Goal: Task Accomplishment & Management: Manage account settings

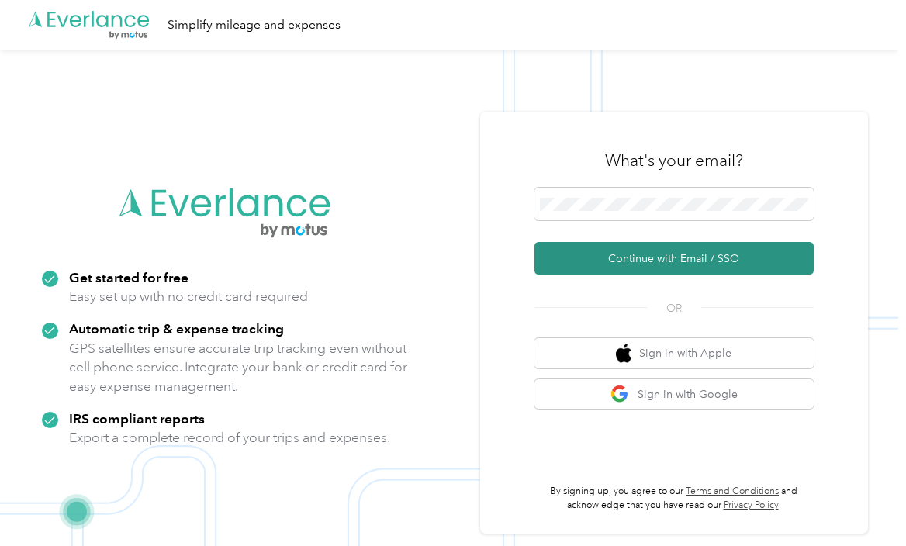
click at [669, 263] on button "Continue with Email / SSO" at bounding box center [673, 258] width 279 height 33
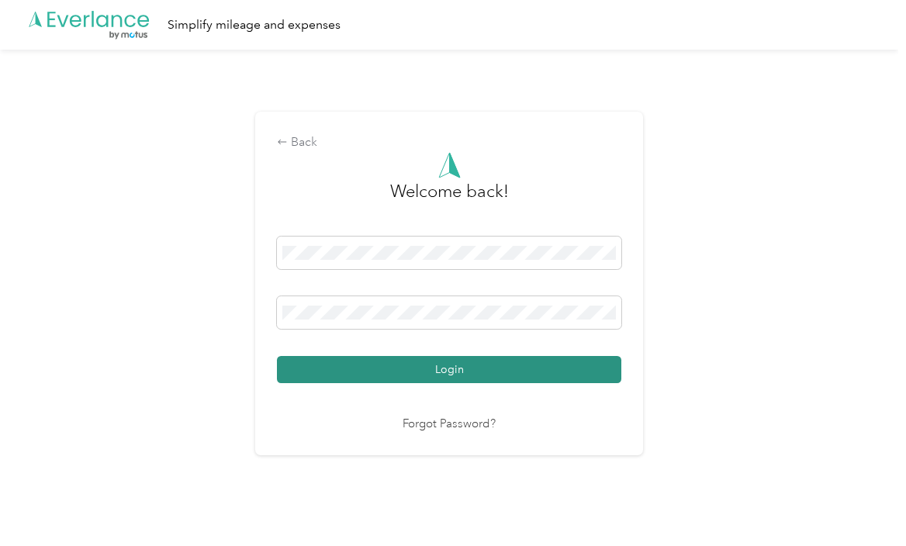
click at [410, 372] on button "Login" at bounding box center [449, 369] width 344 height 27
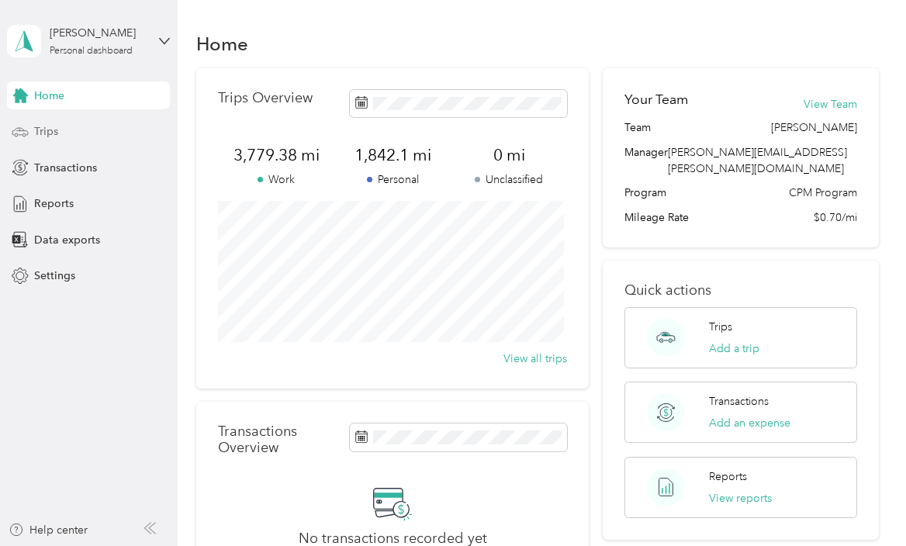
click at [40, 123] on span "Trips" at bounding box center [46, 131] width 24 height 16
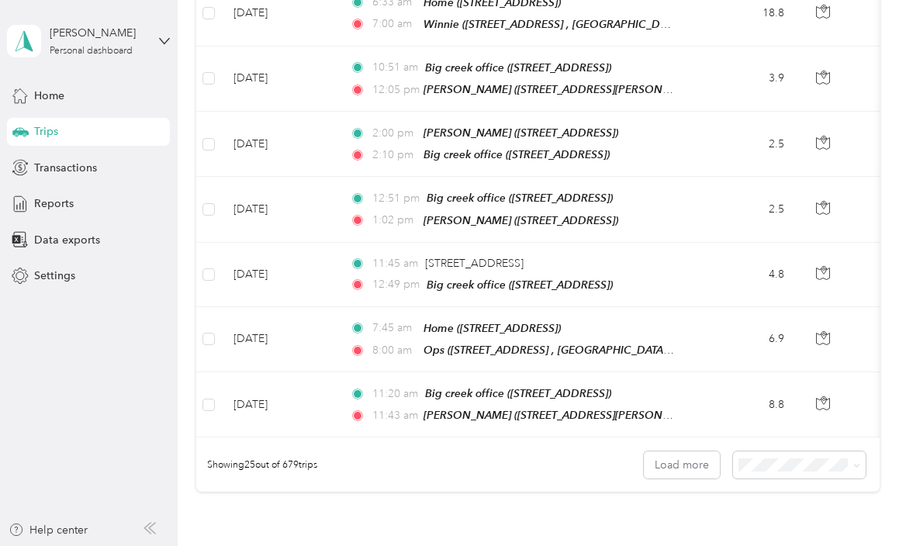
scroll to position [1586, 0]
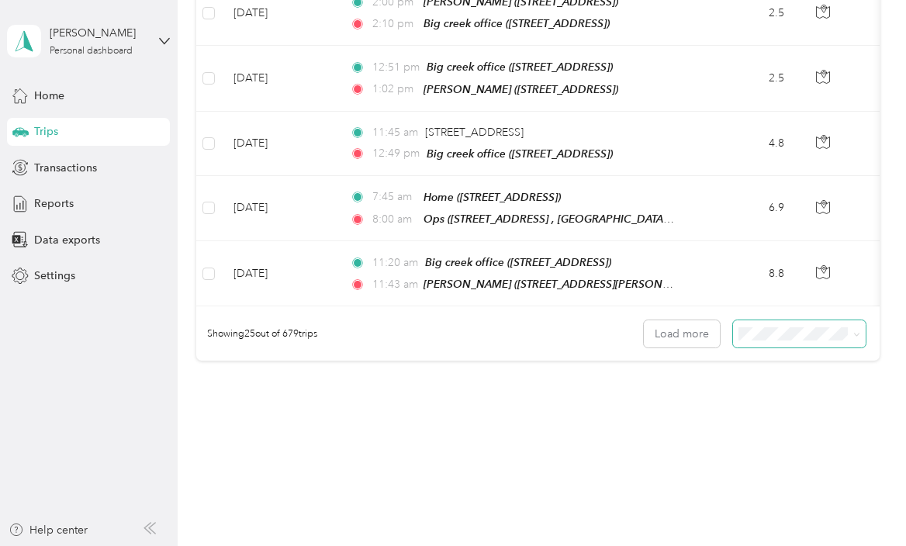
click at [848, 326] on span at bounding box center [854, 334] width 12 height 16
click at [855, 331] on icon at bounding box center [856, 334] width 7 height 7
click at [779, 380] on span "100 per load" at bounding box center [772, 384] width 64 height 13
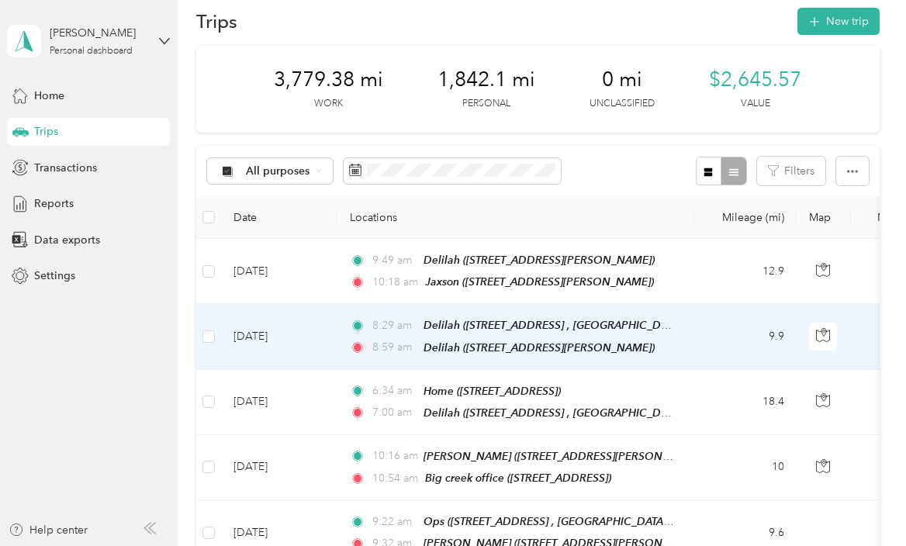
scroll to position [5, 0]
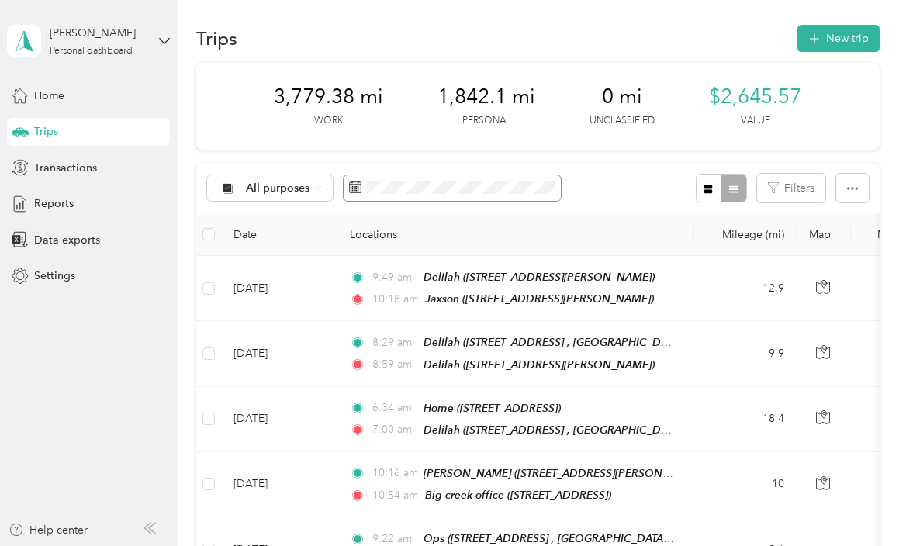
click at [349, 185] on icon at bounding box center [355, 187] width 12 height 12
click at [530, 175] on span at bounding box center [452, 188] width 217 height 26
click at [526, 198] on span at bounding box center [452, 188] width 217 height 26
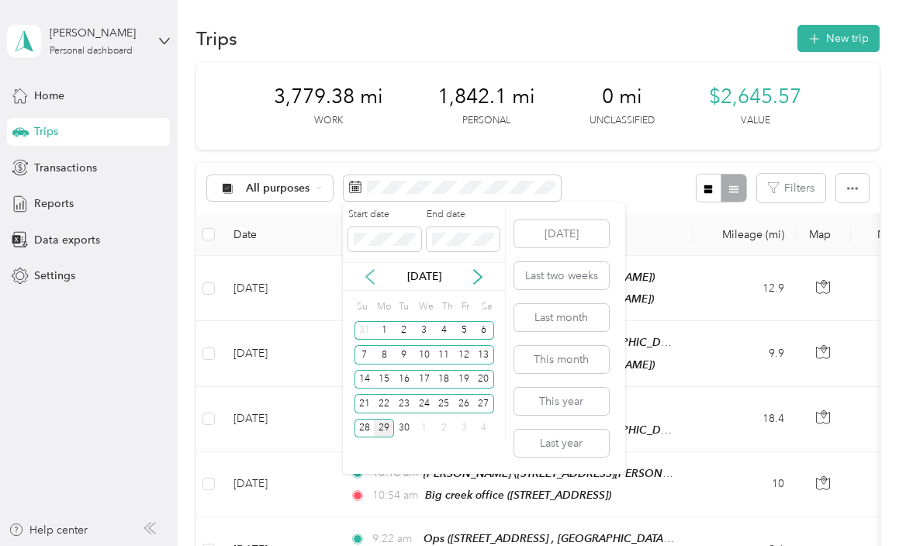
click at [365, 274] on icon at bounding box center [370, 277] width 16 height 16
click at [464, 330] on div "1" at bounding box center [464, 330] width 20 height 19
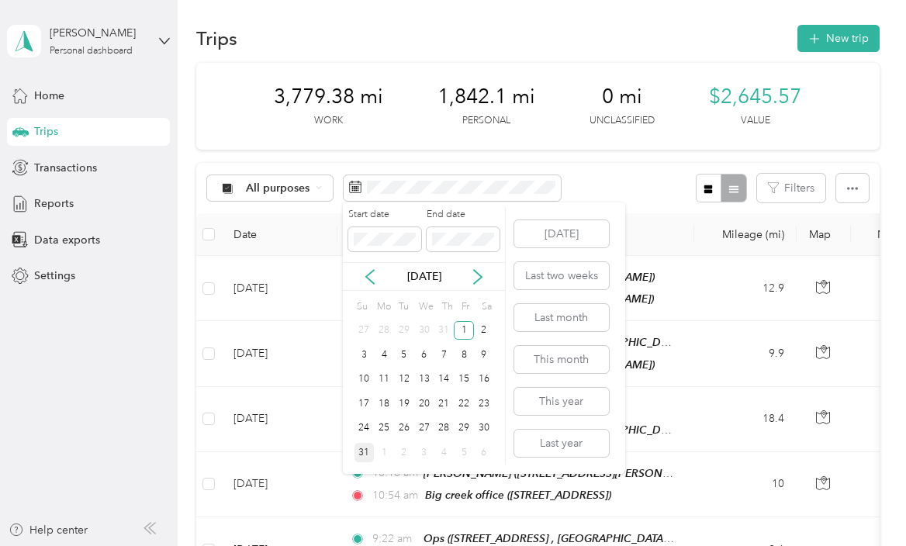
click at [363, 448] on div "31" at bounding box center [364, 452] width 20 height 19
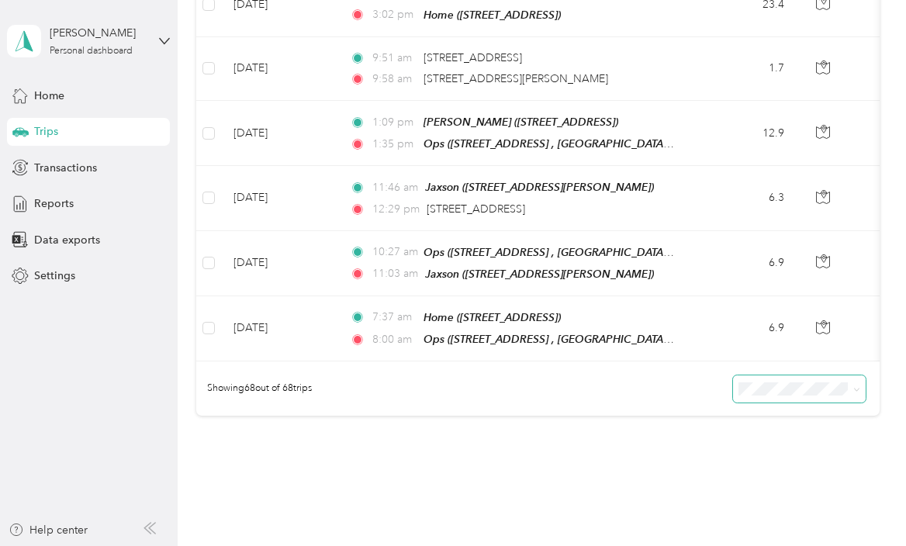
scroll to position [4226, 0]
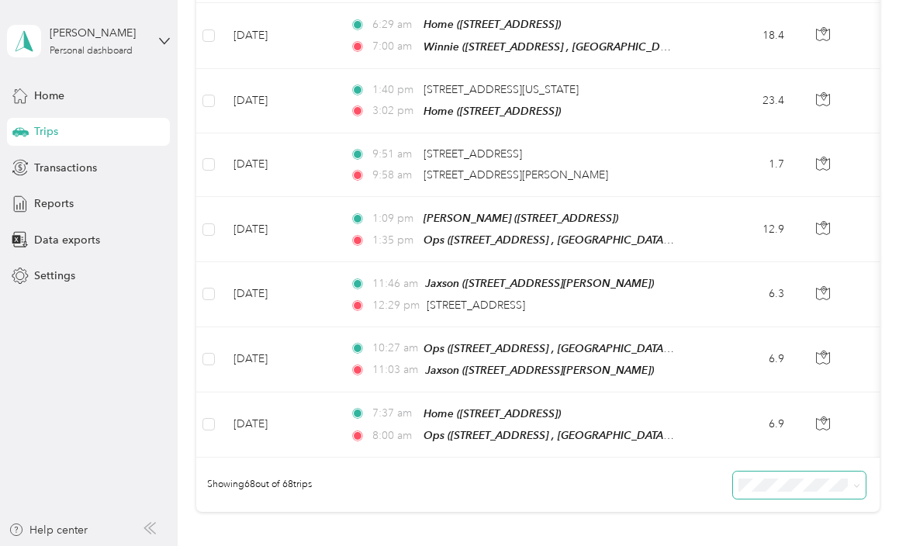
click at [38, 473] on aside "[PERSON_NAME] Personal dashboard Home Trips Transactions Reports Data exports S…" at bounding box center [89, 273] width 178 height 546
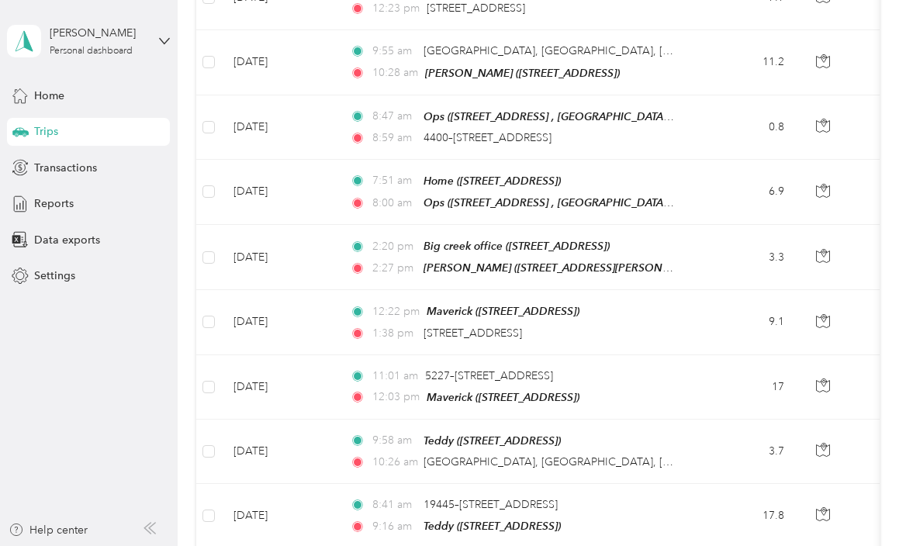
scroll to position [0, 0]
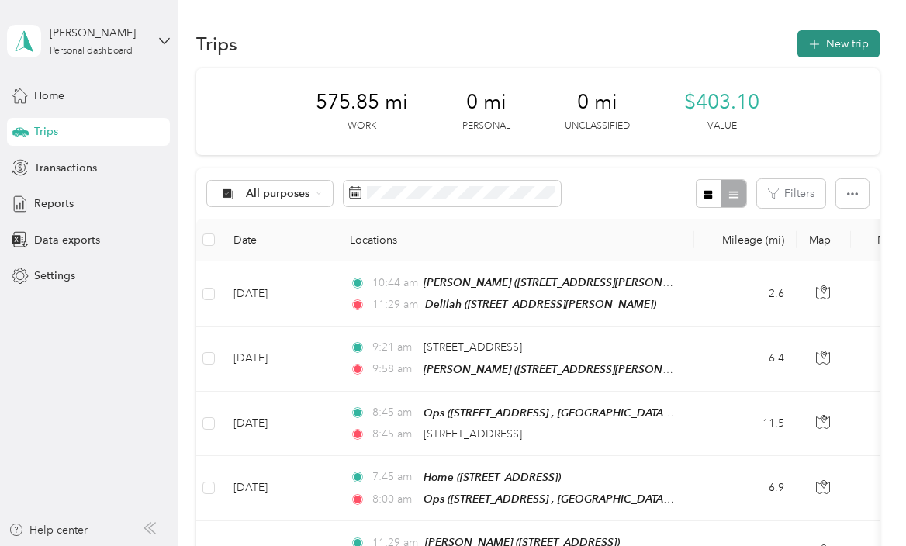
click at [845, 35] on button "New trip" at bounding box center [838, 43] width 82 height 27
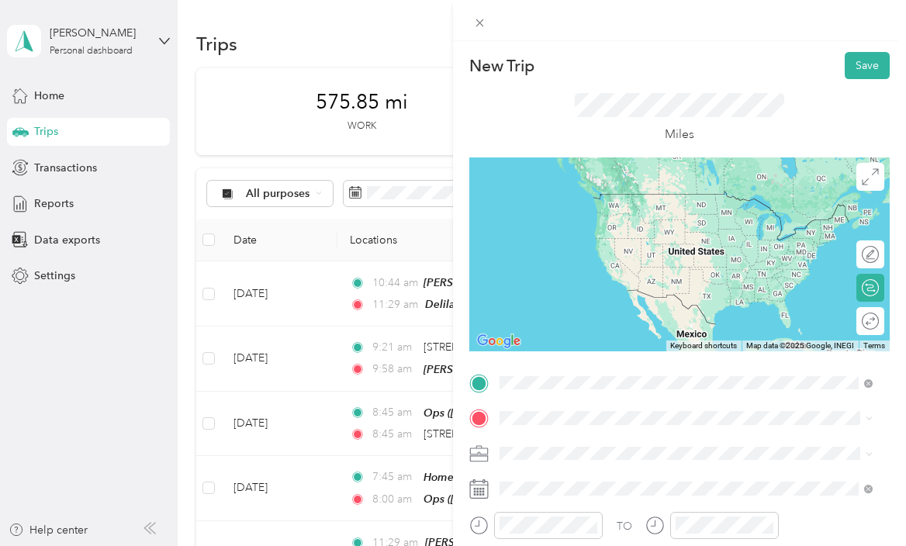
click at [543, 208] on div "Ops [STREET_ADDRESS], [GEOGRAPHIC_DATA], [GEOGRAPHIC_DATA], [GEOGRAPHIC_DATA]" at bounding box center [698, 216] width 338 height 49
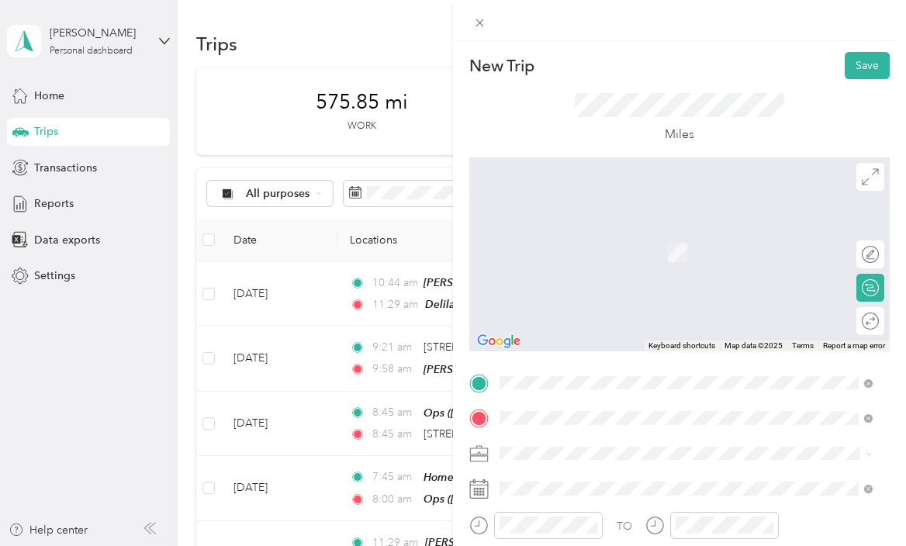
click at [574, 238] on div "Home [STREET_ADDRESS]" at bounding box center [578, 244] width 98 height 33
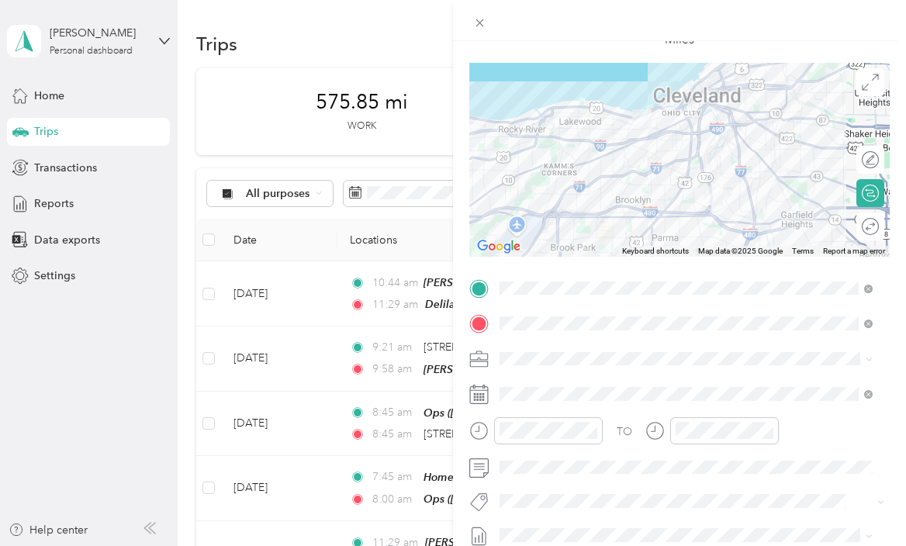
scroll to position [96, 0]
click at [570, 406] on div "Personal" at bounding box center [686, 410] width 362 height 16
click at [483, 393] on rect at bounding box center [483, 393] width 2 height 2
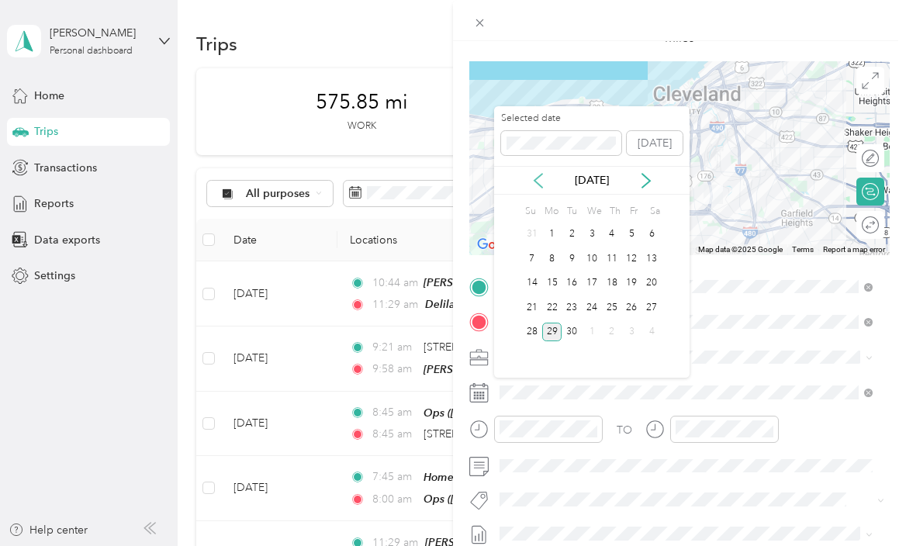
click at [538, 185] on icon at bounding box center [538, 181] width 16 height 16
click at [630, 226] on div "1" at bounding box center [632, 234] width 20 height 19
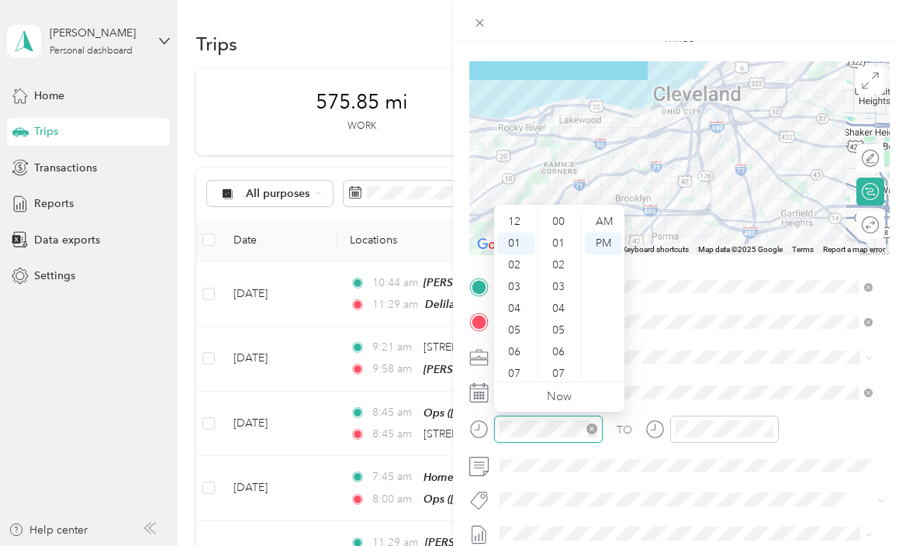
scroll to position [717, 0]
click at [517, 251] on div "02" at bounding box center [515, 244] width 37 height 22
click at [557, 275] on div "30" at bounding box center [559, 281] width 37 height 22
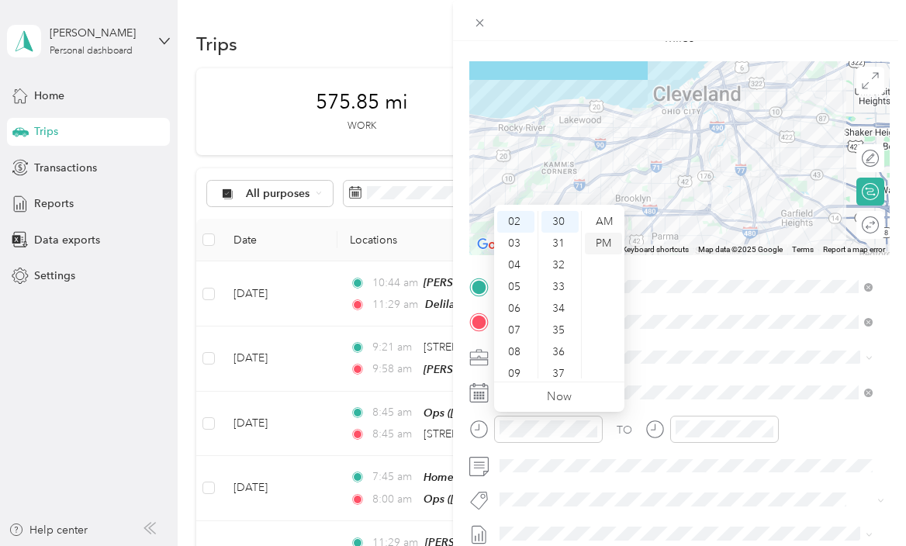
click at [603, 244] on div "PM" at bounding box center [603, 244] width 37 height 22
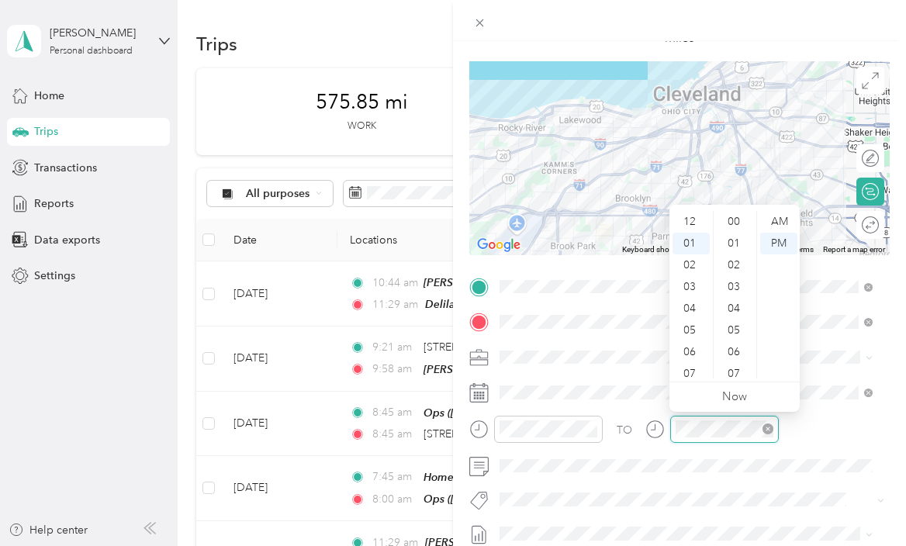
scroll to position [22, 0]
click at [686, 238] on div "02" at bounding box center [690, 244] width 37 height 22
click at [734, 362] on div "45" at bounding box center [735, 366] width 37 height 22
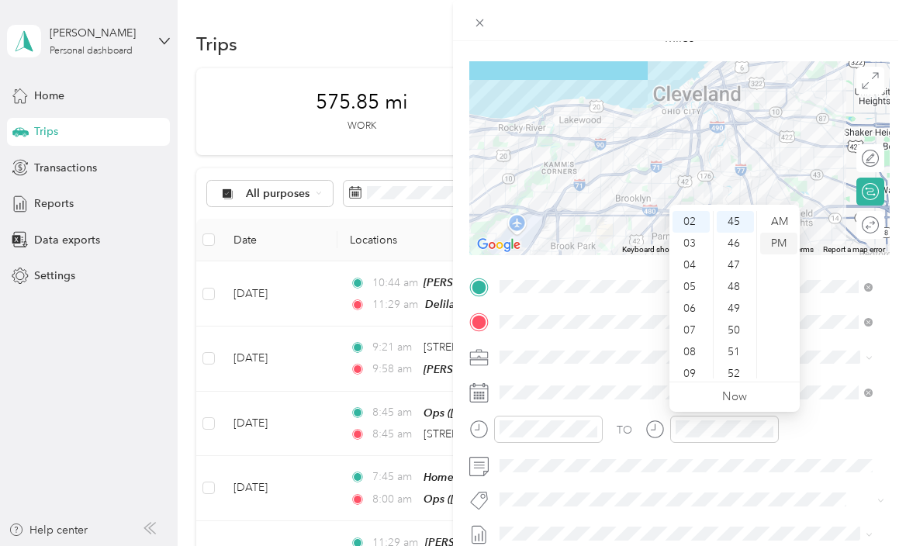
click at [784, 239] on div "PM" at bounding box center [778, 244] width 37 height 22
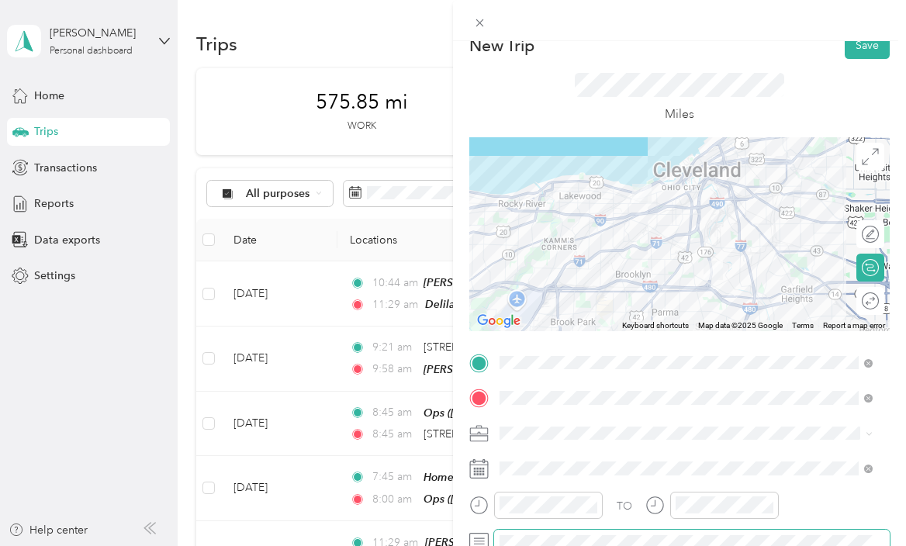
scroll to position [0, 0]
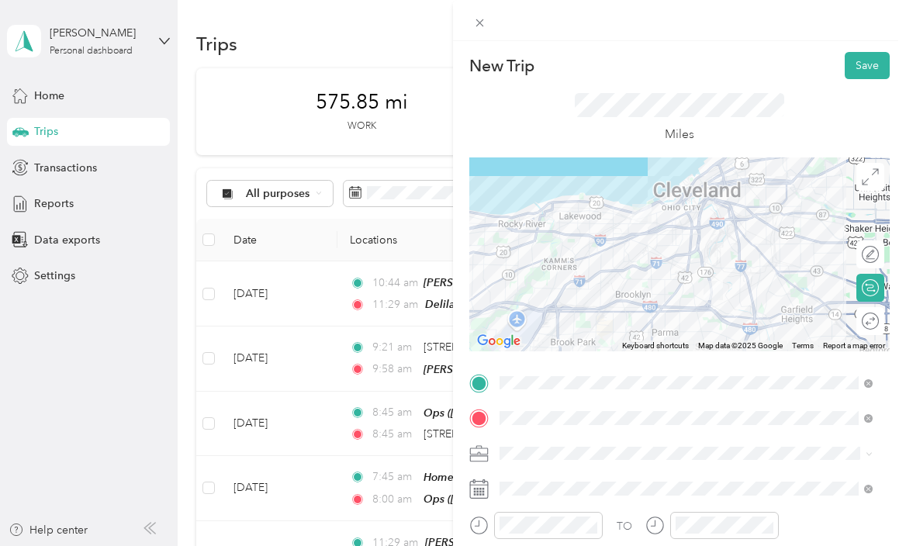
click at [794, 122] on div "Miles" at bounding box center [679, 118] width 420 height 78
click at [850, 70] on button "Save" at bounding box center [867, 65] width 45 height 27
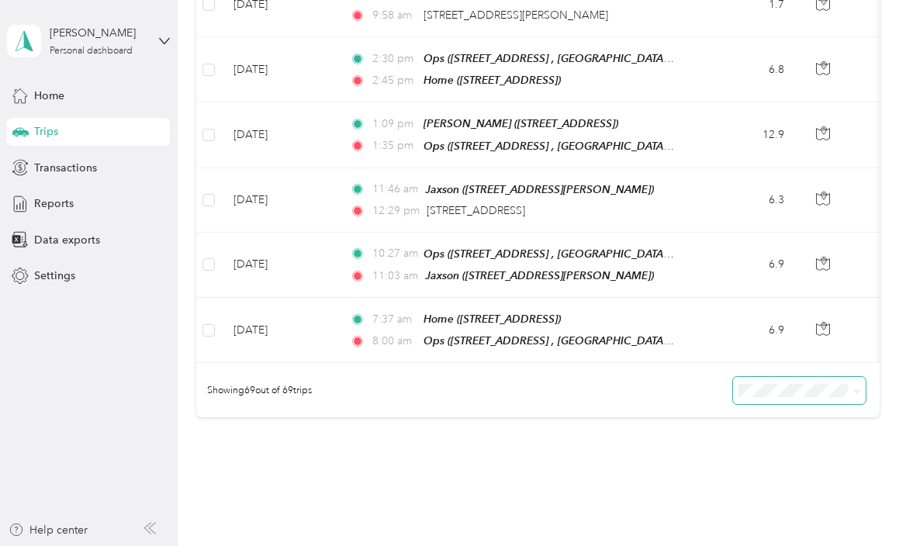
scroll to position [4385, 0]
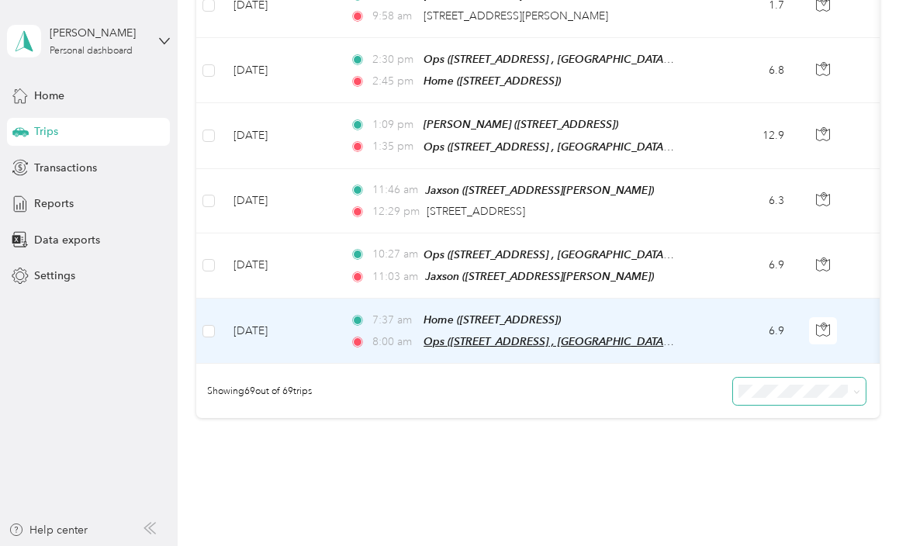
click at [499, 335] on span "Ops ([STREET_ADDRESS] , [GEOGRAPHIC_DATA], [GEOGRAPHIC_DATA])" at bounding box center [603, 341] width 361 height 13
click at [698, 299] on td "6.9" at bounding box center [745, 331] width 102 height 65
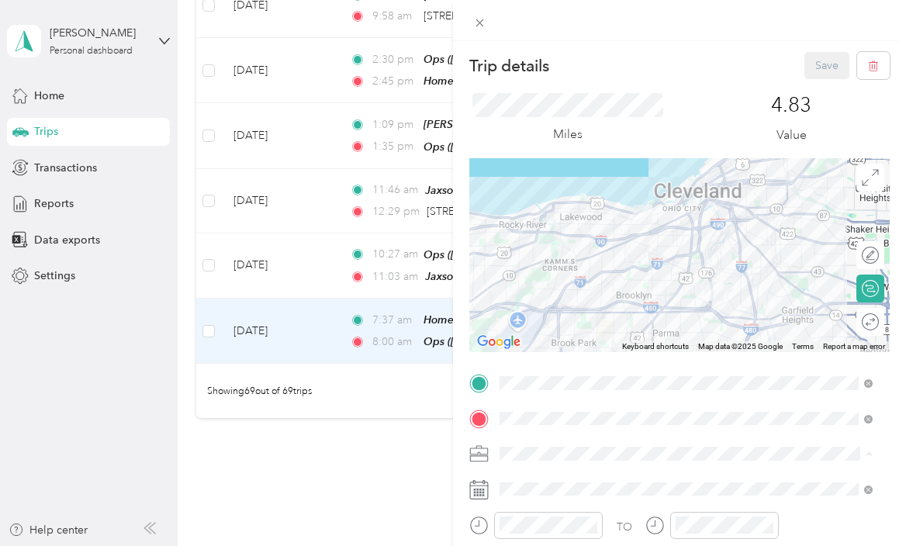
click at [614, 508] on div "Personal" at bounding box center [686, 508] width 362 height 16
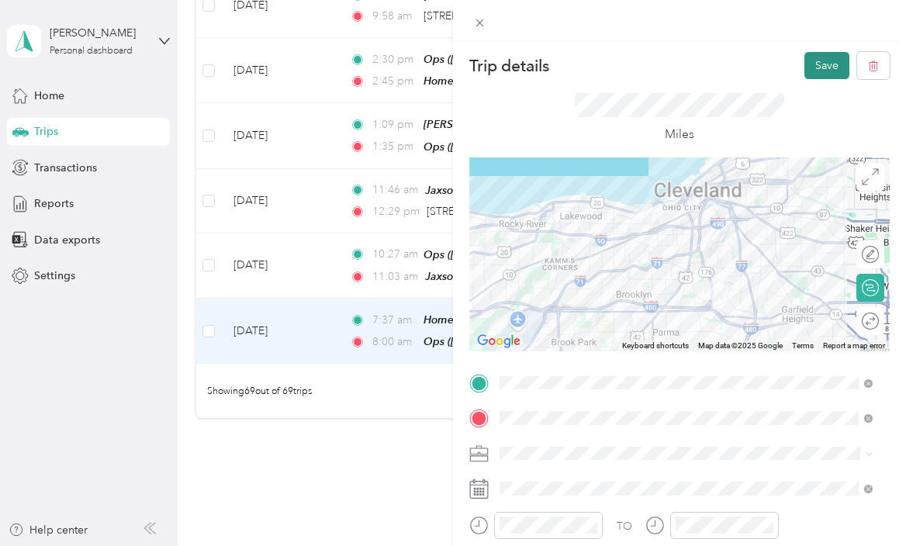
click at [804, 57] on button "Save" at bounding box center [826, 65] width 45 height 27
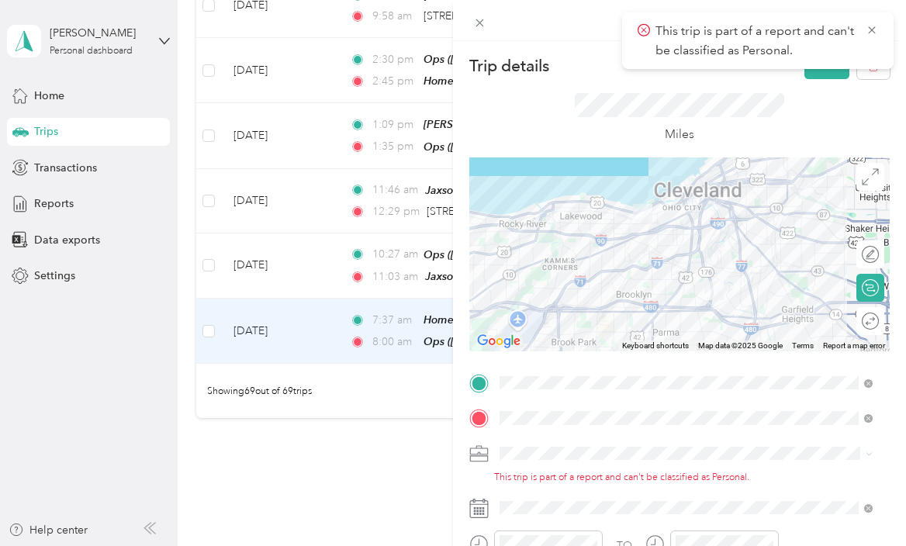
click at [755, 136] on div "Miles" at bounding box center [679, 118] width 209 height 51
click at [866, 29] on icon at bounding box center [872, 30] width 12 height 14
click at [808, 66] on button "Save" at bounding box center [826, 65] width 45 height 27
click at [877, 15] on div "This trip is part of a report and can't be classified as Personal." at bounding box center [757, 40] width 271 height 57
click at [478, 24] on icon at bounding box center [480, 23] width 8 height 8
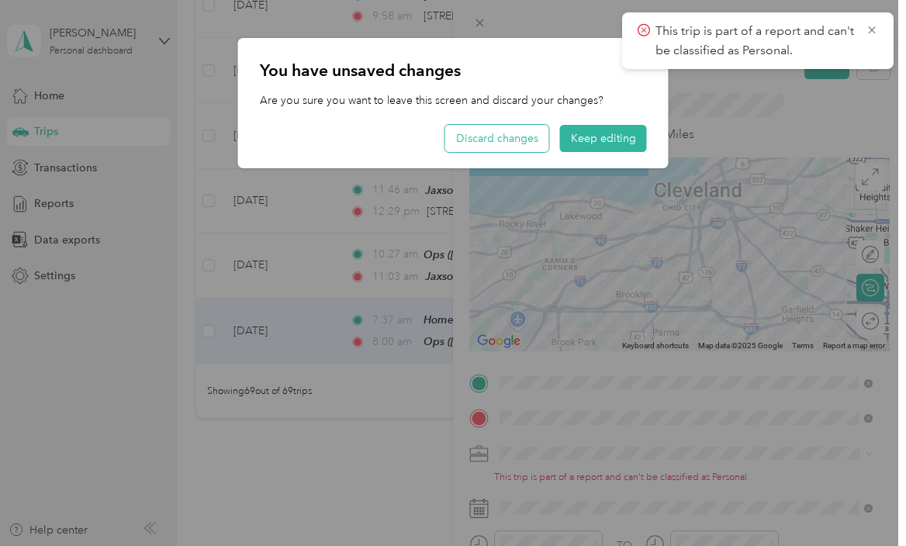
click at [526, 136] on button "Discard changes" at bounding box center [497, 138] width 104 height 27
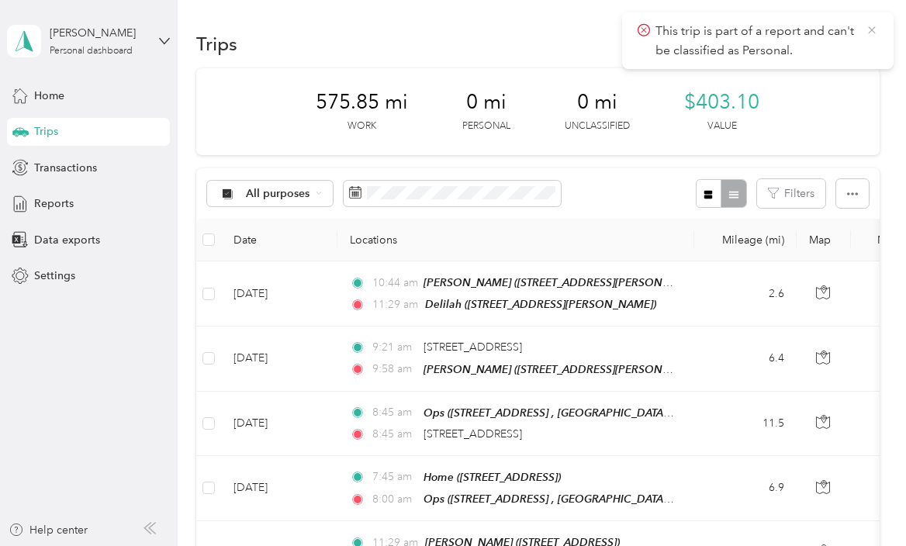
click at [878, 36] on icon at bounding box center [872, 30] width 12 height 14
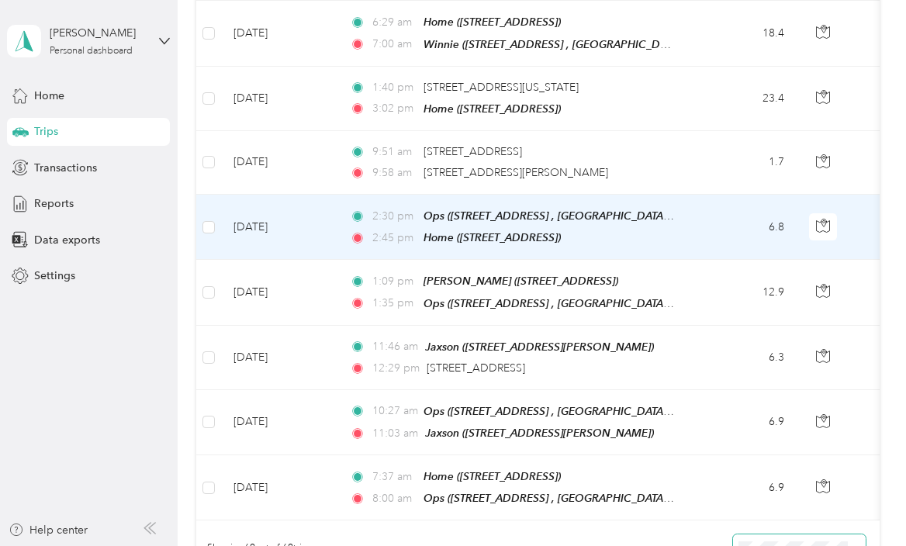
scroll to position [4386, 0]
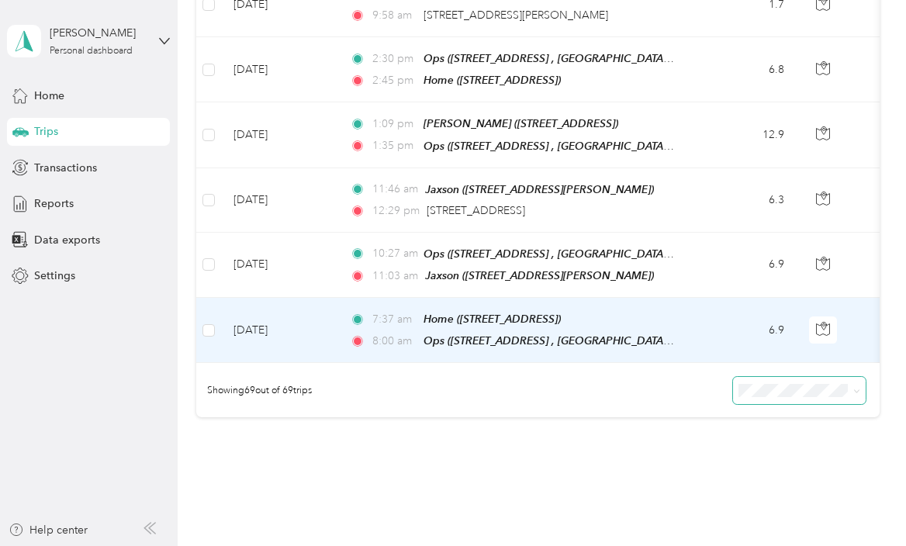
click at [273, 298] on td "[DATE]" at bounding box center [279, 330] width 116 height 65
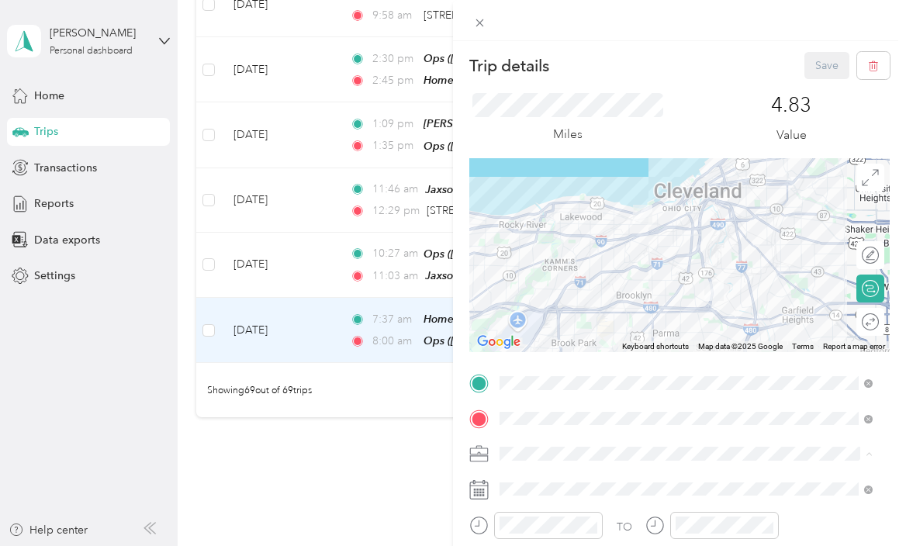
click at [570, 505] on div "Personal" at bounding box center [686, 508] width 362 height 16
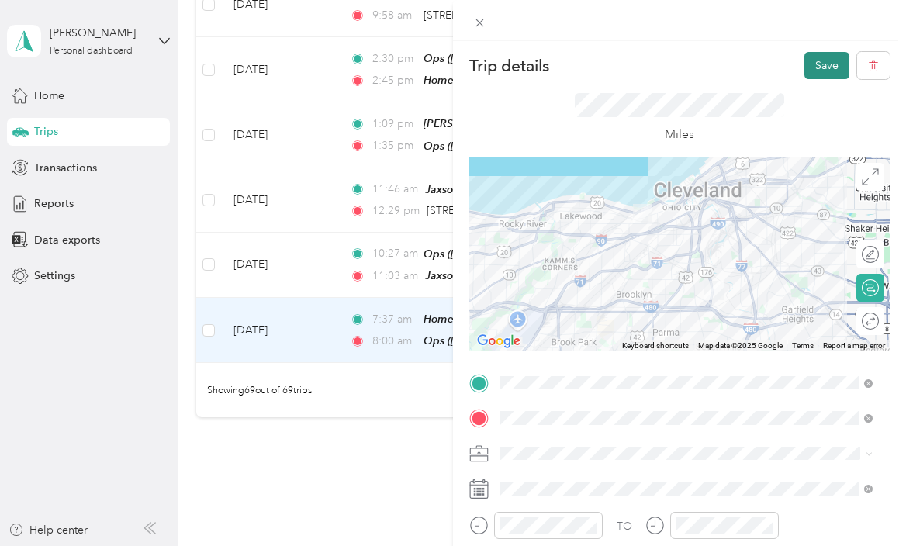
click at [808, 67] on button "Save" at bounding box center [826, 65] width 45 height 27
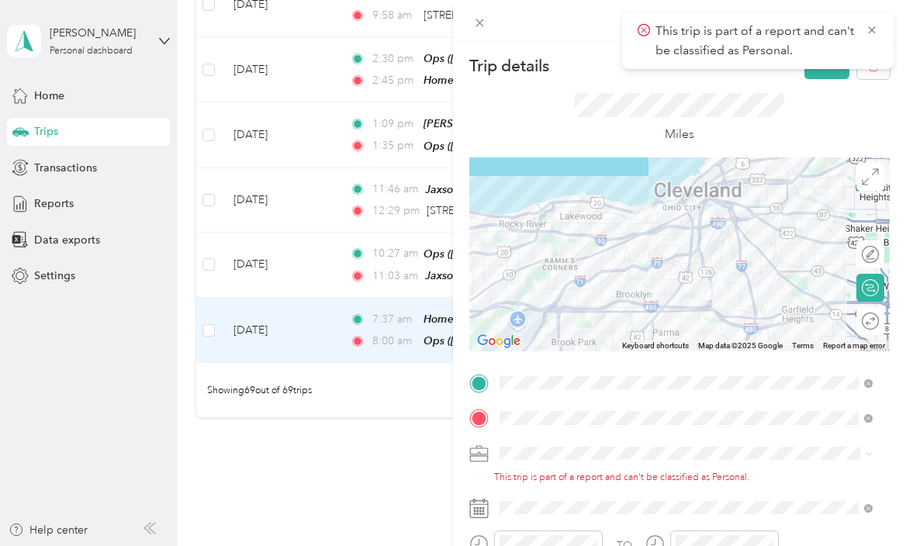
click at [272, 353] on div "Trip details Save This trip cannot be edited because it is either under review,…" at bounding box center [453, 273] width 906 height 546
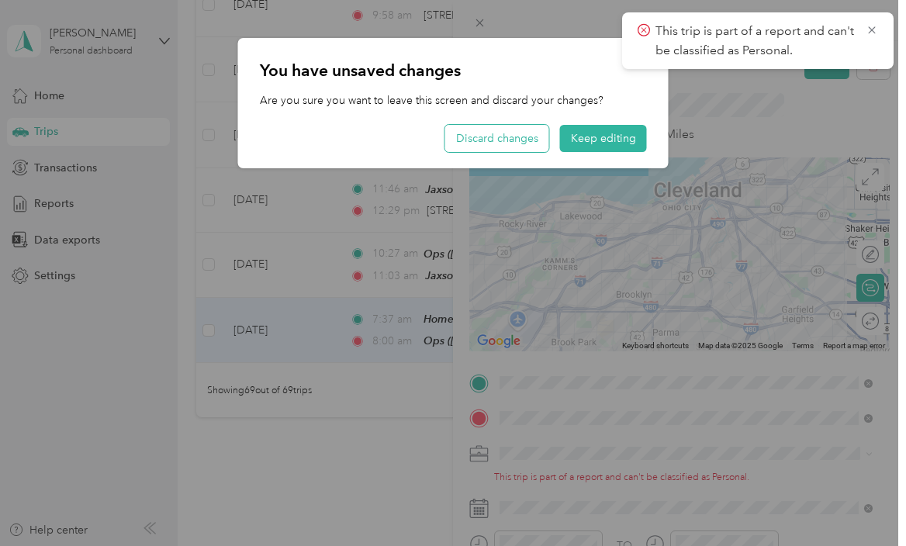
click at [514, 133] on button "Discard changes" at bounding box center [497, 138] width 104 height 27
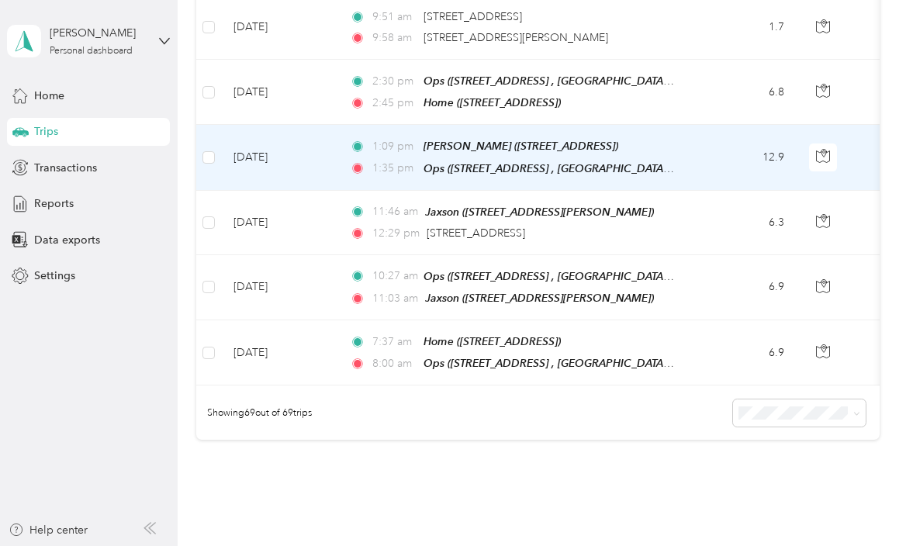
scroll to position [4363, 0]
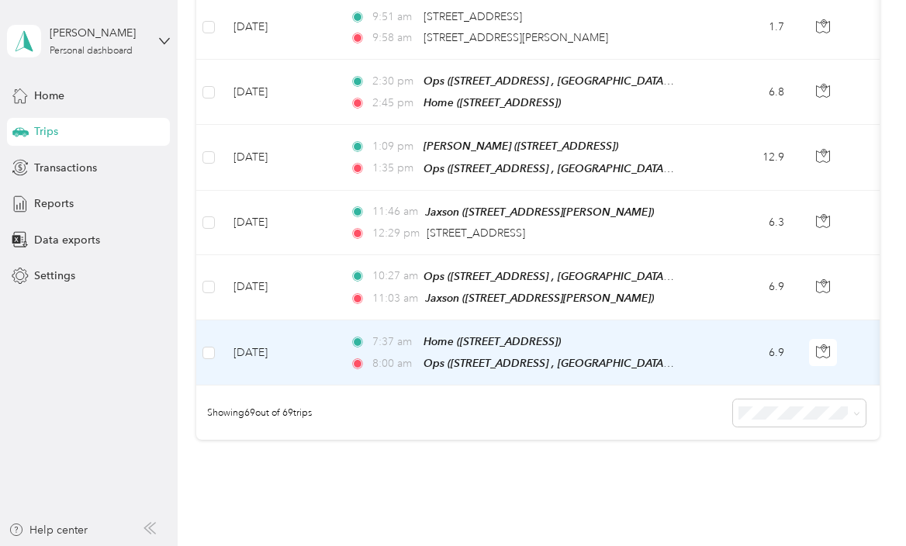
click at [298, 320] on td "[DATE]" at bounding box center [279, 352] width 116 height 65
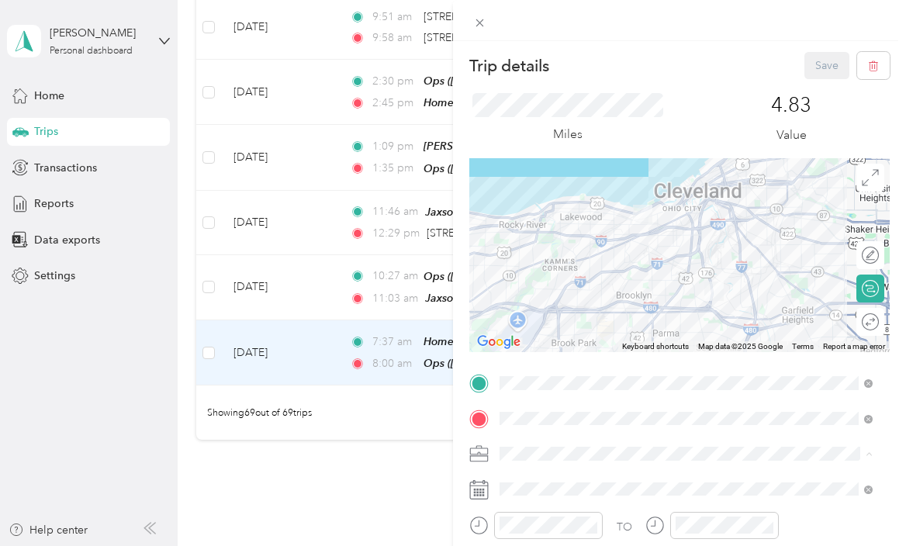
click at [670, 505] on div "Personal" at bounding box center [686, 508] width 362 height 16
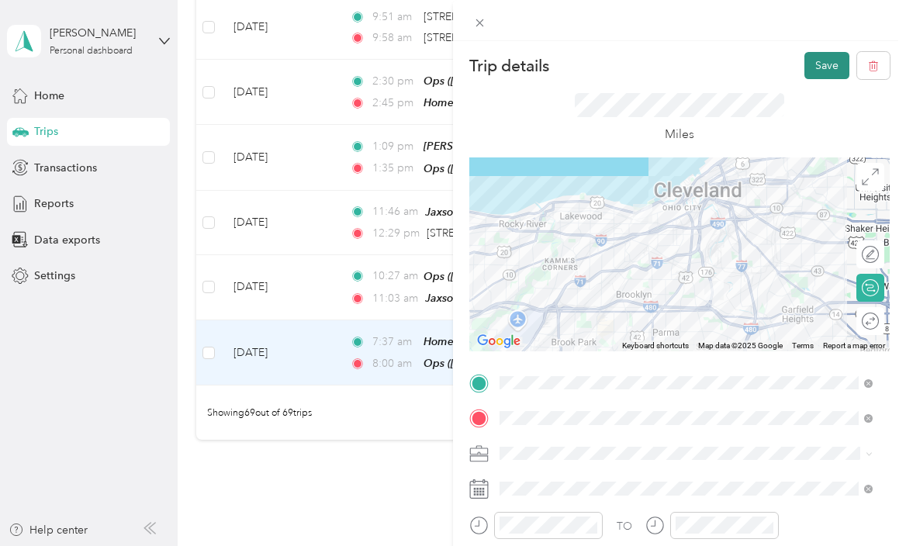
click at [804, 67] on button "Save" at bounding box center [826, 65] width 45 height 27
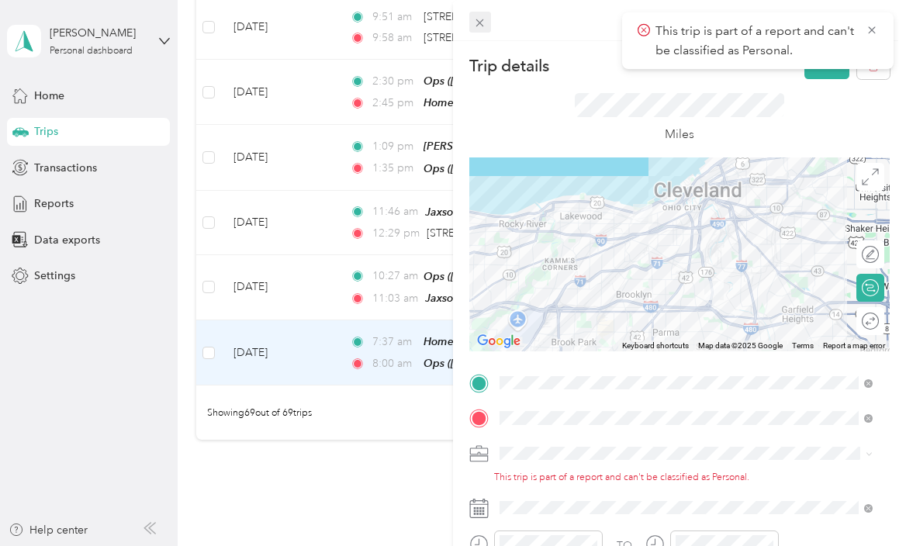
click at [478, 15] on span at bounding box center [480, 23] width 22 height 22
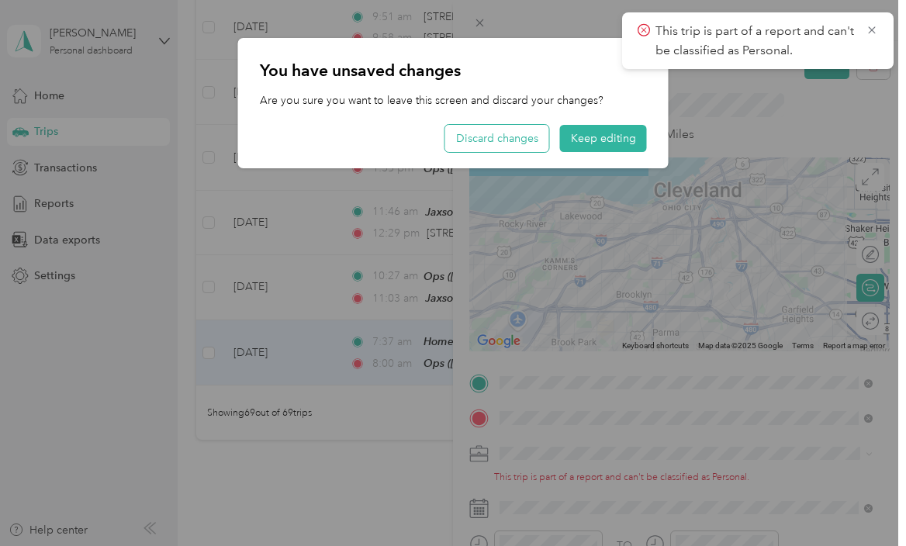
click at [534, 131] on button "Discard changes" at bounding box center [497, 138] width 104 height 27
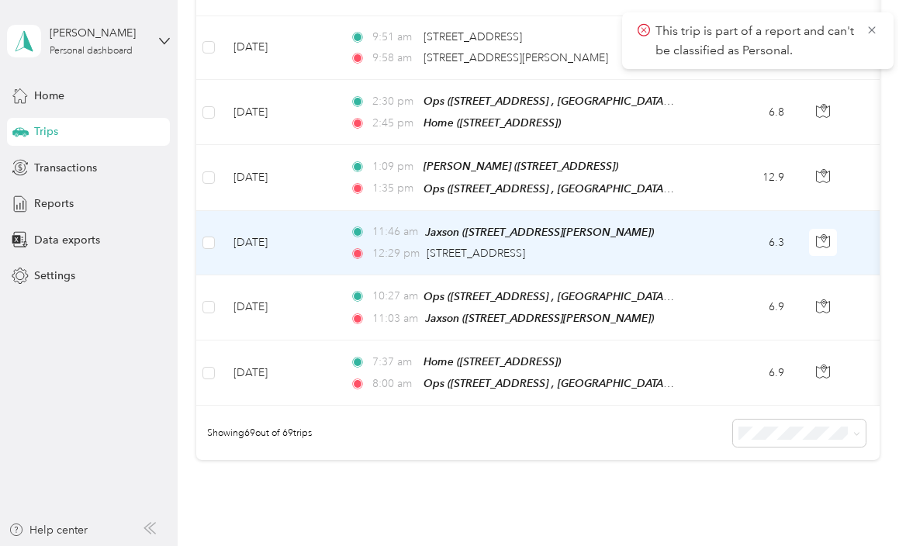
scroll to position [4342, 0]
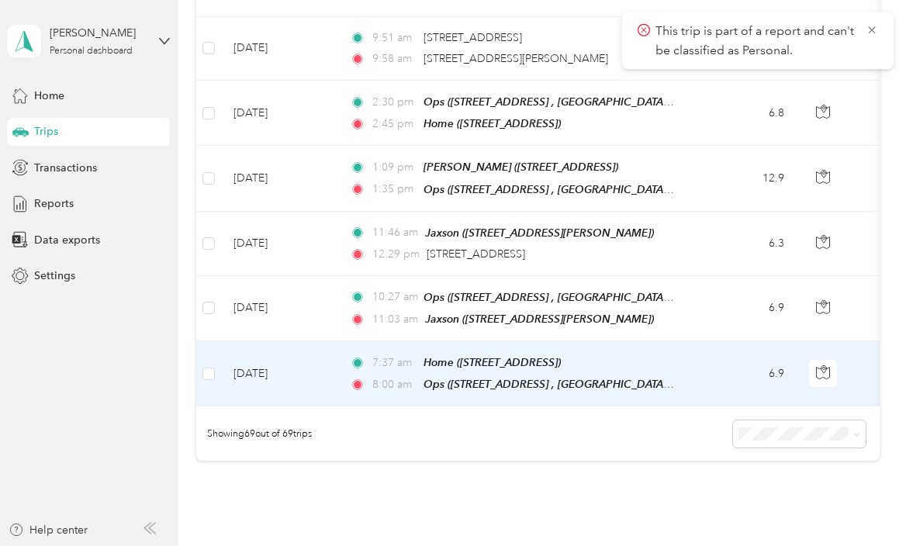
click at [292, 341] on td "[DATE]" at bounding box center [279, 373] width 116 height 65
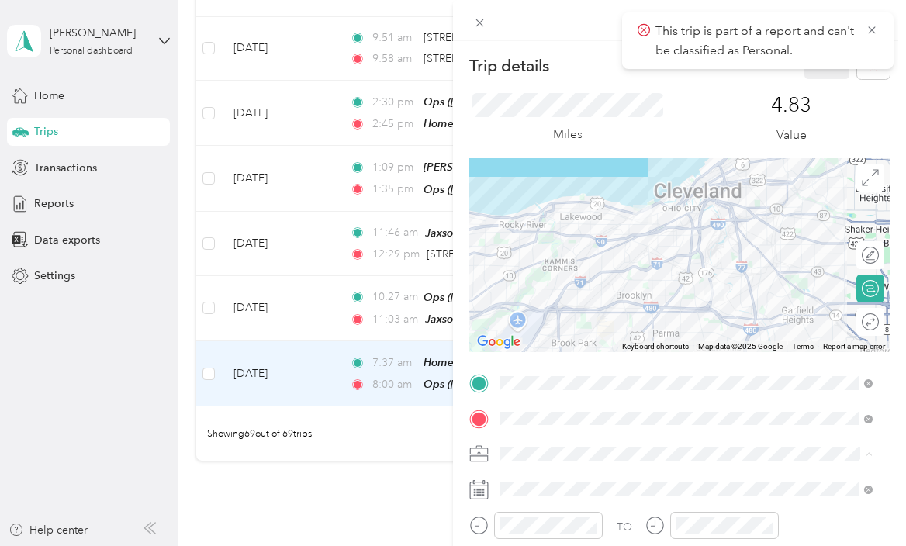
click at [543, 506] on span "Personal" at bounding box center [525, 508] width 41 height 13
click at [869, 35] on icon at bounding box center [872, 30] width 12 height 14
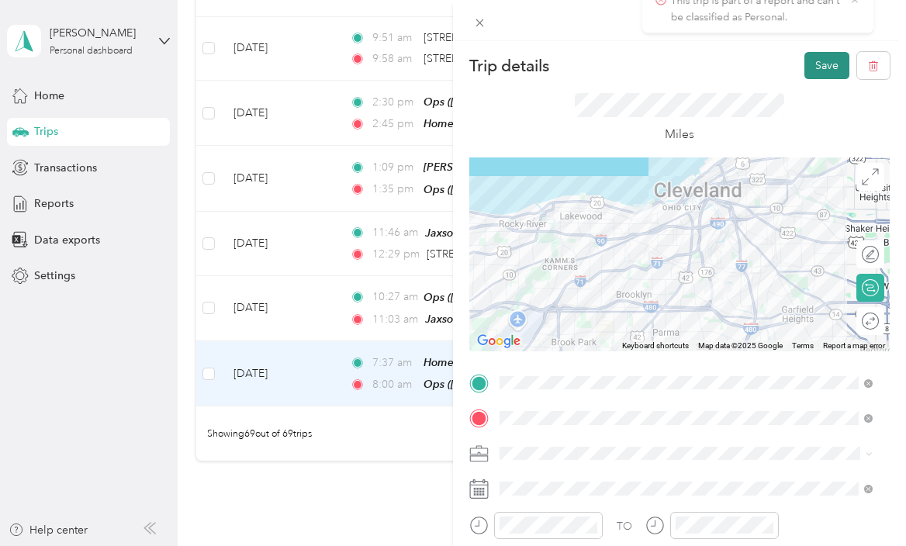
click at [815, 67] on button "Save" at bounding box center [826, 65] width 45 height 27
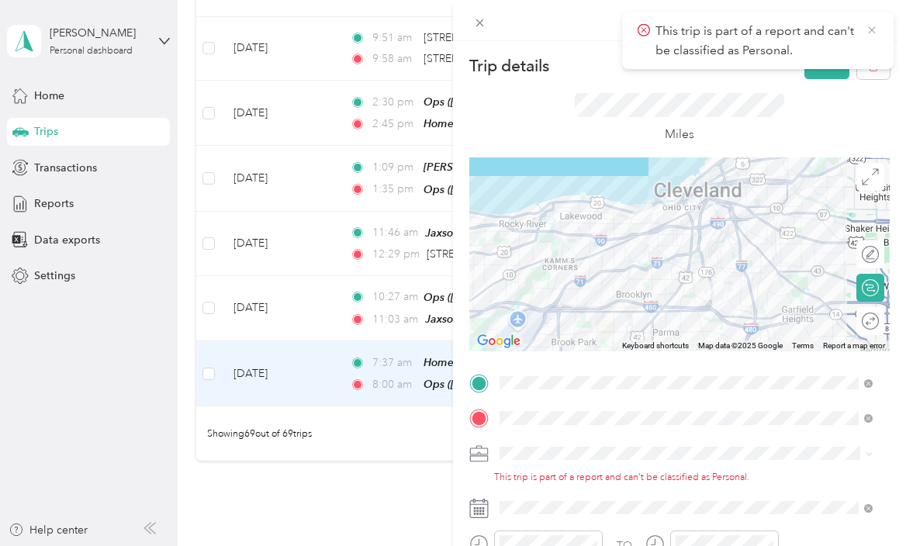
click at [871, 30] on icon at bounding box center [871, 29] width 7 height 7
click at [498, 178] on div at bounding box center [679, 254] width 420 height 194
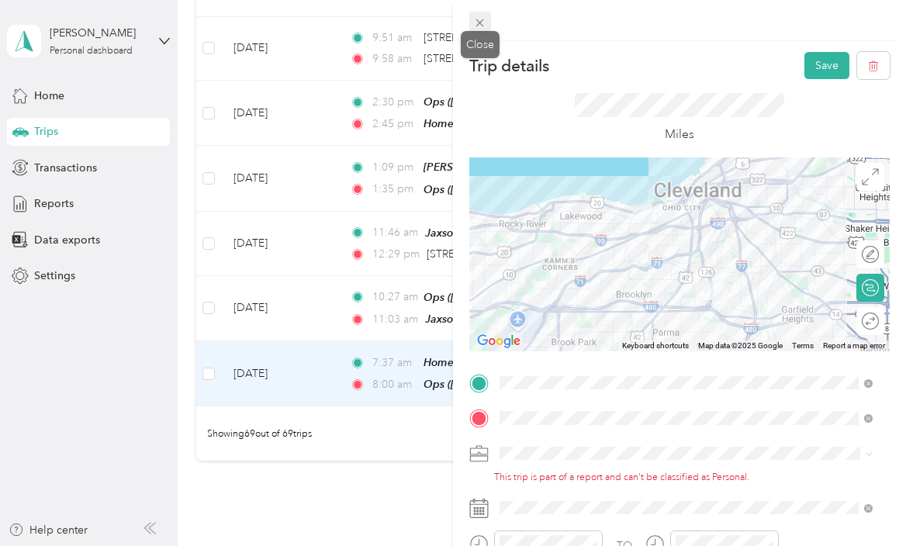
click at [482, 21] on icon at bounding box center [479, 22] width 13 height 13
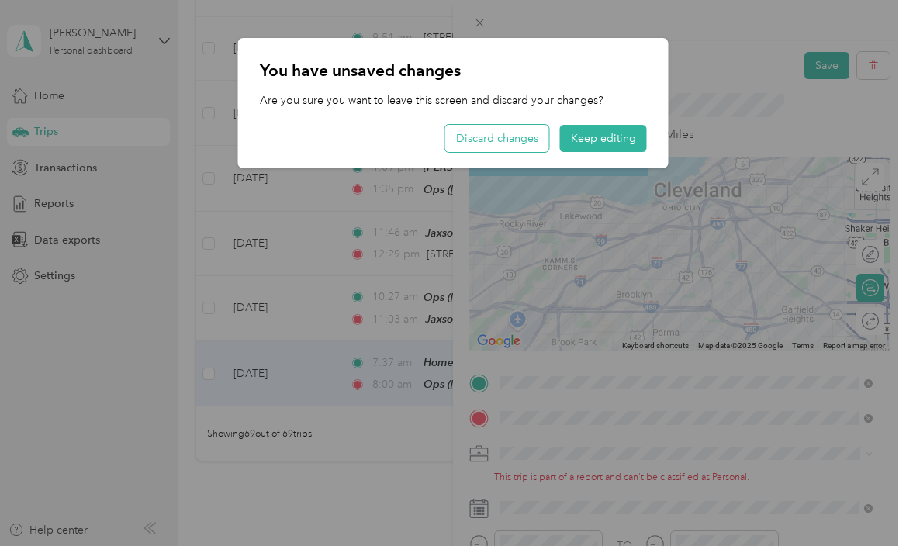
click at [493, 139] on button "Discard changes" at bounding box center [497, 138] width 104 height 27
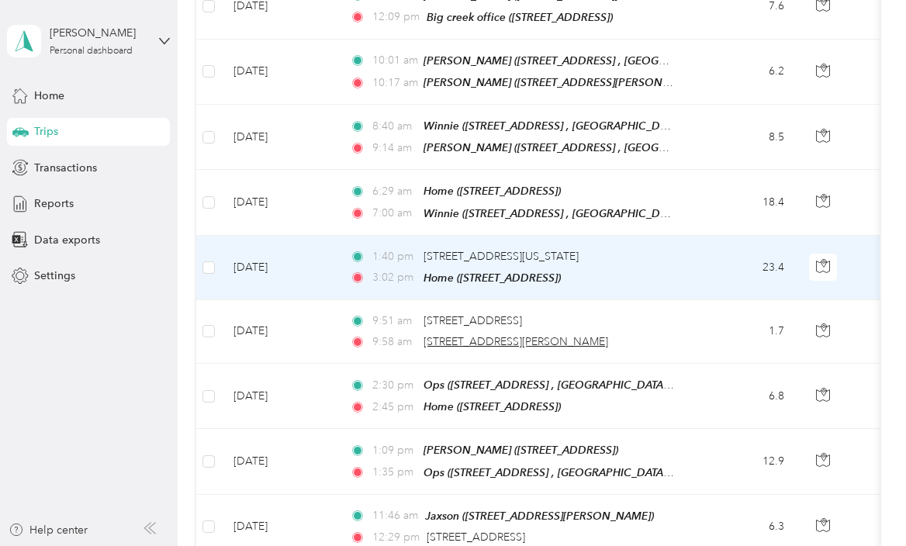
scroll to position [4057, 0]
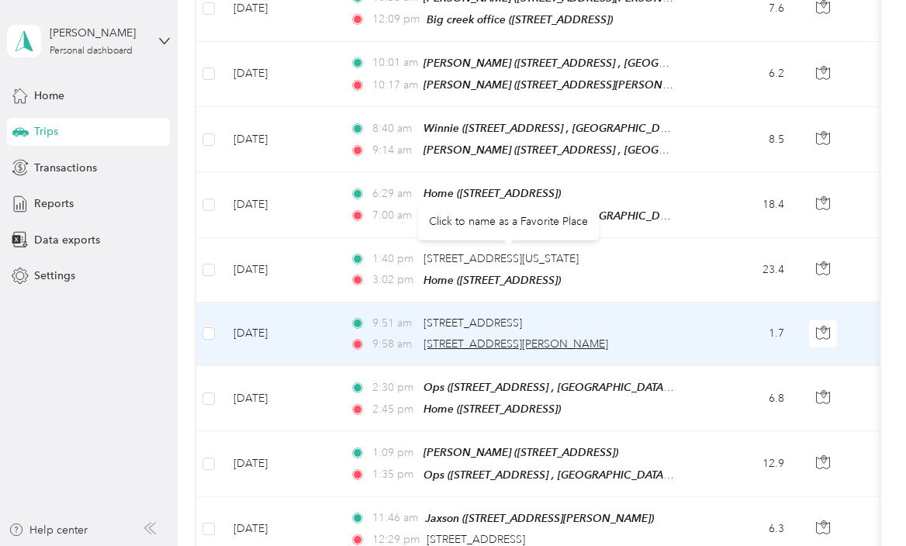
click at [532, 337] on span "[STREET_ADDRESS][PERSON_NAME]" at bounding box center [515, 343] width 185 height 13
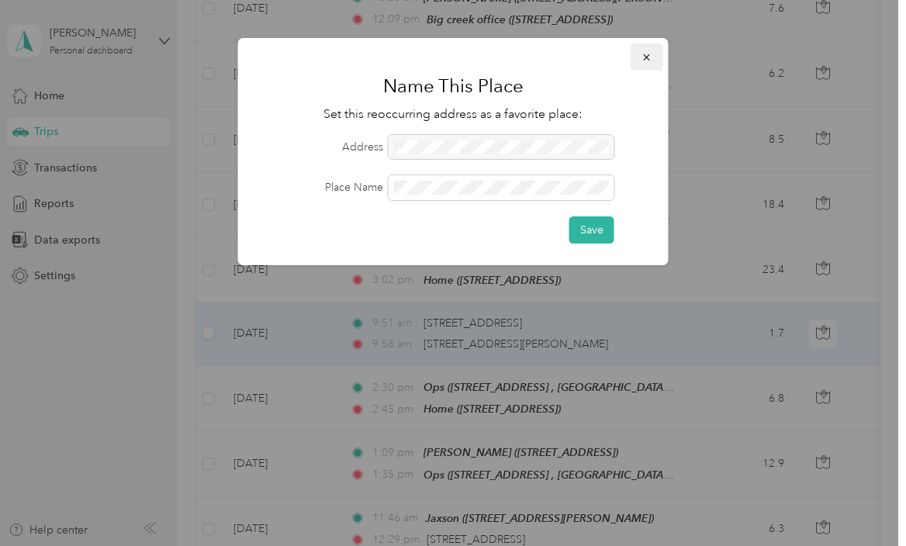
click at [641, 57] on icon "button" at bounding box center [646, 57] width 11 height 11
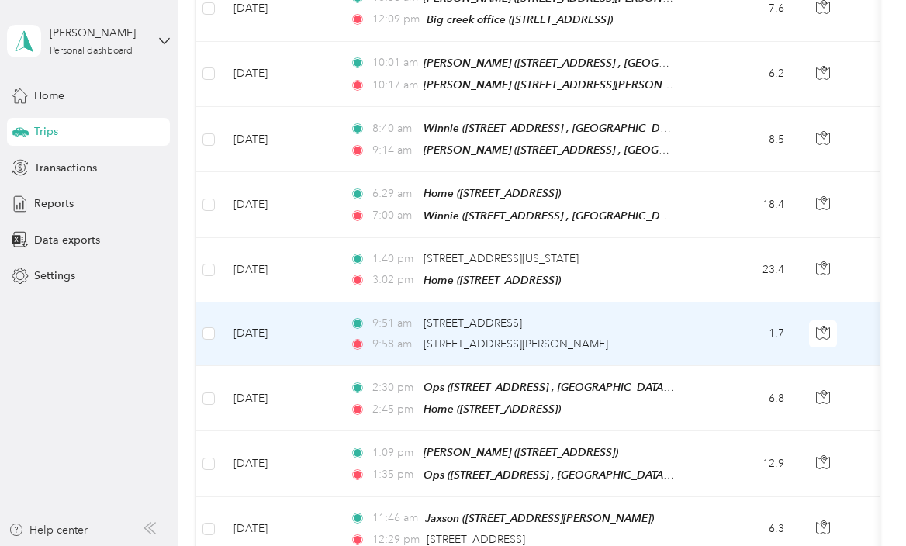
click at [267, 302] on td "[DATE]" at bounding box center [279, 334] width 116 height 64
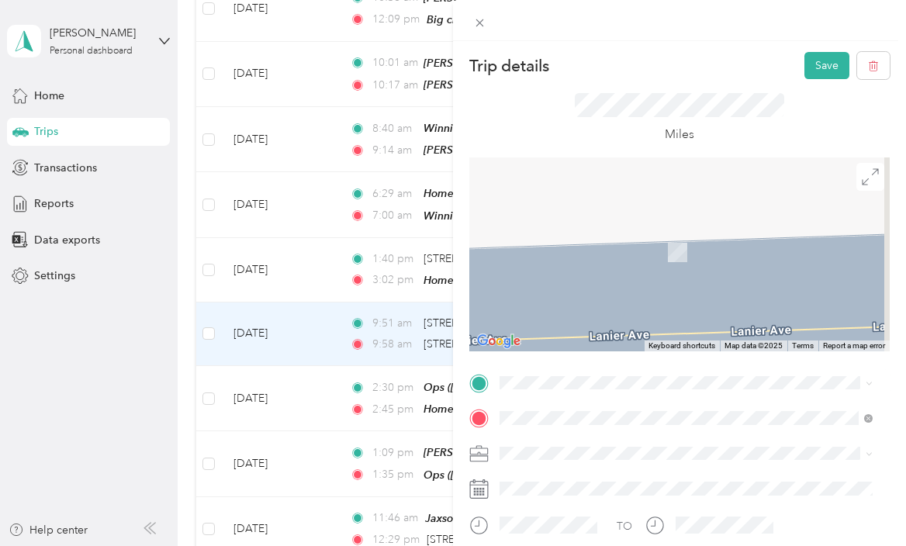
click at [643, 235] on span "[STREET_ADDRESS], [GEOGRAPHIC_DATA], [GEOGRAPHIC_DATA], [GEOGRAPHIC_DATA]" at bounding box center [697, 221] width 337 height 29
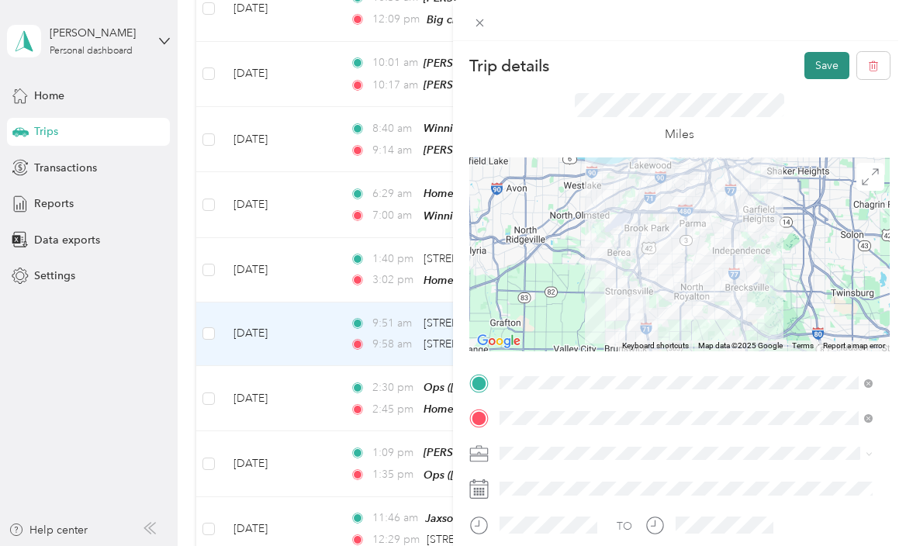
click at [814, 71] on button "Save" at bounding box center [826, 65] width 45 height 27
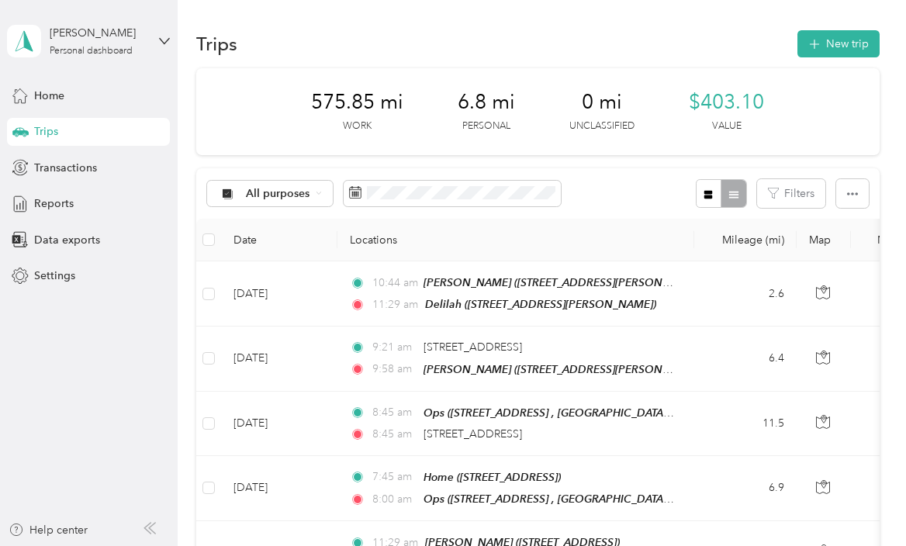
click at [842, 44] on button "New trip" at bounding box center [838, 43] width 82 height 27
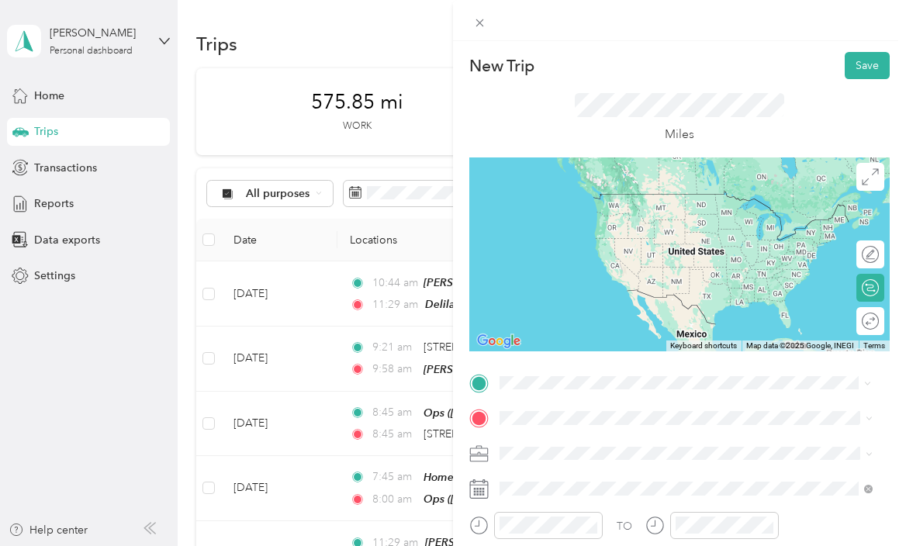
click at [573, 205] on div "Home [STREET_ADDRESS]" at bounding box center [578, 208] width 98 height 33
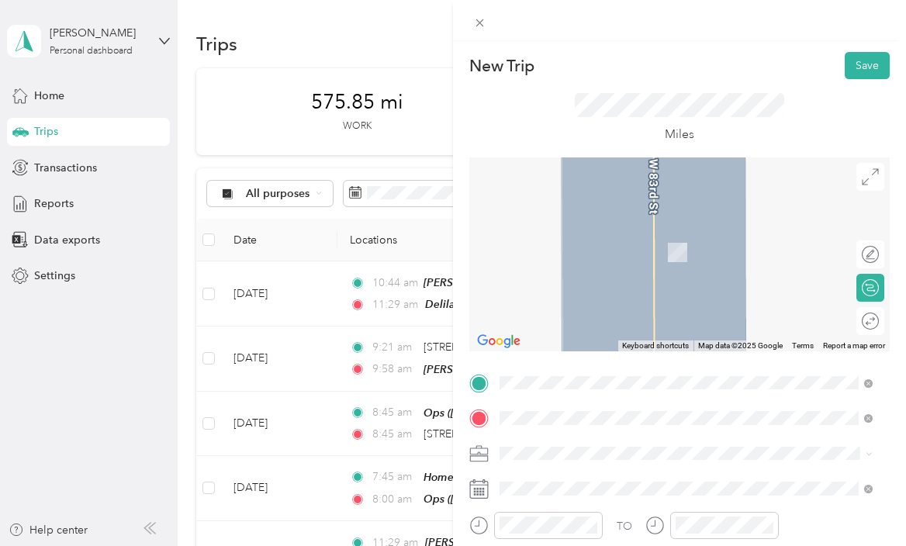
click at [555, 257] on div "Ops [STREET_ADDRESS], [GEOGRAPHIC_DATA], [GEOGRAPHIC_DATA], [GEOGRAPHIC_DATA]" at bounding box center [698, 252] width 338 height 49
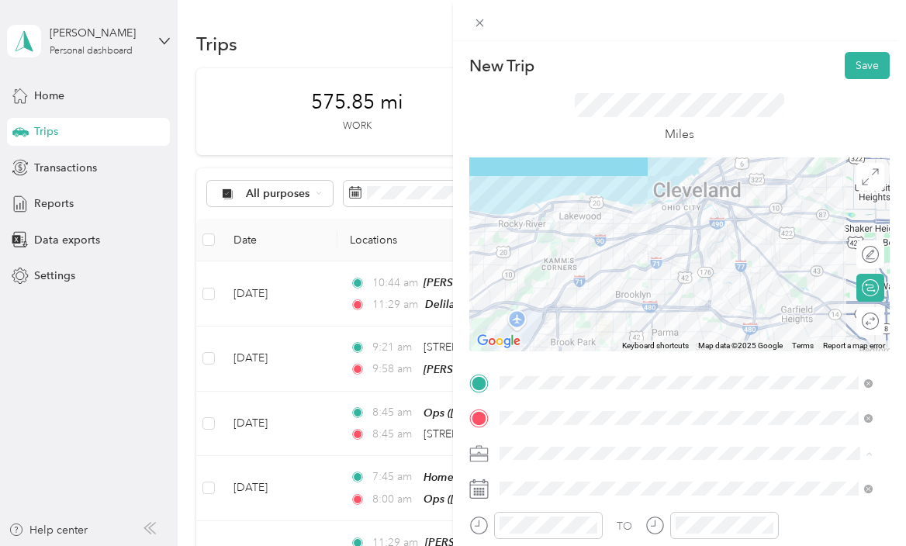
click at [538, 499] on div "Personal" at bounding box center [686, 507] width 362 height 16
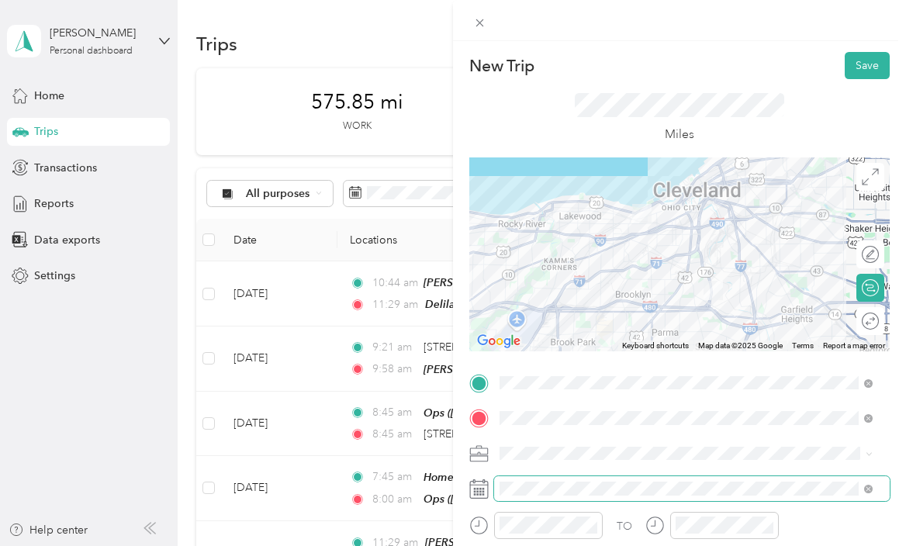
click at [495, 486] on span at bounding box center [692, 488] width 396 height 25
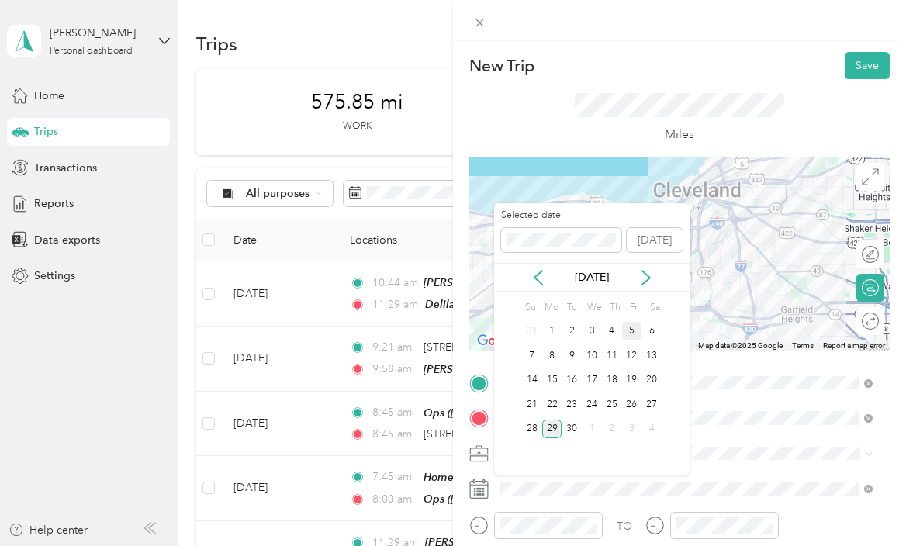
click at [626, 325] on div "5" at bounding box center [632, 331] width 20 height 19
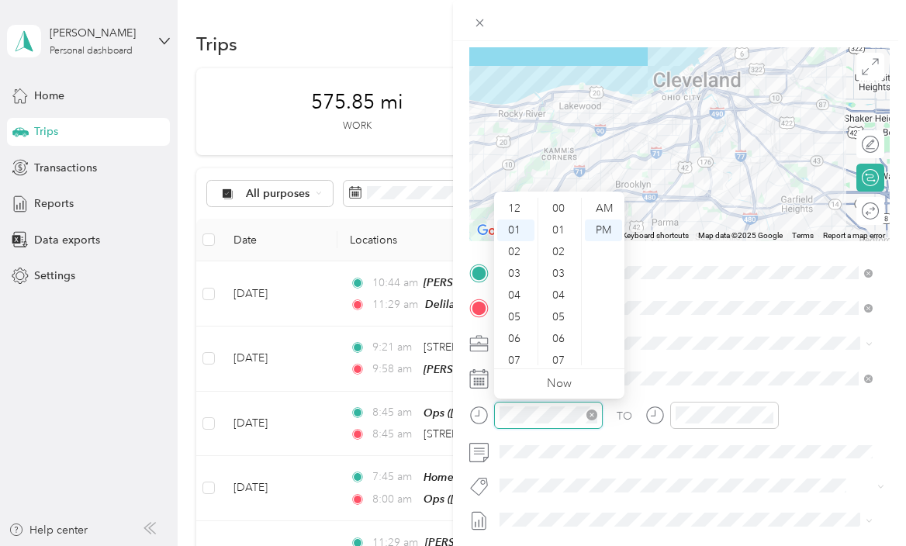
scroll to position [977, 0]
click at [512, 355] on div "08" at bounding box center [515, 361] width 37 height 22
click at [555, 210] on div "12" at bounding box center [559, 217] width 37 height 22
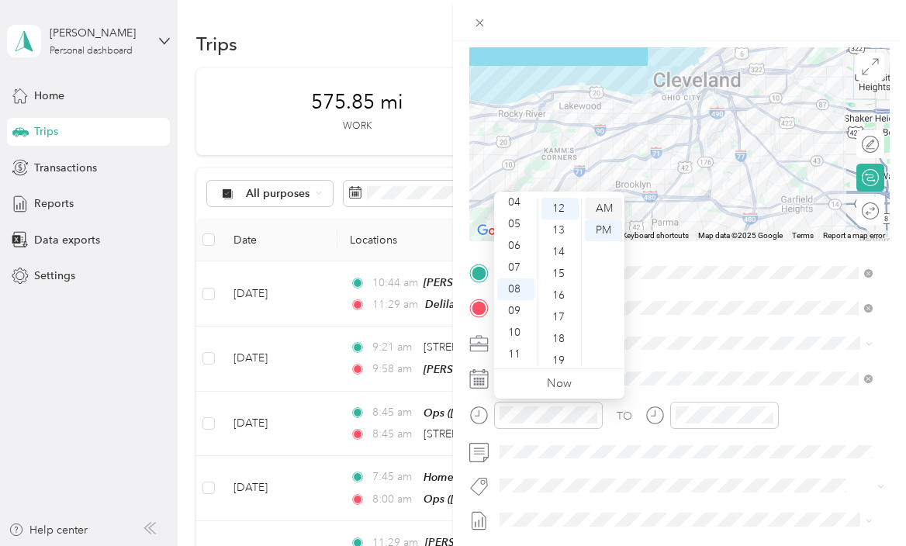
click at [604, 202] on div "AM" at bounding box center [603, 209] width 37 height 22
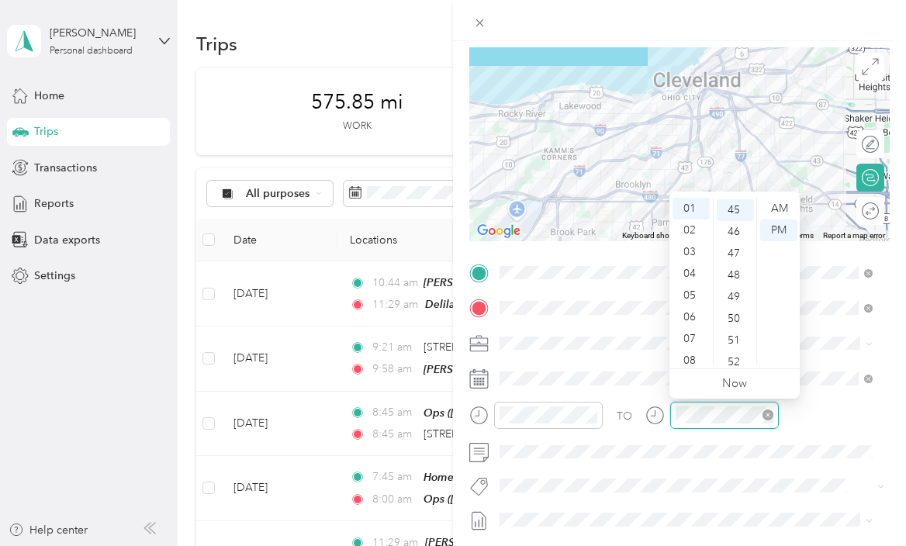
scroll to position [977, 0]
click at [687, 355] on div "08" at bounding box center [690, 361] width 37 height 22
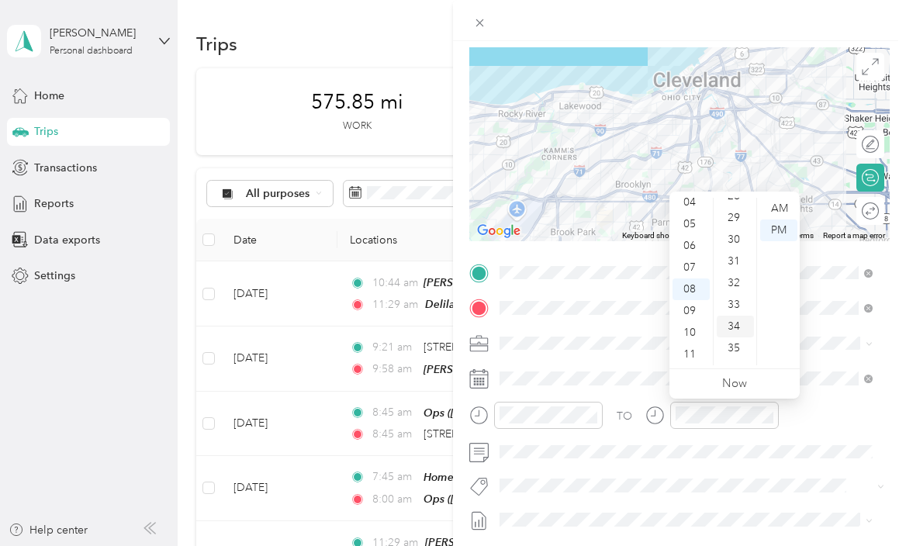
scroll to position [620, 0]
click at [733, 236] on div "30" at bounding box center [735, 240] width 37 height 22
click at [776, 210] on div "AM" at bounding box center [778, 209] width 37 height 22
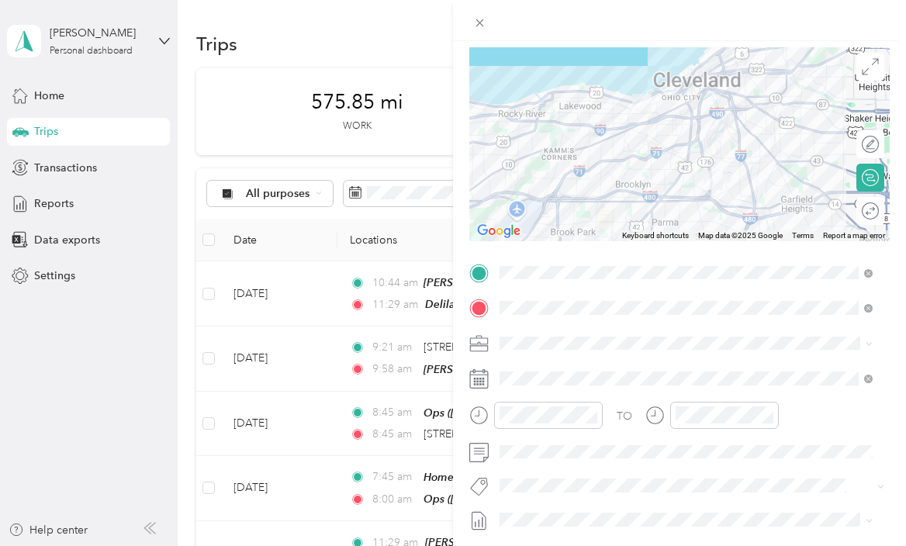
click at [478, 378] on rect at bounding box center [477, 379] width 2 height 2
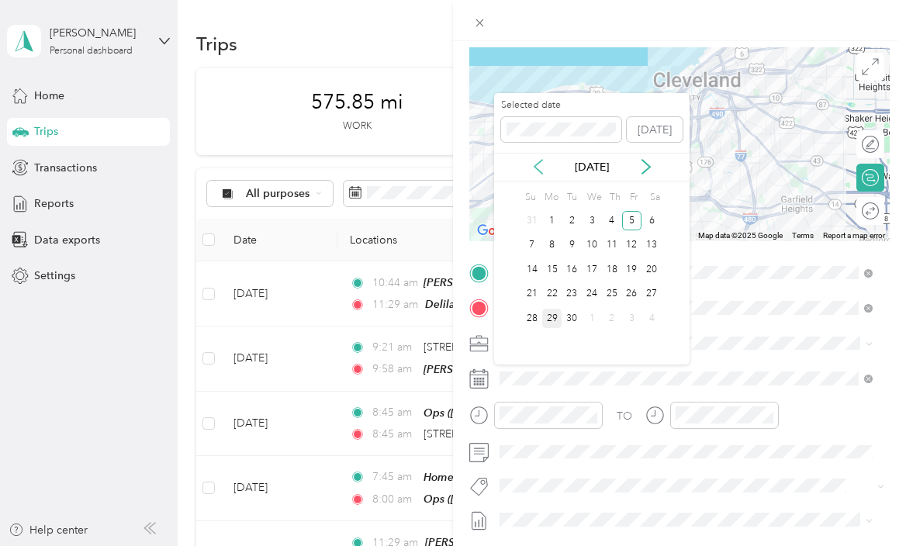
click at [534, 168] on icon at bounding box center [538, 167] width 16 height 16
click at [580, 246] on div "5" at bounding box center [572, 245] width 20 height 19
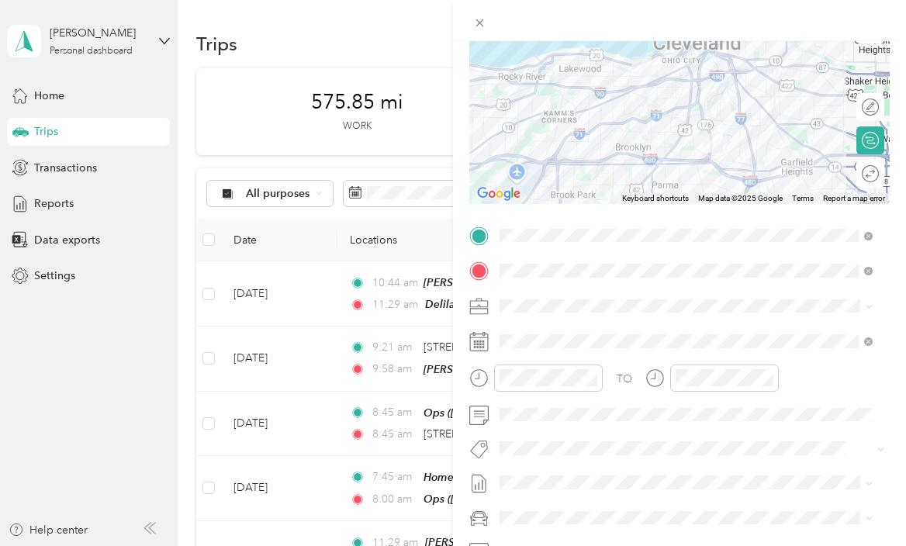
scroll to position [0, 0]
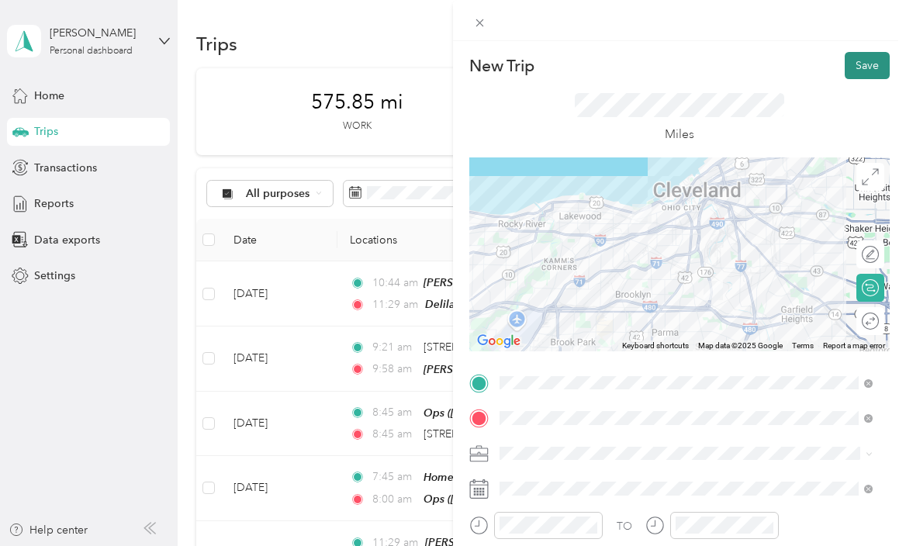
click at [845, 58] on button "Save" at bounding box center [867, 65] width 45 height 27
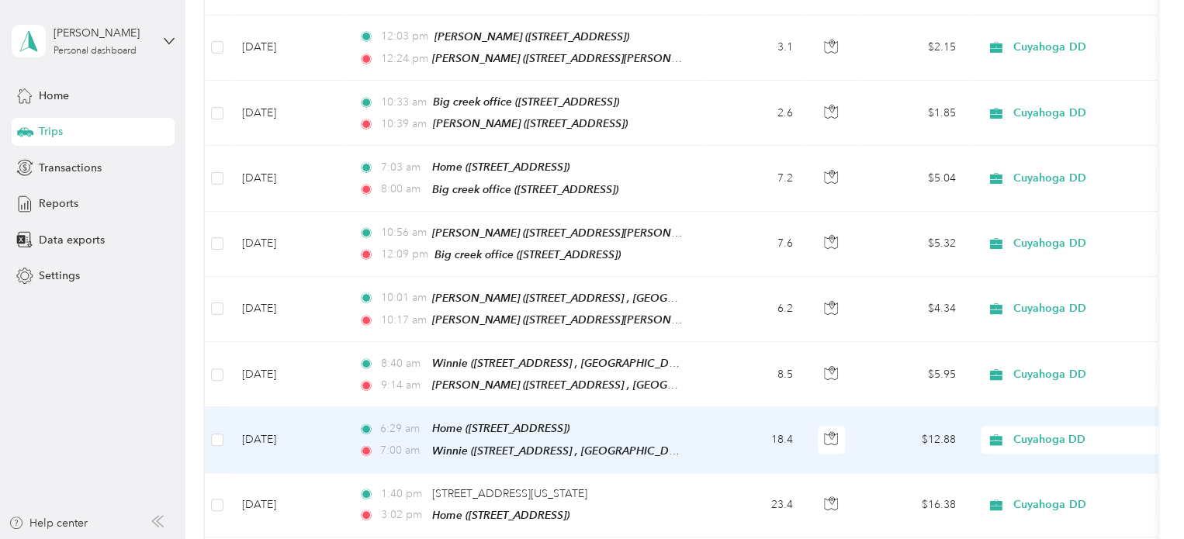
scroll to position [3822, 0]
click at [905, 431] on span "Cuyahoga DD" at bounding box center [1084, 439] width 142 height 17
click at [905, 404] on span "Personal" at bounding box center [1089, 404] width 143 height 16
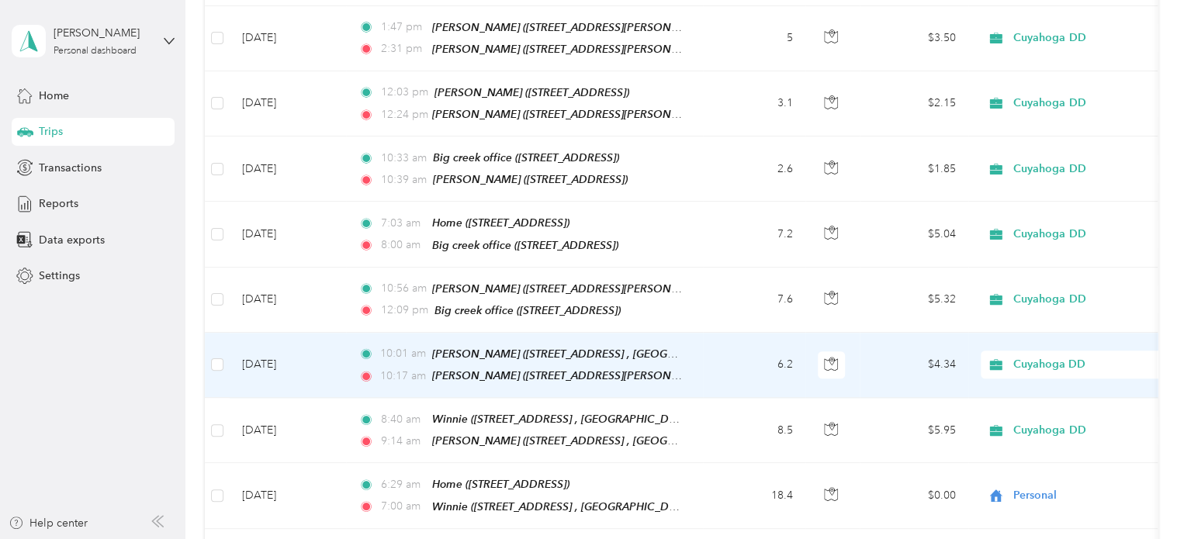
scroll to position [3766, 0]
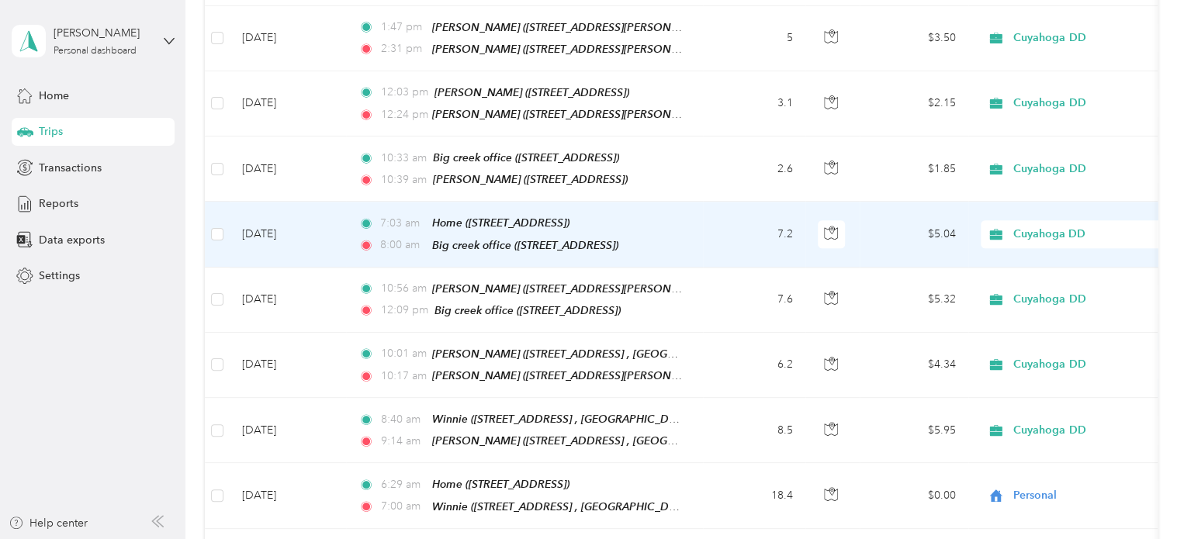
click at [905, 226] on span "Cuyahoga DD" at bounding box center [1084, 234] width 142 height 17
click at [905, 215] on li "Personal" at bounding box center [1076, 209] width 192 height 27
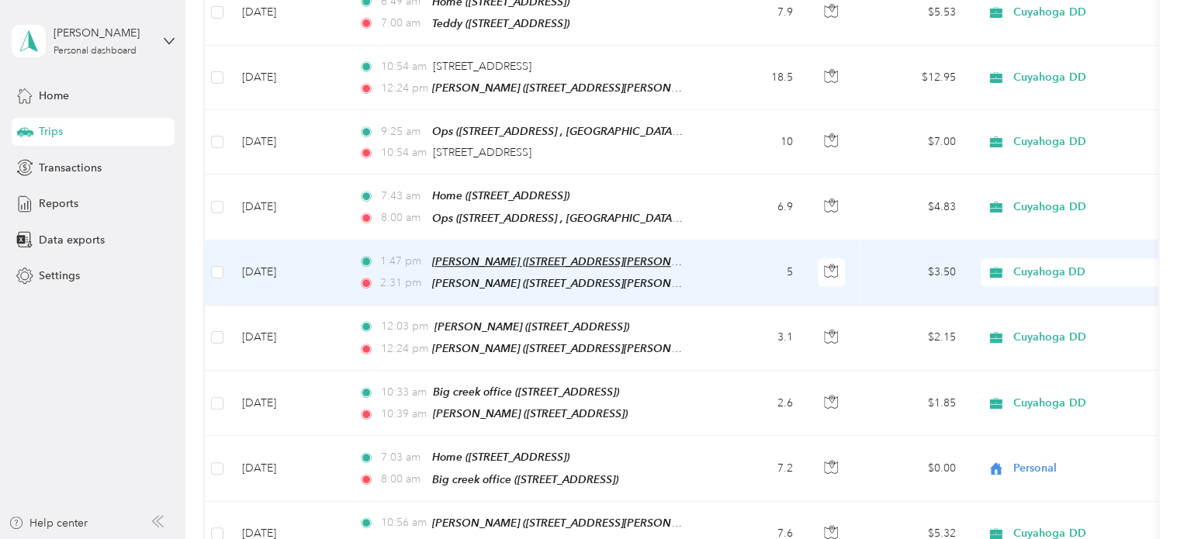
scroll to position [3532, 0]
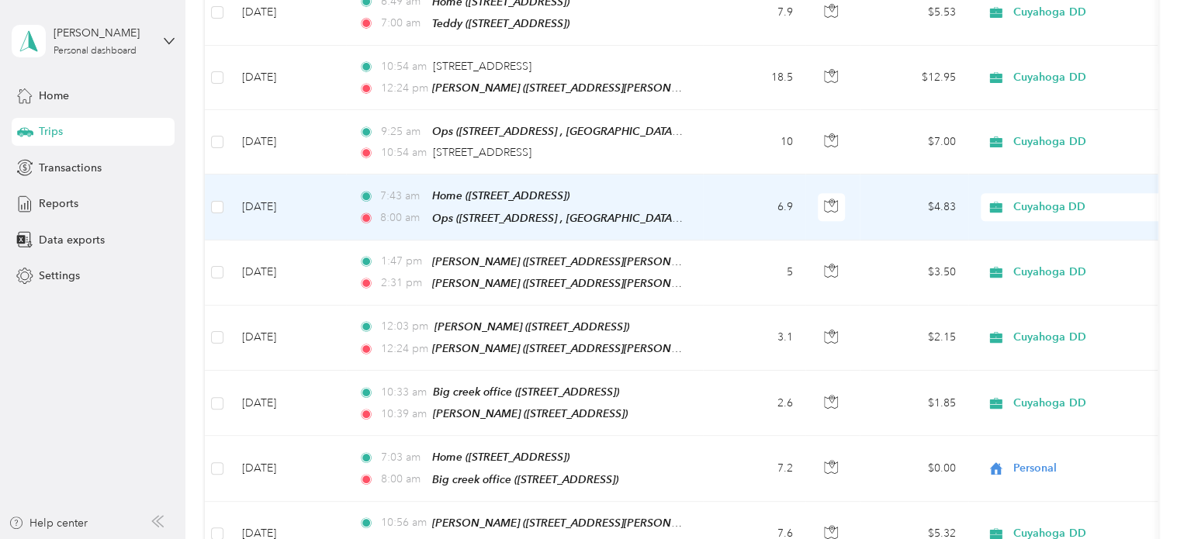
click at [905, 199] on span "Cuyahoga DD" at bounding box center [1084, 207] width 142 height 17
click at [905, 188] on span "Personal" at bounding box center [1089, 189] width 143 height 16
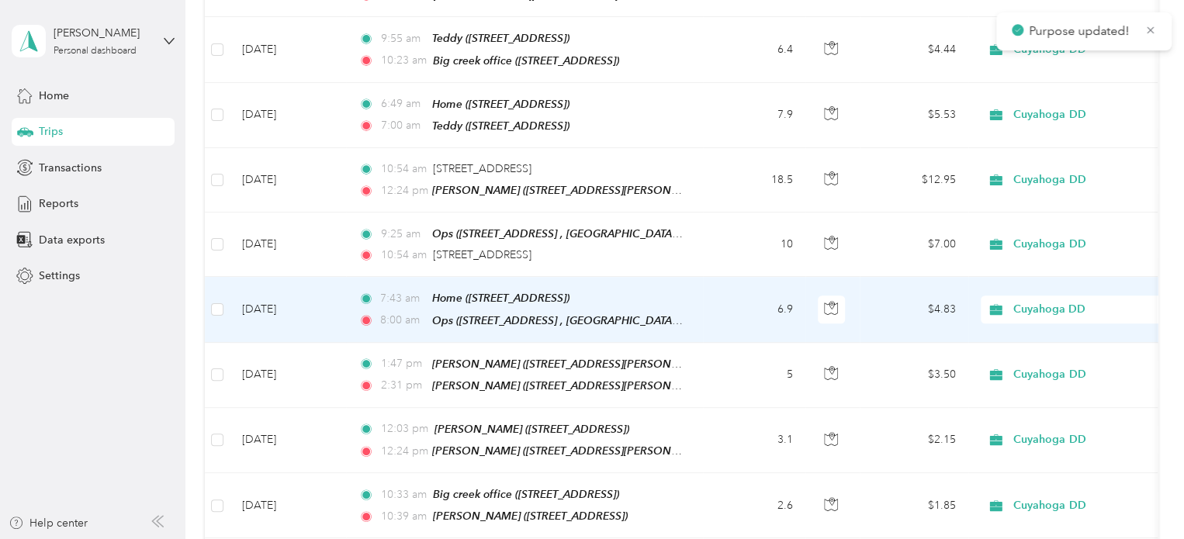
scroll to position [3430, 0]
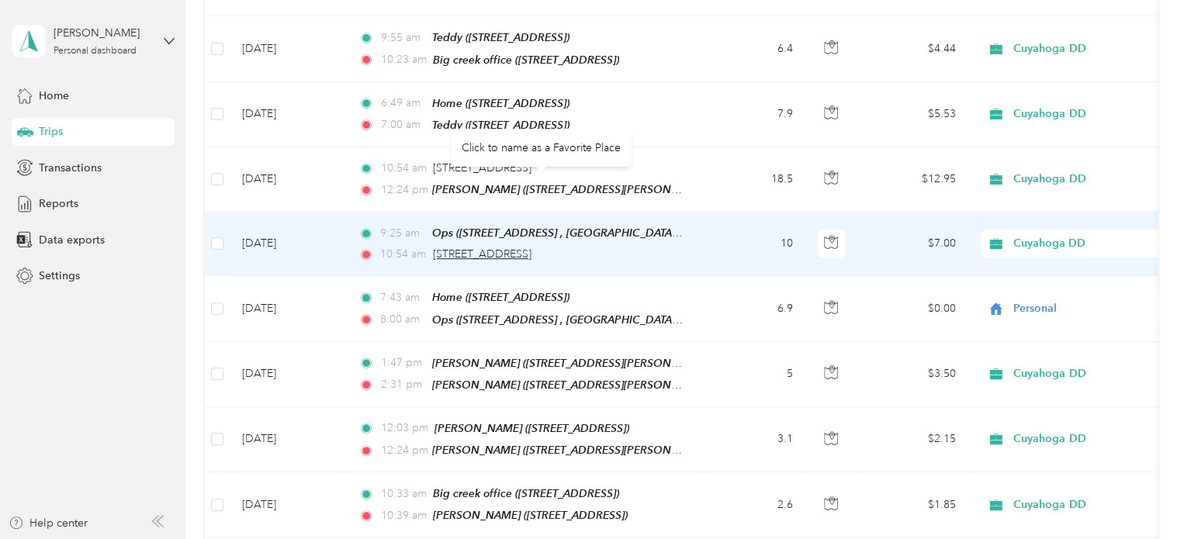
click at [531, 247] on span "[STREET_ADDRESS]" at bounding box center [482, 253] width 98 height 13
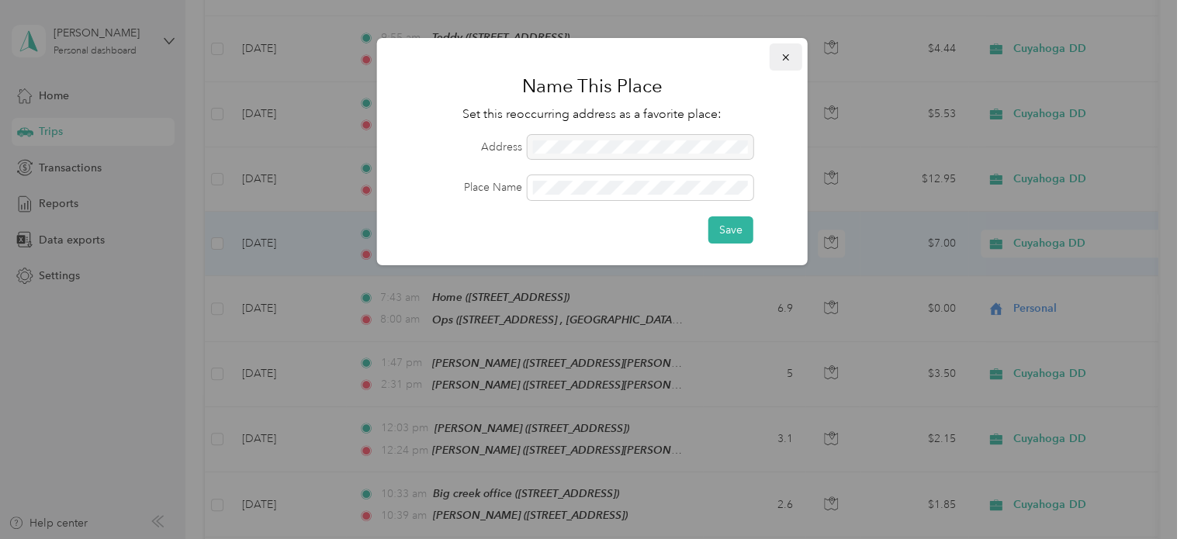
click at [779, 55] on button "button" at bounding box center [785, 56] width 33 height 27
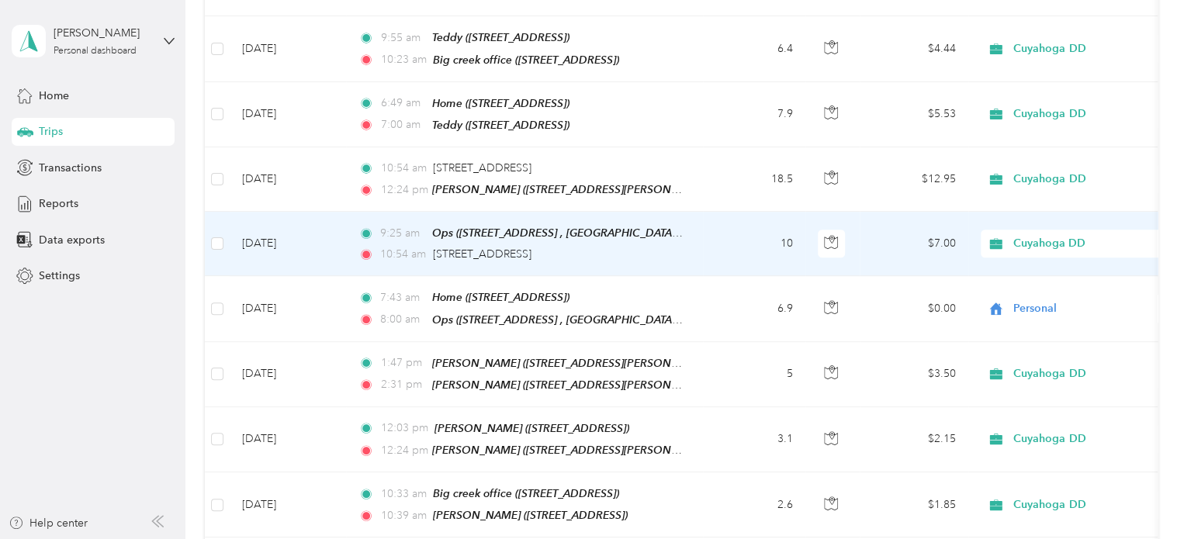
click at [295, 212] on td "[DATE]" at bounding box center [288, 244] width 116 height 64
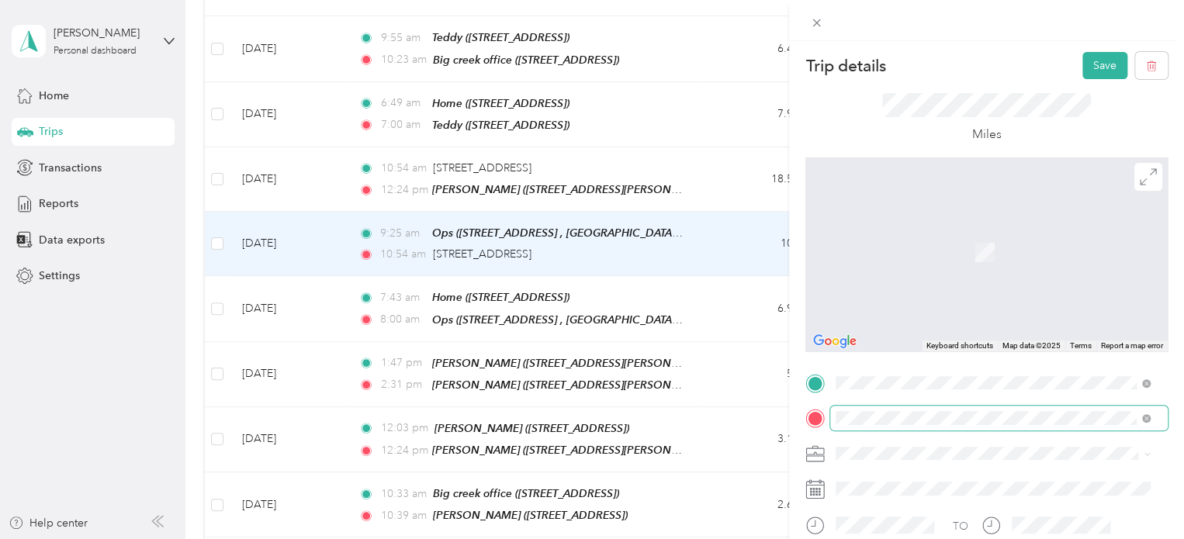
click at [905, 427] on span at bounding box center [998, 418] width 337 height 25
click at [905, 259] on div "Delilah 478 Countryside Dr, Broadview Heights, OH, United States , 44147, Broad…" at bounding box center [1005, 252] width 280 height 49
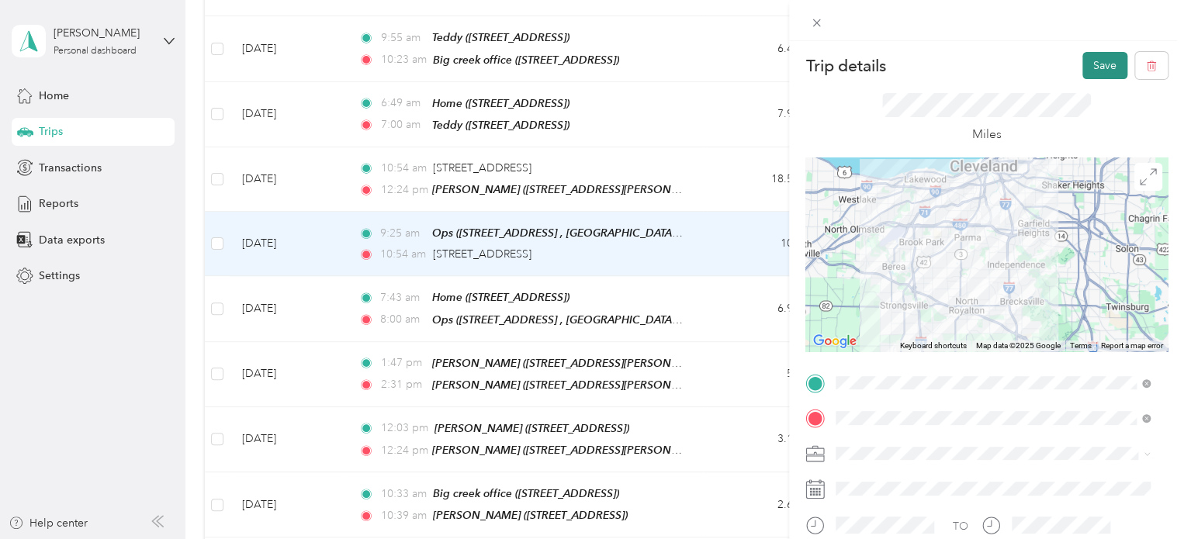
click at [905, 60] on button "Save" at bounding box center [1104, 65] width 45 height 27
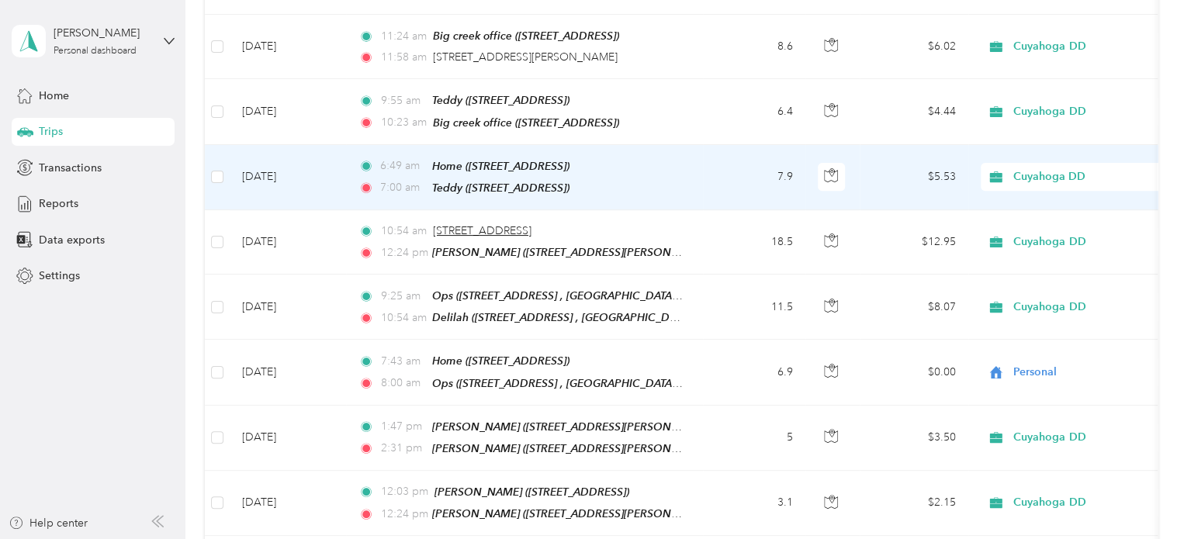
scroll to position [3366, 0]
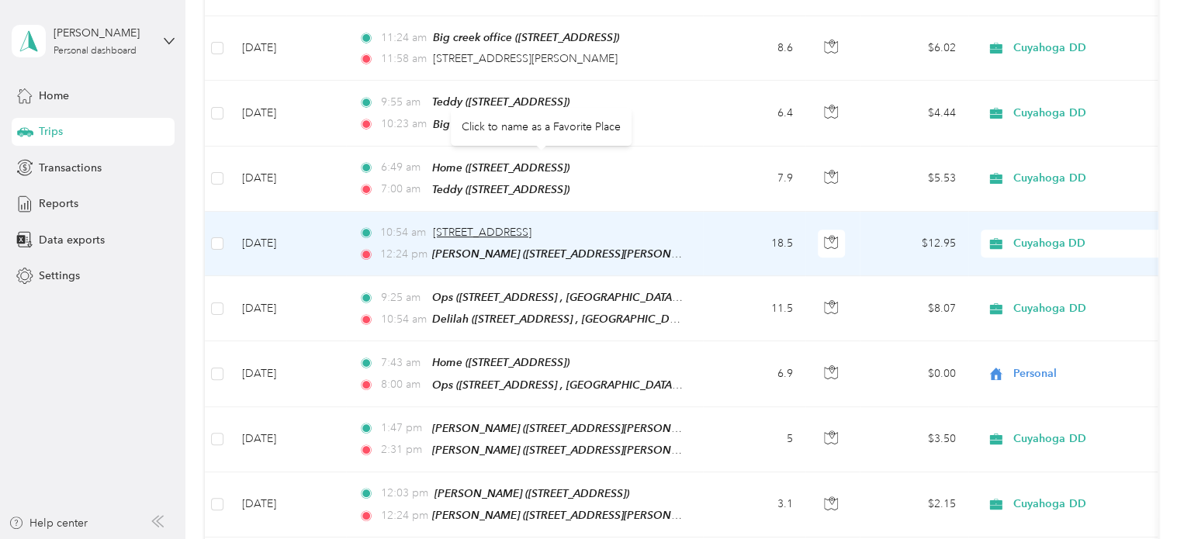
click at [481, 226] on span "[STREET_ADDRESS]" at bounding box center [482, 232] width 98 height 13
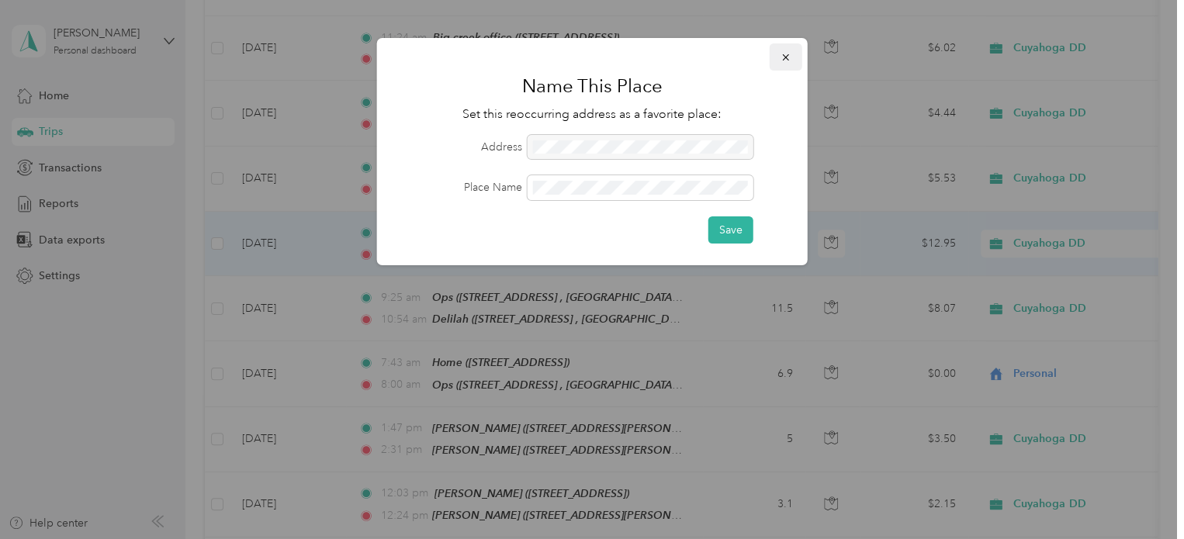
click at [776, 50] on button "button" at bounding box center [785, 56] width 33 height 27
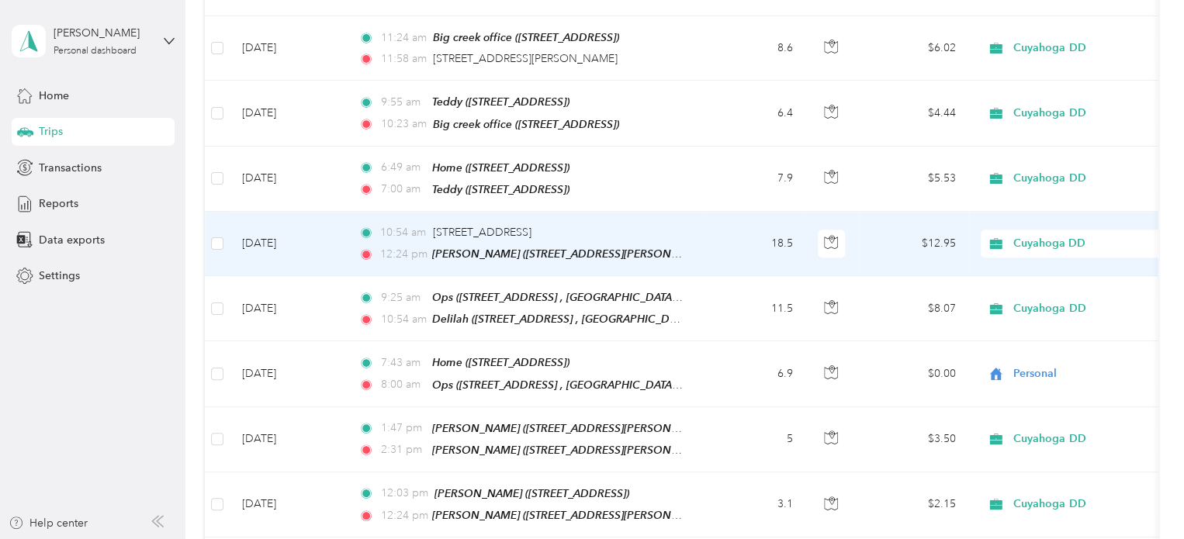
click at [293, 212] on td "[DATE]" at bounding box center [288, 244] width 116 height 64
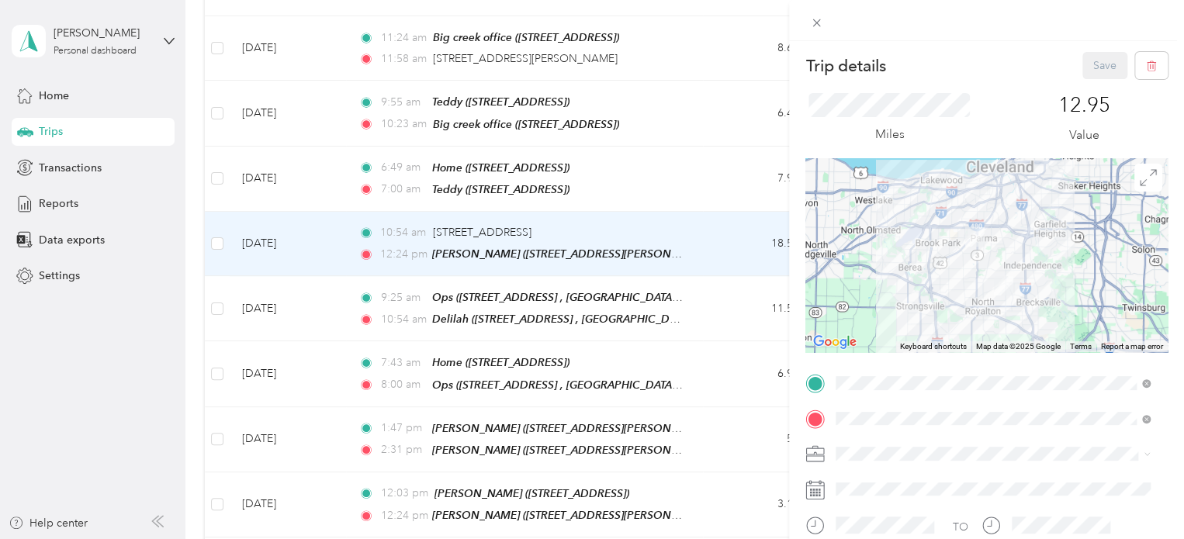
click at [905, 354] on span "478 Countryside Dr, Broadview Heights, OH, United States , 44147, Broadview Hei…" at bounding box center [980, 339] width 230 height 29
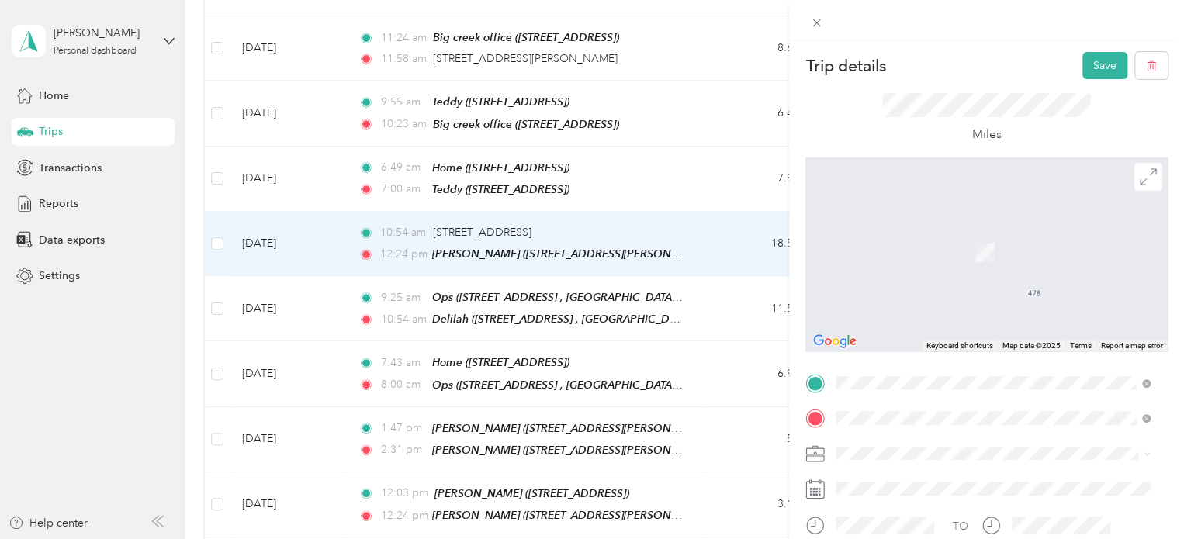
click at [905, 244] on div "Home [STREET_ADDRESS]" at bounding box center [914, 244] width 98 height 33
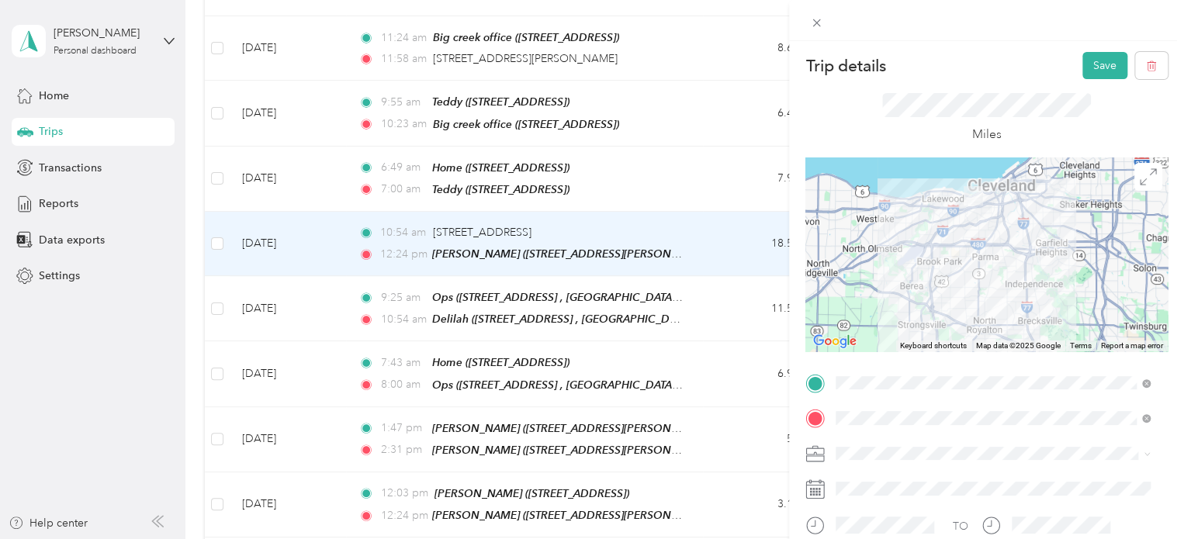
click at [872, 504] on span "Personal" at bounding box center [861, 503] width 41 height 13
drag, startPoint x: 1081, startPoint y: 70, endPoint x: 1070, endPoint y: 54, distance: 19.6
click at [905, 54] on button "Save" at bounding box center [1104, 65] width 45 height 27
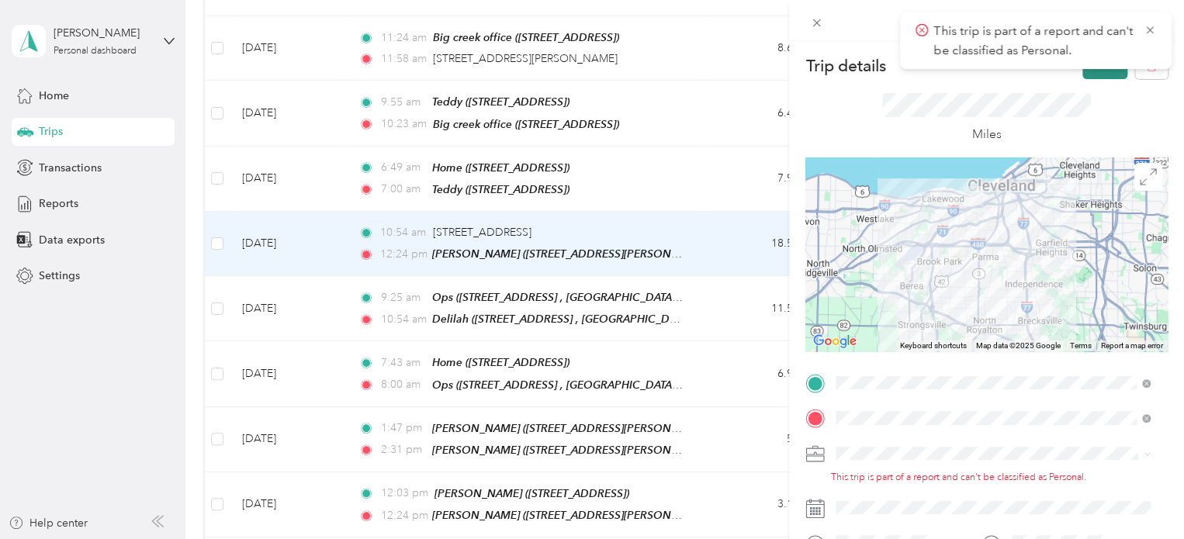
click at [905, 71] on button "Save" at bounding box center [1104, 65] width 45 height 27
click at [852, 55] on p "Trip details" at bounding box center [845, 66] width 80 height 22
click at [861, 55] on p "Trip details" at bounding box center [845, 66] width 80 height 22
click at [883, 444] on span at bounding box center [998, 453] width 337 height 25
click at [870, 482] on span "Cuyahoga DD" at bounding box center [876, 480] width 71 height 13
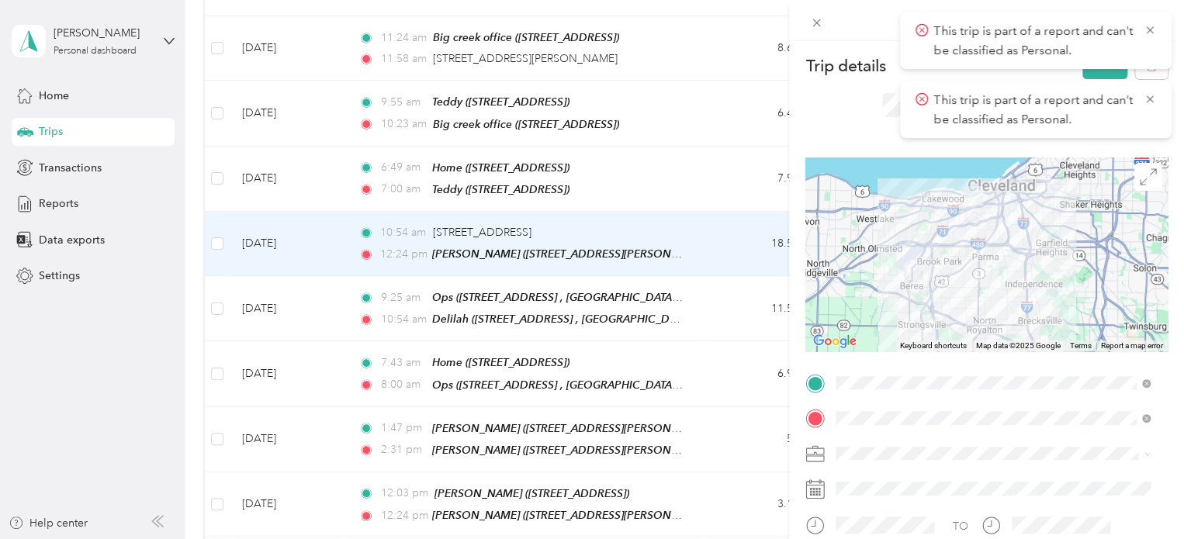
click at [844, 123] on div "Miles" at bounding box center [986, 118] width 362 height 78
click at [905, 29] on icon at bounding box center [1149, 29] width 7 height 7
click at [905, 30] on icon at bounding box center [1149, 29] width 7 height 7
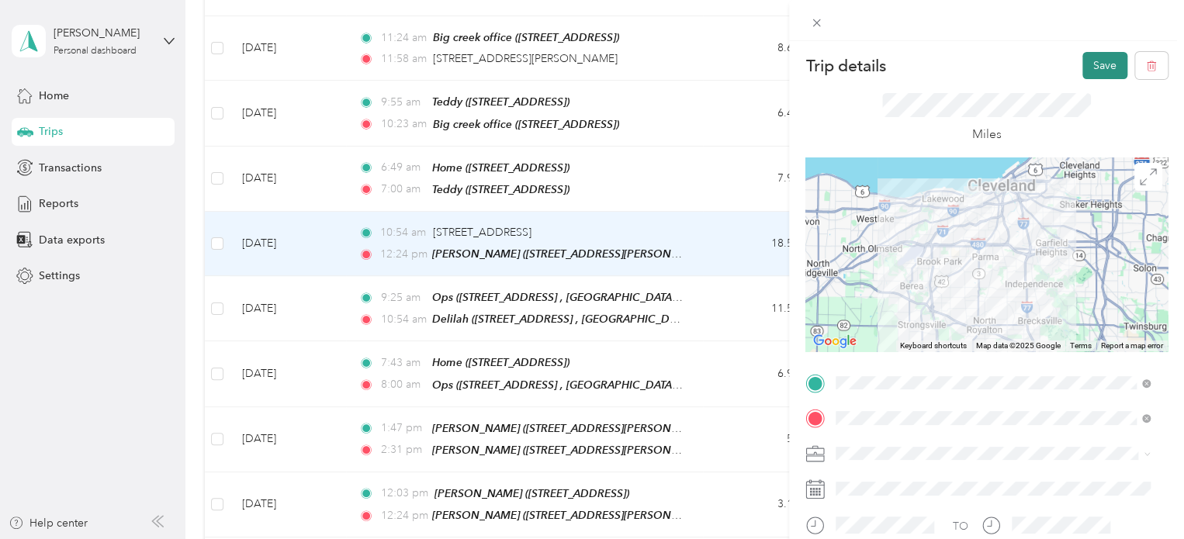
click at [905, 64] on button "Save" at bounding box center [1104, 65] width 45 height 27
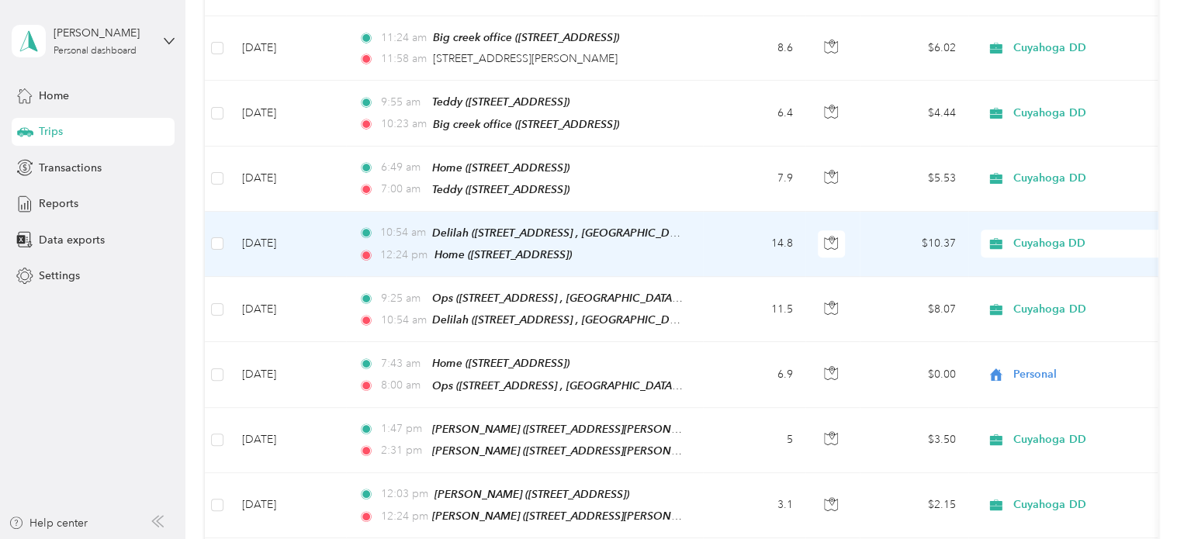
click at [905, 235] on span "Cuyahoga DD" at bounding box center [1084, 243] width 142 height 17
click at [905, 226] on span "Personal" at bounding box center [1089, 227] width 143 height 16
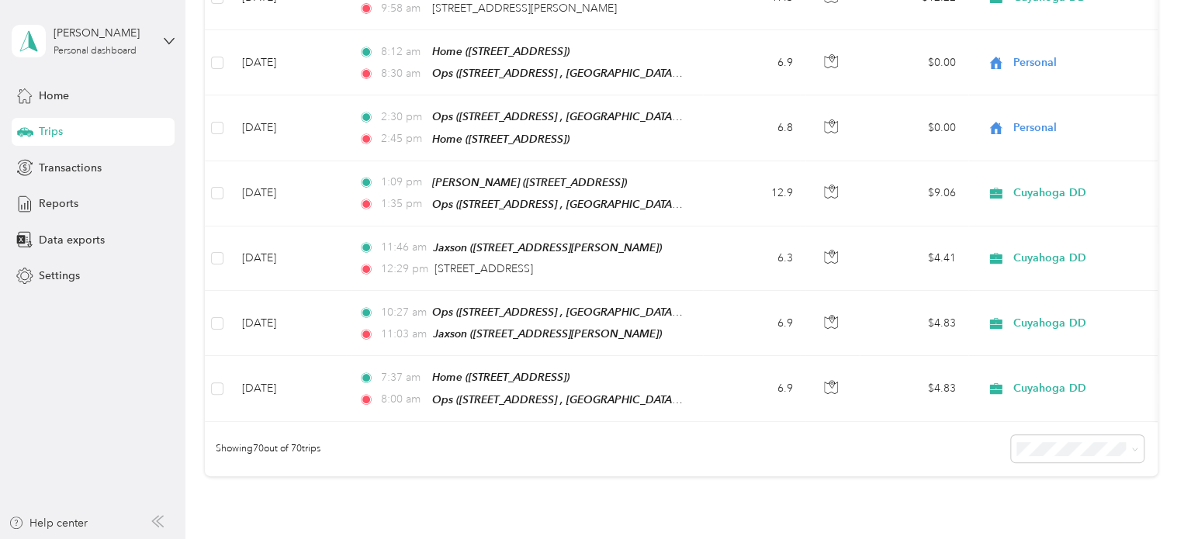
scroll to position [4456, 0]
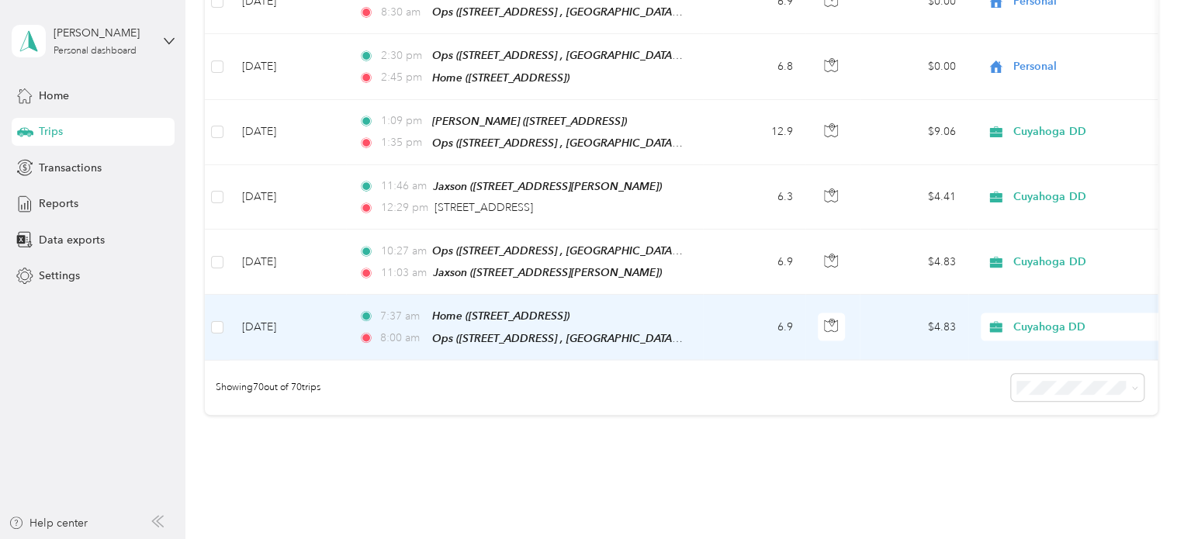
click at [905, 319] on span "Cuyahoga DD" at bounding box center [1084, 327] width 142 height 17
click at [905, 275] on span "Personal" at bounding box center [1089, 282] width 143 height 16
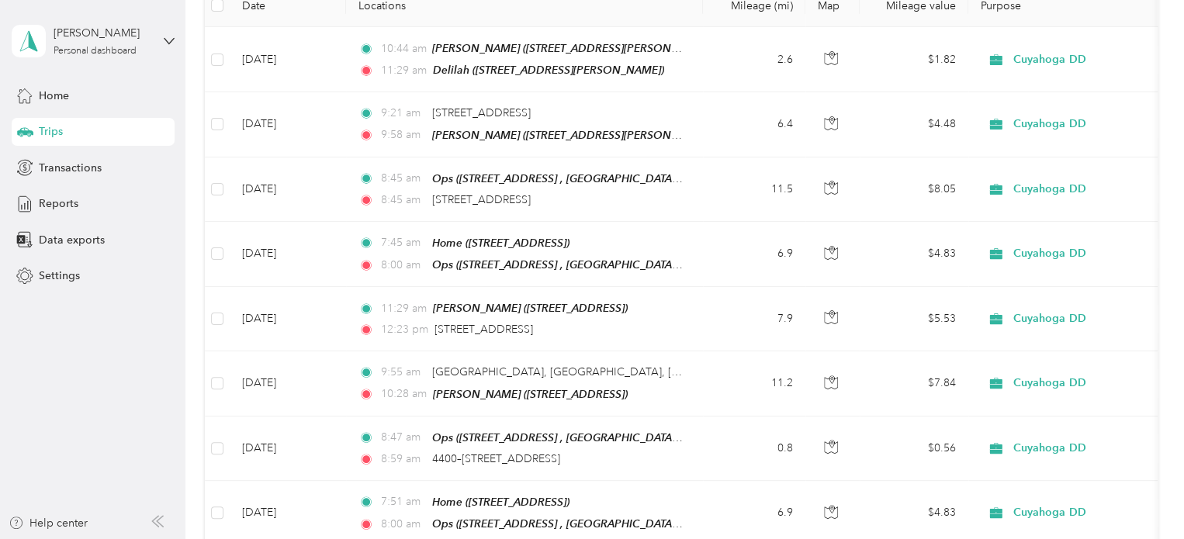
scroll to position [0, 0]
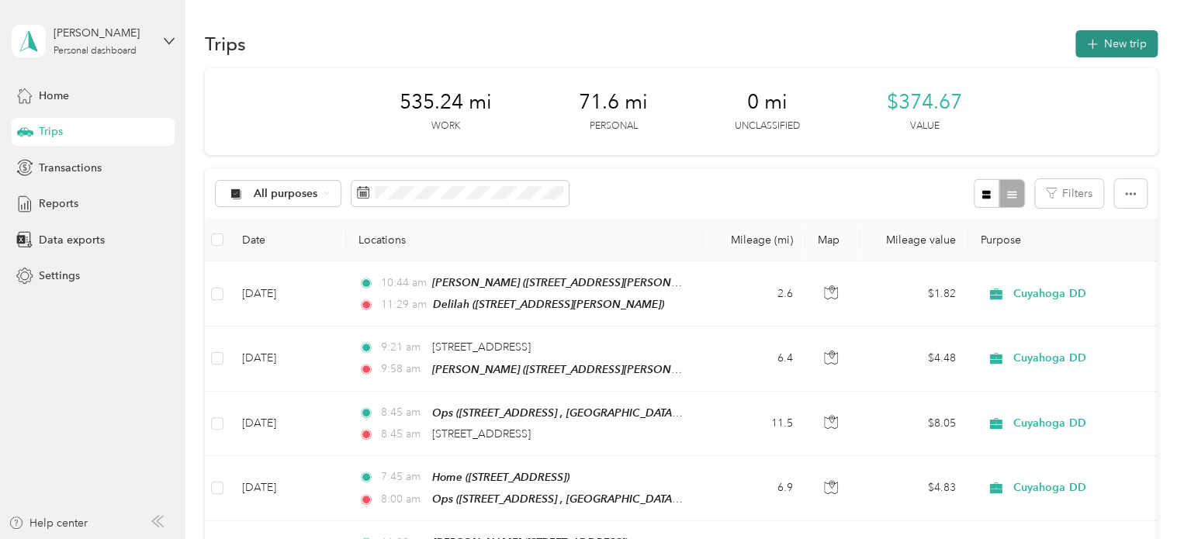
click at [905, 49] on button "New trip" at bounding box center [1116, 43] width 82 height 27
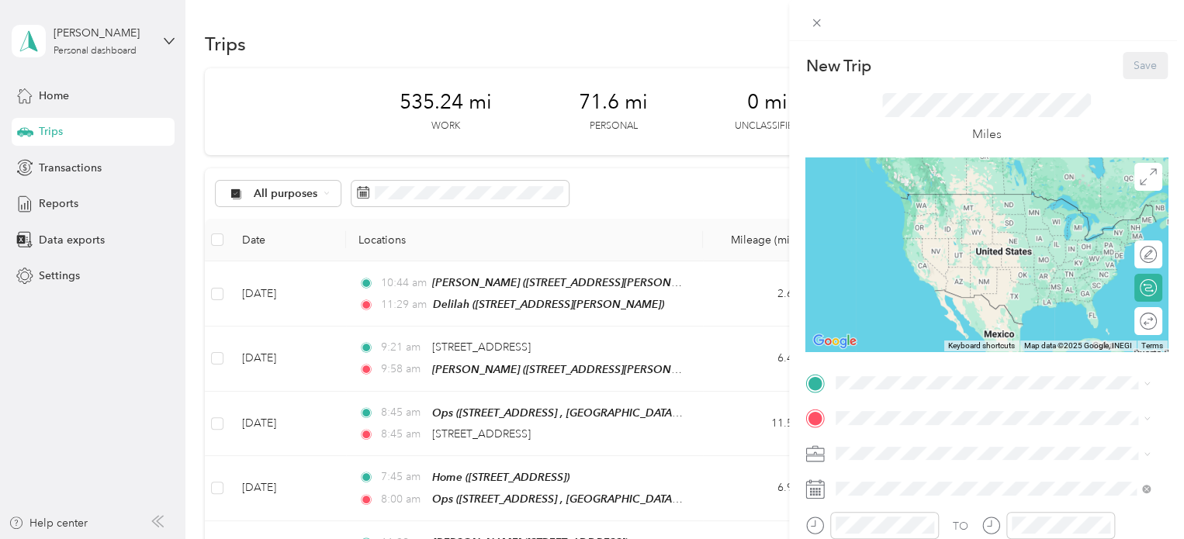
click at [905, 256] on div "Home [STREET_ADDRESS]" at bounding box center [992, 244] width 303 height 38
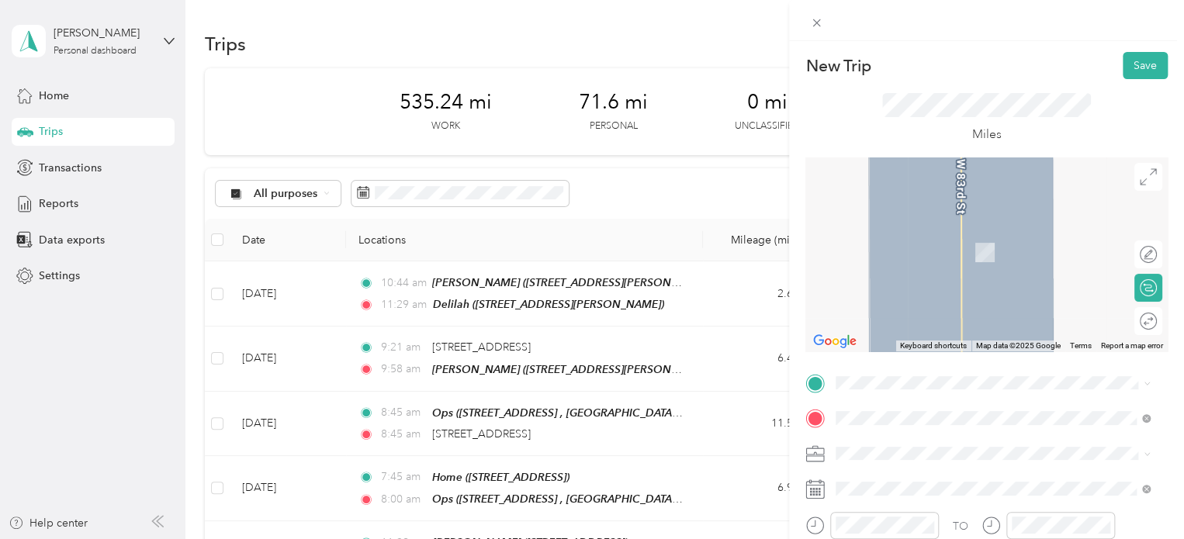
click at [868, 503] on span "Personal" at bounding box center [861, 504] width 41 height 13
click at [834, 492] on span at bounding box center [998, 488] width 337 height 25
drag, startPoint x: 834, startPoint y: 492, endPoint x: 813, endPoint y: 492, distance: 20.9
click at [813, 492] on rect at bounding box center [814, 492] width 2 height 2
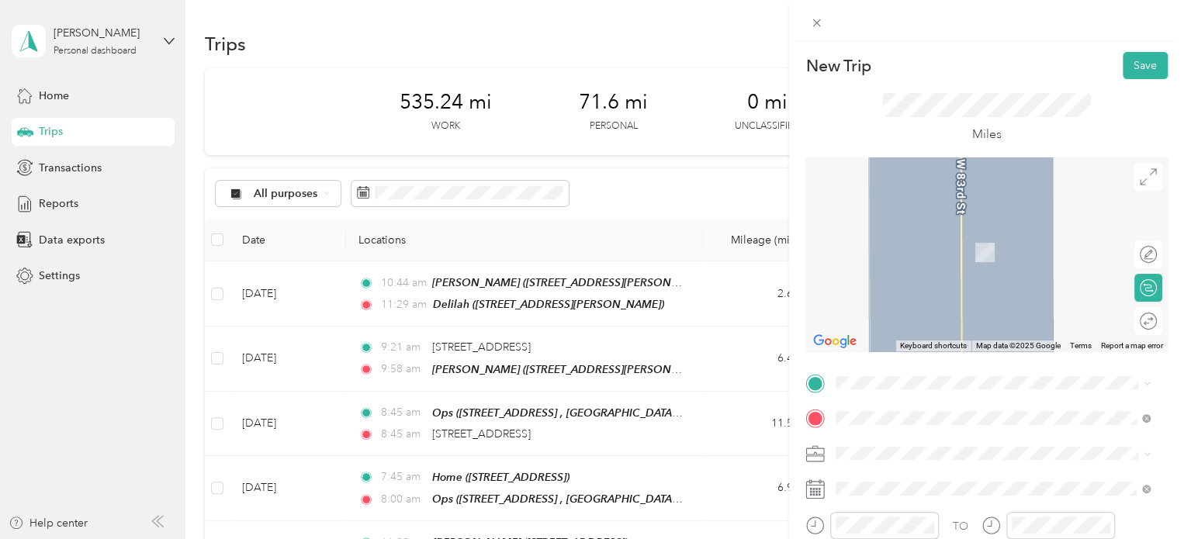
click at [809, 490] on icon at bounding box center [814, 488] width 19 height 19
click at [811, 492] on rect at bounding box center [811, 492] width 2 height 2
click at [905, 496] on span at bounding box center [998, 488] width 337 height 25
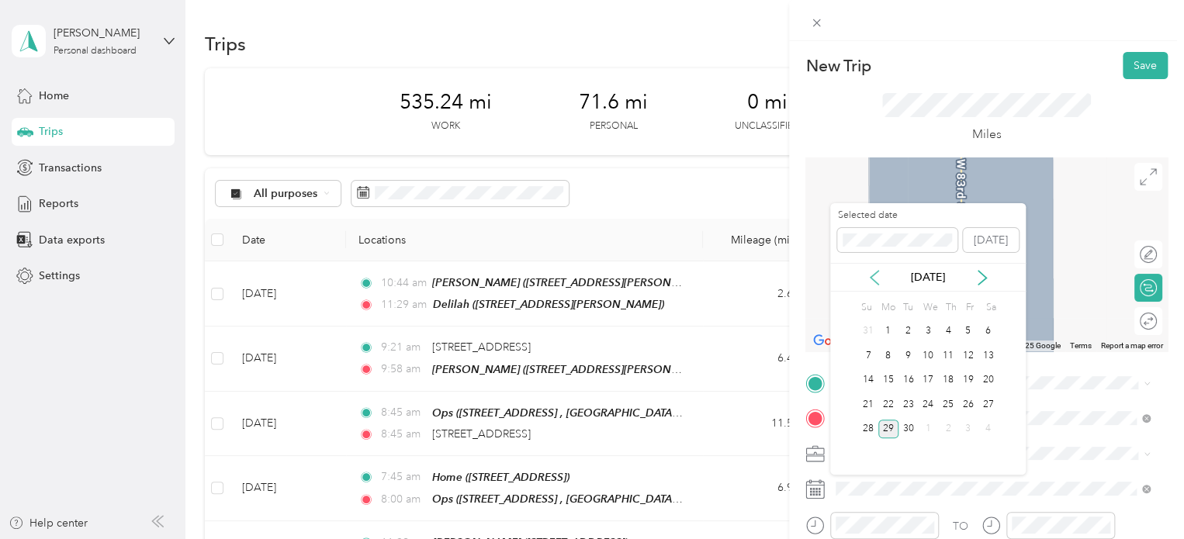
click at [874, 281] on icon at bounding box center [874, 278] width 8 height 14
click at [905, 352] on div "5" at bounding box center [908, 355] width 20 height 19
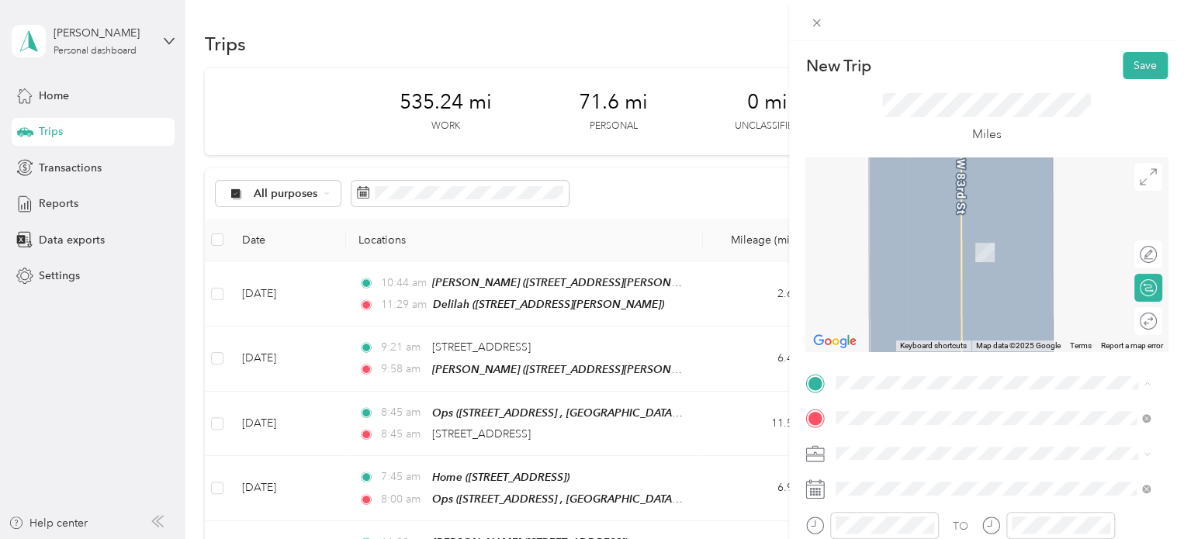
click at [905, 216] on ol "From search results 2923 Parklane Drive Parma, Ohio 44134, United States Parma …" at bounding box center [992, 260] width 325 height 217
click at [869, 375] on span at bounding box center [998, 383] width 337 height 25
click at [843, 385] on span at bounding box center [998, 383] width 337 height 25
click at [891, 197] on span "2923 Parklane Drive Parma, Ohio 44134, United States" at bounding box center [942, 194] width 155 height 14
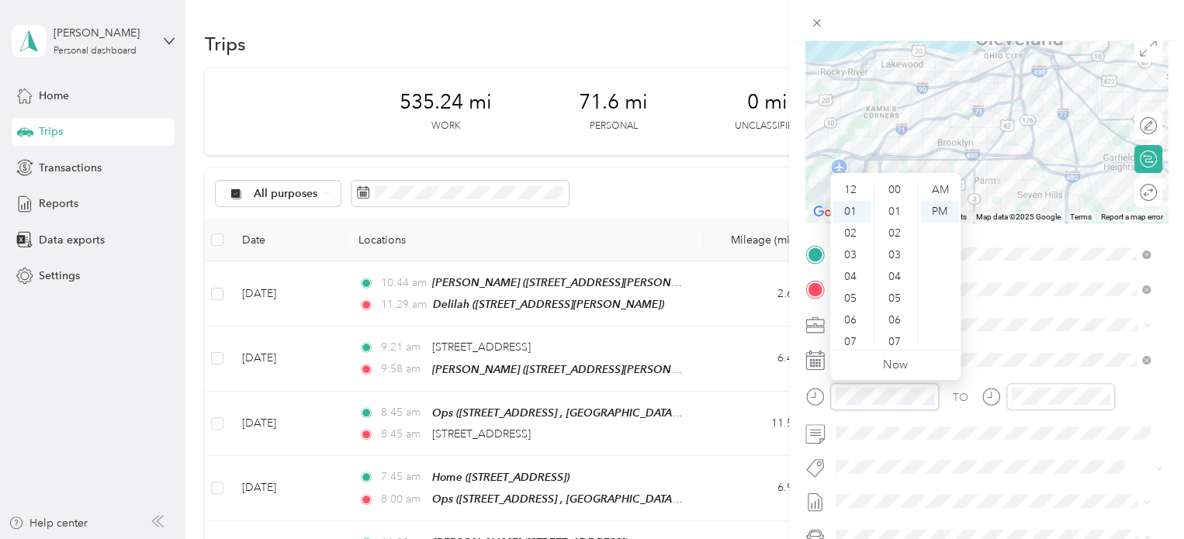
scroll to position [1135, 0]
click at [850, 233] on div "03" at bounding box center [851, 234] width 37 height 22
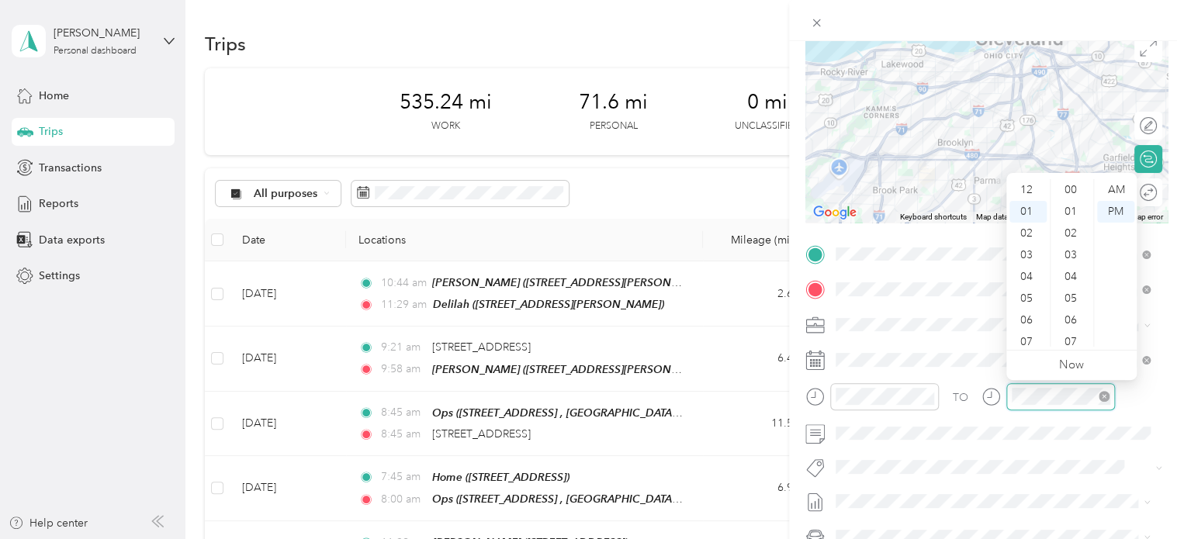
scroll to position [22, 0]
click at [905, 257] on div "04" at bounding box center [1027, 255] width 37 height 22
click at [905, 196] on div "00" at bounding box center [1071, 190] width 37 height 22
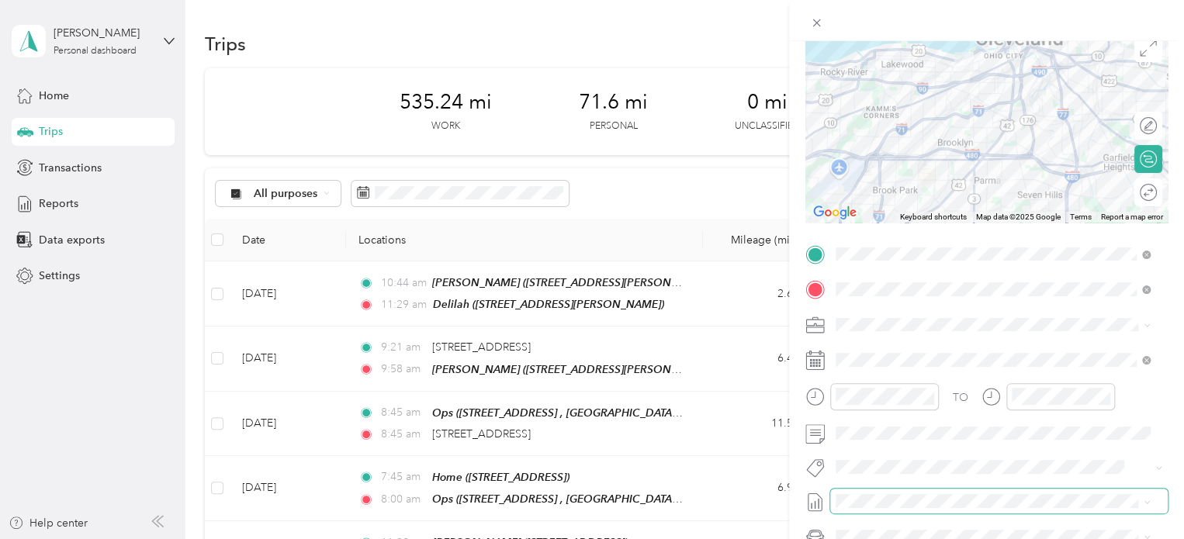
click at [905, 492] on span at bounding box center [998, 501] width 337 height 25
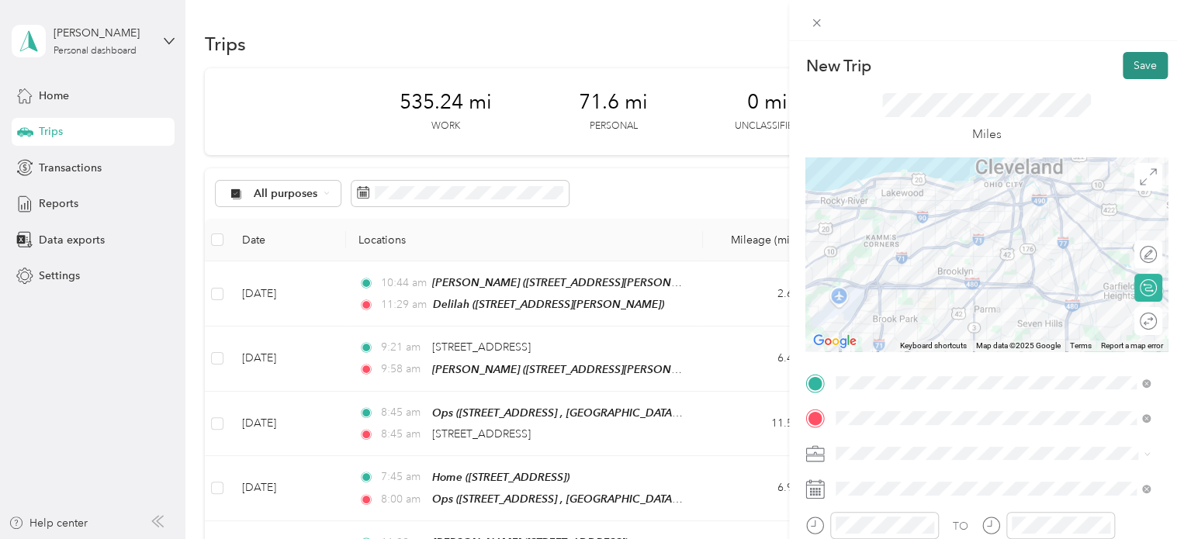
click at [905, 52] on button "Save" at bounding box center [1144, 65] width 45 height 27
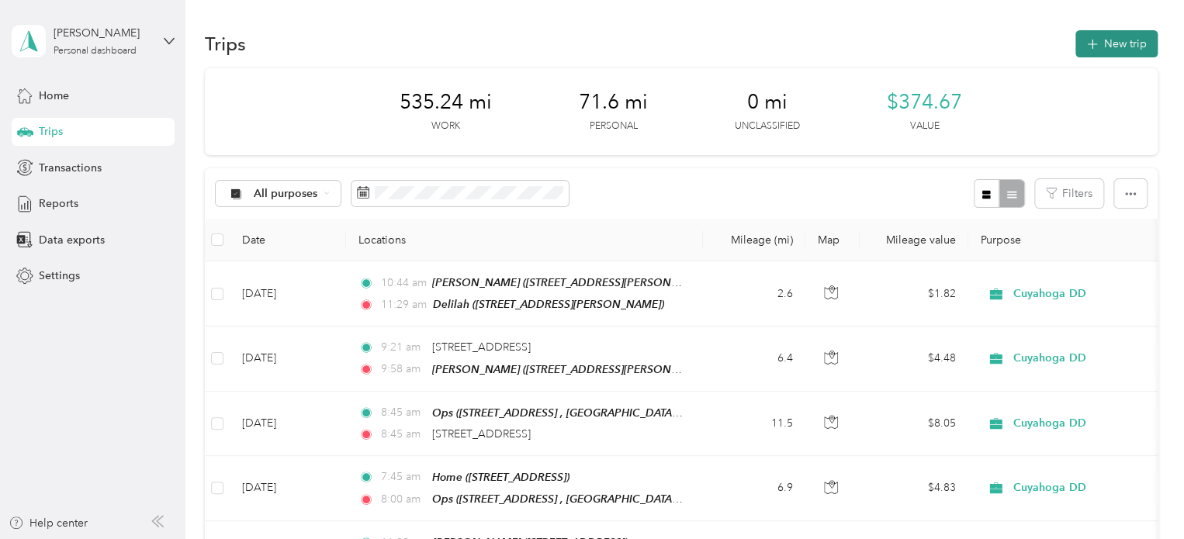
click at [905, 41] on button "New trip" at bounding box center [1116, 43] width 82 height 27
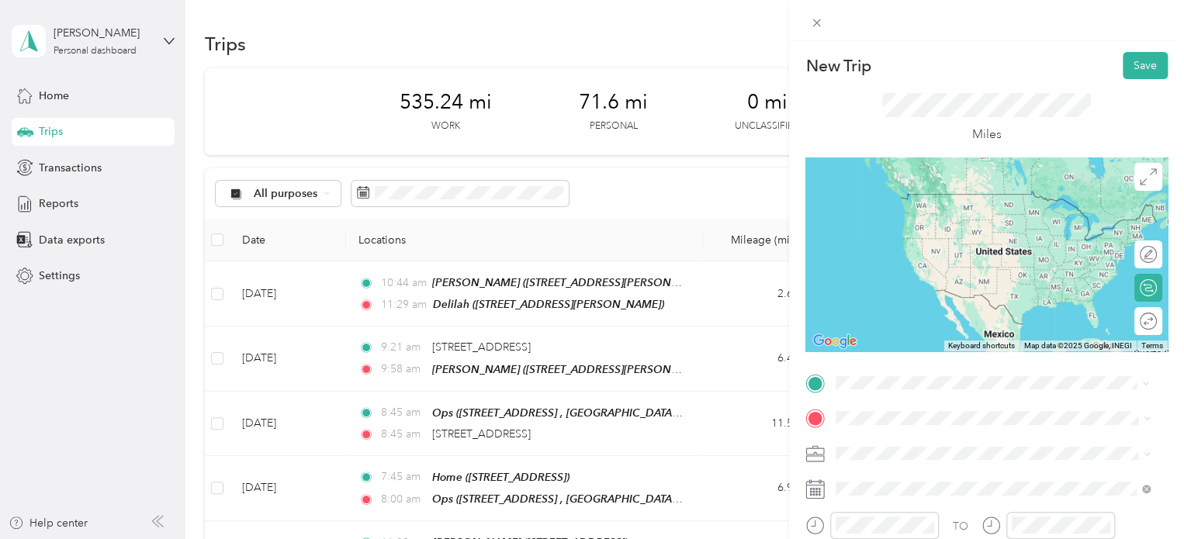
click at [905, 217] on div "Big creek office 6149 W 130th St, Parma, OH , 44130, Parma, OH, United States" at bounding box center [914, 208] width 98 height 33
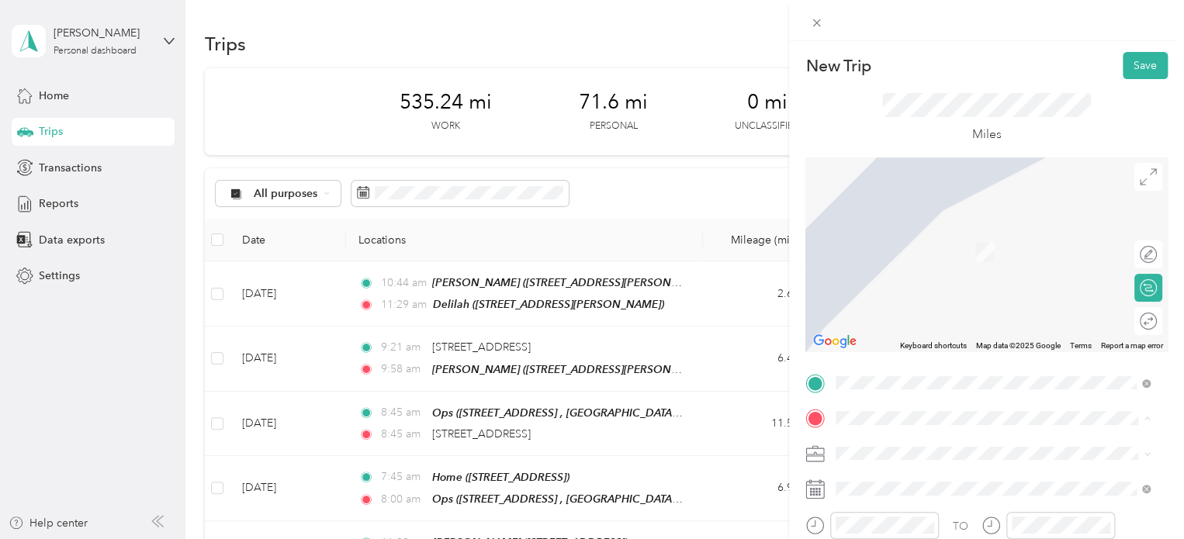
click at [892, 353] on div "Home [STREET_ADDRESS]" at bounding box center [914, 369] width 98 height 33
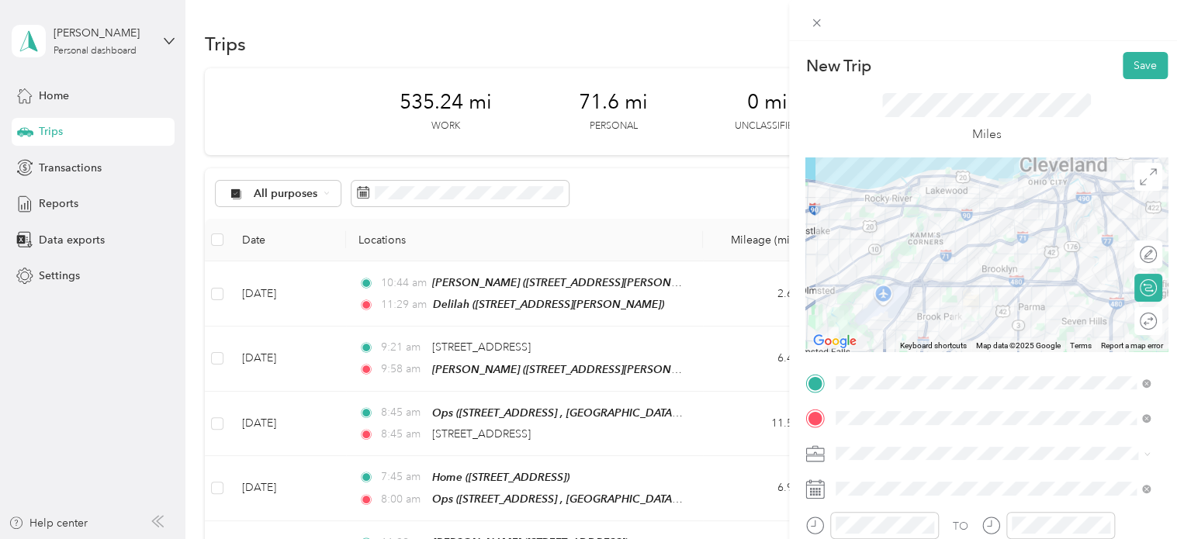
click at [867, 505] on span "Personal" at bounding box center [861, 504] width 41 height 13
drag, startPoint x: 864, startPoint y: 496, endPoint x: 813, endPoint y: 502, distance: 51.5
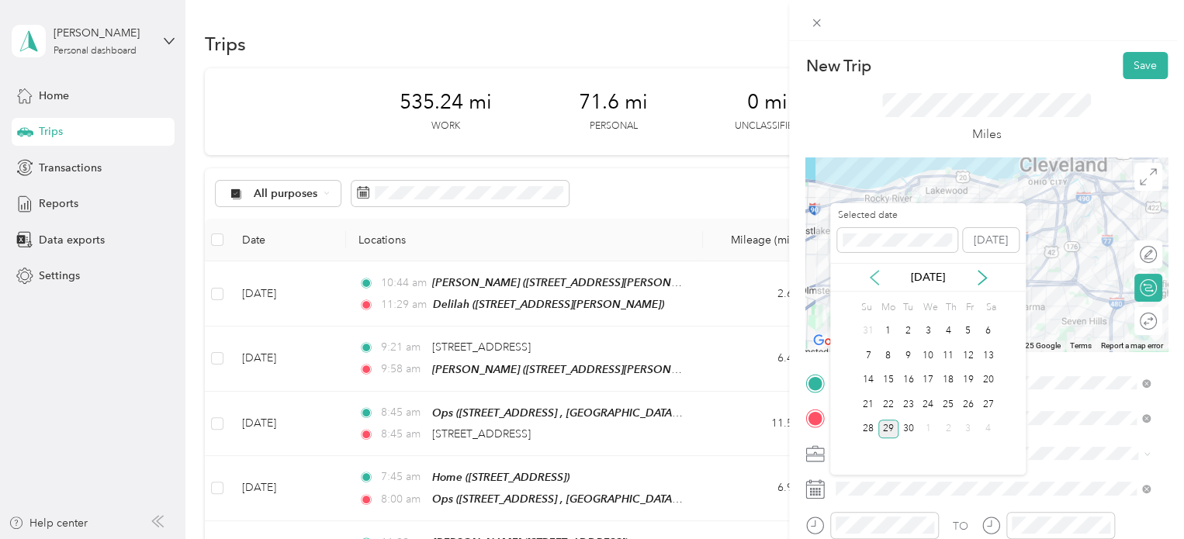
click at [877, 280] on icon at bounding box center [874, 278] width 16 height 16
click at [905, 352] on div "6" at bounding box center [928, 355] width 20 height 19
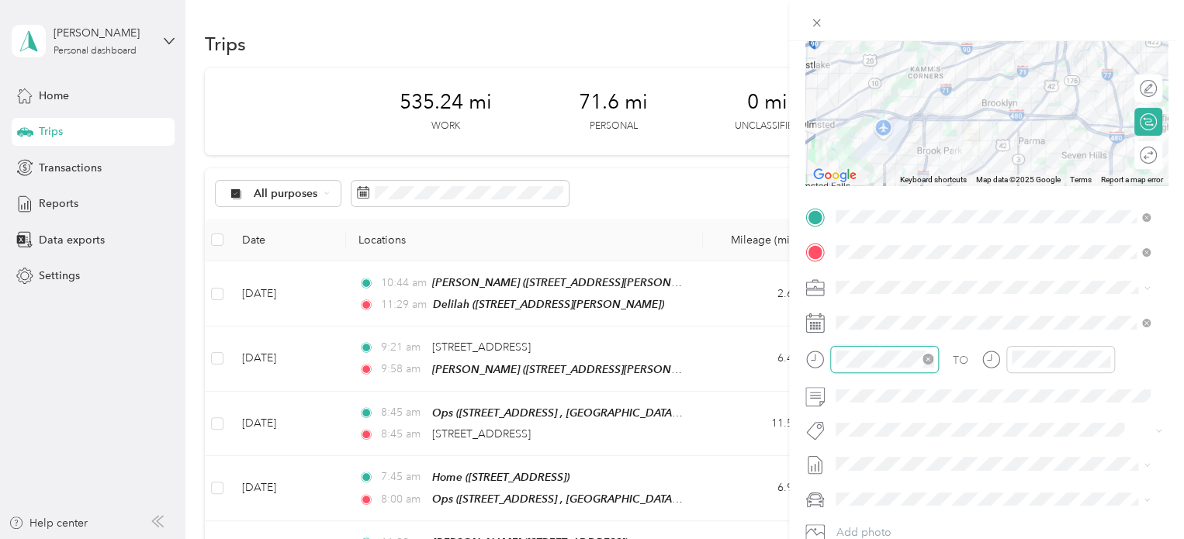
scroll to position [1135, 0]
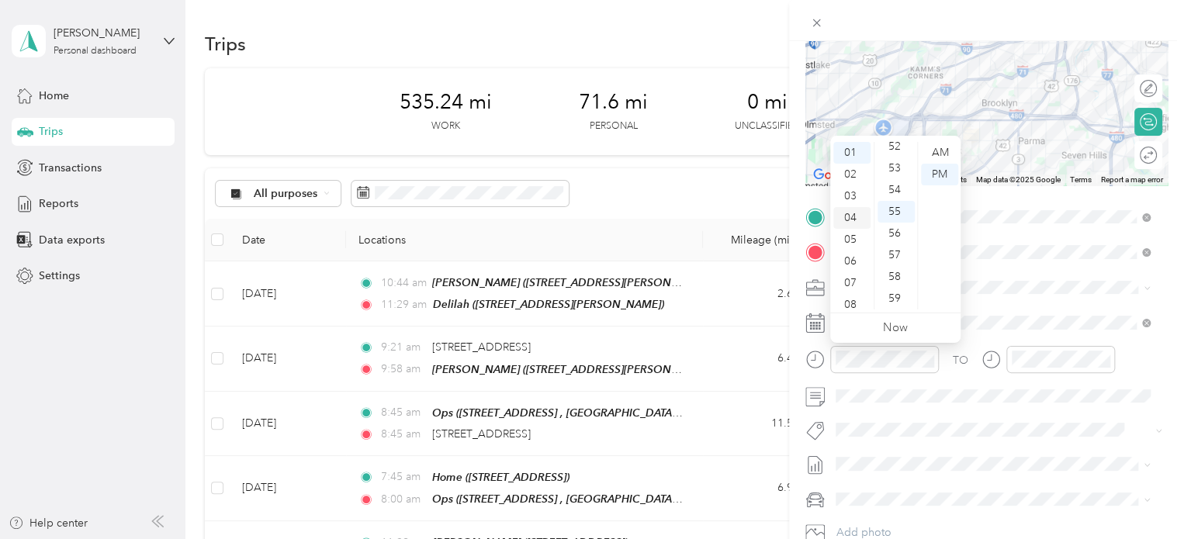
click at [848, 213] on div "04" at bounding box center [851, 218] width 37 height 22
click at [893, 148] on div "00" at bounding box center [895, 153] width 37 height 22
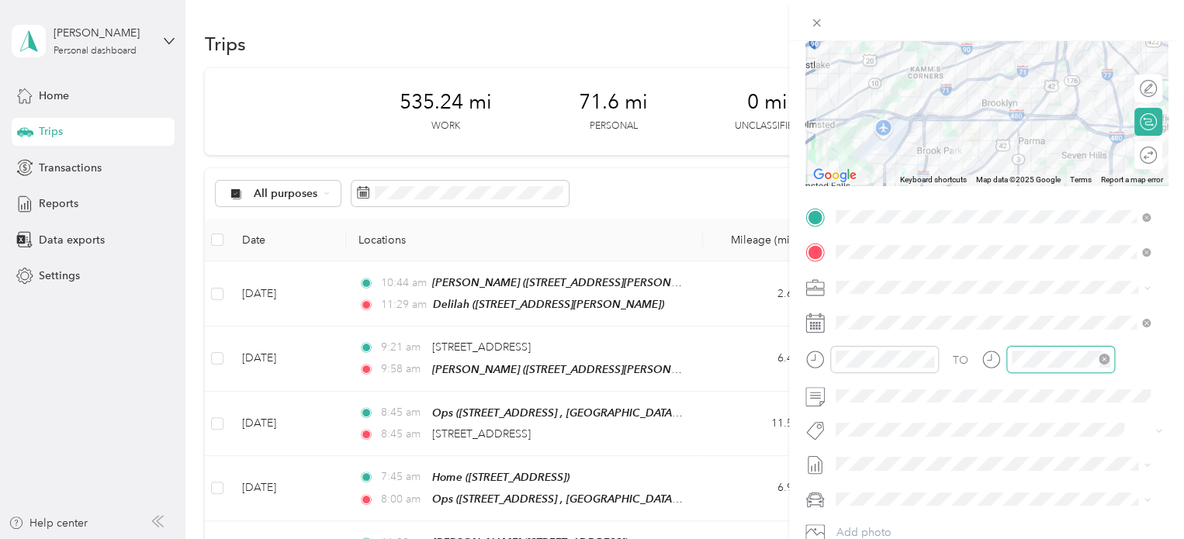
scroll to position [1135, 0]
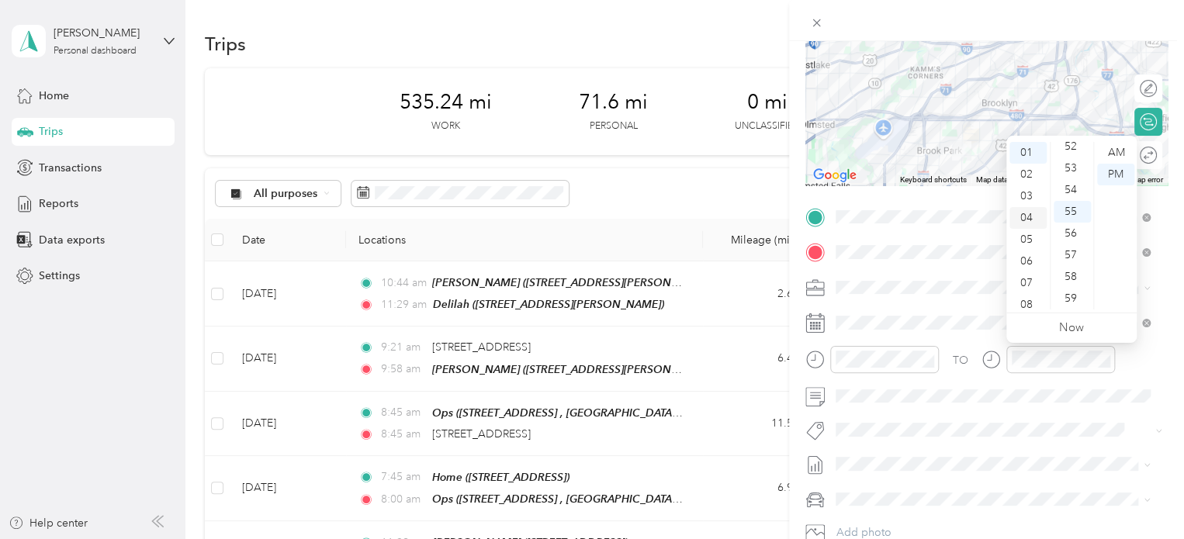
click at [905, 221] on div "04" at bounding box center [1027, 218] width 37 height 22
click at [905, 196] on div "28" at bounding box center [1071, 194] width 37 height 22
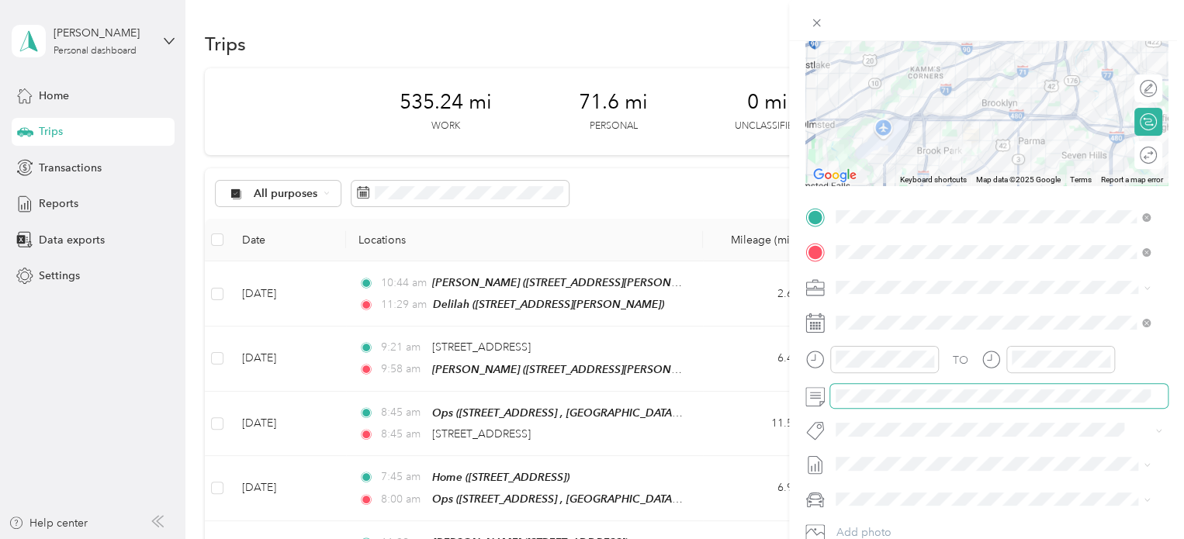
scroll to position [0, 0]
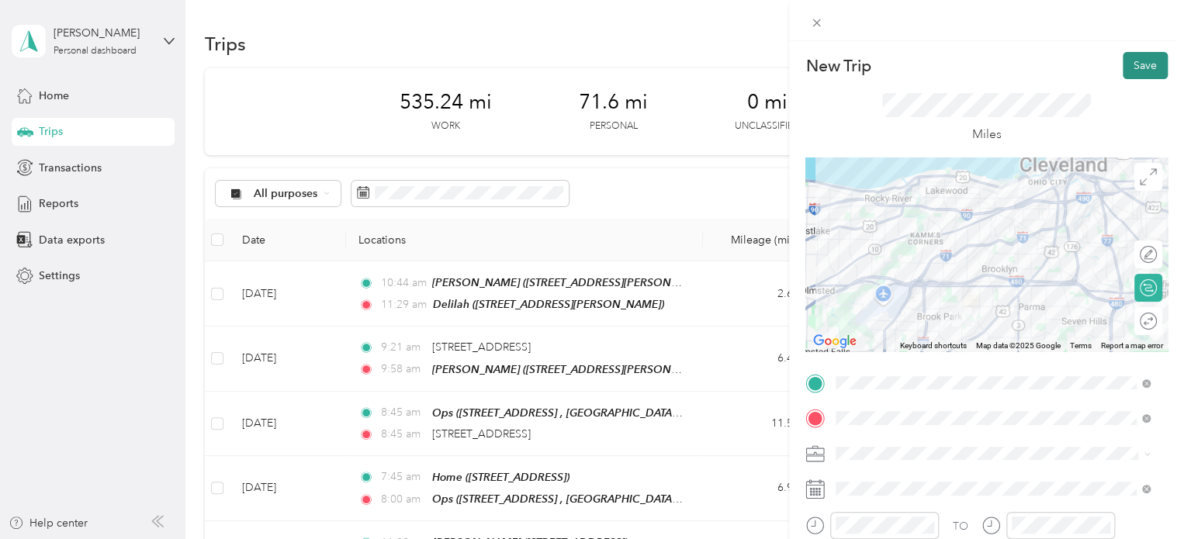
click at [905, 60] on button "Save" at bounding box center [1144, 65] width 45 height 27
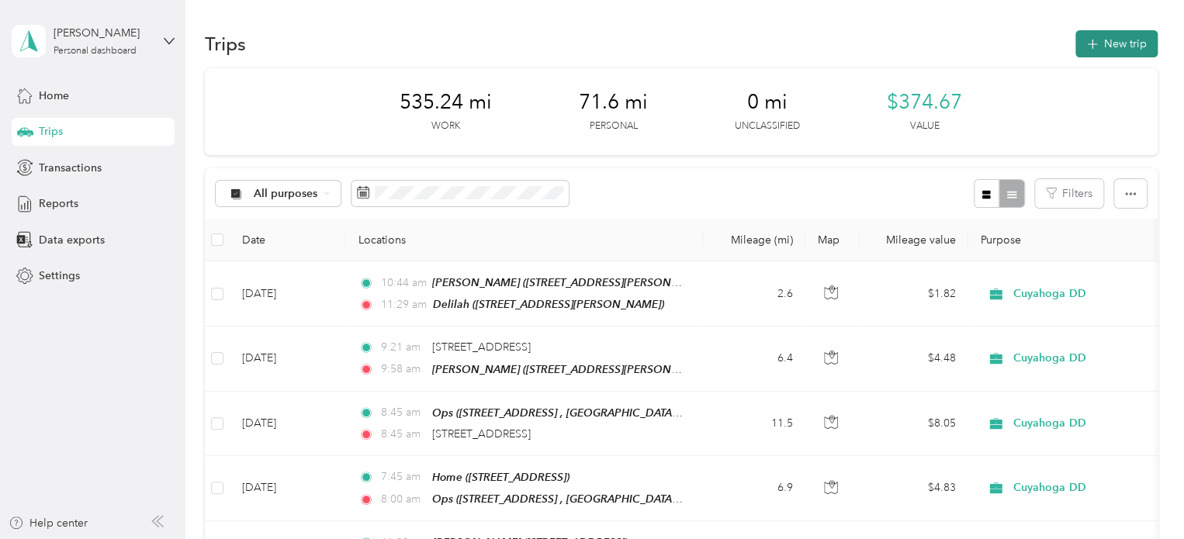
click at [905, 43] on button "New trip" at bounding box center [1116, 43] width 82 height 27
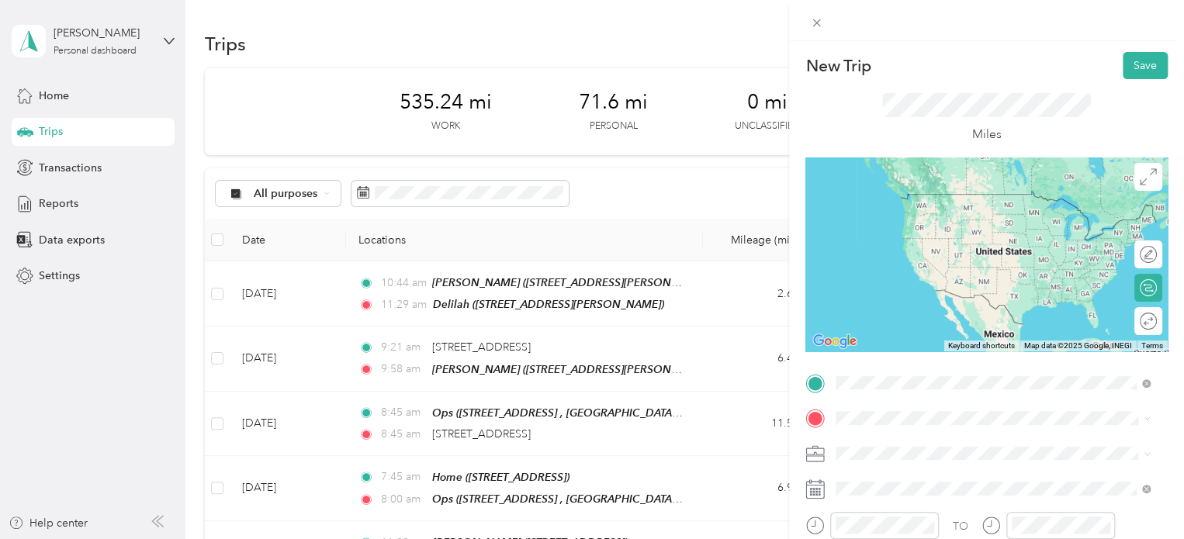
click at [905, 217] on span "6070 Gilmere Dr, Brook Park, OH , 44142, Brook Park, OH, United States" at bounding box center [914, 216] width 98 height 13
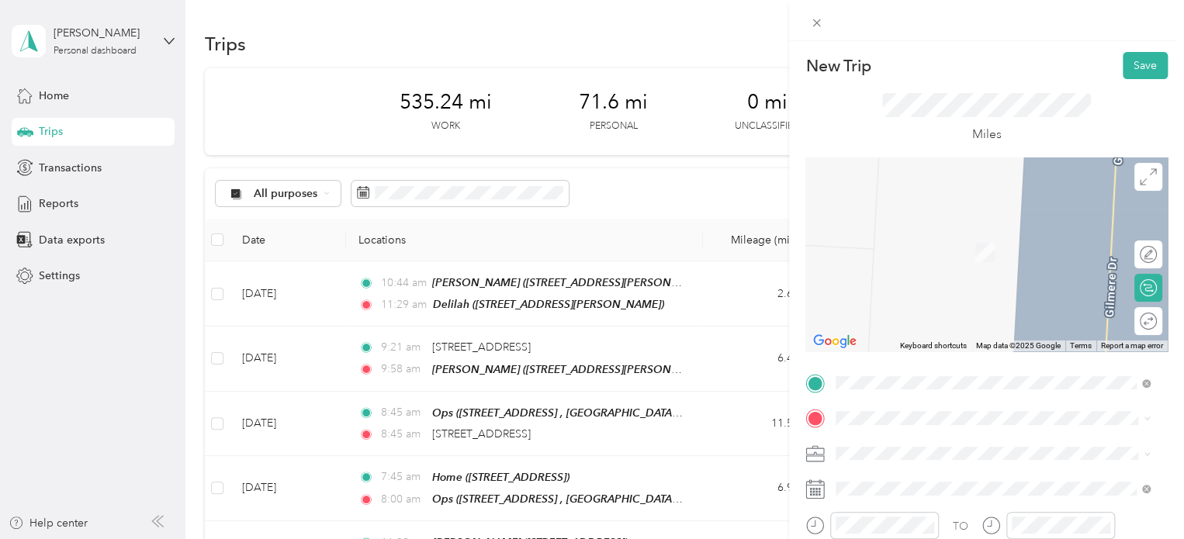
click at [892, 371] on span "[STREET_ADDRESS]" at bounding box center [914, 377] width 98 height 13
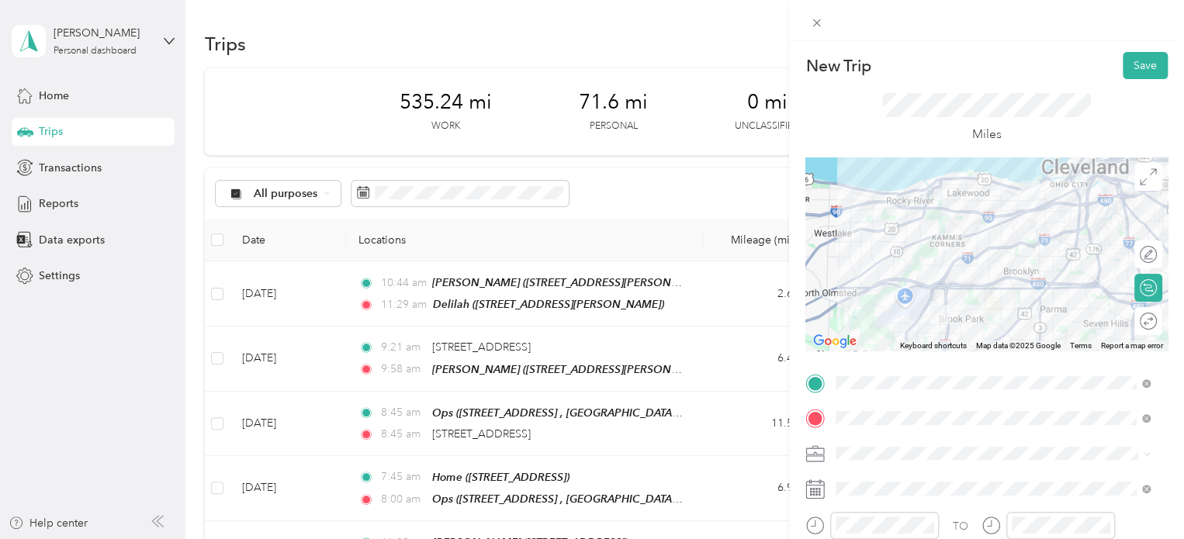
click at [865, 539] on div "New Trip Save This trip cannot be edited because it is either under review, app…" at bounding box center [588, 539] width 1176 height 0
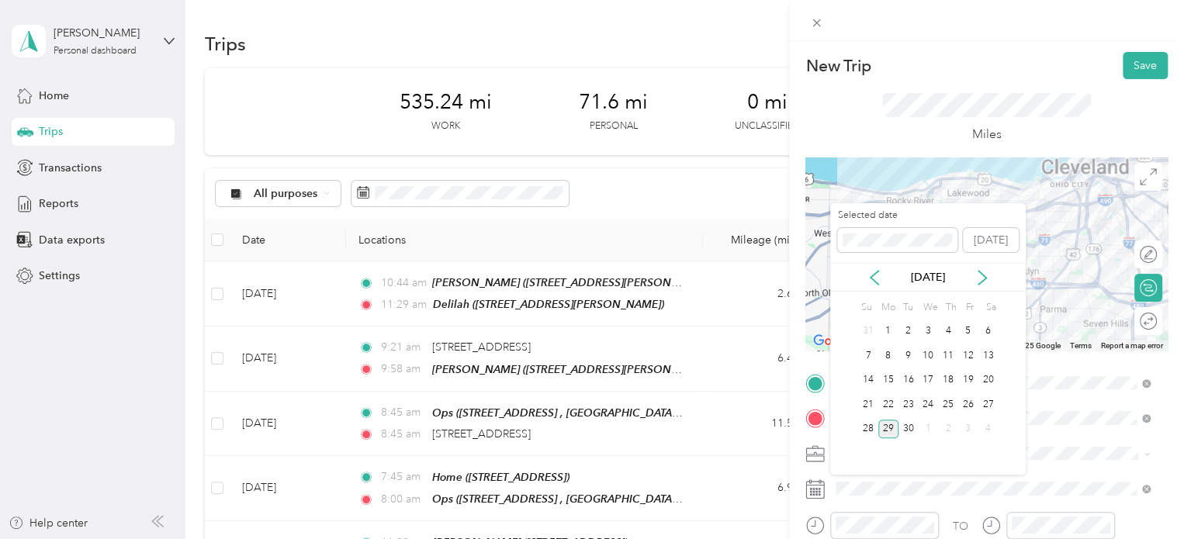
click at [872, 267] on div "[DATE]" at bounding box center [927, 277] width 195 height 29
click at [877, 271] on icon at bounding box center [874, 278] width 8 height 14
click at [905, 351] on div "7" at bounding box center [948, 355] width 20 height 19
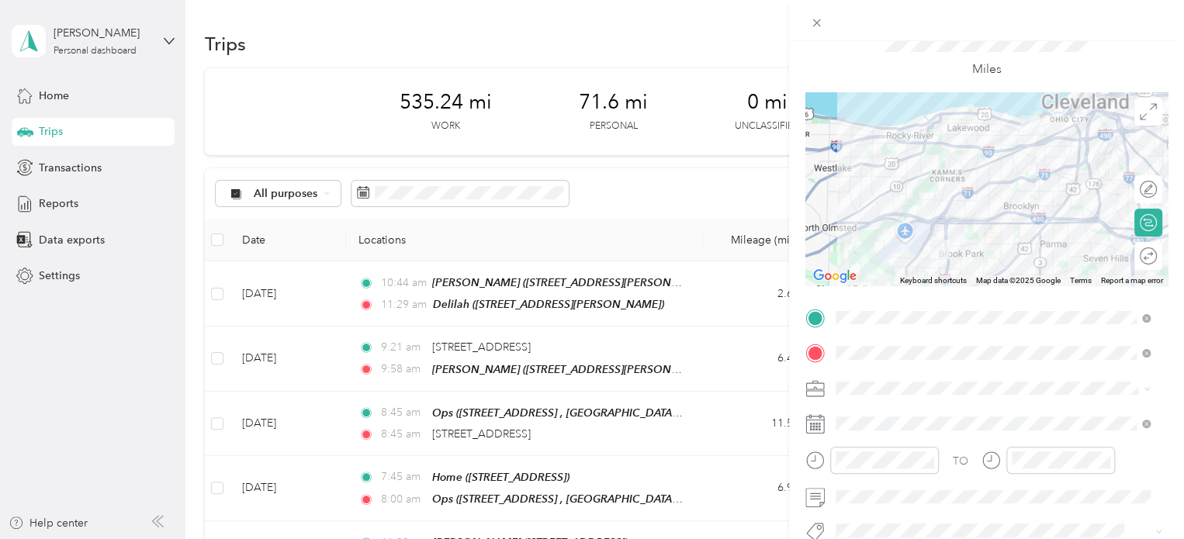
scroll to position [67, 0]
click at [900, 434] on div "Personal" at bounding box center [992, 440] width 303 height 16
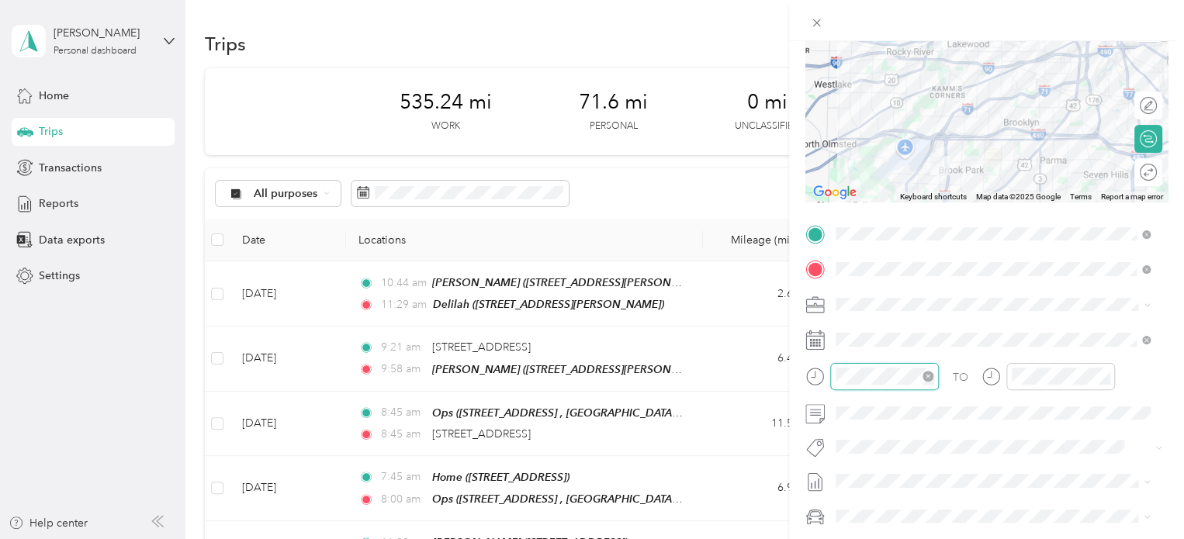
scroll to position [1135, 0]
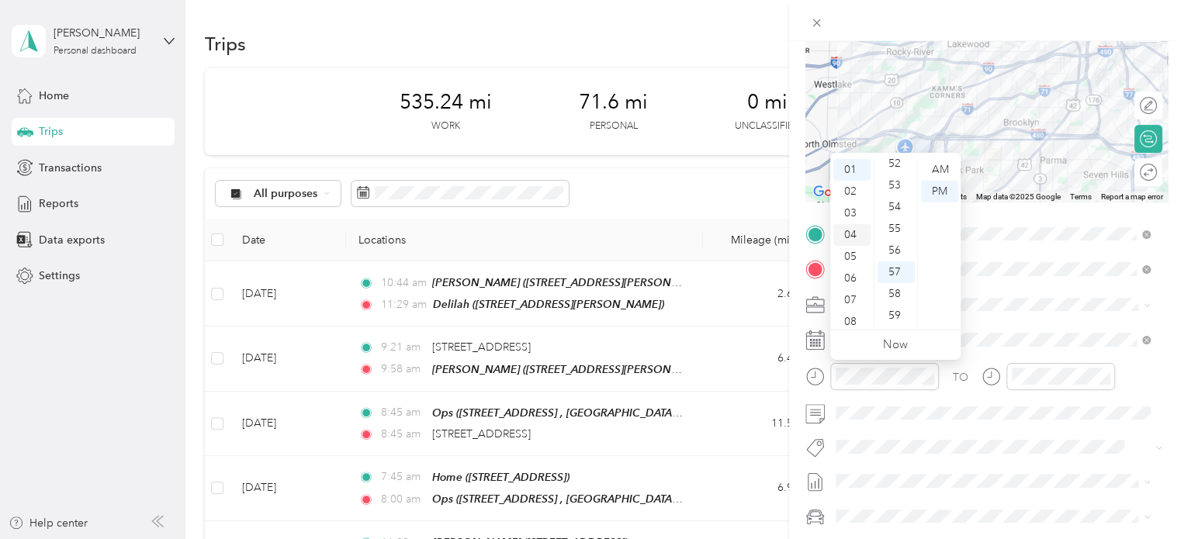
click at [847, 237] on div "04" at bounding box center [851, 235] width 37 height 22
click at [894, 213] on div "30" at bounding box center [895, 213] width 37 height 22
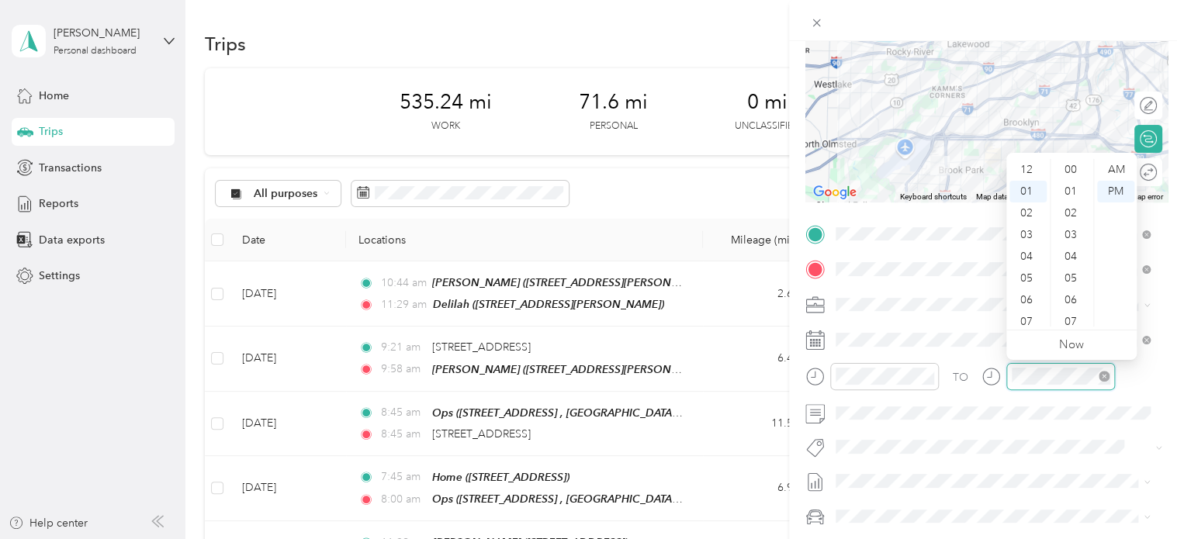
scroll to position [1135, 0]
click at [905, 234] on div "04" at bounding box center [1027, 235] width 37 height 22
click at [905, 200] on div "47" at bounding box center [1071, 204] width 37 height 22
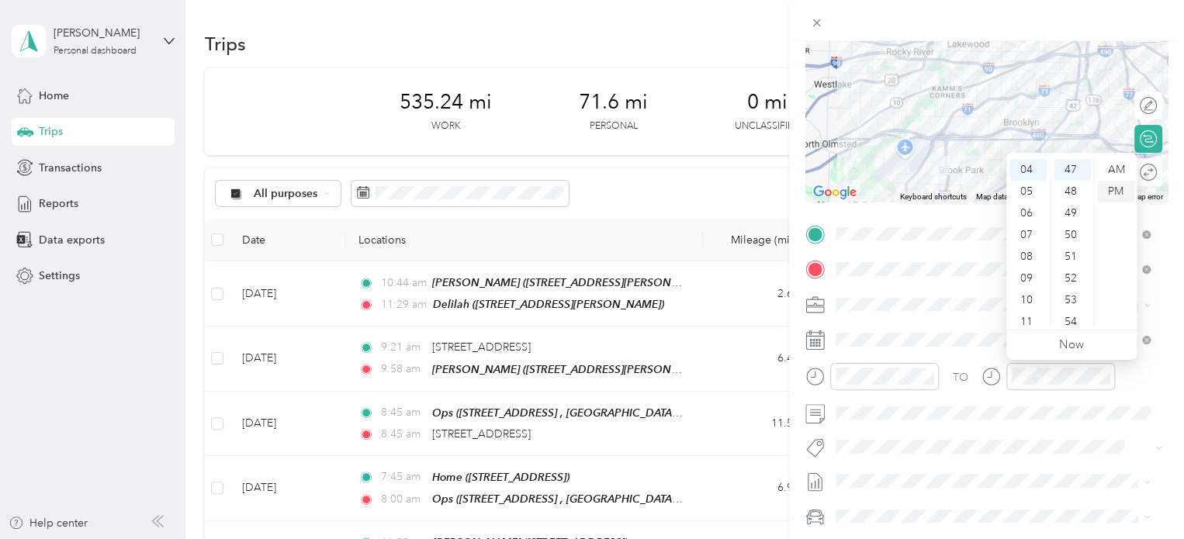
click at [905, 188] on div "PM" at bounding box center [1115, 192] width 37 height 22
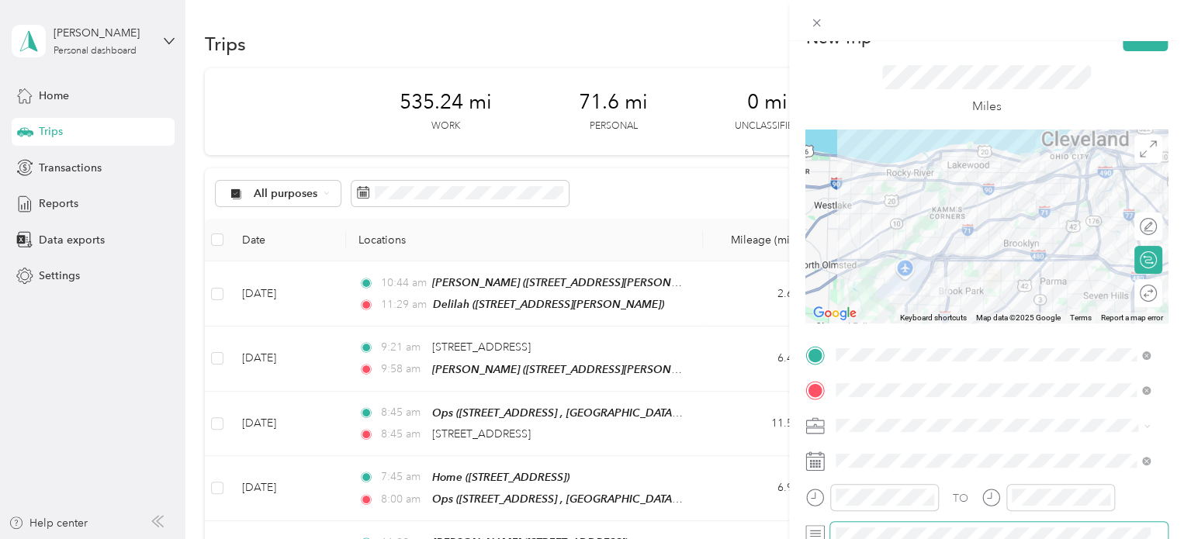
scroll to position [28, 0]
click at [905, 47] on button "Save" at bounding box center [1144, 37] width 45 height 27
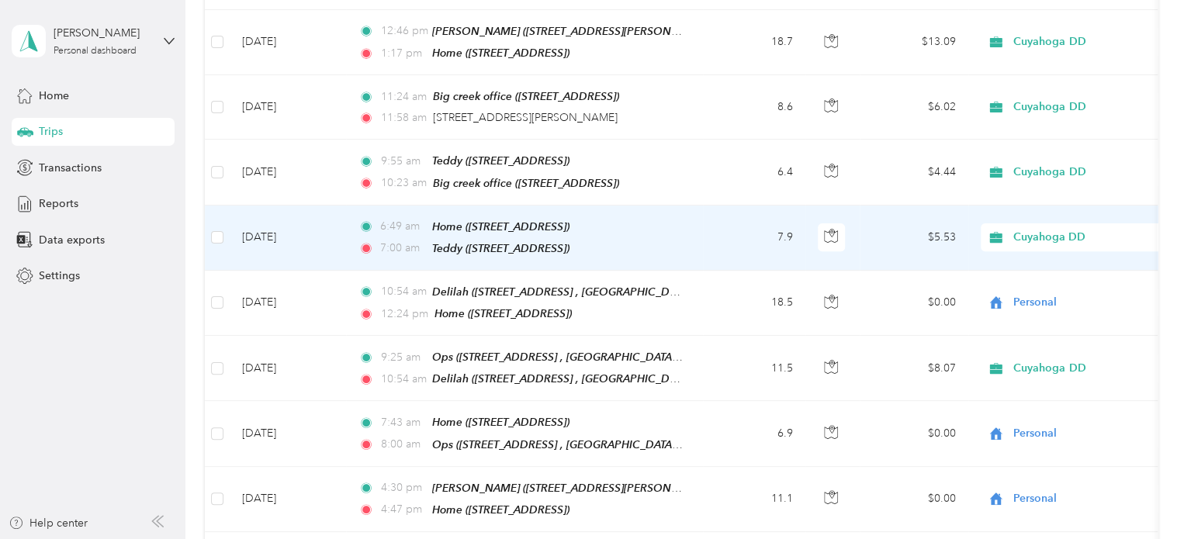
scroll to position [3306, 0]
click at [905, 225] on div "Cuyahoga DD" at bounding box center [1076, 239] width 192 height 28
click at [905, 222] on span "Personal" at bounding box center [1089, 224] width 143 height 16
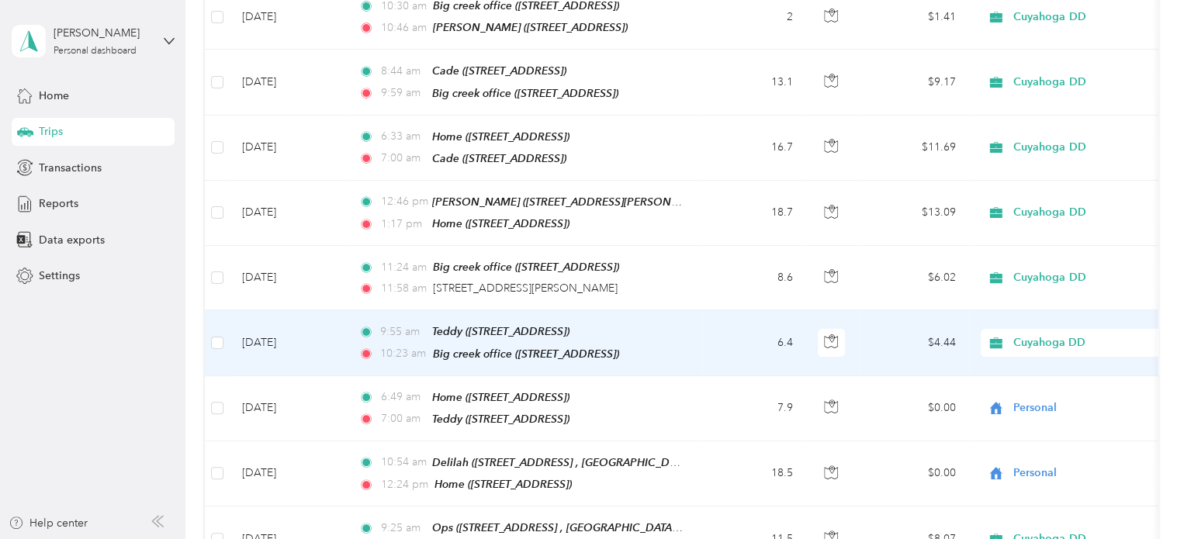
scroll to position [3136, 0]
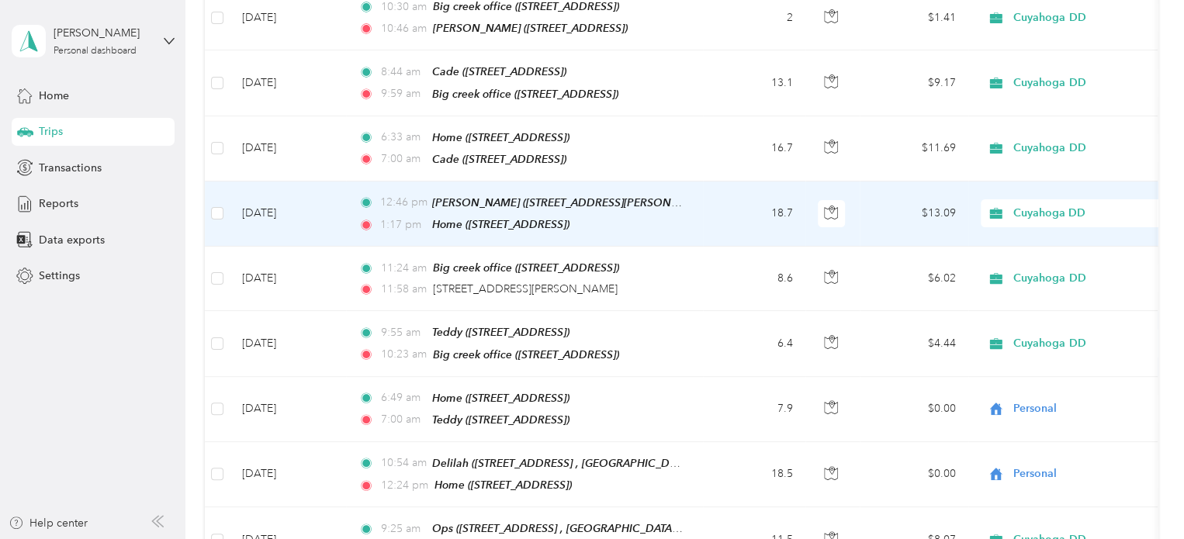
click at [905, 205] on span "Cuyahoga DD" at bounding box center [1084, 213] width 142 height 17
click at [905, 200] on span "Personal" at bounding box center [1089, 203] width 143 height 16
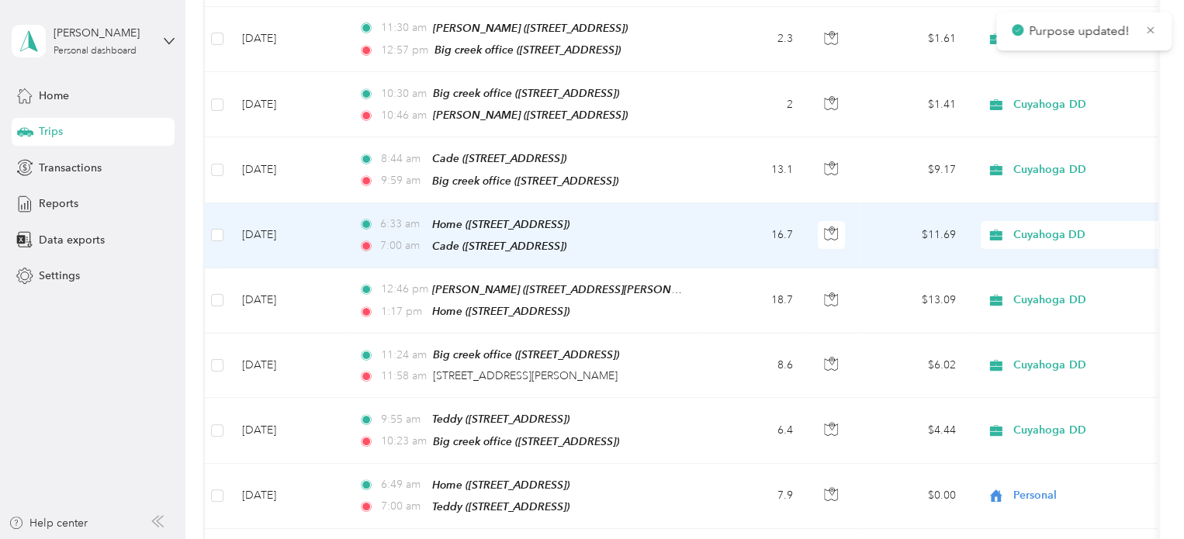
scroll to position [3048, 0]
drag, startPoint x: 1048, startPoint y: 166, endPoint x: 1090, endPoint y: 164, distance: 41.9
click at [905, 227] on span "Cuyahoga DD" at bounding box center [1084, 235] width 142 height 17
click at [905, 226] on span "Personal" at bounding box center [1089, 227] width 143 height 16
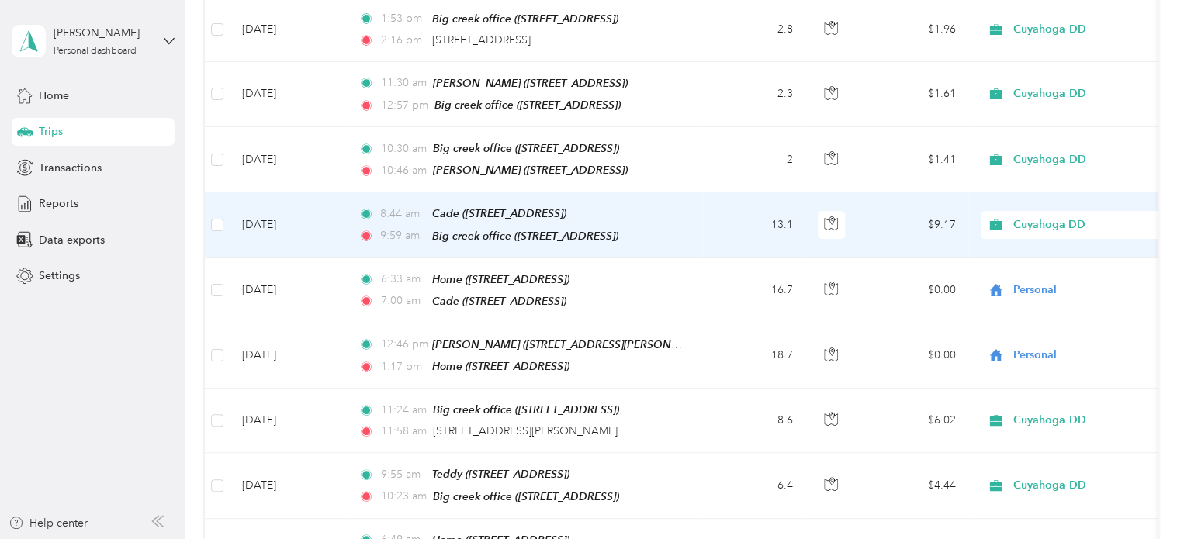
scroll to position [2947, 0]
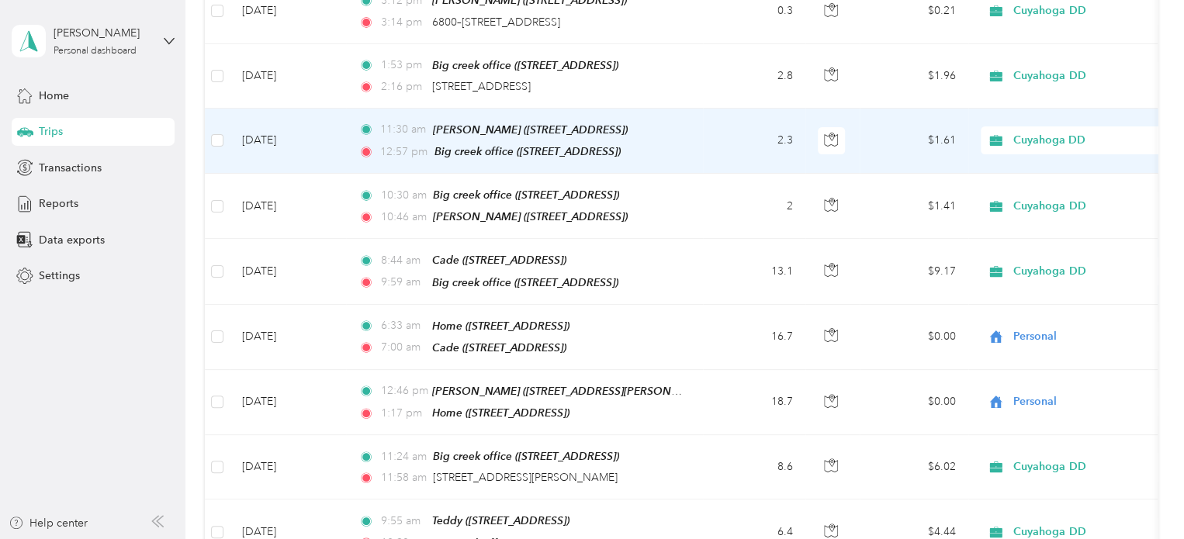
click at [905, 126] on div "Cuyahoga DD" at bounding box center [1076, 140] width 192 height 28
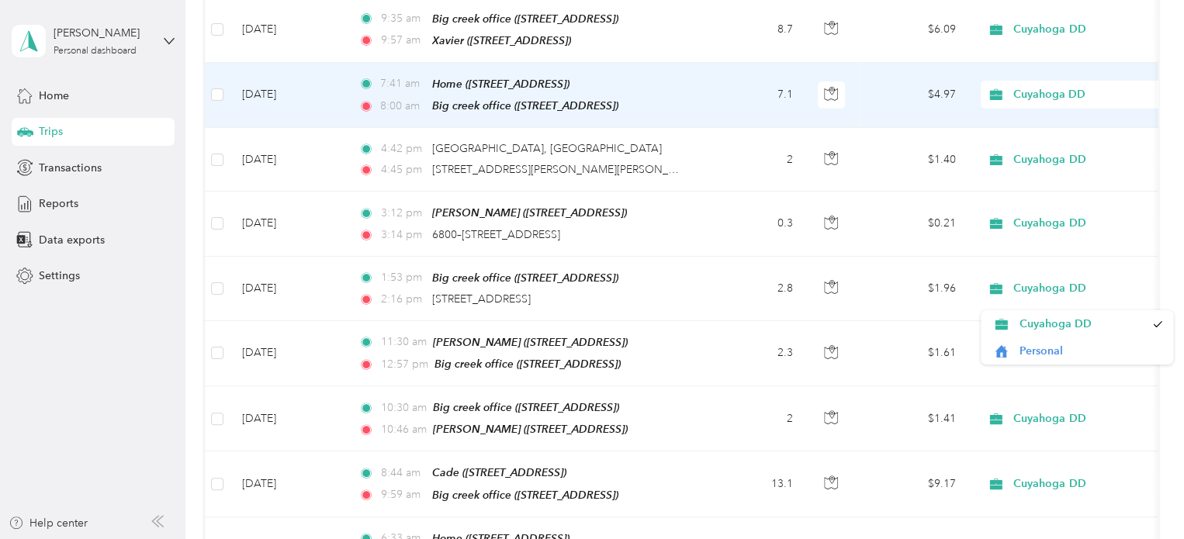
scroll to position [2733, 0]
click at [905, 88] on span "Cuyahoga DD" at bounding box center [1084, 96] width 142 height 17
click at [905, 98] on li "Personal" at bounding box center [1076, 91] width 192 height 27
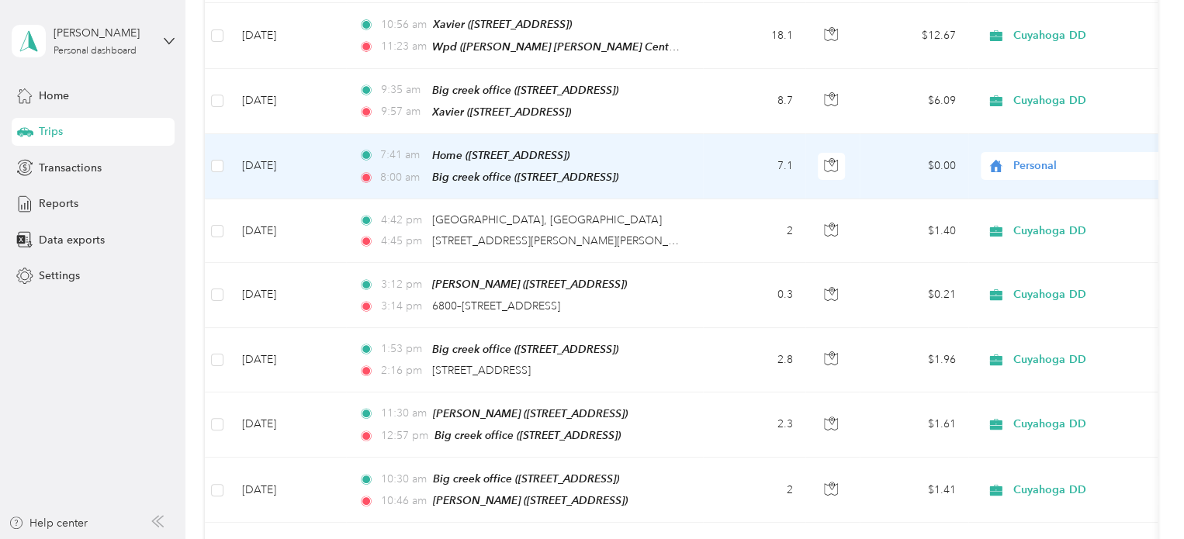
scroll to position [2662, 0]
click at [905, 159] on span "Personal" at bounding box center [1084, 167] width 142 height 17
click at [905, 164] on span "Personal" at bounding box center [1081, 168] width 126 height 16
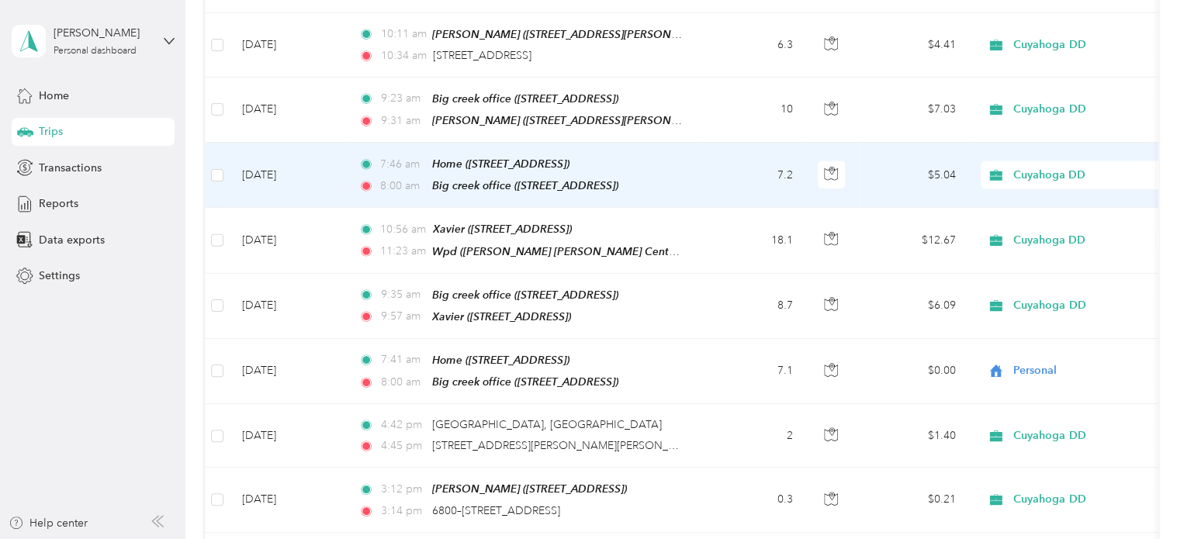
scroll to position [2459, 0]
click at [905, 166] on span "Cuyahoga DD" at bounding box center [1084, 174] width 142 height 17
click at [905, 173] on span "Personal" at bounding box center [1089, 177] width 143 height 16
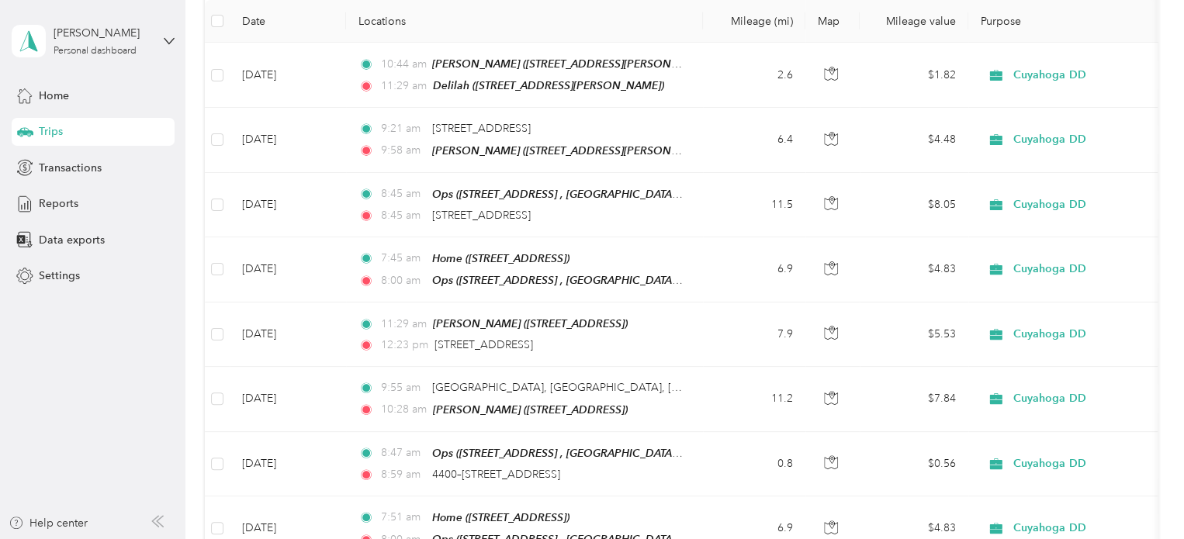
scroll to position [0, 0]
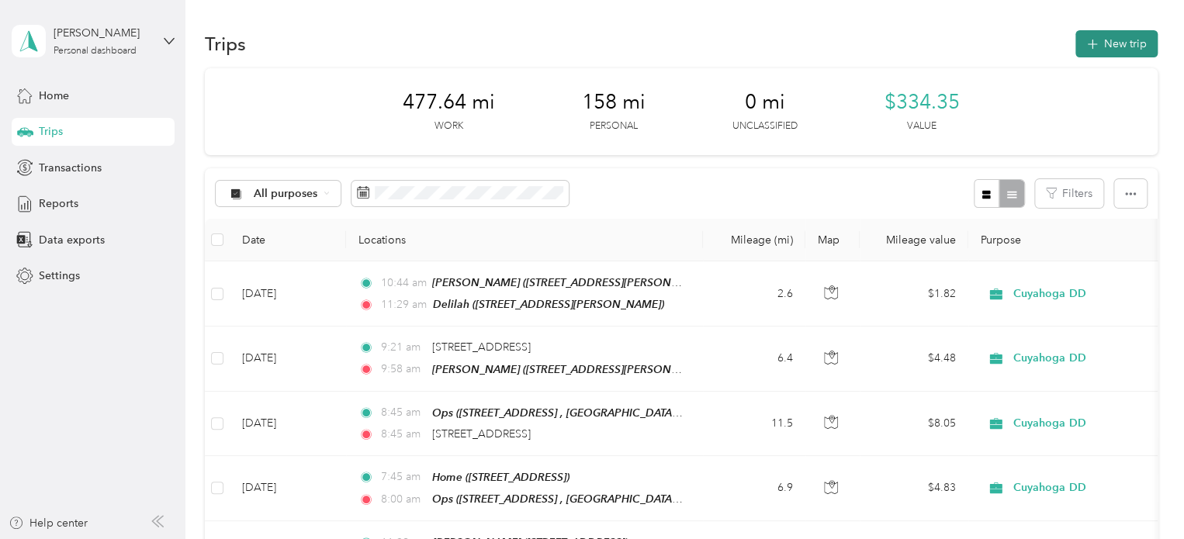
click at [905, 43] on button "New trip" at bounding box center [1116, 43] width 82 height 27
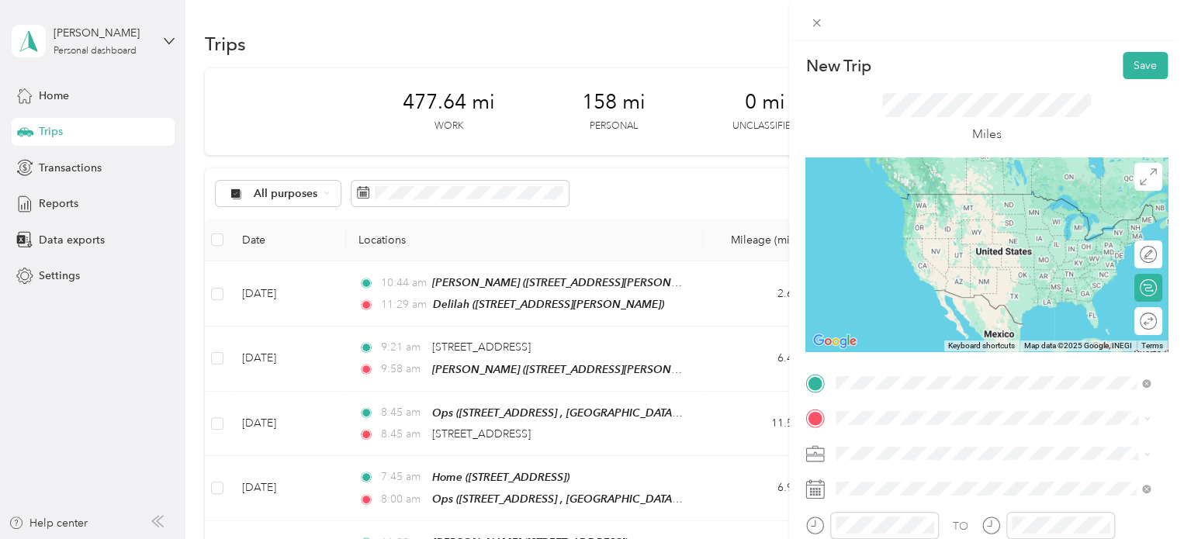
click at [893, 209] on div "Noah 7242 Glenn Oval Dr, Barrington, Parma, OH , 44130, Parma, OH, United States" at bounding box center [1000, 208] width 271 height 33
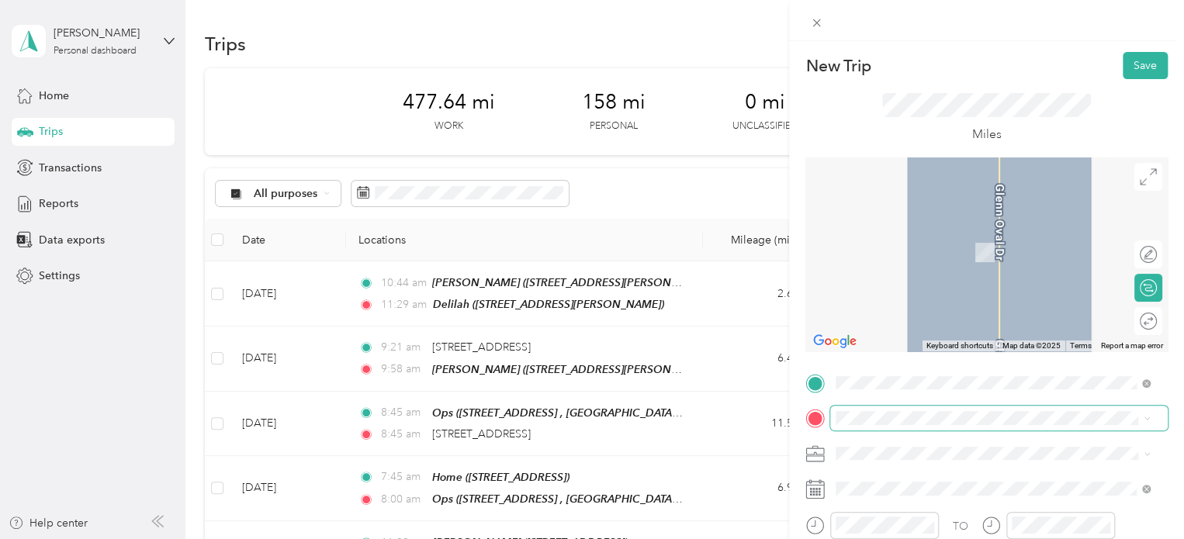
click at [891, 406] on span at bounding box center [998, 418] width 337 height 25
click at [895, 251] on span "[STREET_ADDRESS]" at bounding box center [914, 249] width 98 height 13
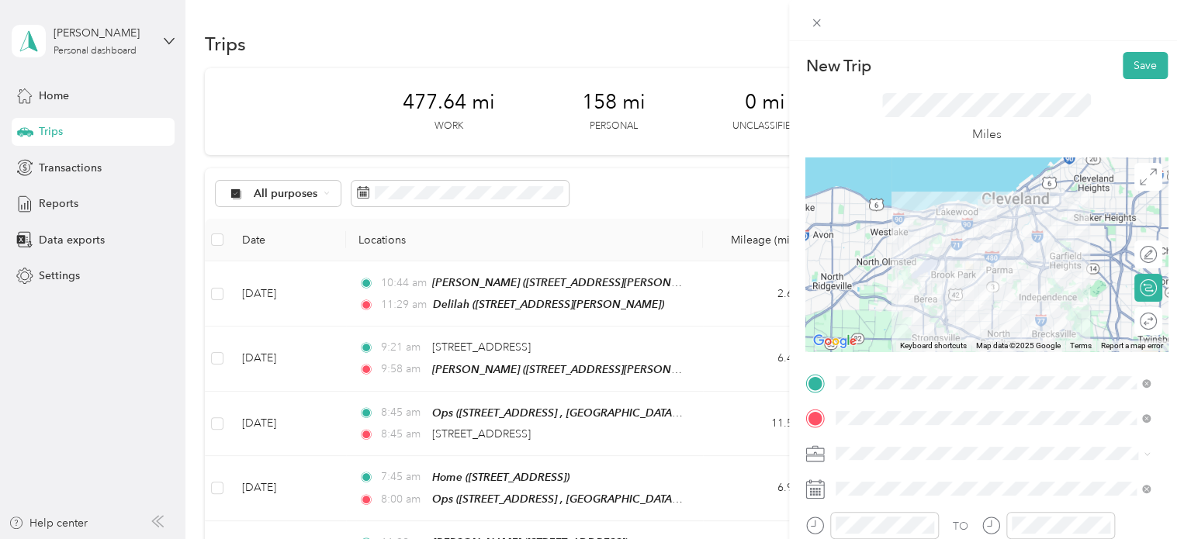
click at [863, 496] on li "Personal" at bounding box center [992, 507] width 325 height 27
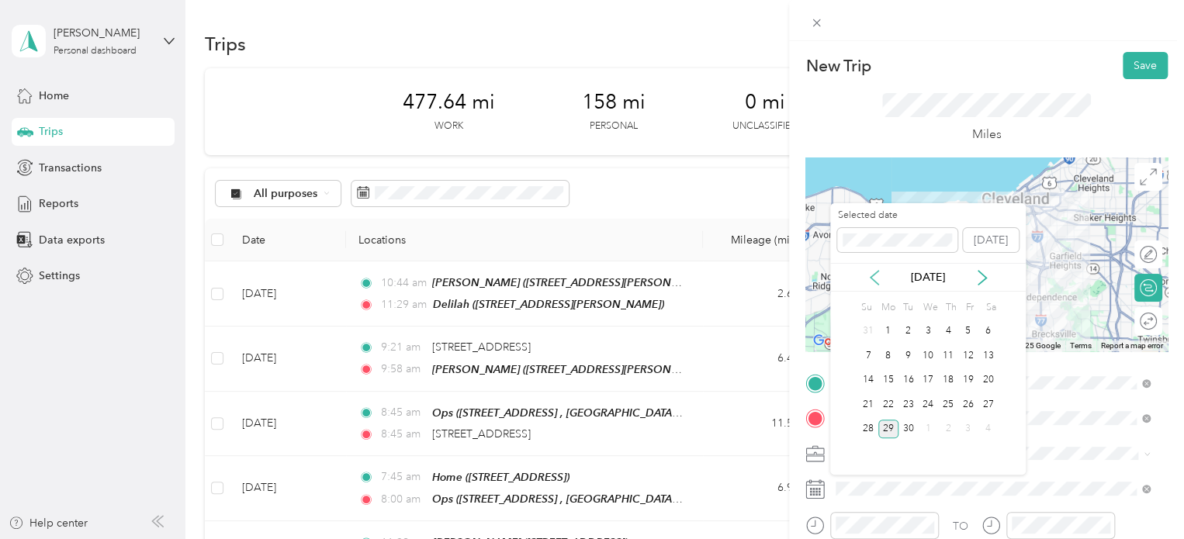
click at [871, 278] on icon at bounding box center [874, 278] width 8 height 14
click at [905, 377] on div "12" at bounding box center [908, 380] width 20 height 19
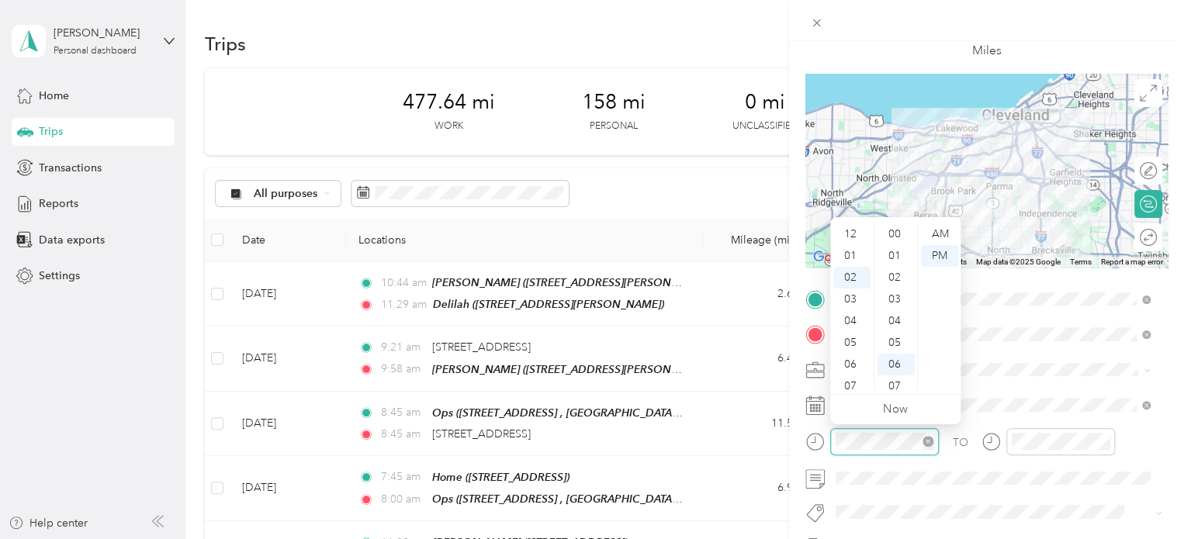
scroll to position [130, 0]
click at [854, 319] on div "06" at bounding box center [851, 321] width 37 height 22
click at [890, 375] on div "30" at bounding box center [895, 376] width 37 height 22
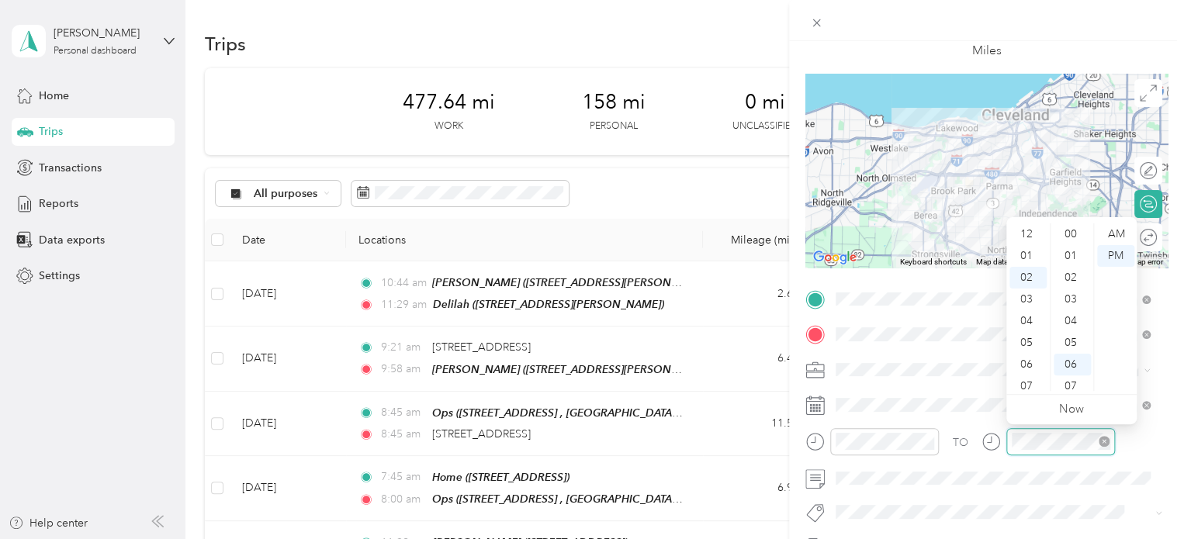
scroll to position [130, 0]
click at [905, 320] on div "06" at bounding box center [1027, 321] width 37 height 22
click at [905, 350] on div "41" at bounding box center [1071, 341] width 37 height 22
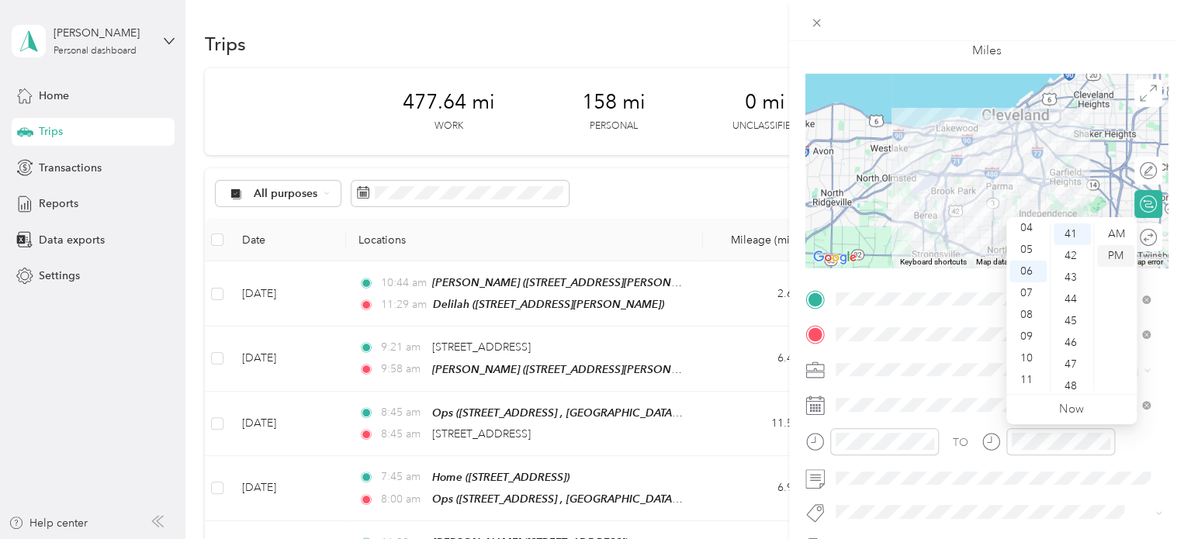
click at [905, 255] on div "PM" at bounding box center [1115, 256] width 37 height 22
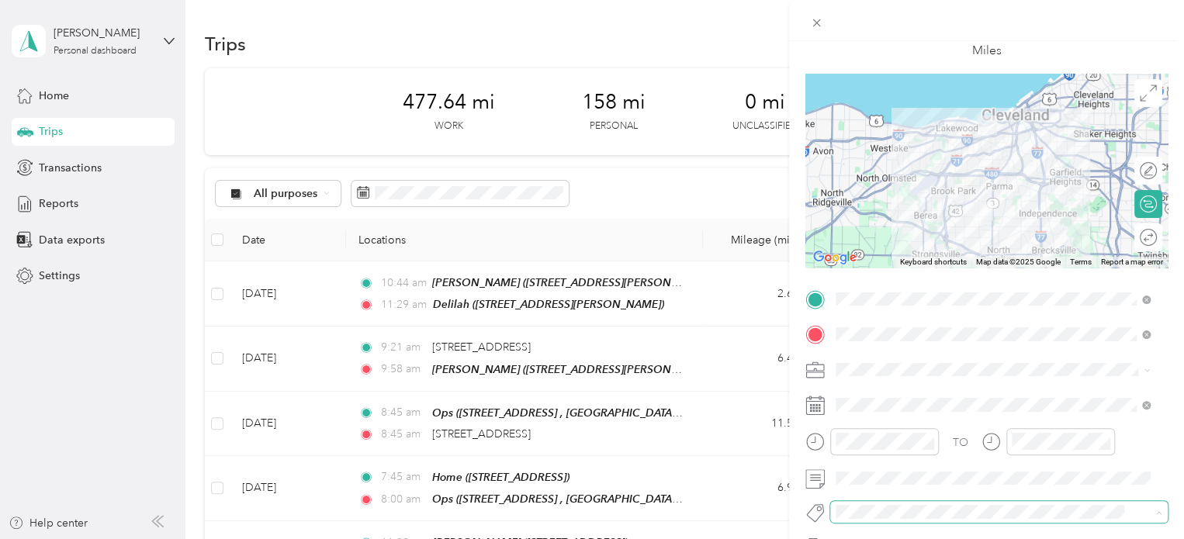
click at [905, 501] on span at bounding box center [998, 512] width 337 height 22
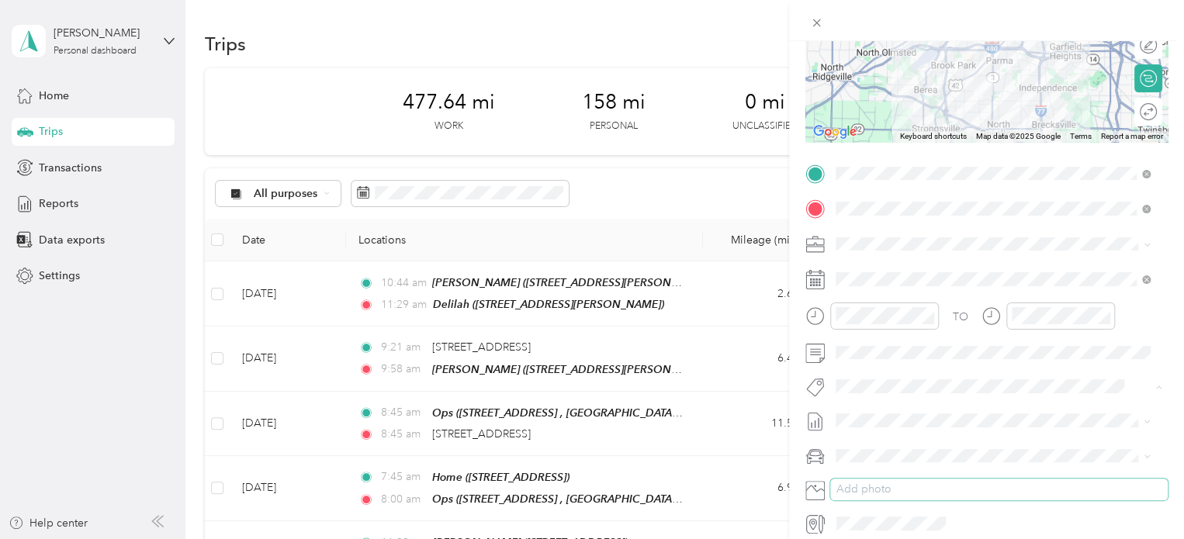
click at [905, 498] on button "Add photo" at bounding box center [998, 490] width 337 height 22
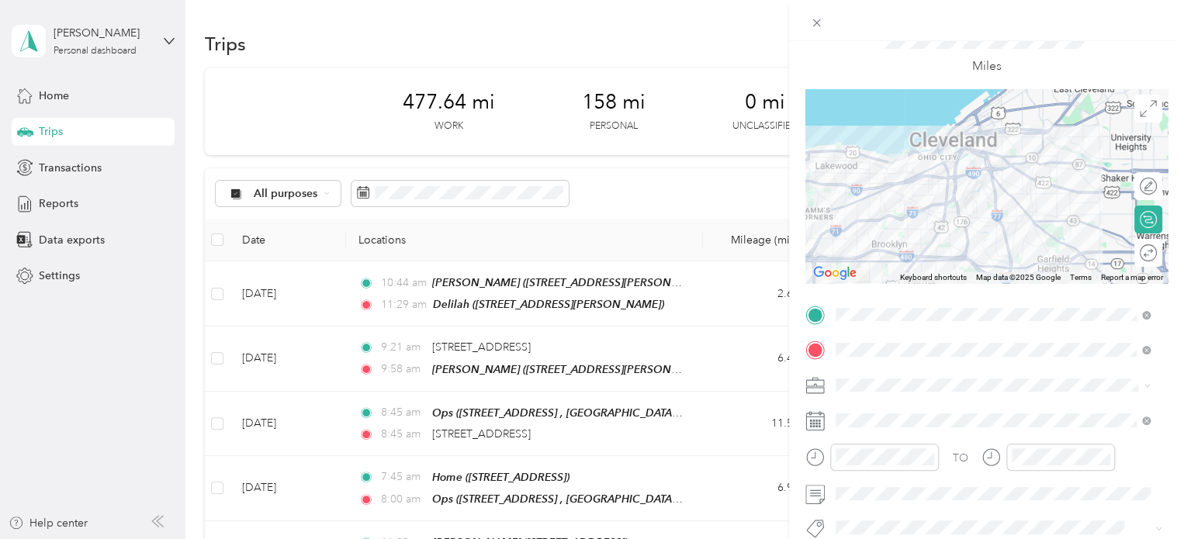
scroll to position [0, 0]
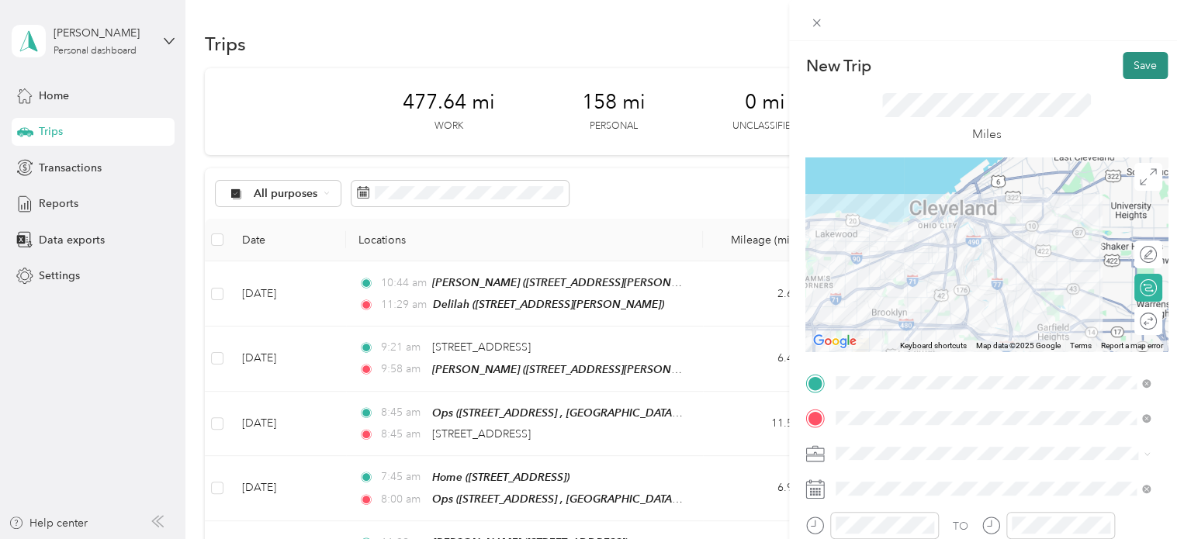
click at [905, 69] on button "Save" at bounding box center [1144, 65] width 45 height 27
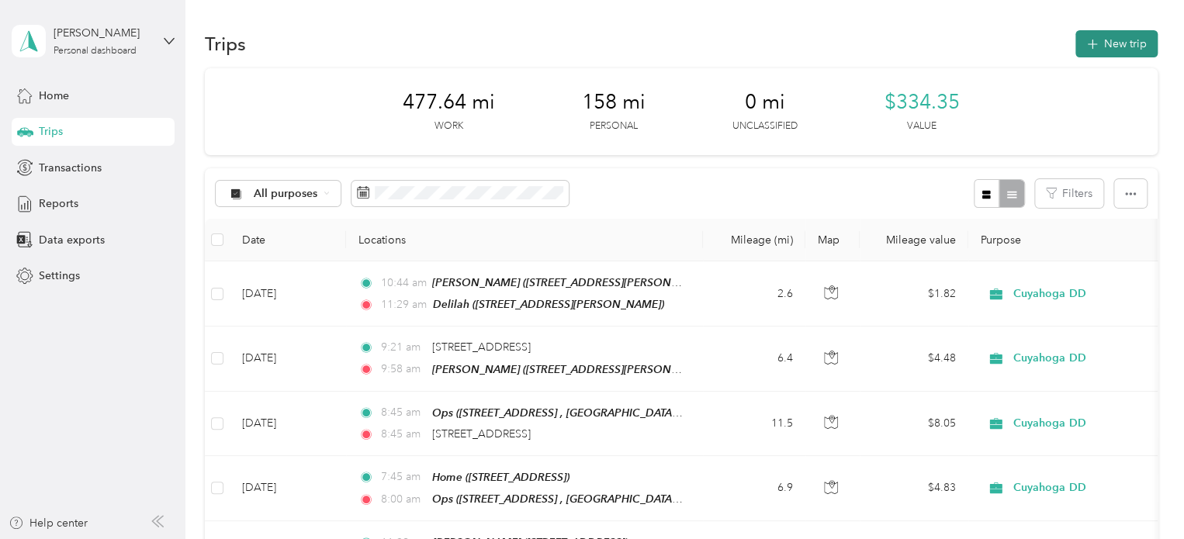
click at [905, 40] on button "New trip" at bounding box center [1116, 43] width 82 height 27
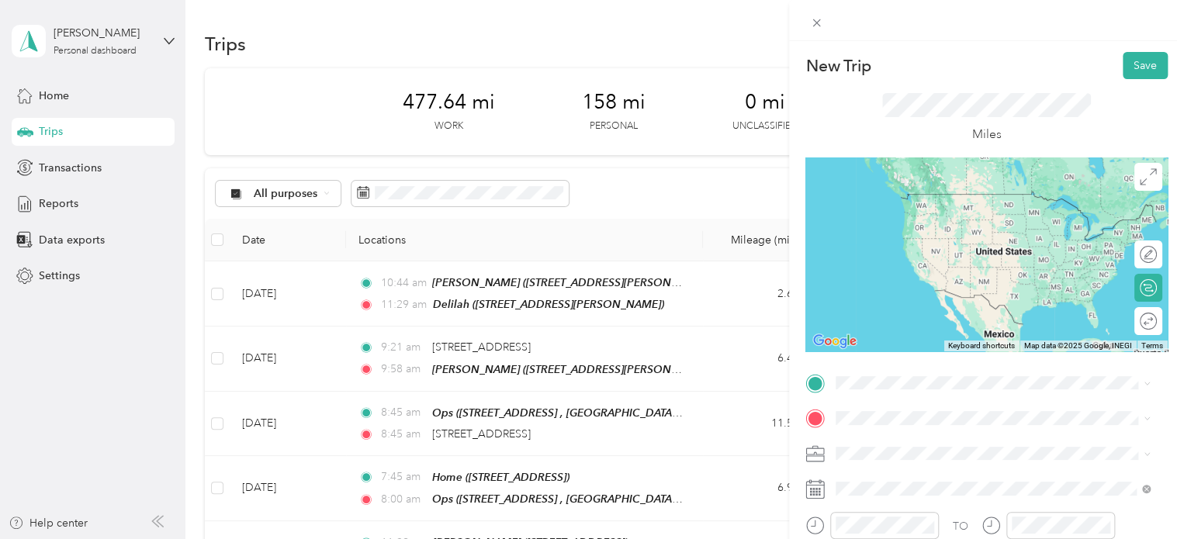
click at [903, 482] on span "William Pat Day Center For Head Start Program, 2421 Community College Ave, Clev…" at bounding box center [995, 475] width 261 height 46
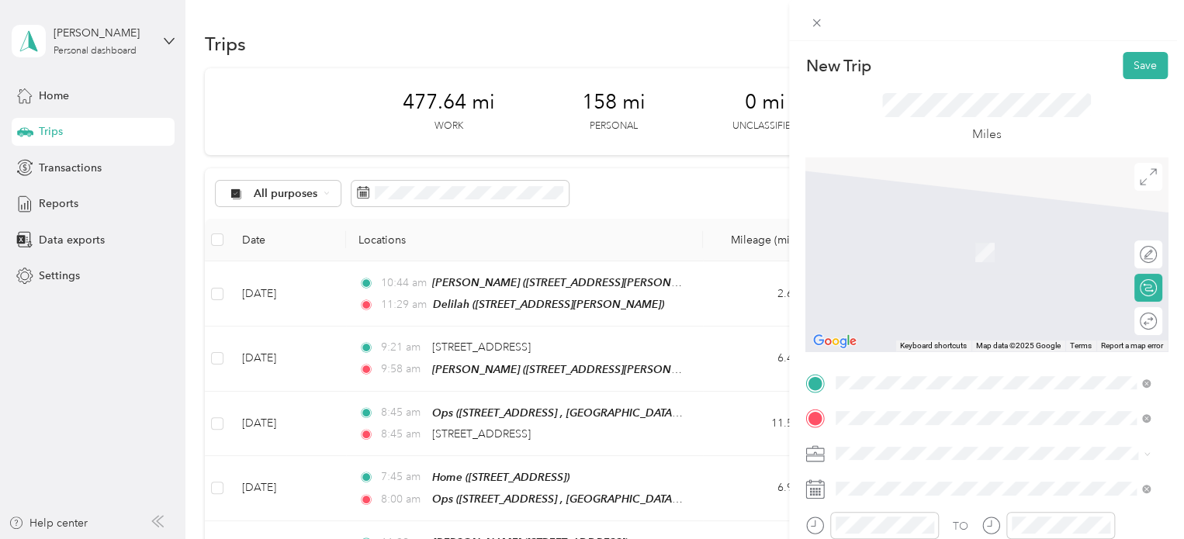
click at [904, 251] on span "[STREET_ADDRESS]" at bounding box center [914, 252] width 98 height 13
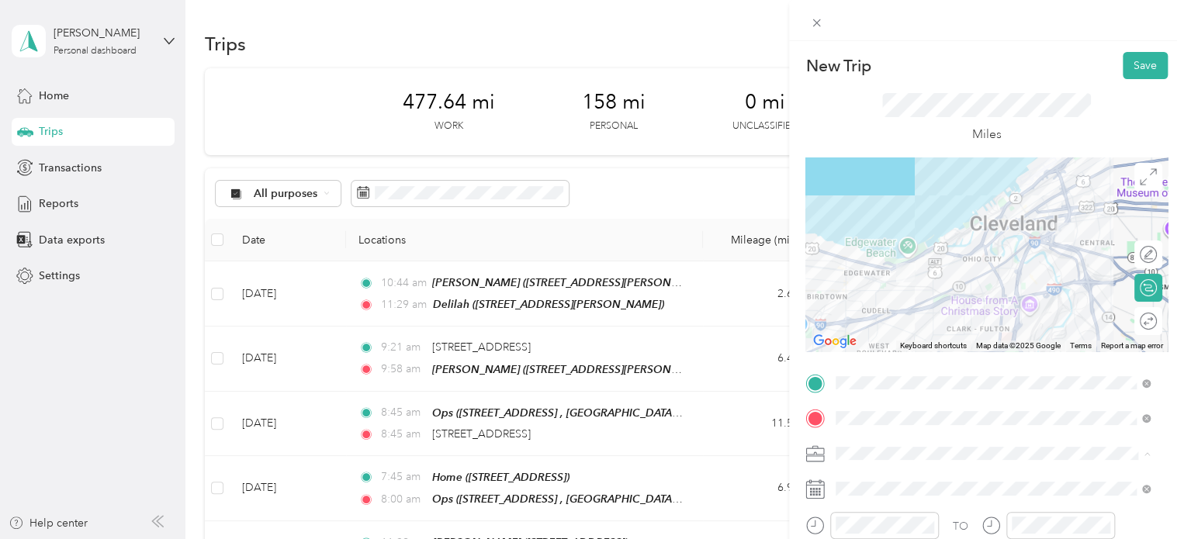
click at [893, 505] on div "Personal" at bounding box center [992, 507] width 303 height 16
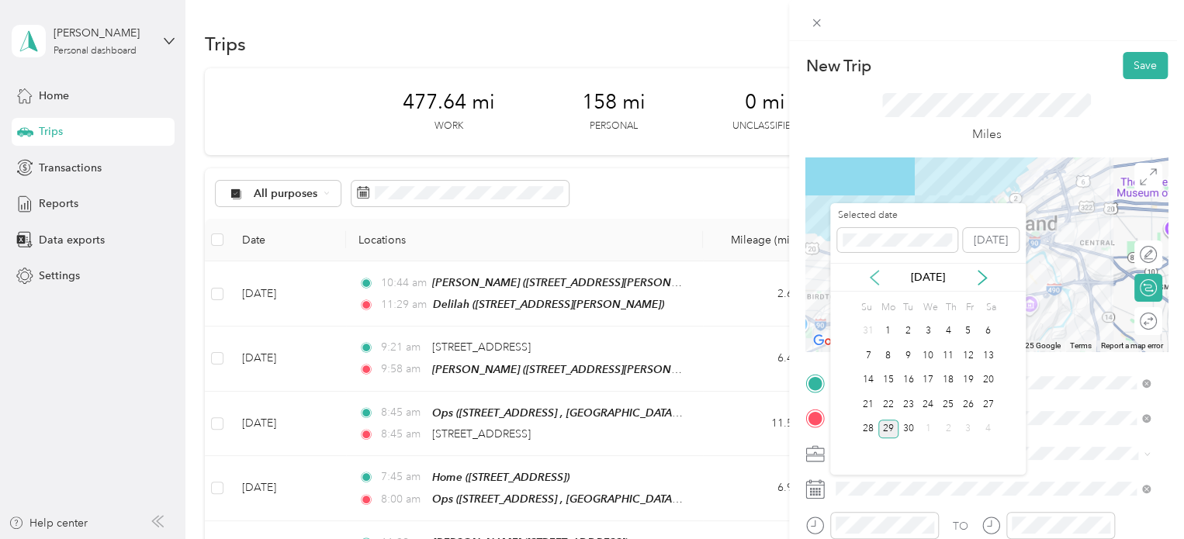
click at [874, 274] on icon at bounding box center [874, 278] width 8 height 14
click at [905, 378] on div "13" at bounding box center [928, 380] width 20 height 19
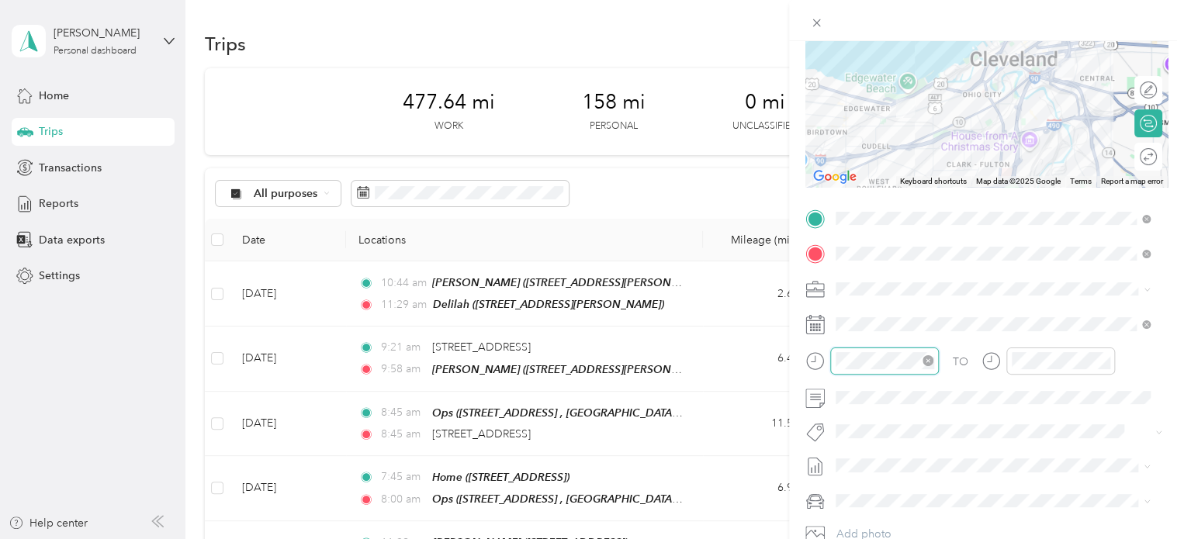
scroll to position [152, 0]
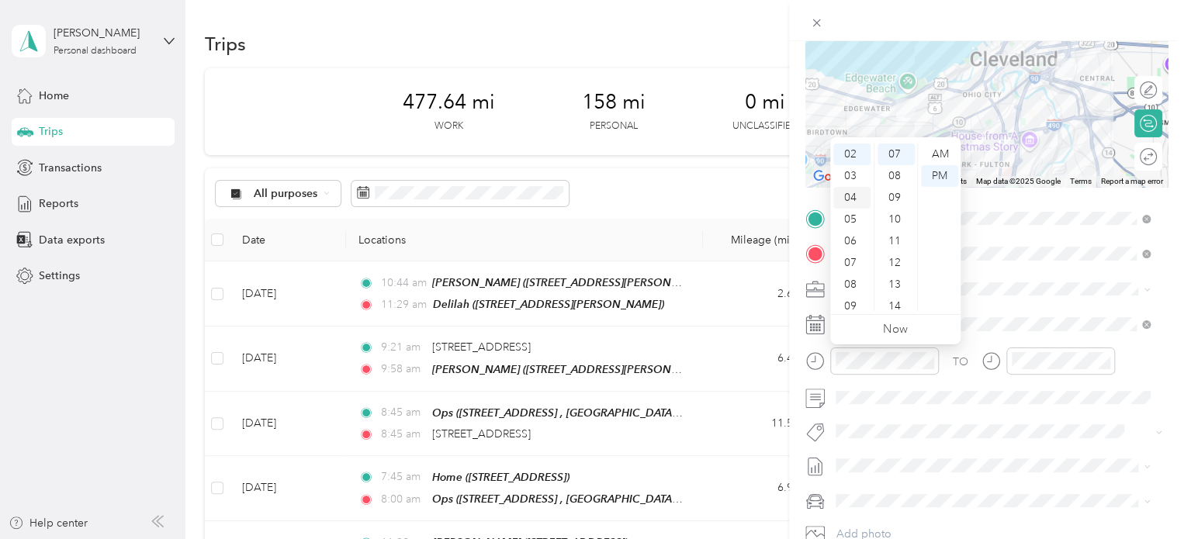
click at [852, 198] on div "04" at bounding box center [851, 198] width 37 height 22
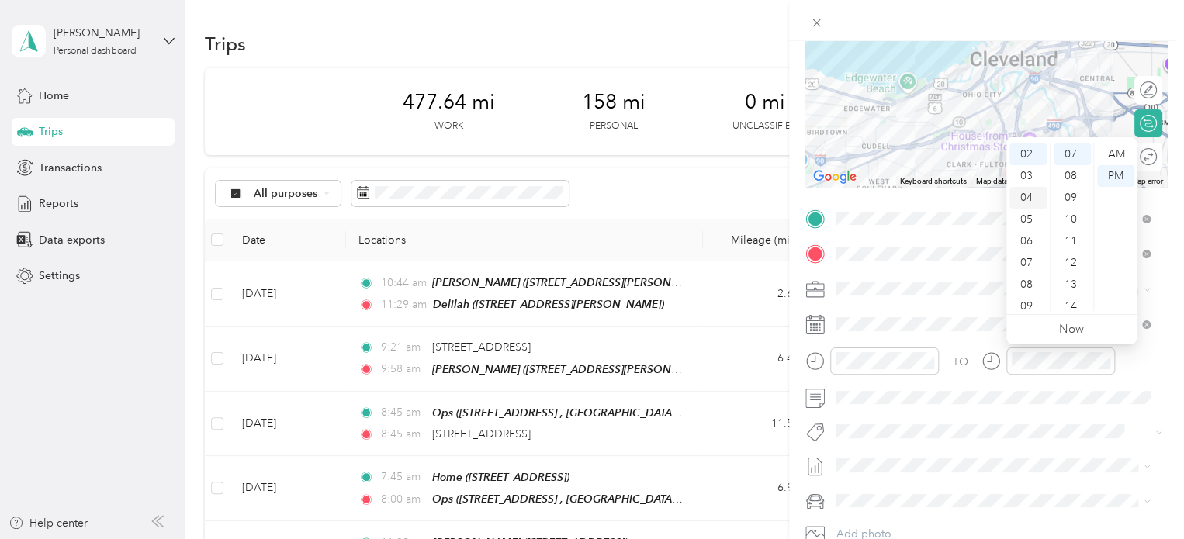
click at [905, 201] on div "04" at bounding box center [1027, 198] width 37 height 22
drag, startPoint x: 1063, startPoint y: 282, endPoint x: 1073, endPoint y: 283, distance: 10.2
click at [905, 283] on div "19" at bounding box center [1071, 279] width 37 height 22
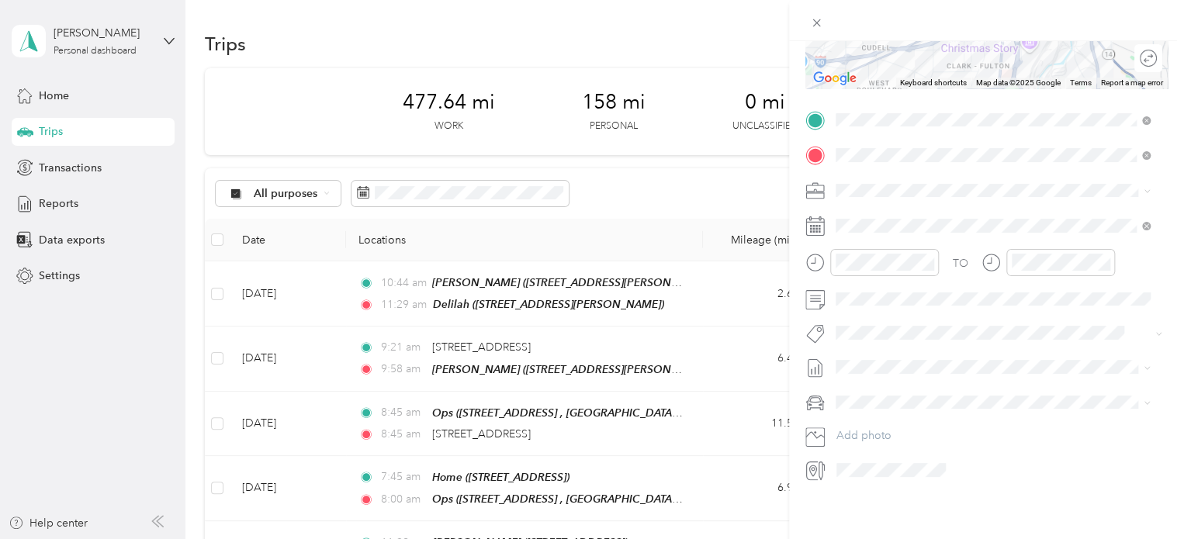
click at [905, 372] on div "TO Add photo" at bounding box center [986, 295] width 362 height 375
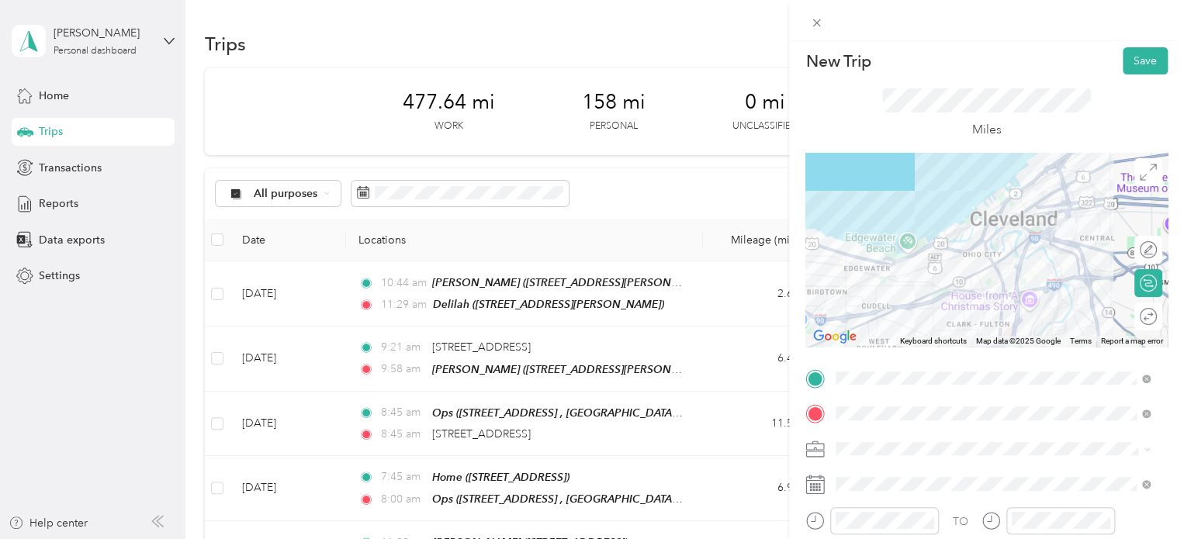
scroll to position [4, 0]
click at [905, 64] on button "Save" at bounding box center [1144, 61] width 45 height 27
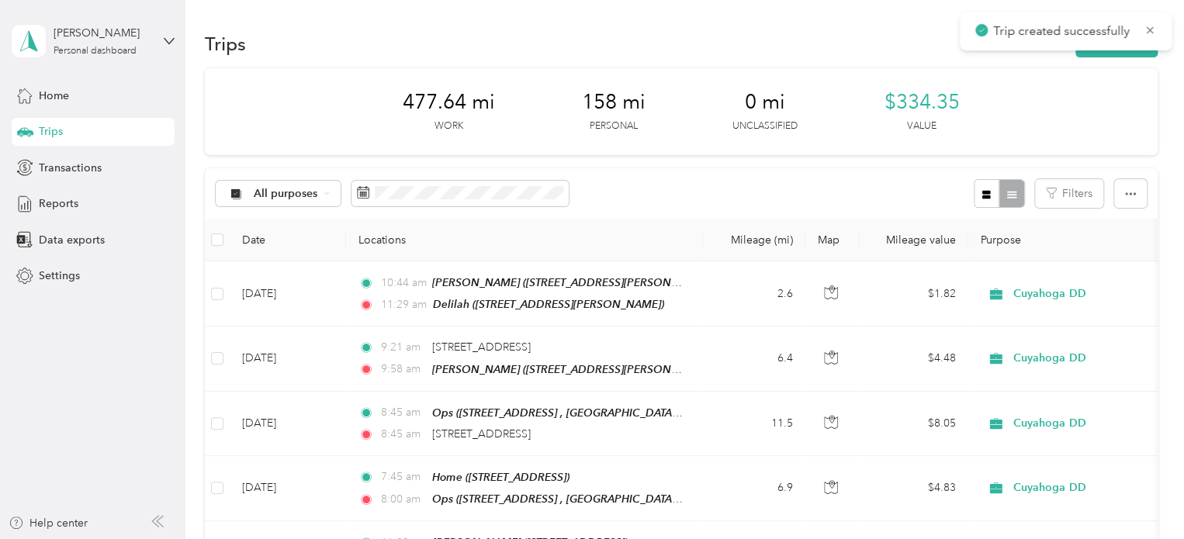
click at [905, 58] on div "Trips New trip" at bounding box center [681, 43] width 952 height 33
click at [905, 43] on button "New trip" at bounding box center [1116, 43] width 82 height 27
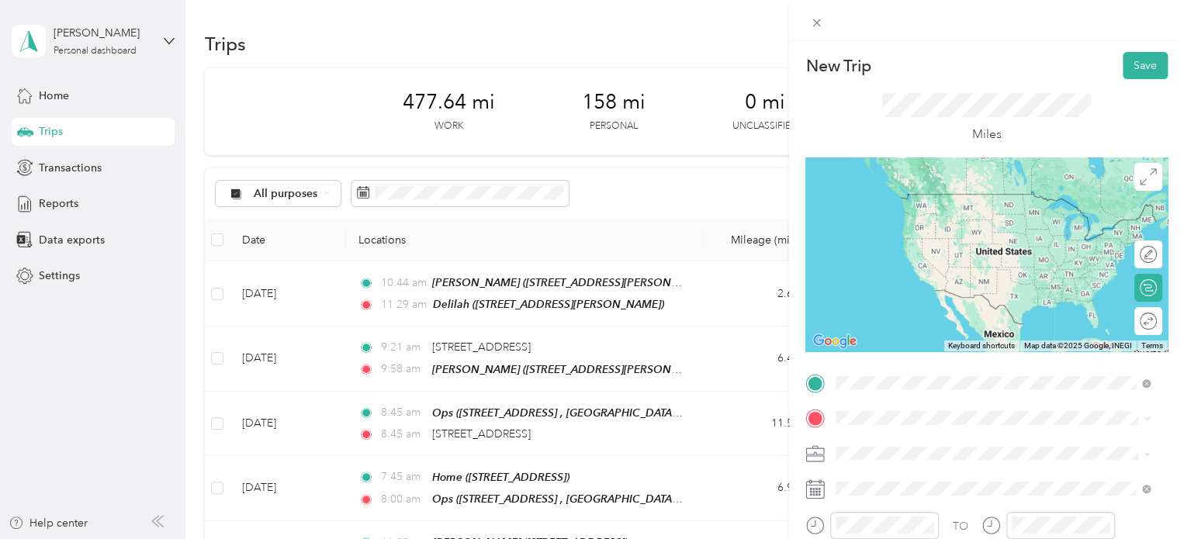
click at [905, 199] on div "Tyler" at bounding box center [957, 199] width 185 height 14
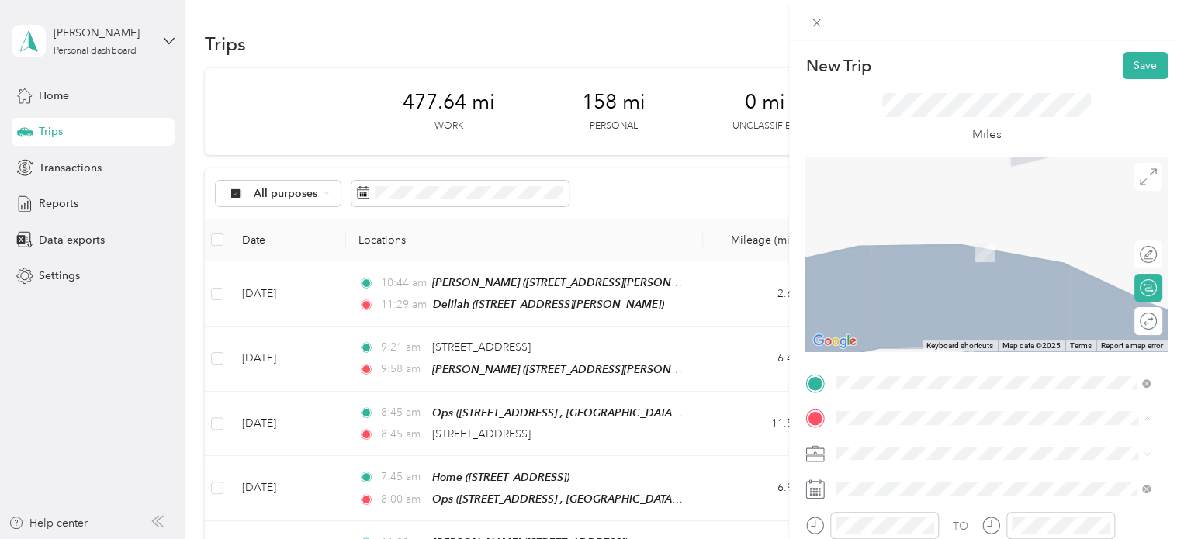
click at [888, 239] on div "Big creek office 6149 W 130th St, Parma, OH , 44130, Parma, OH, United States" at bounding box center [914, 244] width 98 height 33
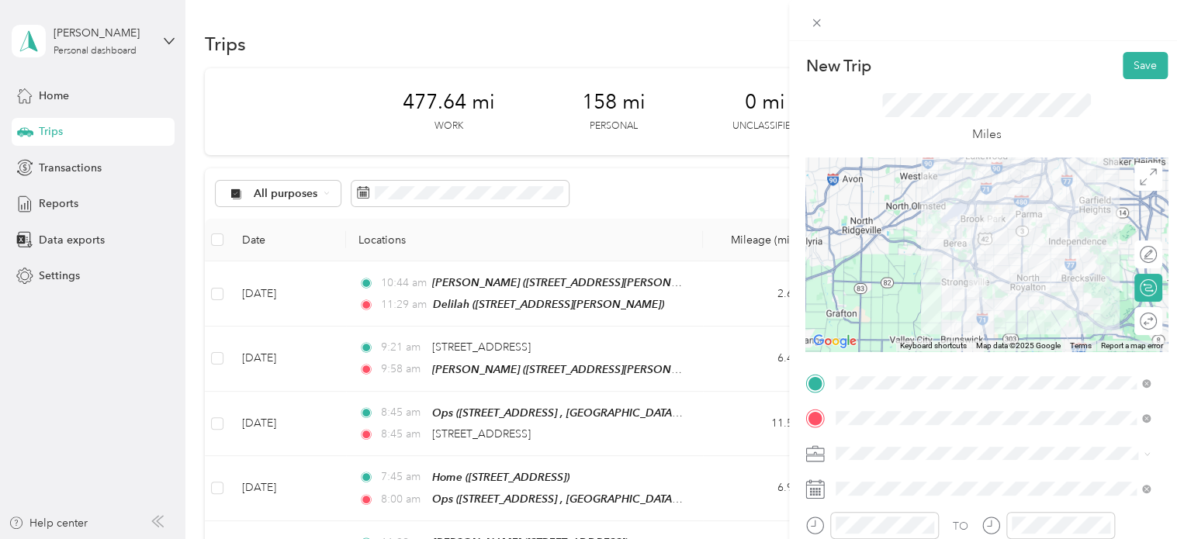
click at [897, 480] on span "Cuyahoga DD" at bounding box center [876, 480] width 71 height 13
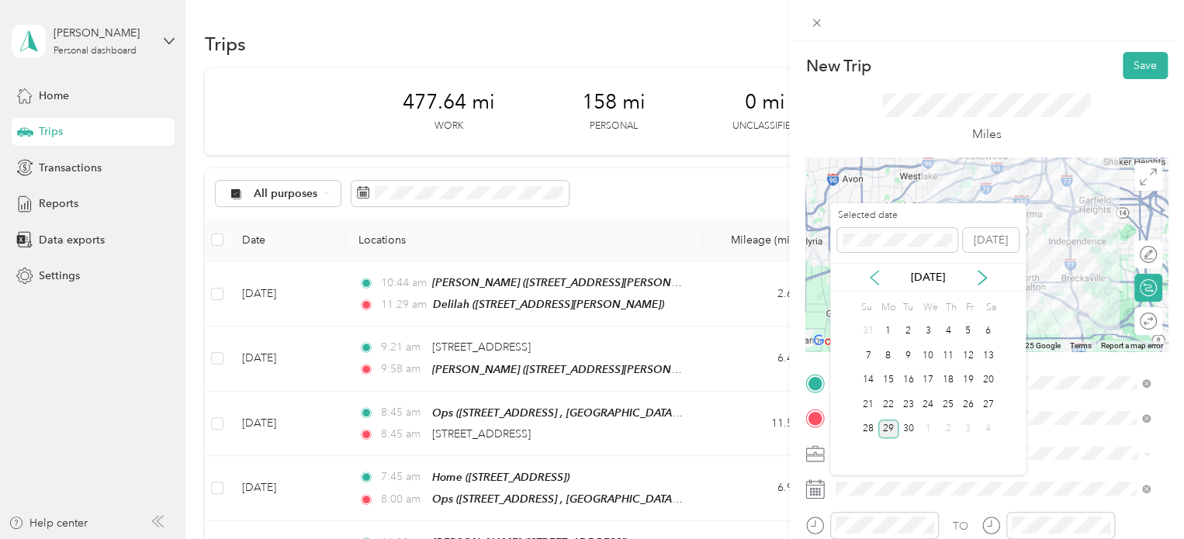
click at [875, 275] on icon at bounding box center [874, 278] width 16 height 16
click at [905, 385] on div "14" at bounding box center [948, 380] width 20 height 19
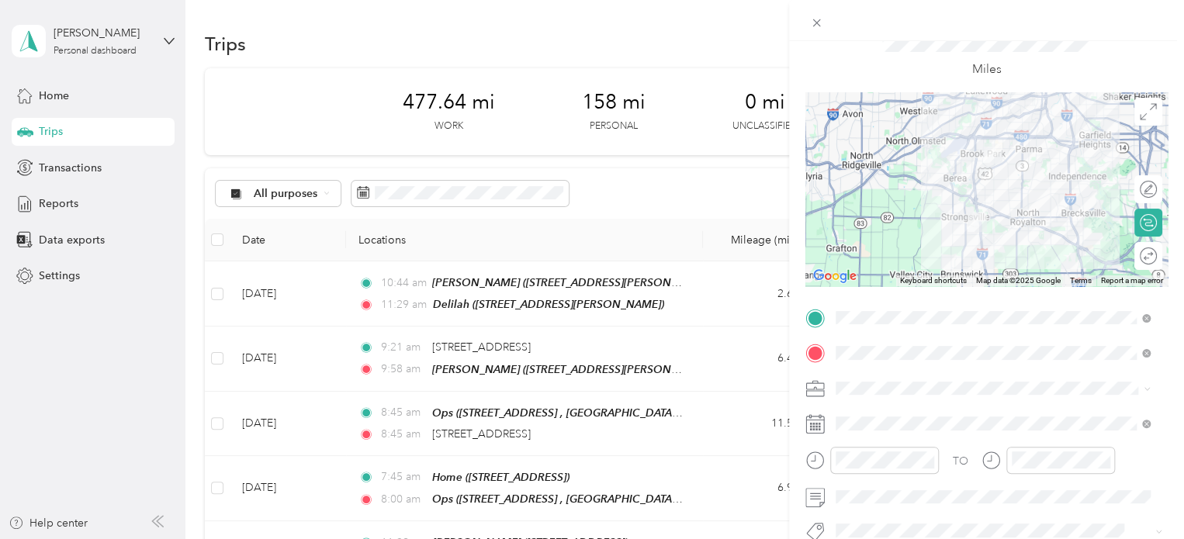
scroll to position [67, 0]
drag, startPoint x: 927, startPoint y: 458, endPoint x: 909, endPoint y: 475, distance: 24.7
click at [905, 475] on div at bounding box center [871, 464] width 133 height 38
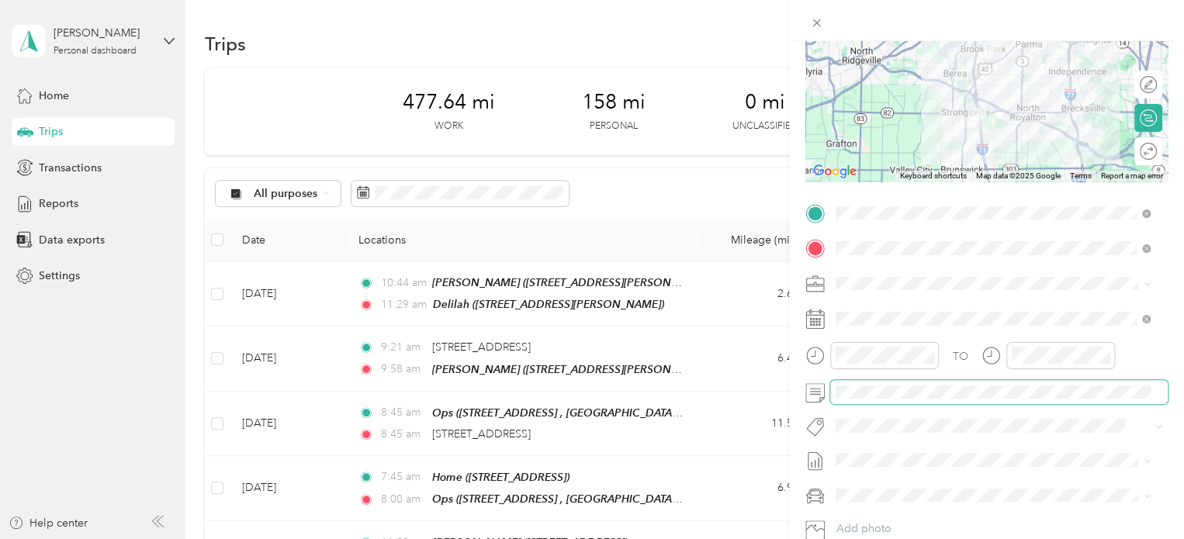
scroll to position [0, 0]
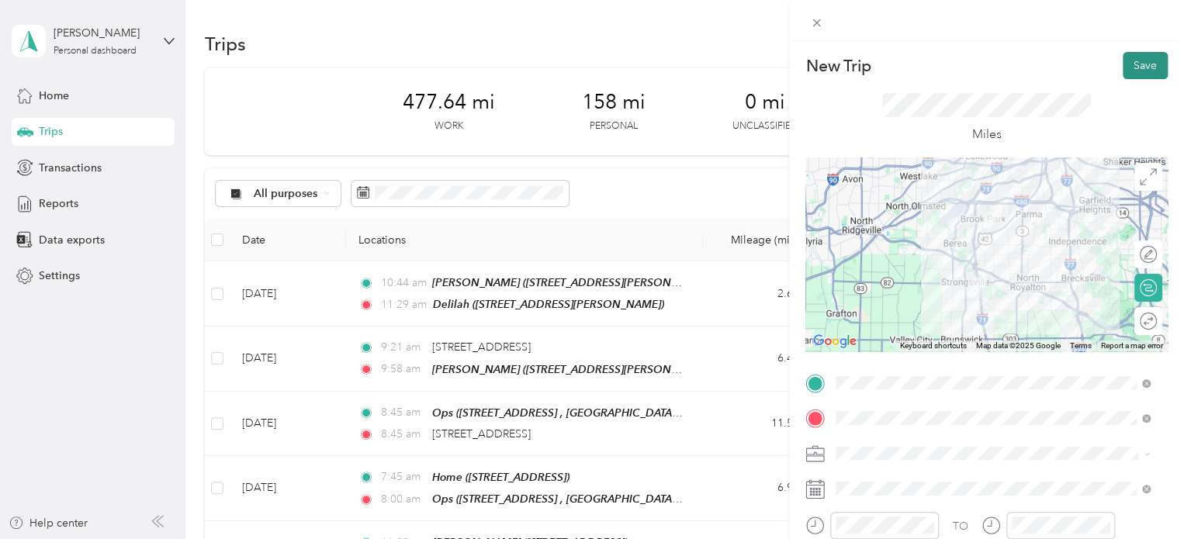
click at [905, 67] on button "Save" at bounding box center [1144, 65] width 45 height 27
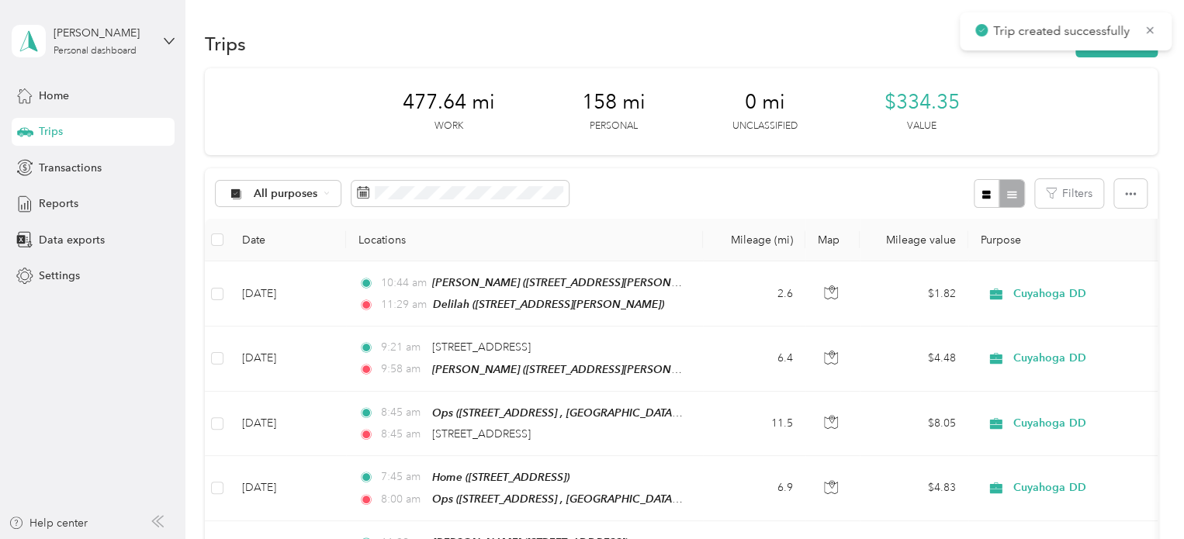
click at [905, 49] on div "Trip created successfully" at bounding box center [1065, 31] width 212 height 38
click at [905, 49] on button "New trip" at bounding box center [1116, 43] width 82 height 27
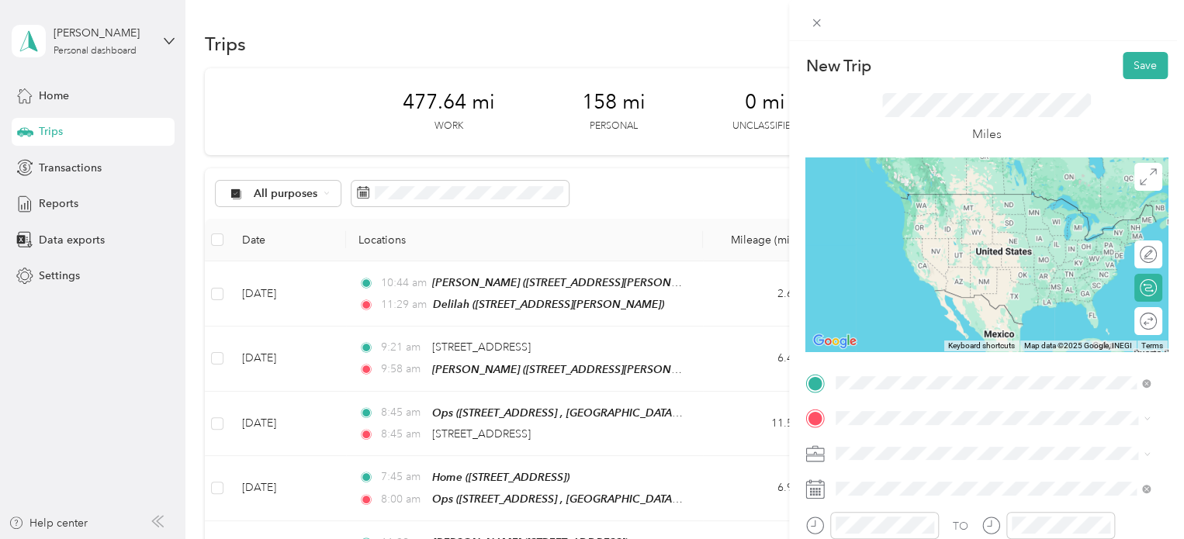
click at [899, 198] on strong "Big creek office" at bounding box center [905, 199] width 81 height 14
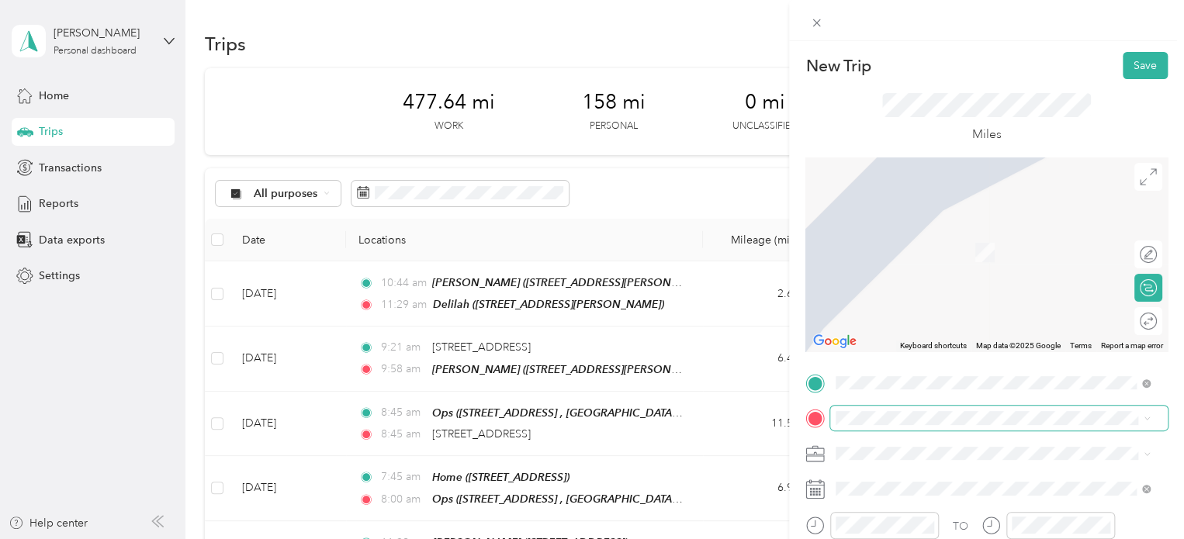
click at [862, 410] on span at bounding box center [998, 418] width 337 height 25
click at [900, 353] on div "Home [STREET_ADDRESS]" at bounding box center [914, 369] width 98 height 33
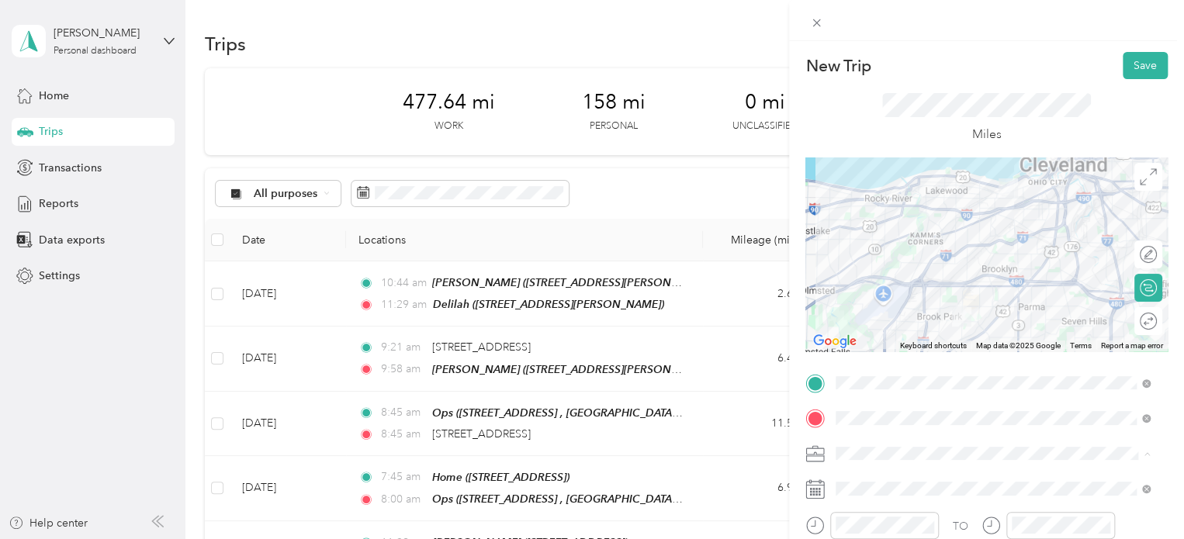
click at [884, 499] on div "Personal" at bounding box center [992, 507] width 303 height 16
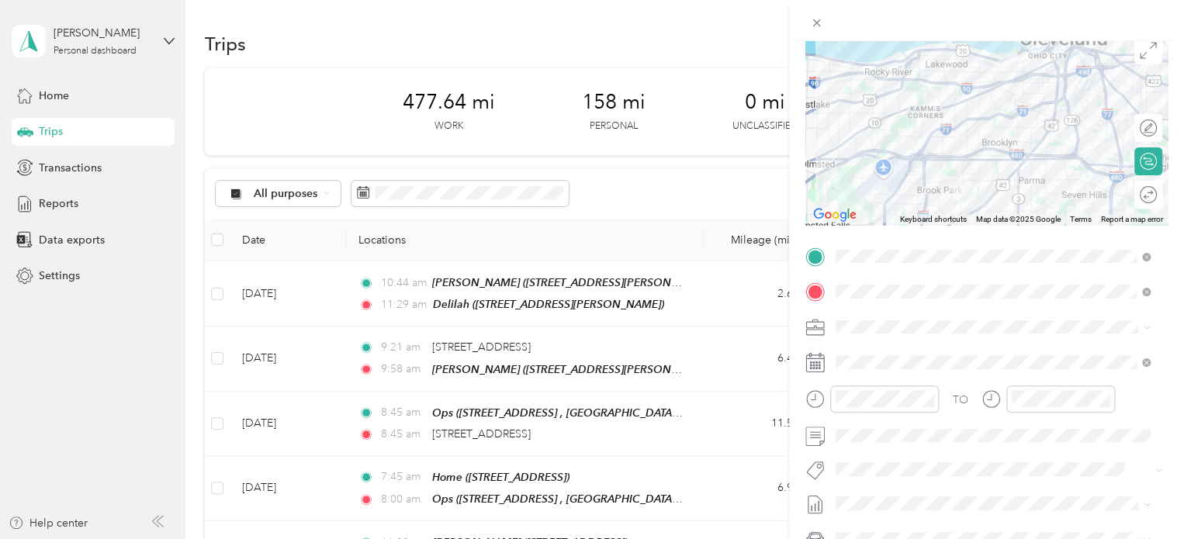
scroll to position [127, 0]
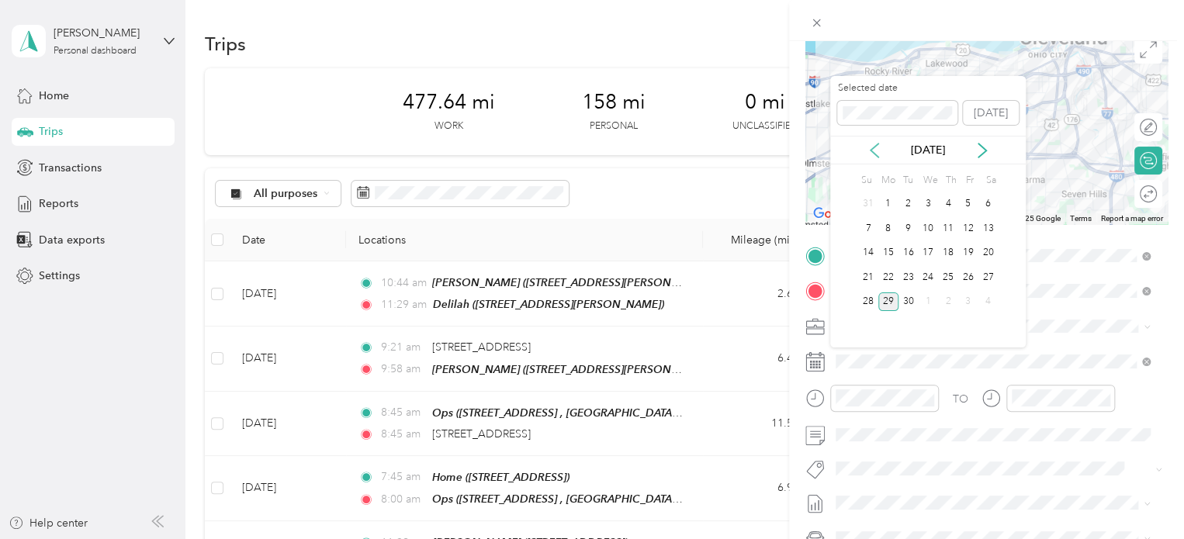
click at [876, 152] on icon at bounding box center [874, 151] width 16 height 16
click at [905, 247] on div "14" at bounding box center [948, 253] width 20 height 19
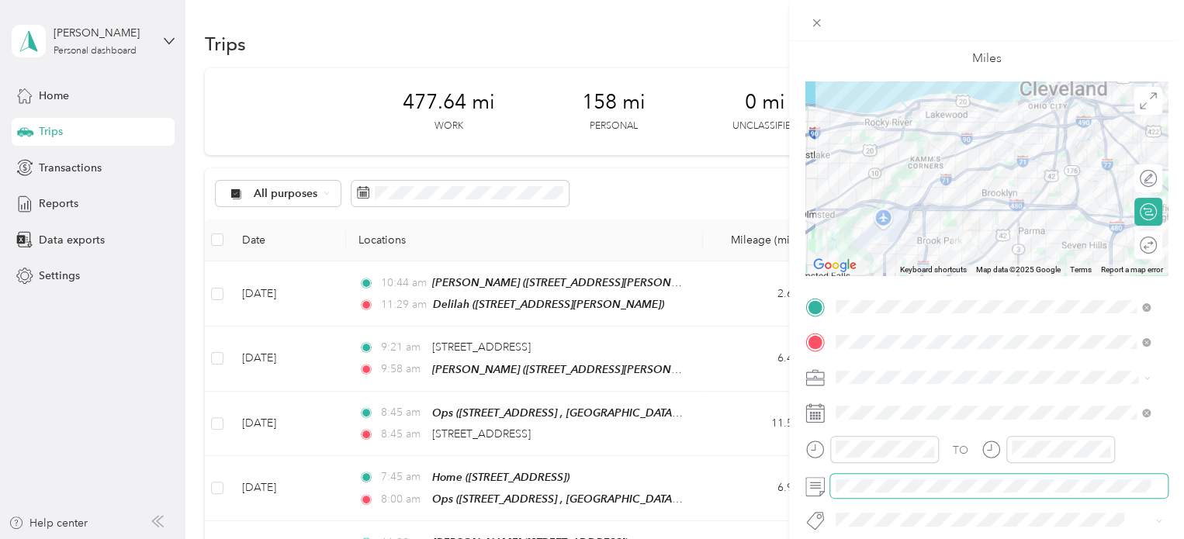
scroll to position [74, 0]
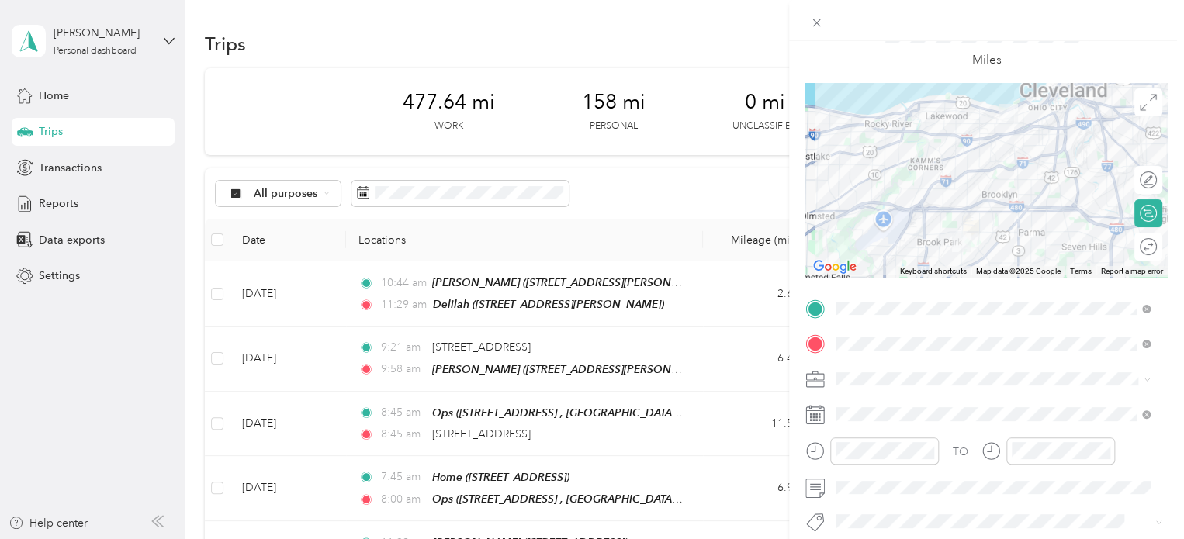
drag, startPoint x: 1047, startPoint y: 442, endPoint x: 1061, endPoint y: 59, distance: 383.4
click at [905, 59] on div "Miles" at bounding box center [986, 44] width 209 height 51
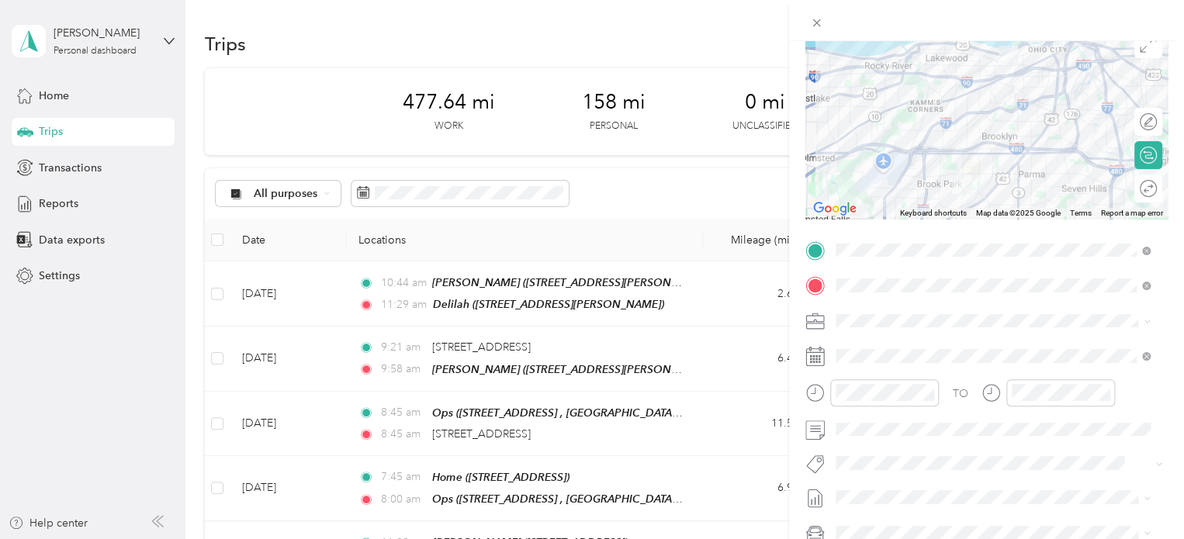
scroll to position [0, 0]
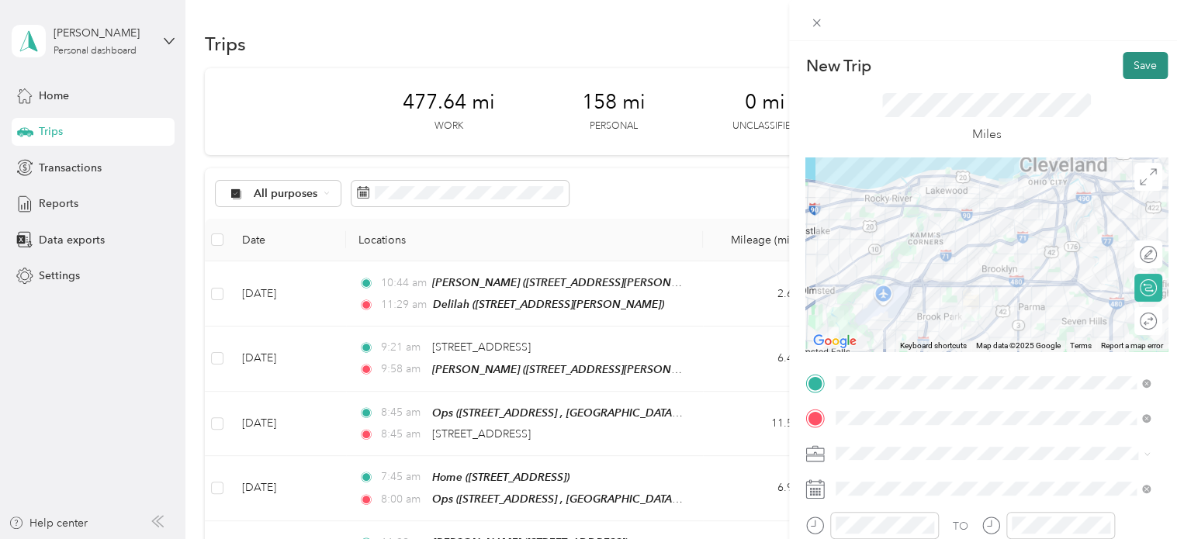
click at [905, 61] on button "Save" at bounding box center [1144, 65] width 45 height 27
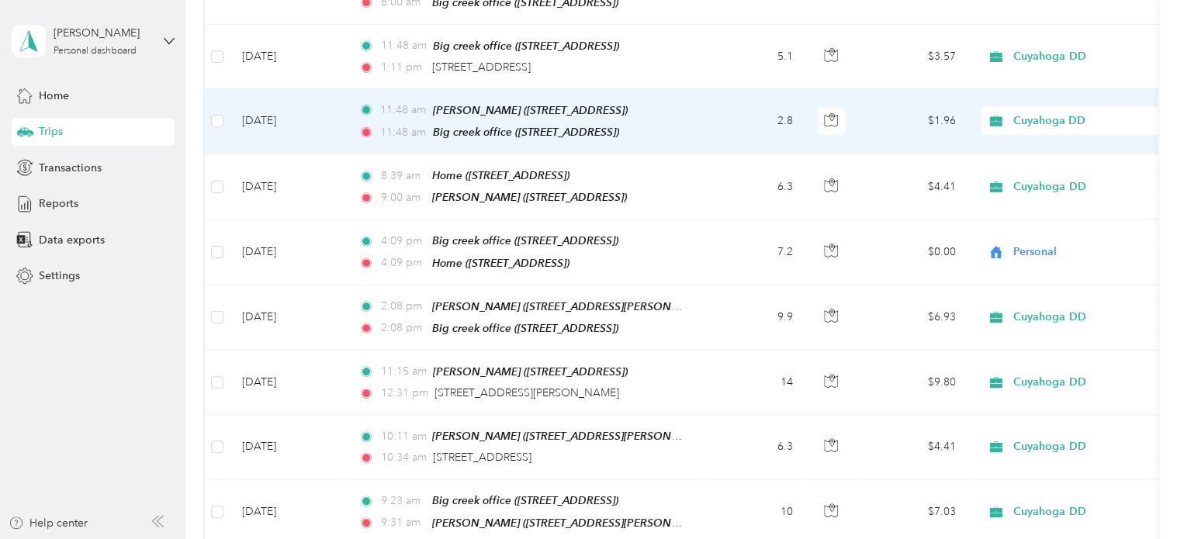
scroll to position [2187, 0]
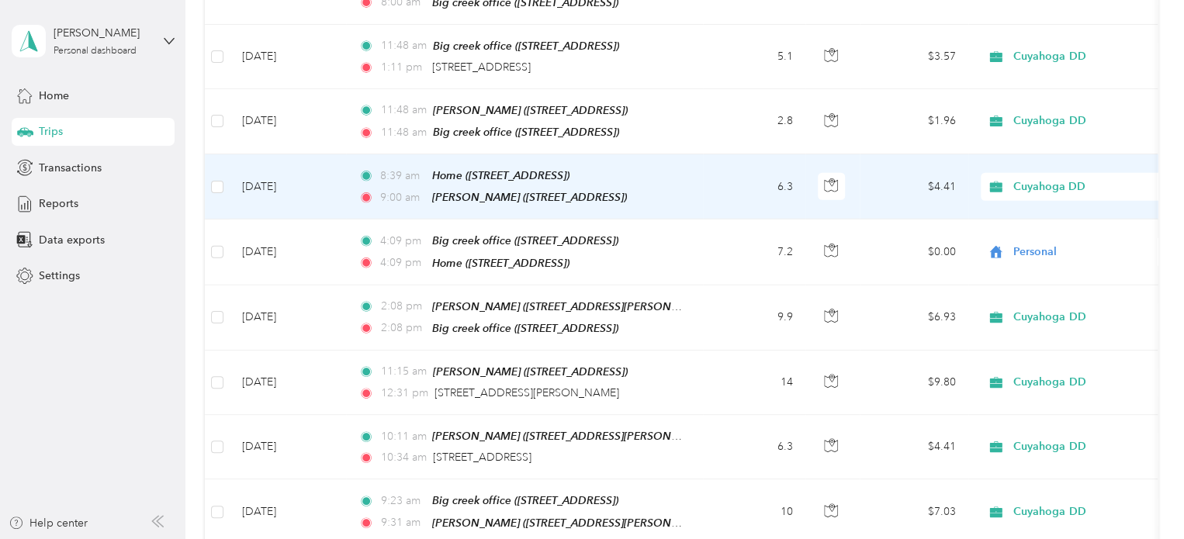
click at [905, 178] on span "Cuyahoga DD" at bounding box center [1084, 186] width 142 height 17
click at [905, 192] on span "Personal" at bounding box center [1089, 190] width 143 height 16
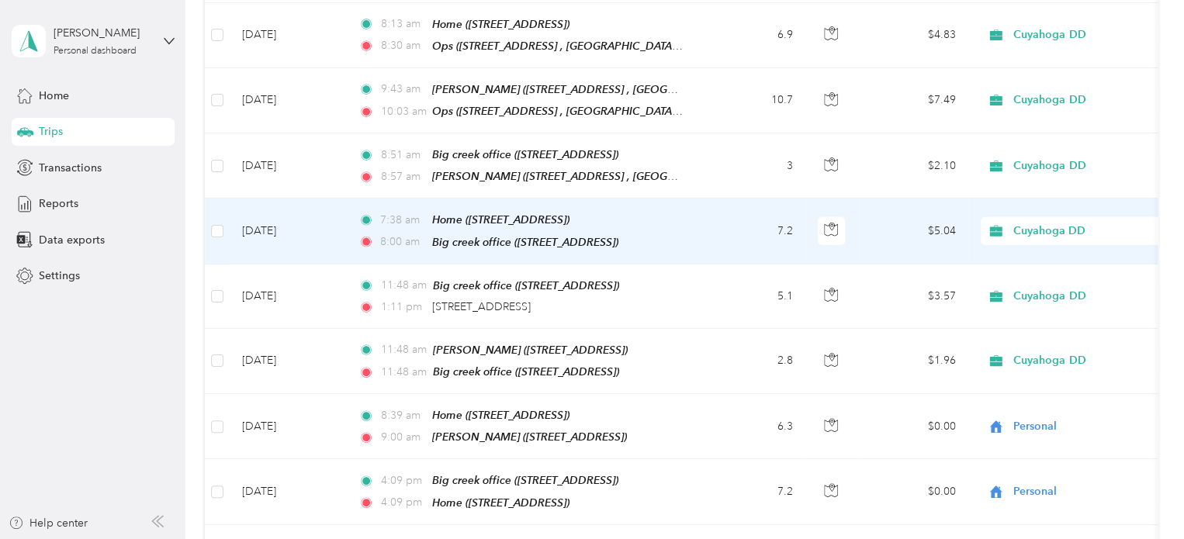
scroll to position [1947, 0]
click at [905, 223] on span "Cuyahoga DD" at bounding box center [1084, 231] width 142 height 17
click at [905, 239] on span "Personal" at bounding box center [1089, 246] width 143 height 16
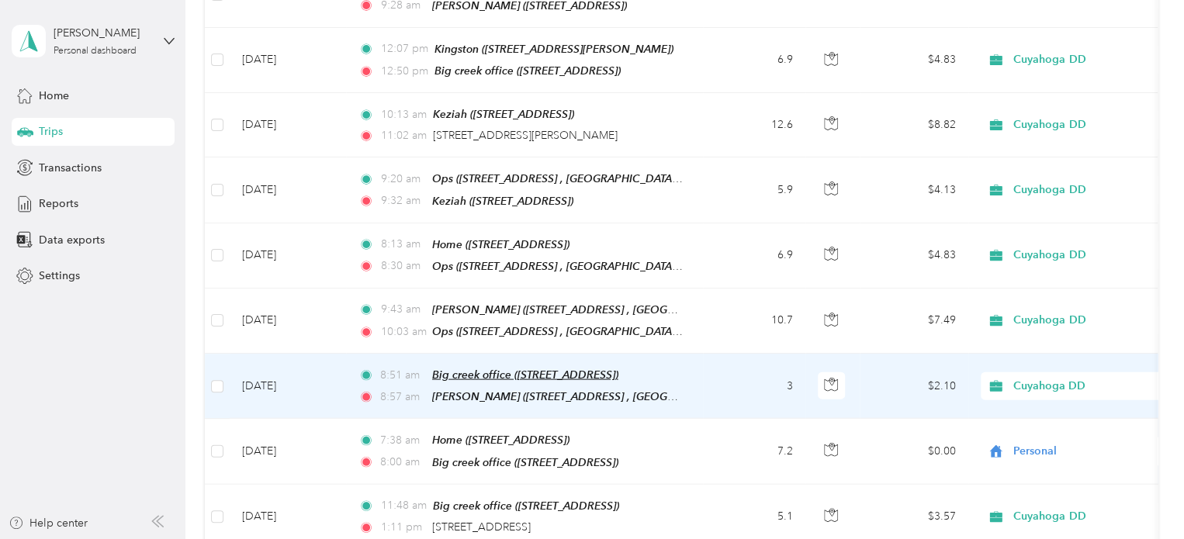
scroll to position [1726, 0]
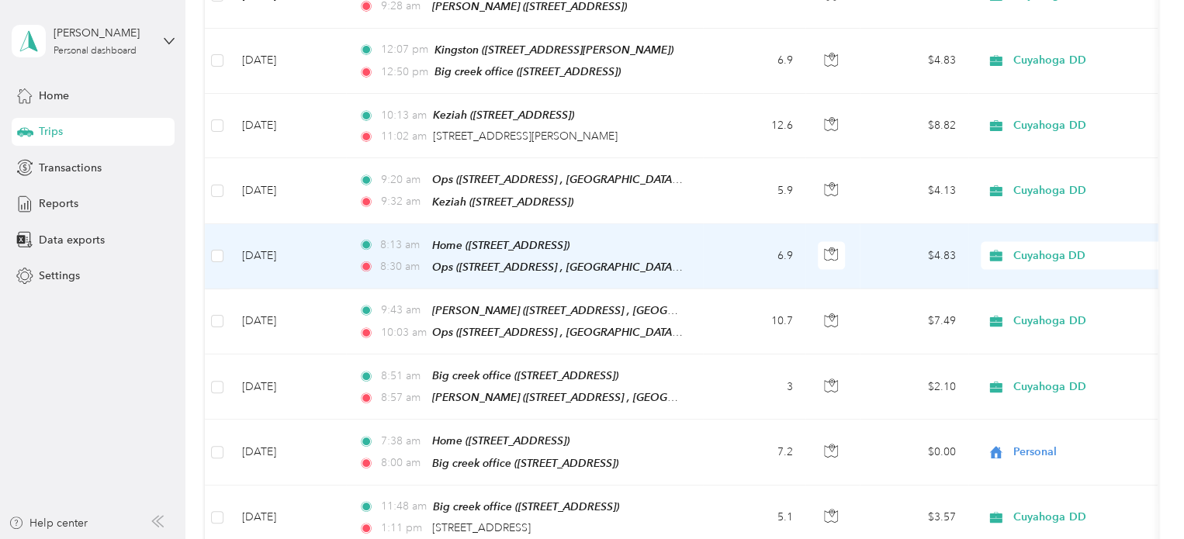
click at [905, 247] on span "Cuyahoga DD" at bounding box center [1084, 255] width 142 height 17
click at [905, 271] on span "Personal" at bounding box center [1089, 270] width 143 height 16
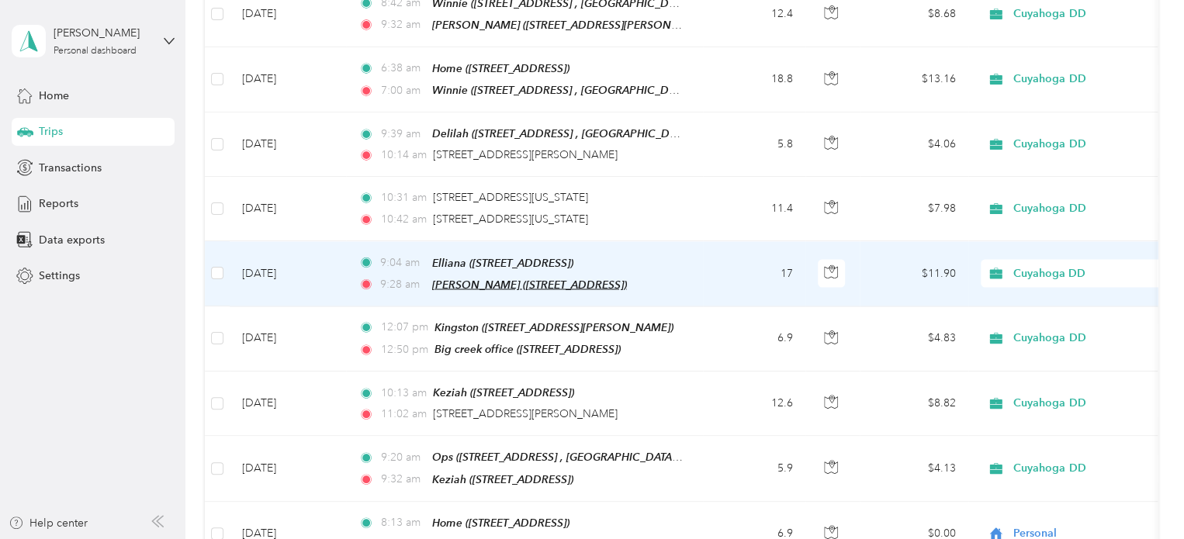
scroll to position [1435, 0]
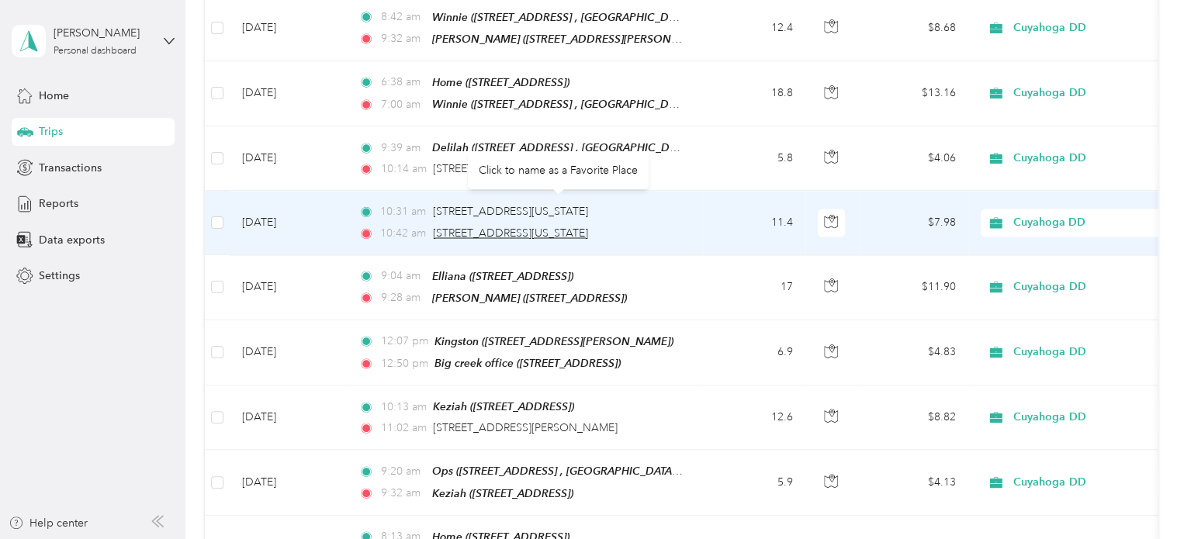
click at [588, 226] on span "[STREET_ADDRESS][US_STATE]" at bounding box center [510, 232] width 155 height 13
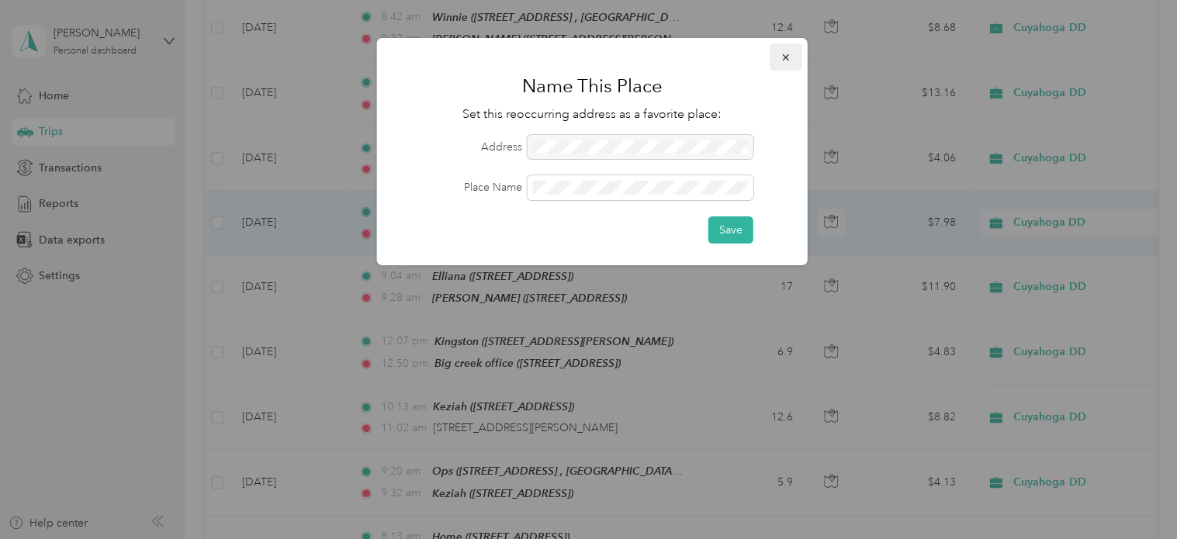
click at [783, 55] on icon "button" at bounding box center [785, 57] width 6 height 6
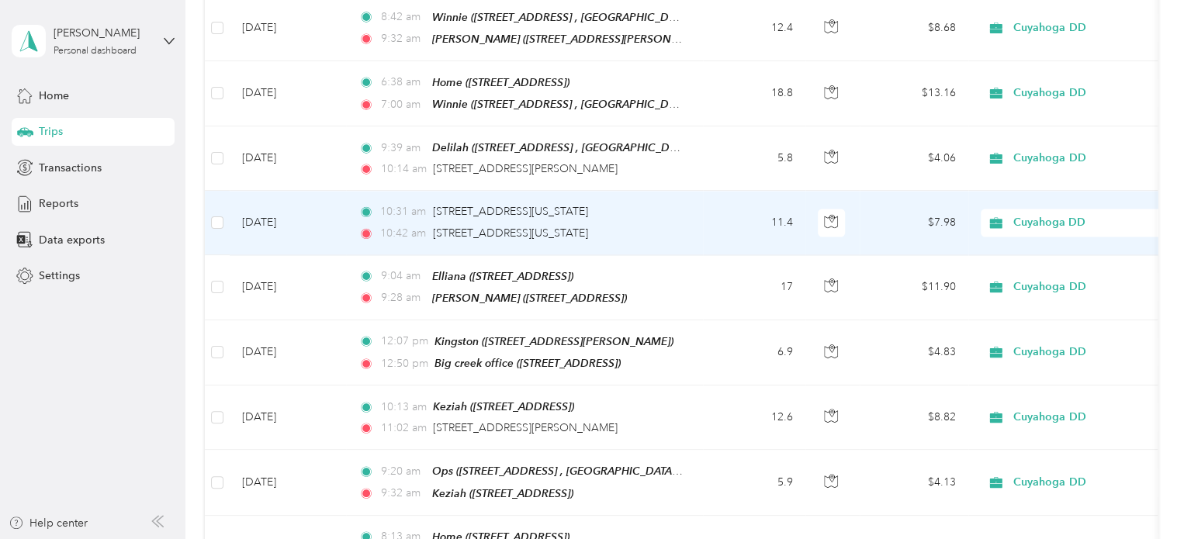
click at [316, 198] on td "[DATE]" at bounding box center [288, 223] width 116 height 64
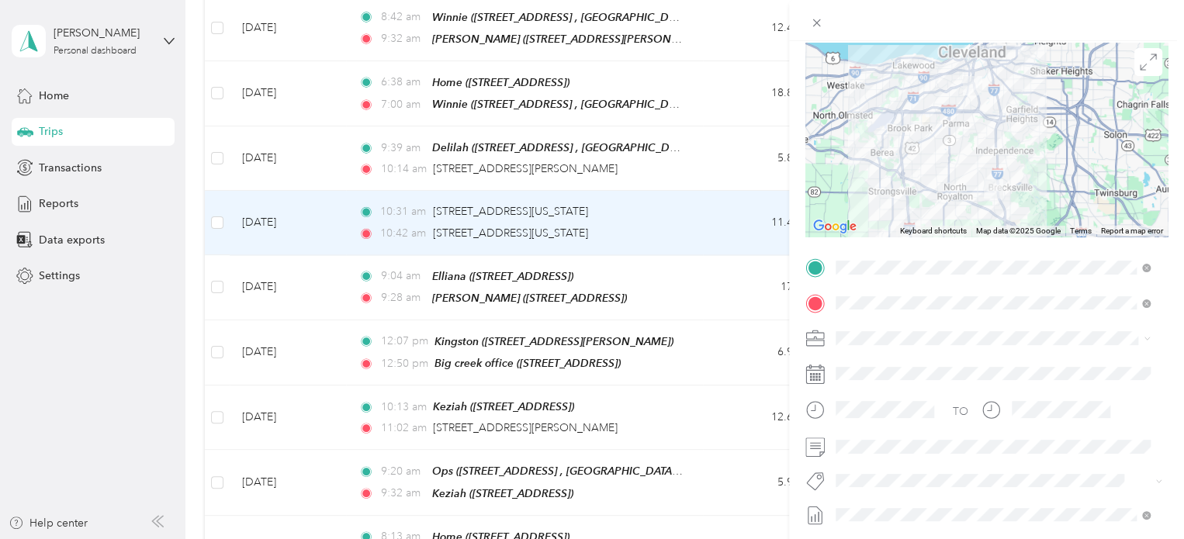
scroll to position [115, 0]
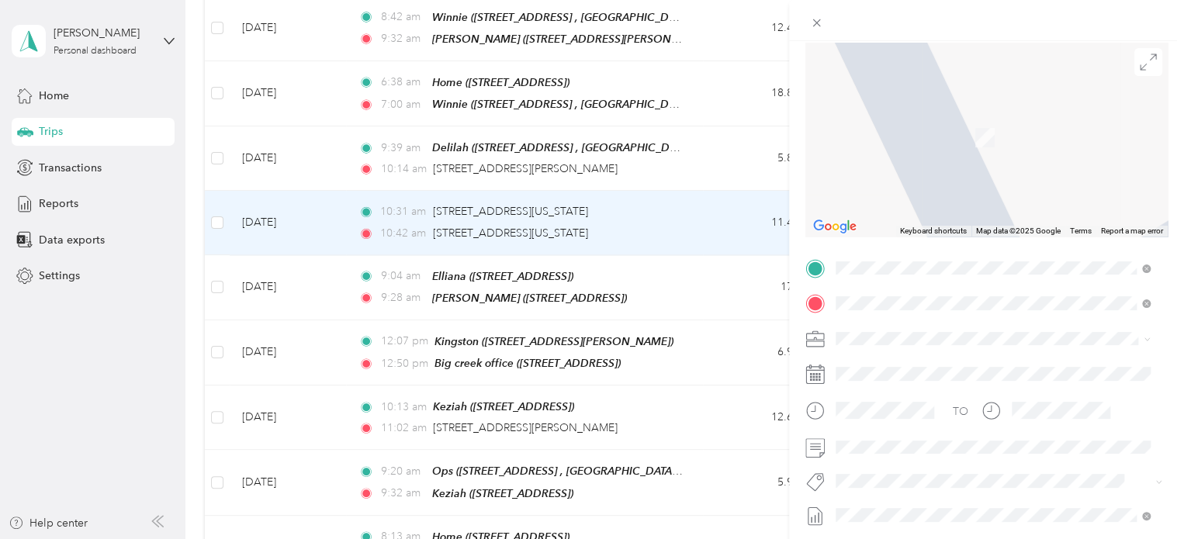
click at [905, 372] on ol "From your Favorite places Ops 4553 Hinckley Industrial Pkwy, Cleveland, OH, Uni…" at bounding box center [992, 424] width 325 height 217
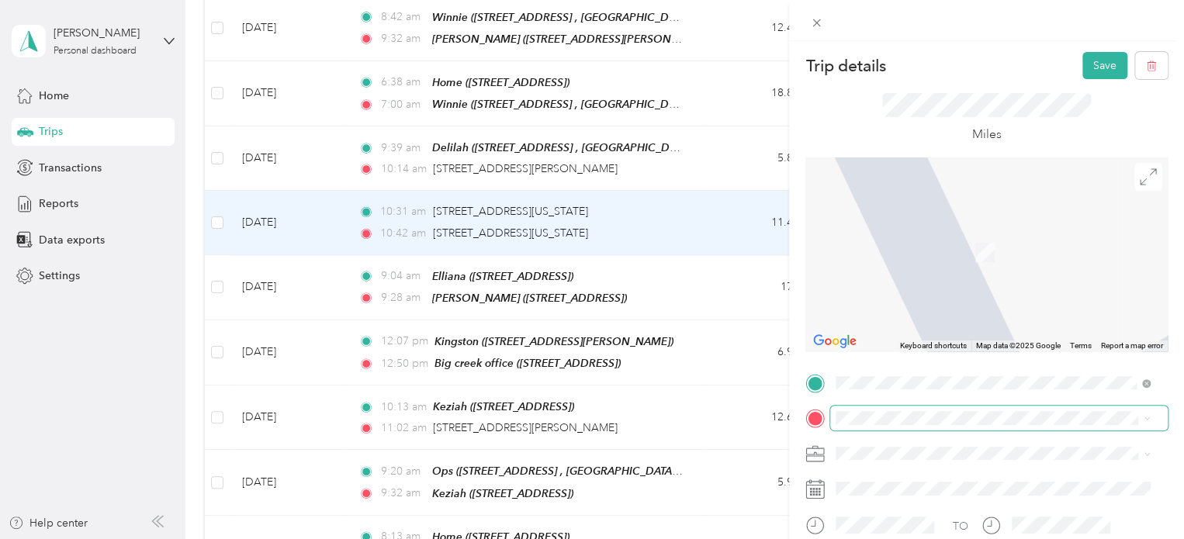
click at [902, 410] on span at bounding box center [998, 418] width 337 height 25
click at [905, 278] on ol "From your Favorite places Ops 4553 Hinckley Industrial Pkwy, Cleveland, OH, Uni…" at bounding box center [992, 295] width 325 height 217
click at [852, 266] on div "Ops [STREET_ADDRESS], [GEOGRAPHIC_DATA], [GEOGRAPHIC_DATA], [GEOGRAPHIC_DATA]" at bounding box center [992, 249] width 303 height 54
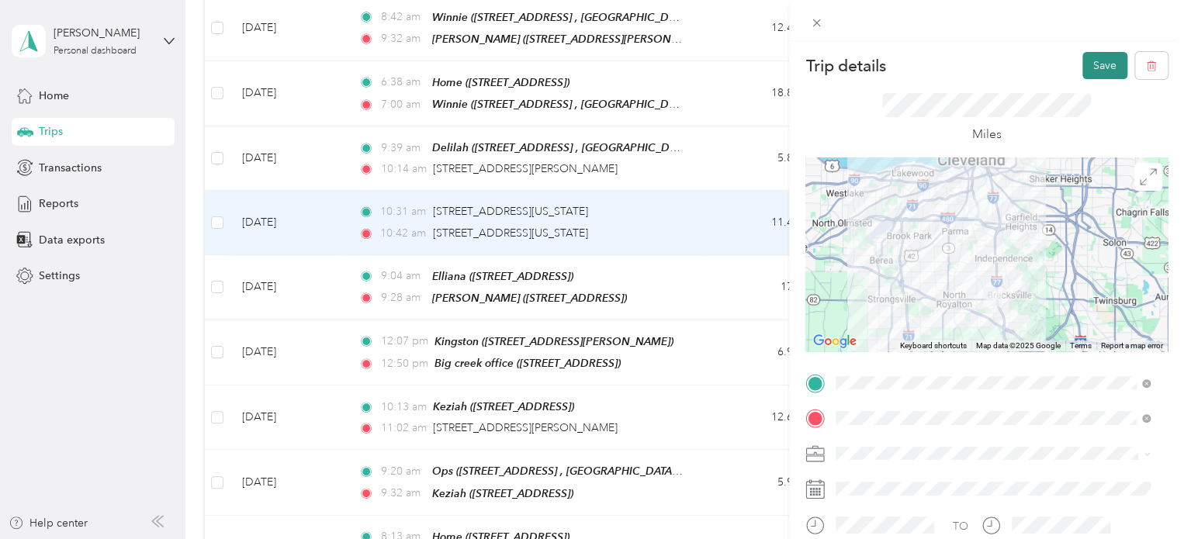
click at [905, 69] on button "Save" at bounding box center [1104, 65] width 45 height 27
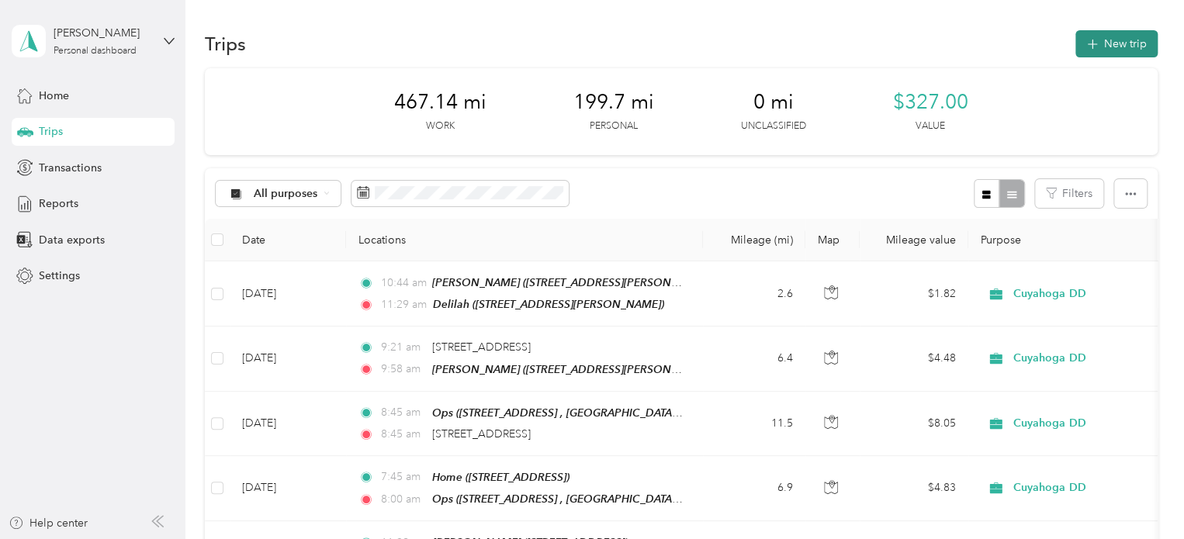
click at [905, 39] on button "New trip" at bounding box center [1116, 43] width 82 height 27
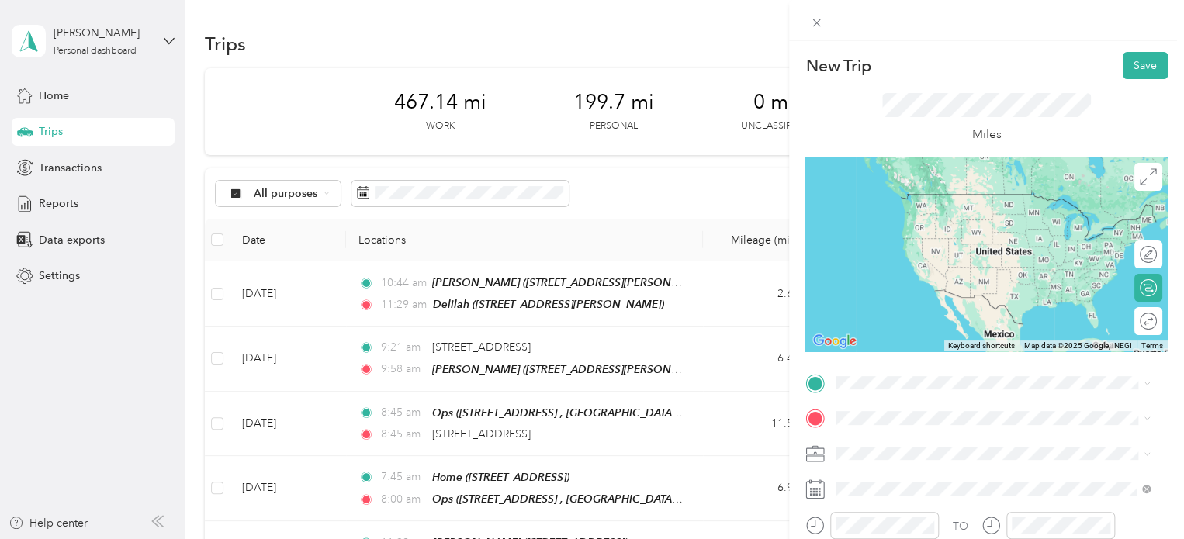
click at [900, 196] on span "8311 Oxford Drive Parma, Ohio 44129, United States" at bounding box center [942, 189] width 155 height 14
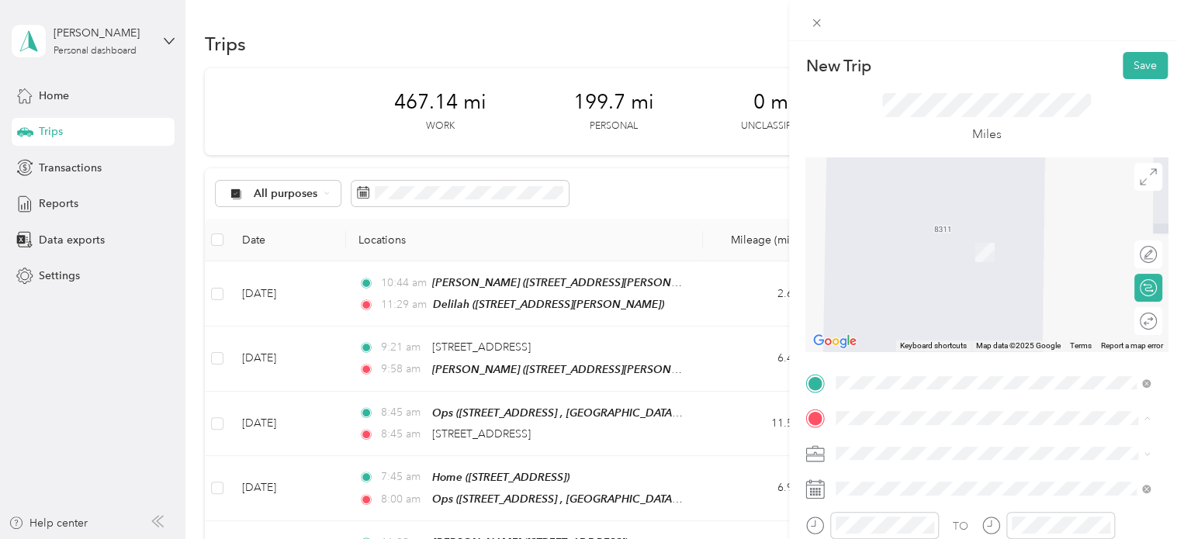
click at [862, 234] on div "Home [STREET_ADDRESS]" at bounding box center [992, 244] width 303 height 38
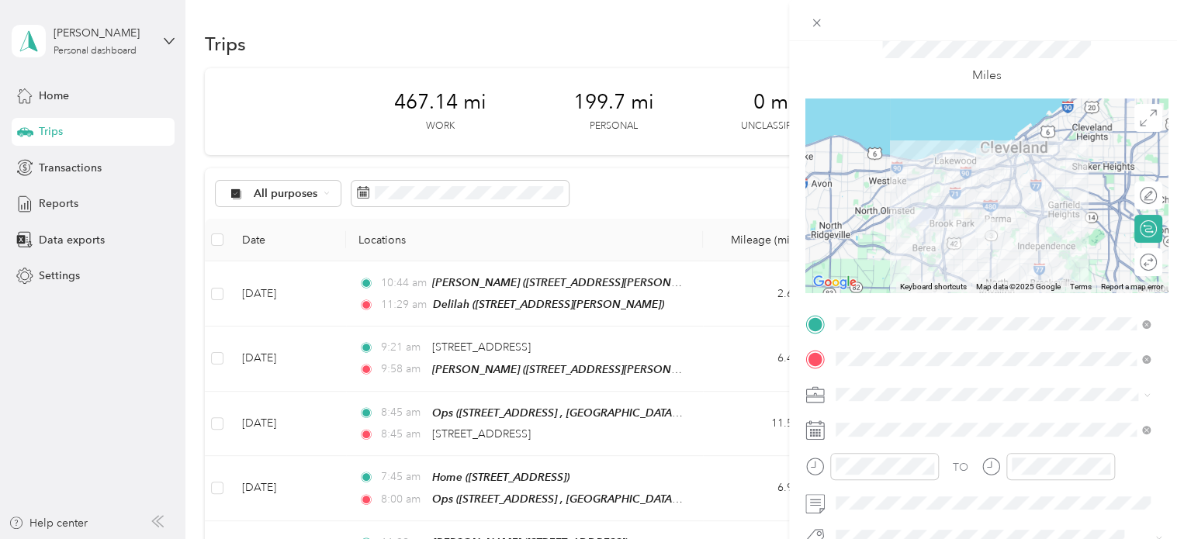
scroll to position [68, 0]
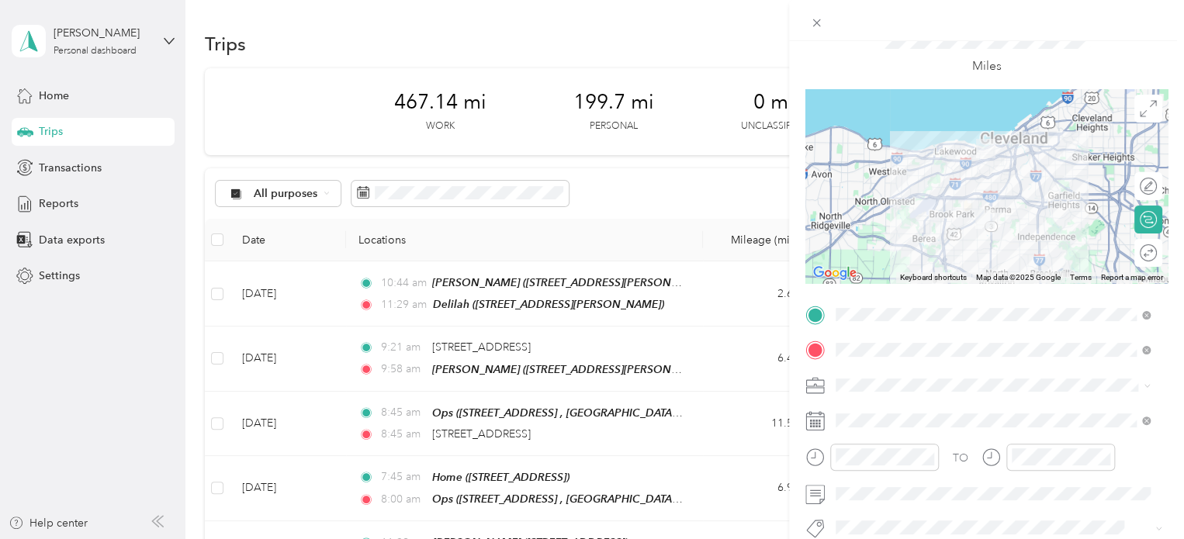
click at [818, 390] on icon at bounding box center [814, 385] width 19 height 19
click at [887, 434] on div "Personal" at bounding box center [992, 437] width 303 height 16
drag, startPoint x: 887, startPoint y: 431, endPoint x: 824, endPoint y: 424, distance: 64.0
click at [824, 424] on icon at bounding box center [815, 421] width 18 height 17
drag, startPoint x: 832, startPoint y: 423, endPoint x: 795, endPoint y: 425, distance: 37.3
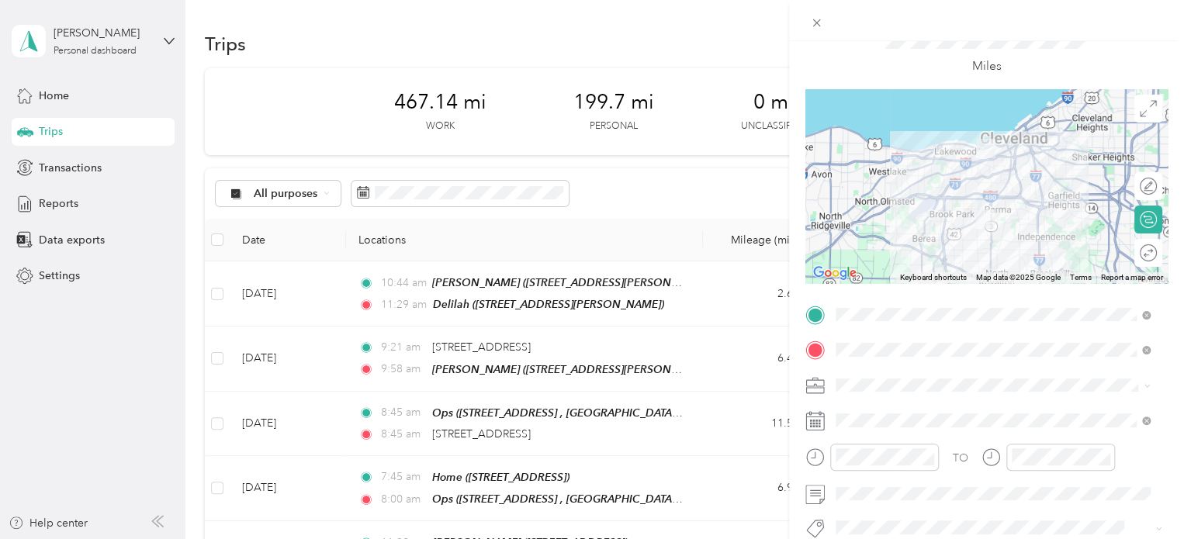
click at [795, 425] on form "New Trip Save This trip cannot be edited because it is either under review, app…" at bounding box center [986, 330] width 395 height 693
click at [816, 421] on rect at bounding box center [816, 421] width 2 height 2
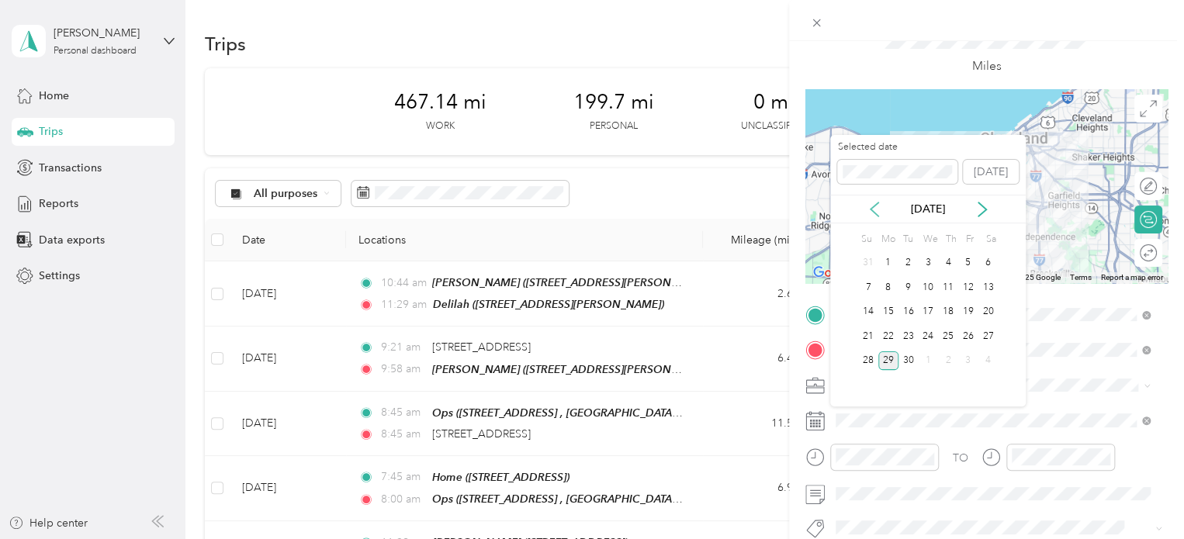
click at [872, 209] on icon at bounding box center [874, 210] width 16 height 16
click at [886, 335] on div "18" at bounding box center [888, 336] width 20 height 19
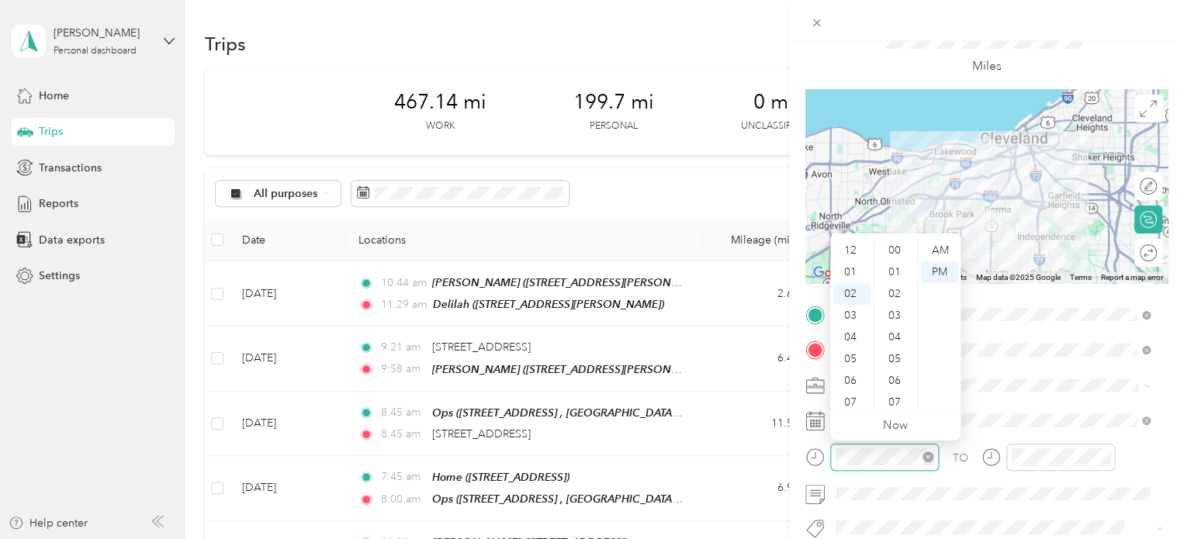
scroll to position [847, 0]
click at [856, 292] on div "04" at bounding box center [851, 294] width 37 height 22
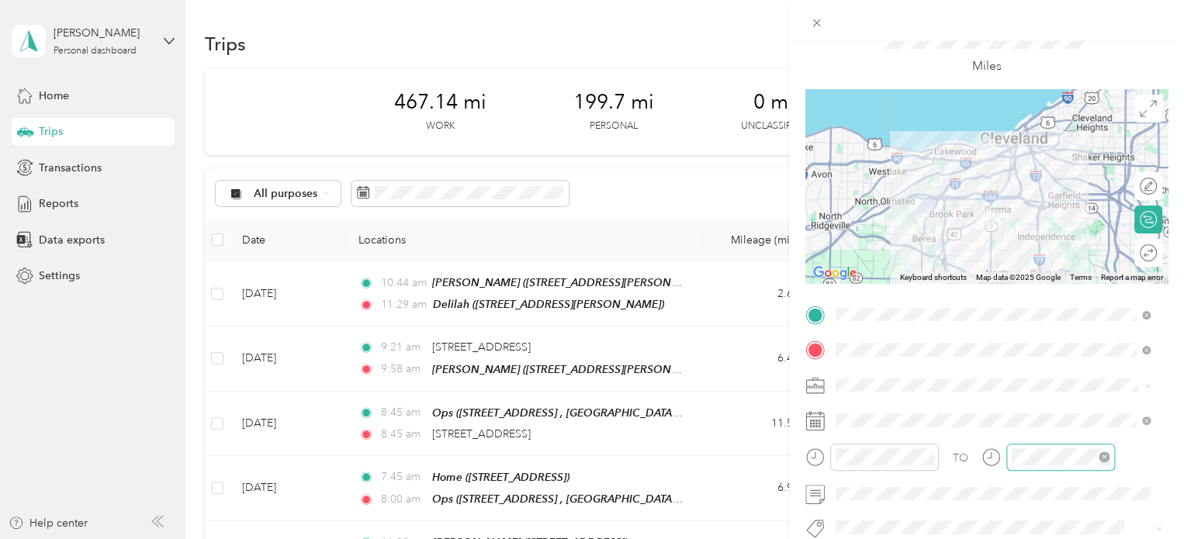
click at [905, 466] on div at bounding box center [1060, 457] width 109 height 27
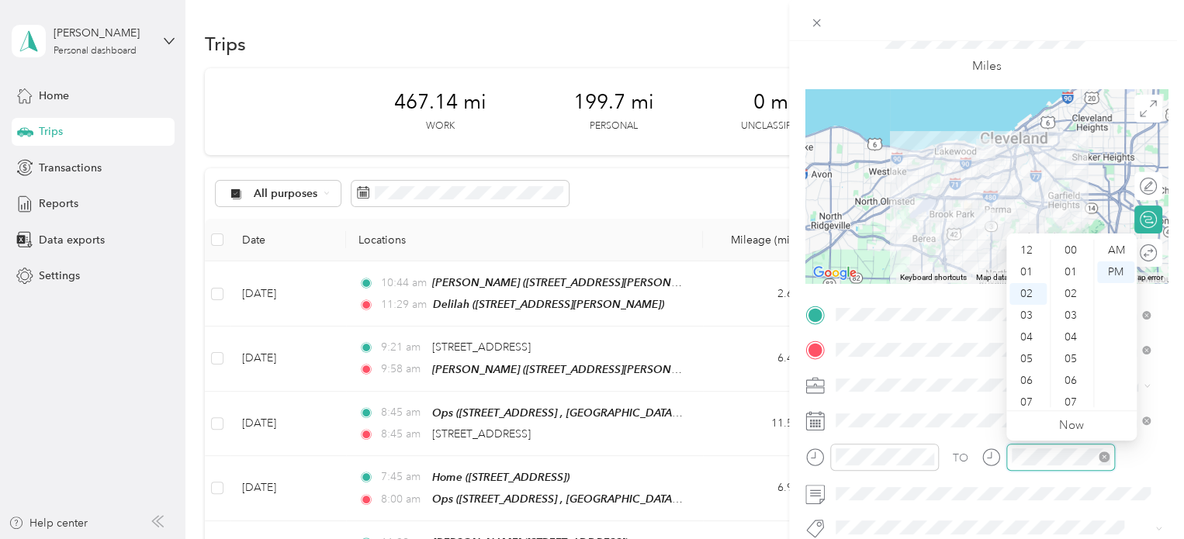
scroll to position [847, 0]
click at [905, 294] on div "04" at bounding box center [1027, 294] width 37 height 22
click at [905, 283] on div "41" at bounding box center [1071, 294] width 37 height 22
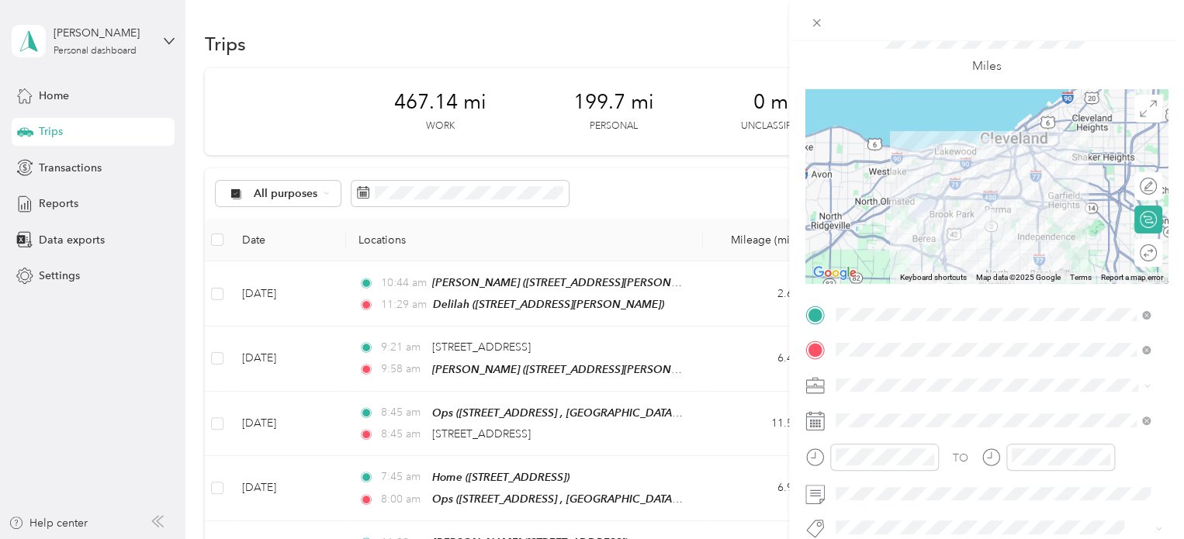
click at [905, 61] on div "Miles" at bounding box center [986, 50] width 209 height 51
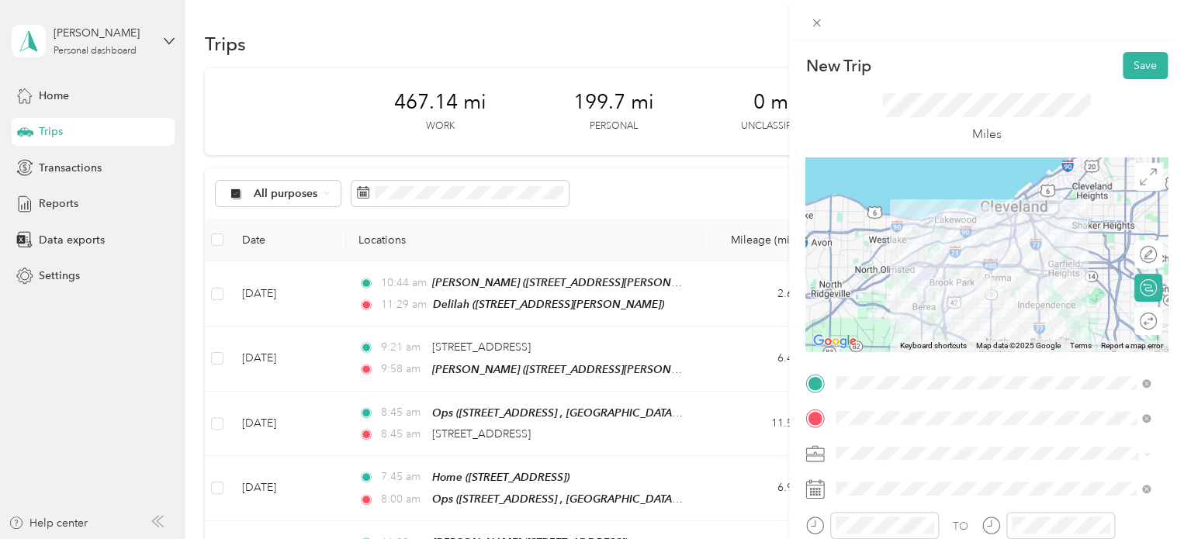
click at [905, 89] on div "Miles" at bounding box center [986, 118] width 362 height 78
click at [905, 67] on button "Save" at bounding box center [1144, 65] width 45 height 27
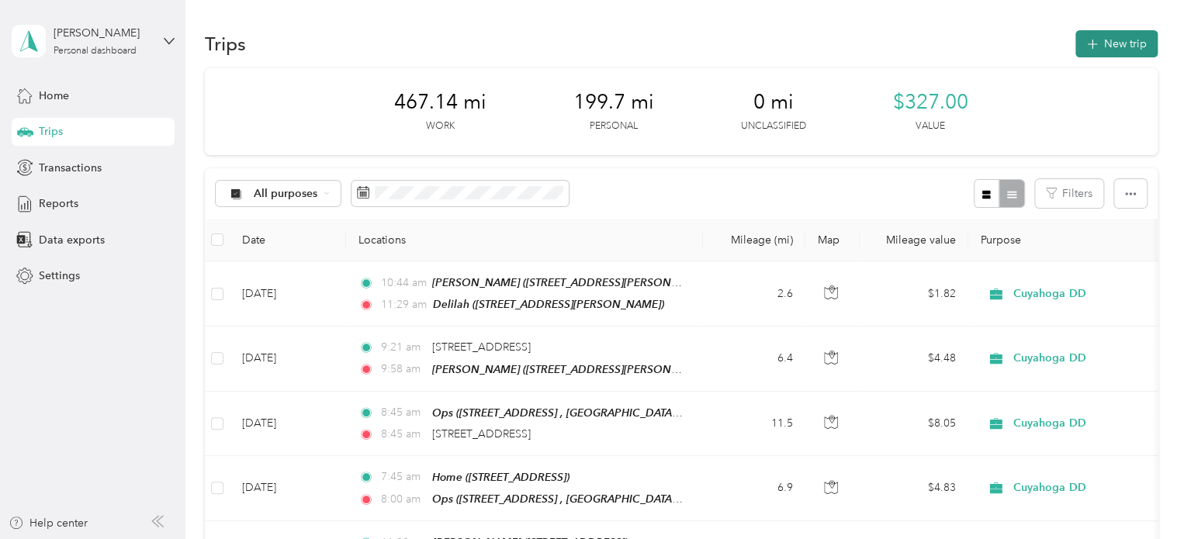
click at [905, 36] on button "New trip" at bounding box center [1116, 43] width 82 height 27
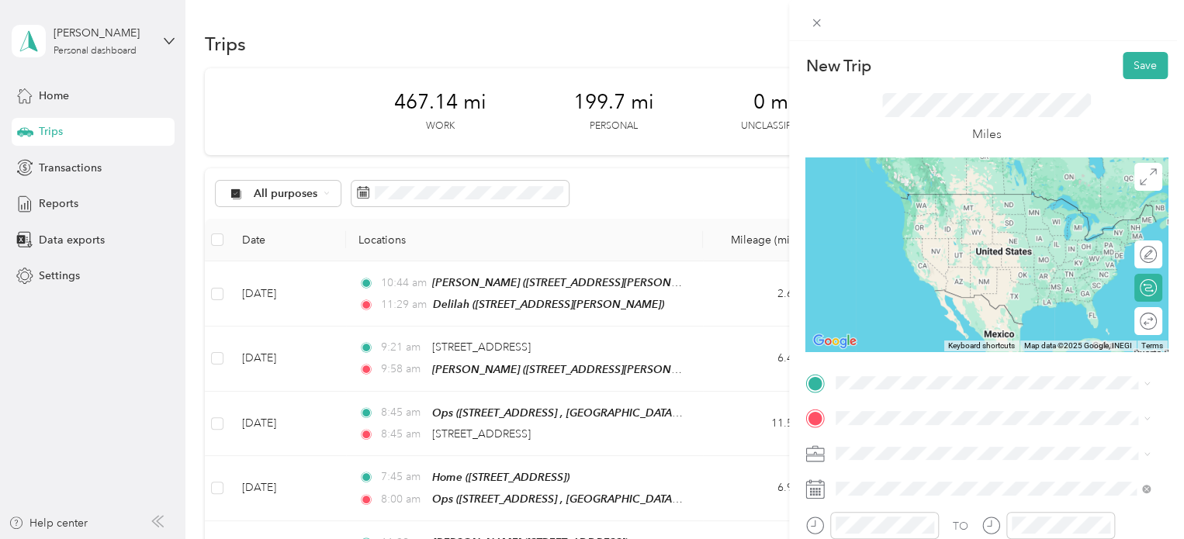
click at [887, 192] on div "Ops" at bounding box center [1005, 192] width 280 height 14
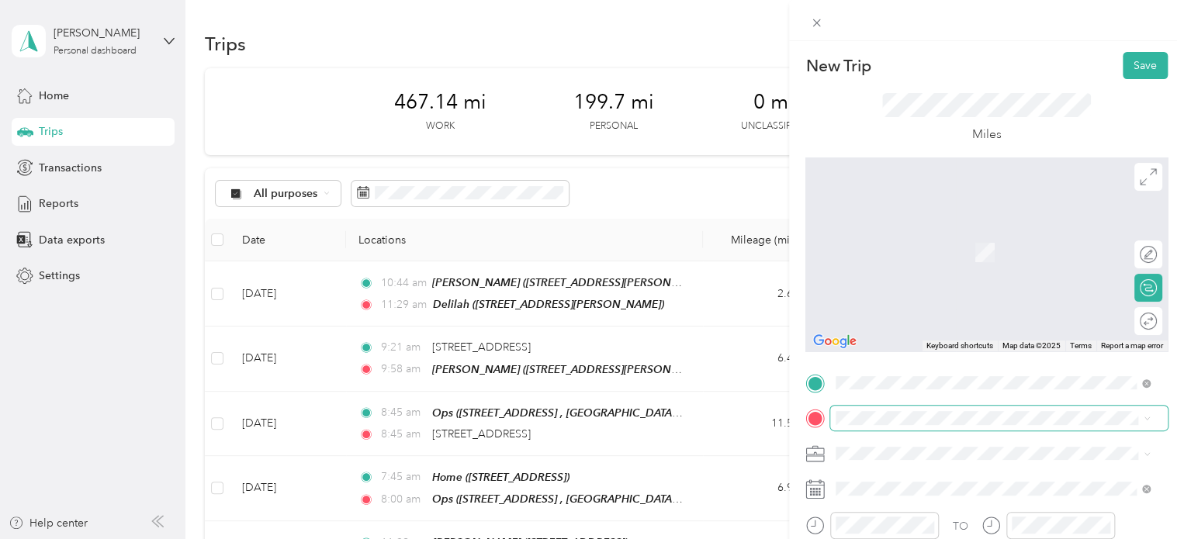
click at [862, 409] on span at bounding box center [998, 418] width 337 height 25
click at [876, 344] on li "Home [STREET_ADDRESS]" at bounding box center [992, 368] width 325 height 49
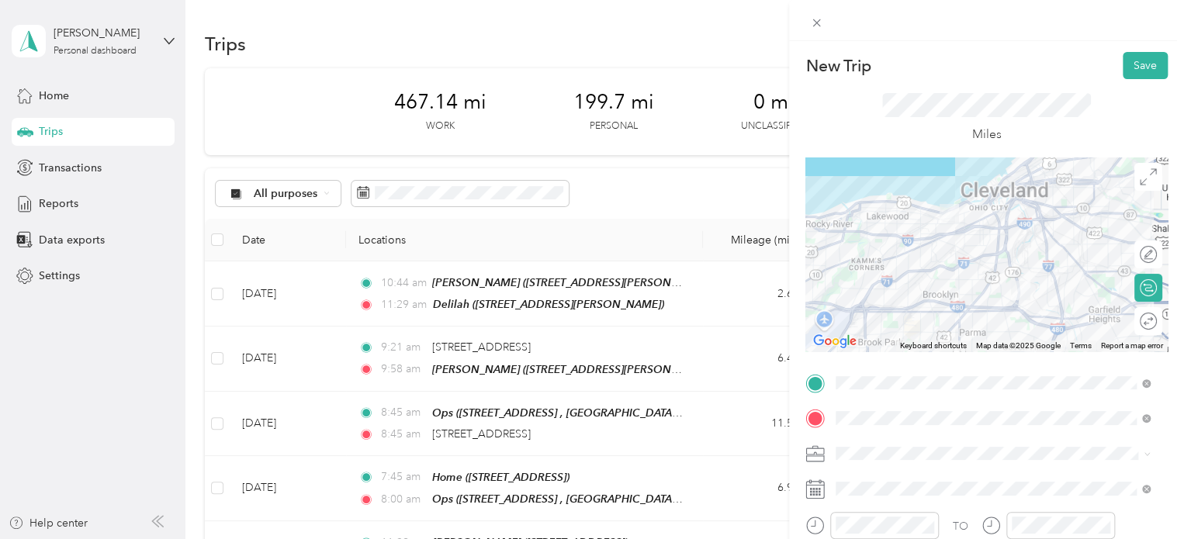
click at [857, 501] on span "Personal" at bounding box center [861, 507] width 41 height 13
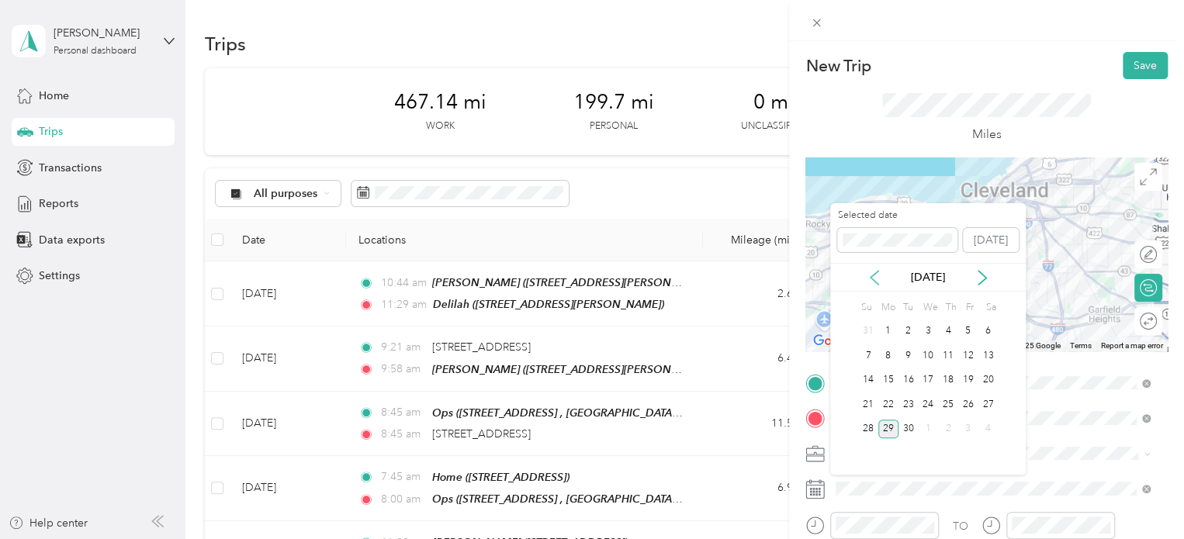
click at [873, 285] on icon at bounding box center [874, 278] width 16 height 16
click at [905, 406] on div "19" at bounding box center [908, 404] width 20 height 19
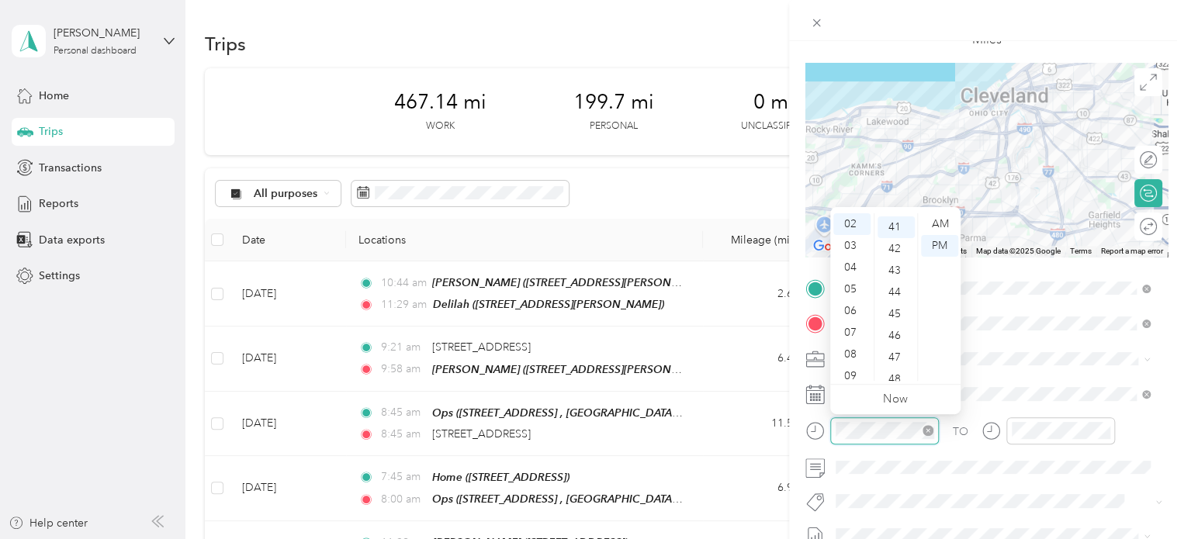
scroll to position [890, 0]
click at [847, 267] on div "04" at bounding box center [851, 268] width 37 height 22
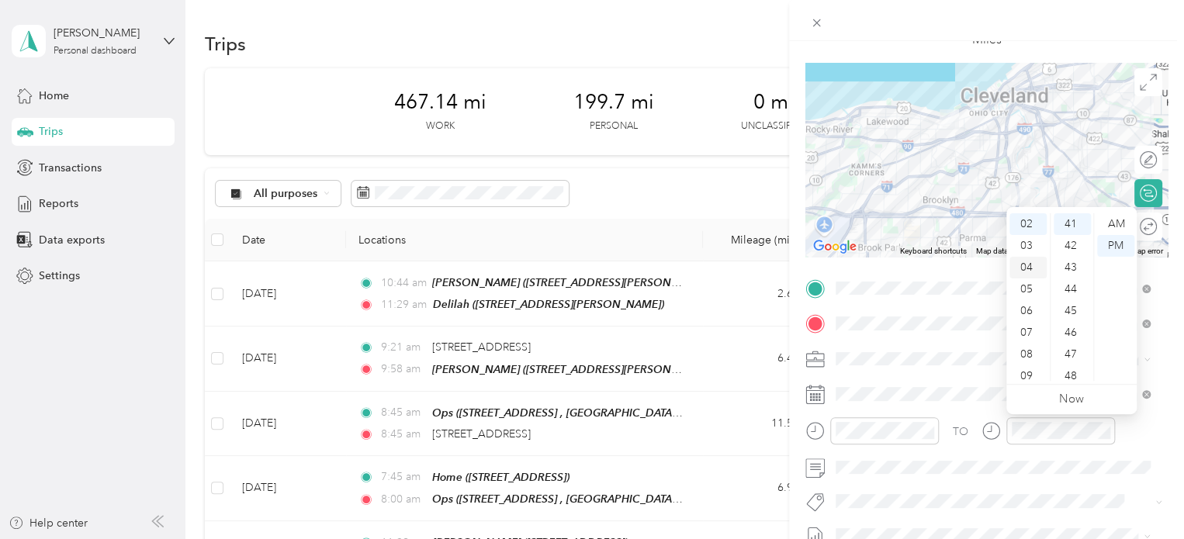
click at [905, 267] on div "04" at bounding box center [1027, 268] width 37 height 22
click at [905, 342] on div "46" at bounding box center [1071, 333] width 37 height 22
click at [905, 247] on div "PM" at bounding box center [1115, 246] width 37 height 22
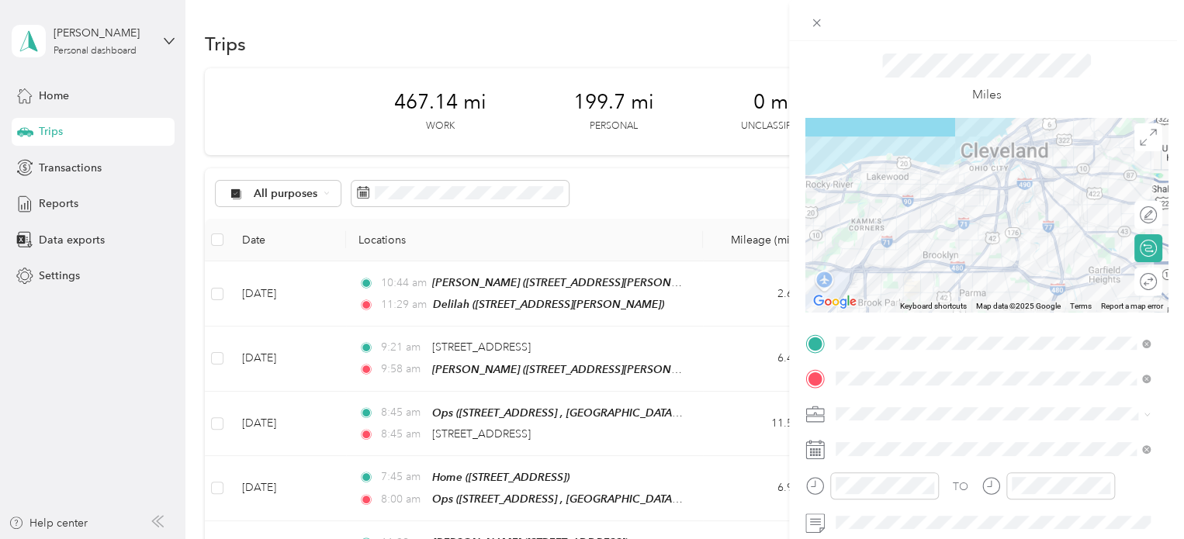
scroll to position [36, 0]
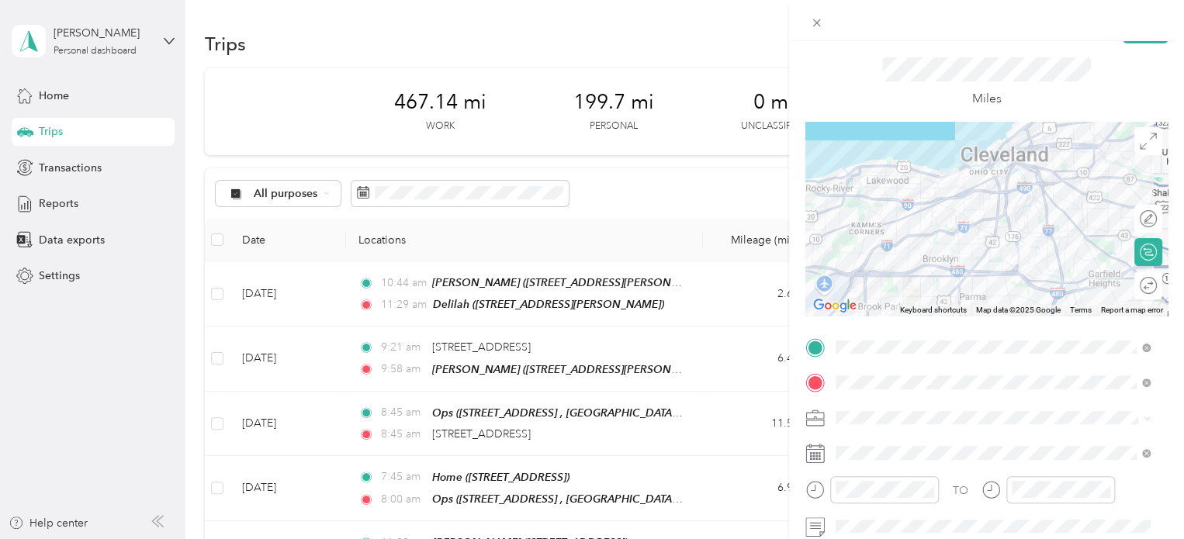
drag, startPoint x: 1052, startPoint y: 85, endPoint x: 1099, endPoint y: 81, distance: 46.7
drag, startPoint x: 1099, startPoint y: 81, endPoint x: 1139, endPoint y: 100, distance: 43.7
click at [905, 100] on div "Miles" at bounding box center [986, 82] width 362 height 78
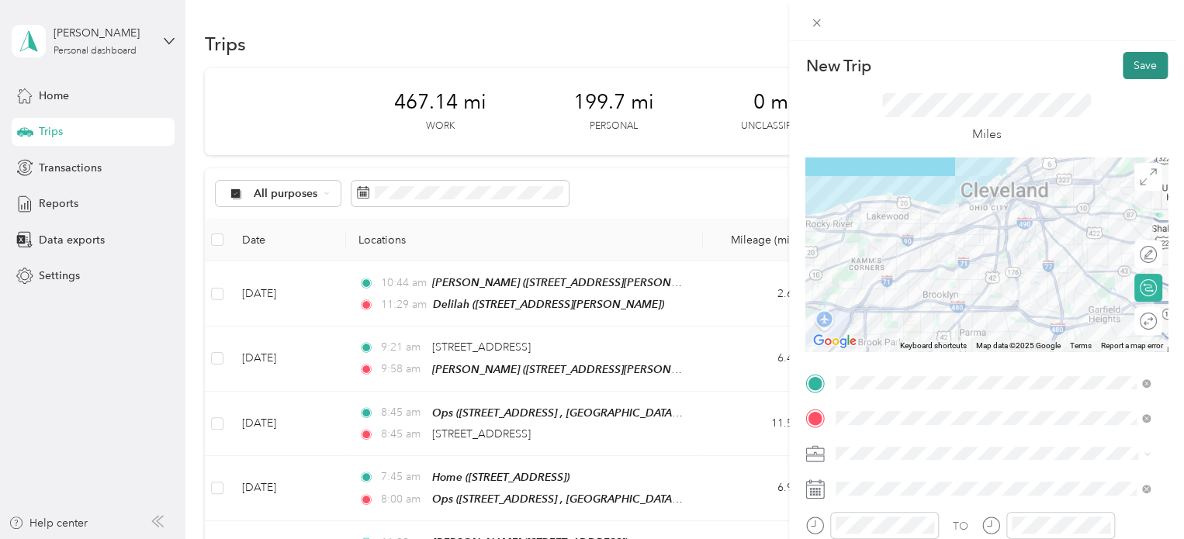
click at [905, 66] on button "Save" at bounding box center [1144, 65] width 45 height 27
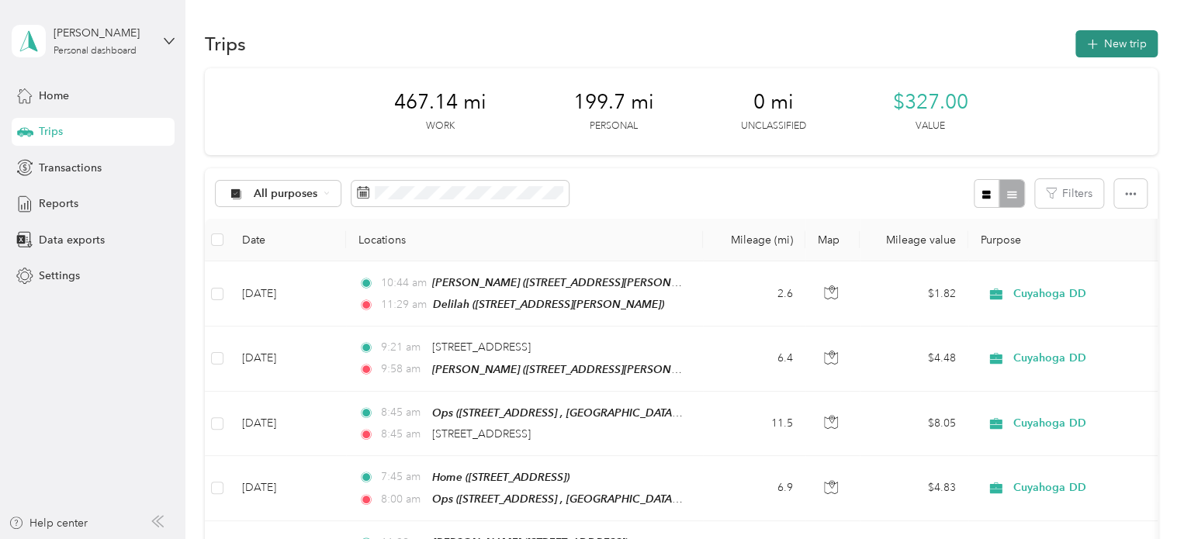
click at [905, 42] on button "New trip" at bounding box center [1116, 43] width 82 height 27
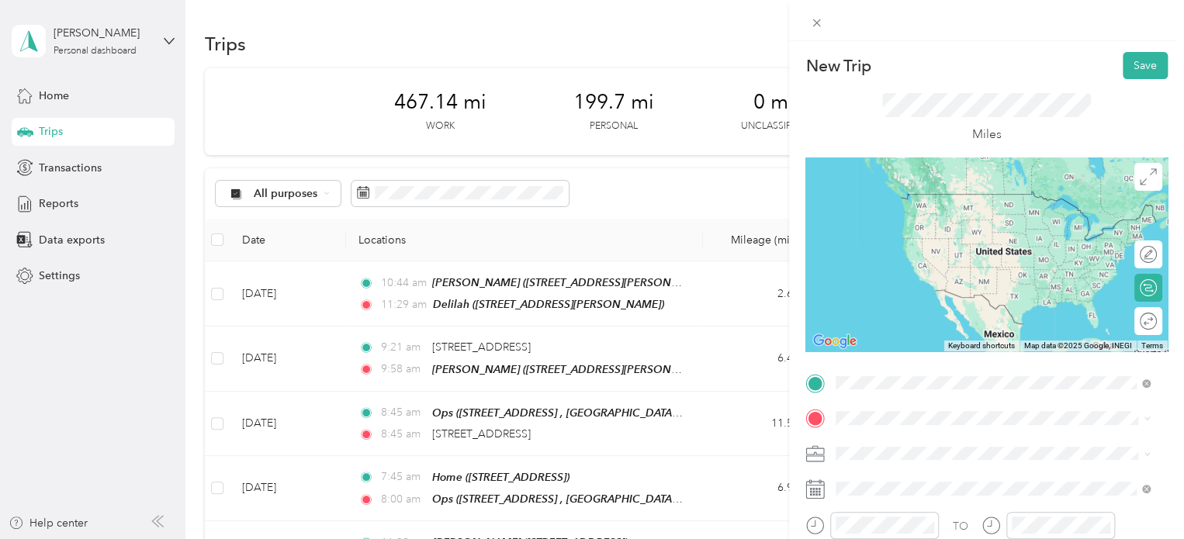
click at [905, 274] on div "Big creek office 6149 W 130th St, Parma, OH , 44130, Parma, OH, United States" at bounding box center [914, 257] width 98 height 33
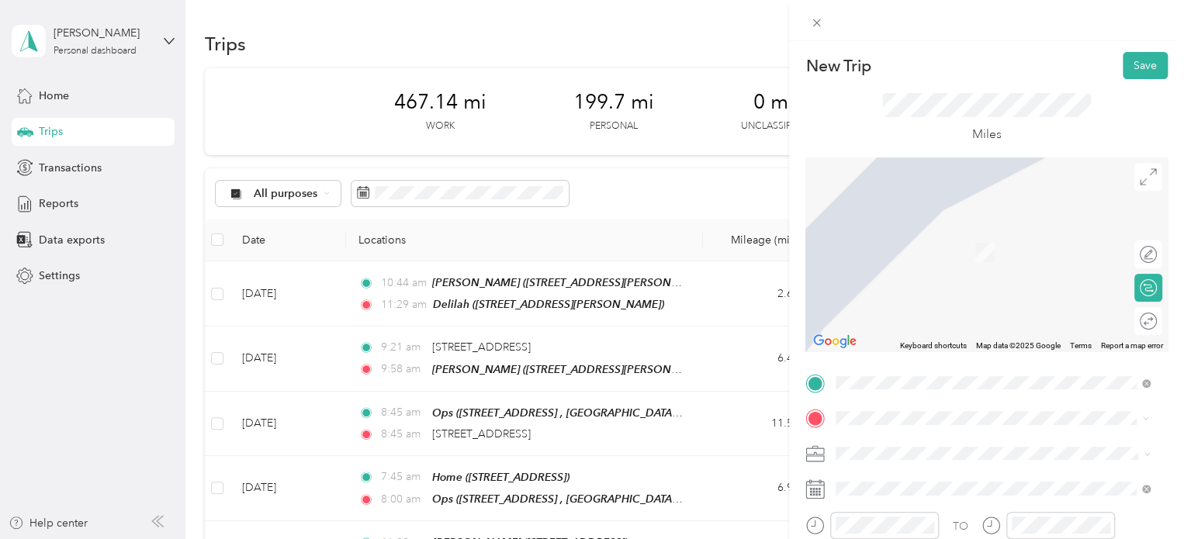
click at [905, 247] on span "[STREET_ADDRESS]" at bounding box center [914, 252] width 98 height 13
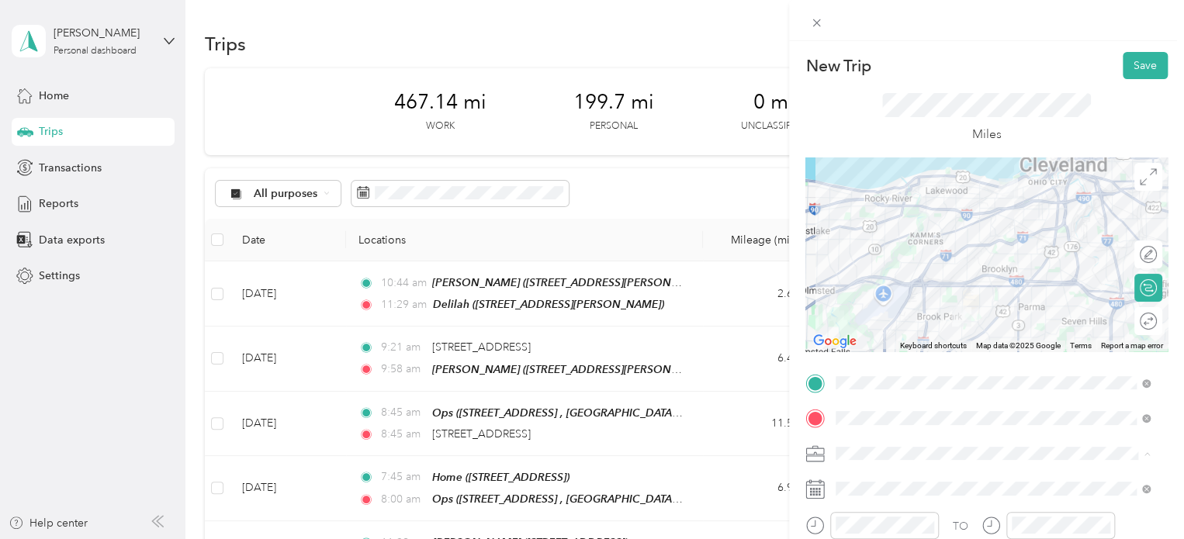
click at [875, 506] on span "Personal" at bounding box center [861, 507] width 41 height 13
click at [892, 480] on span at bounding box center [998, 488] width 337 height 25
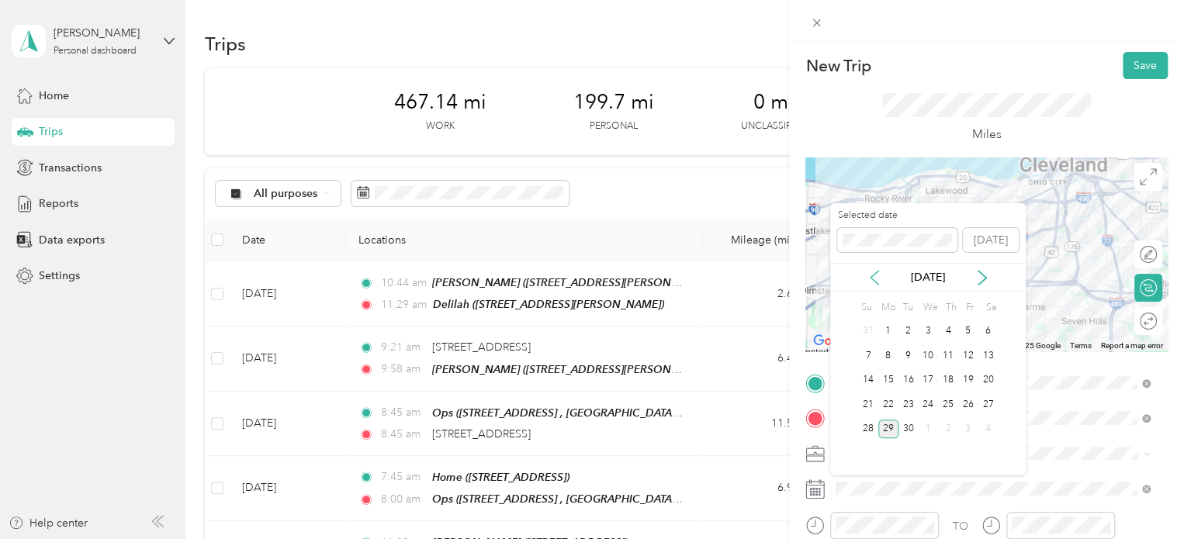
click at [869, 275] on icon at bounding box center [874, 278] width 16 height 16
click at [904, 404] on div "19" at bounding box center [908, 404] width 20 height 19
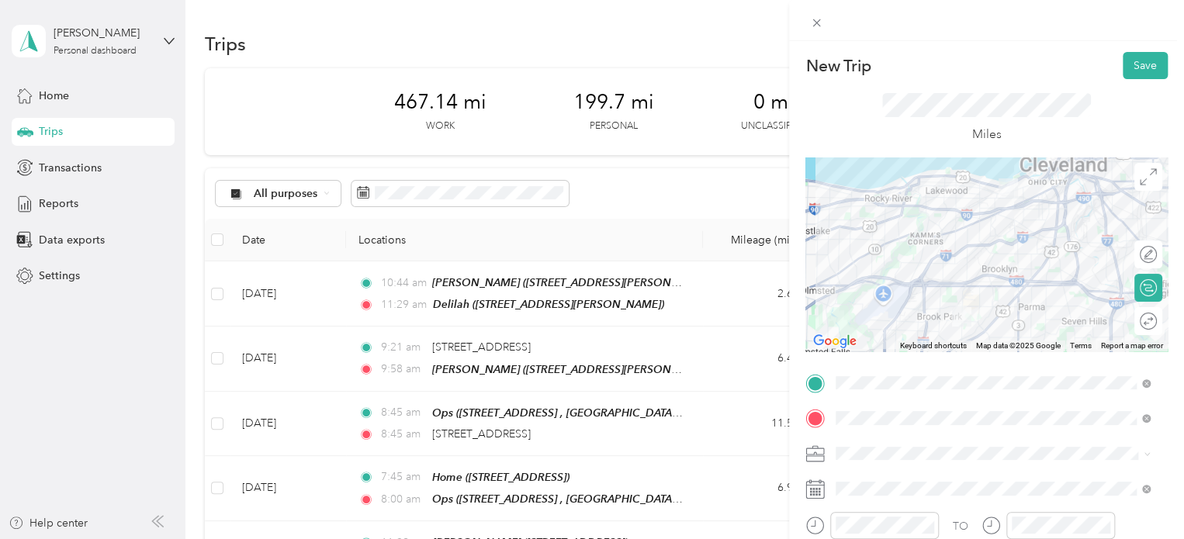
drag, startPoint x: 855, startPoint y: 480, endPoint x: 819, endPoint y: 486, distance: 36.1
click at [819, 486] on icon at bounding box center [814, 488] width 19 height 19
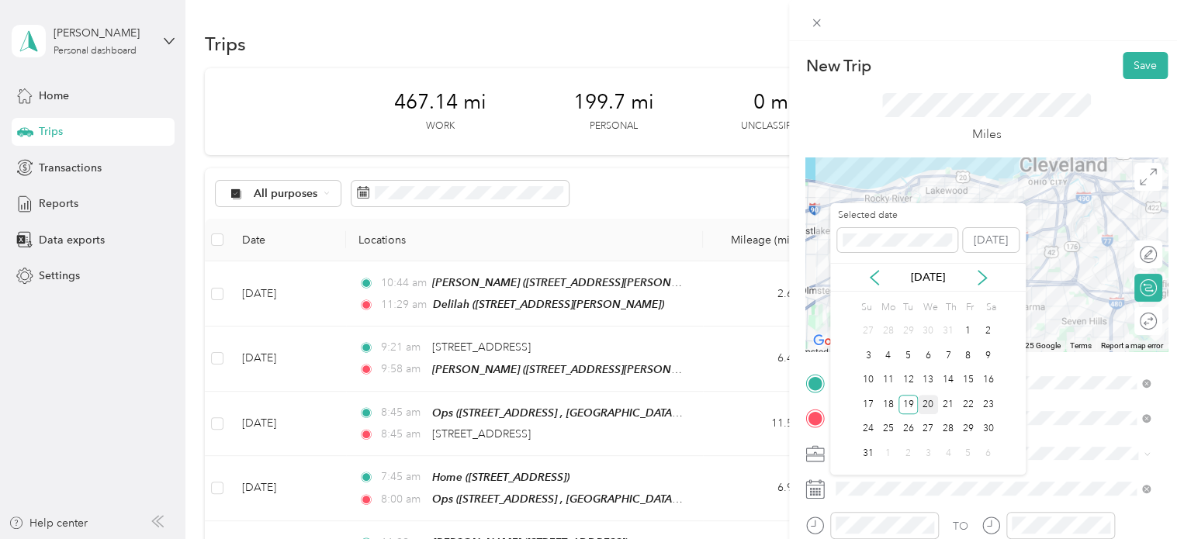
click at [905, 406] on div "20" at bounding box center [928, 404] width 20 height 19
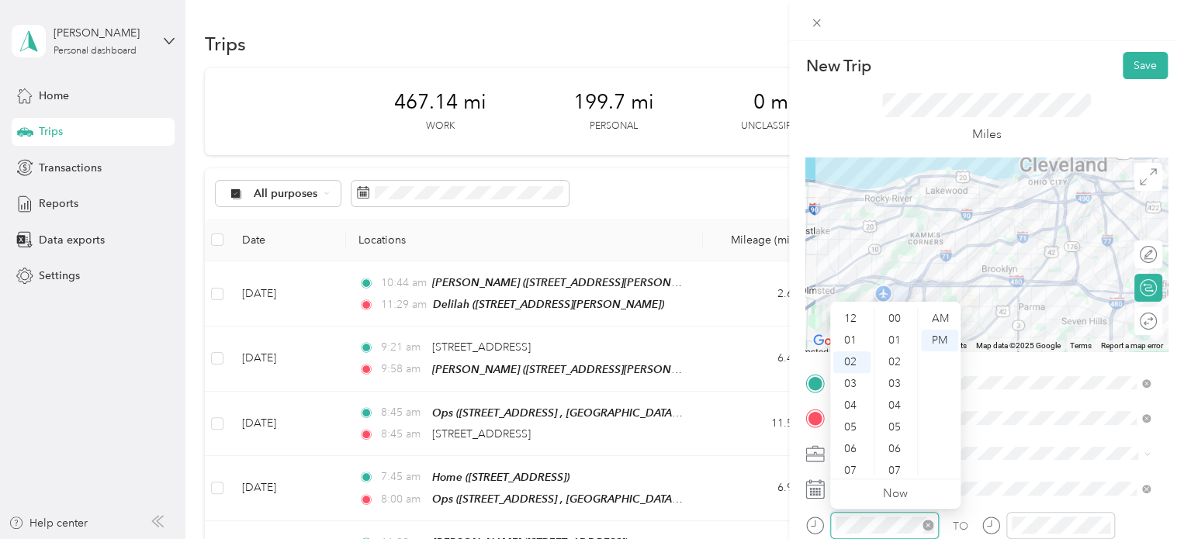
scroll to position [934, 0]
click at [849, 363] on div "04" at bounding box center [851, 362] width 37 height 22
click at [890, 332] on div "41" at bounding box center [895, 331] width 37 height 22
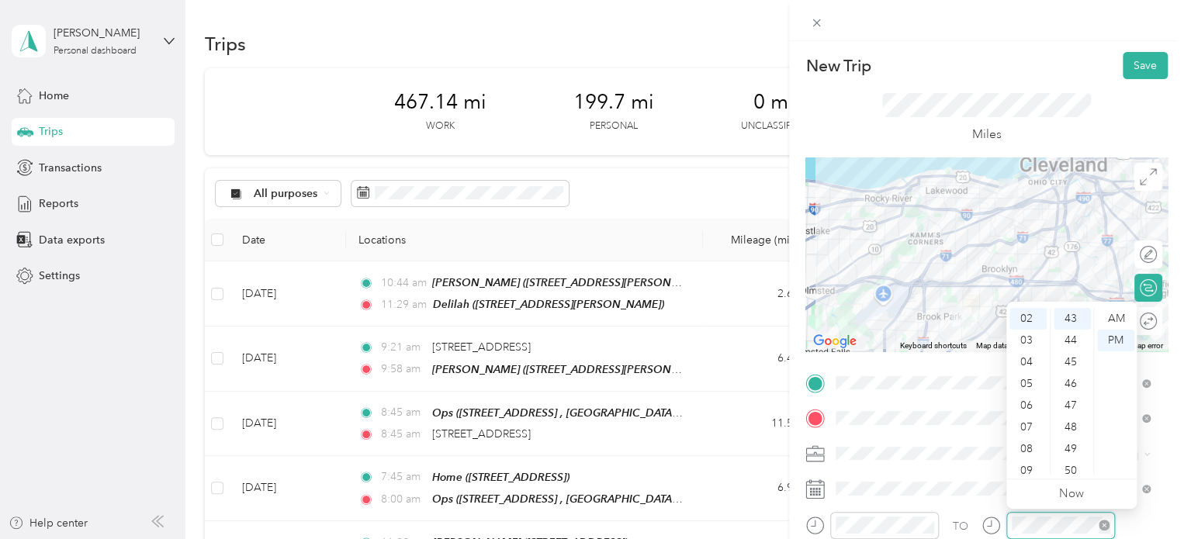
scroll to position [934, 0]
drag, startPoint x: 1028, startPoint y: 361, endPoint x: 1021, endPoint y: 368, distance: 9.3
click at [905, 368] on div "04" at bounding box center [1027, 362] width 37 height 22
click at [905, 440] on div "51" at bounding box center [1071, 448] width 37 height 22
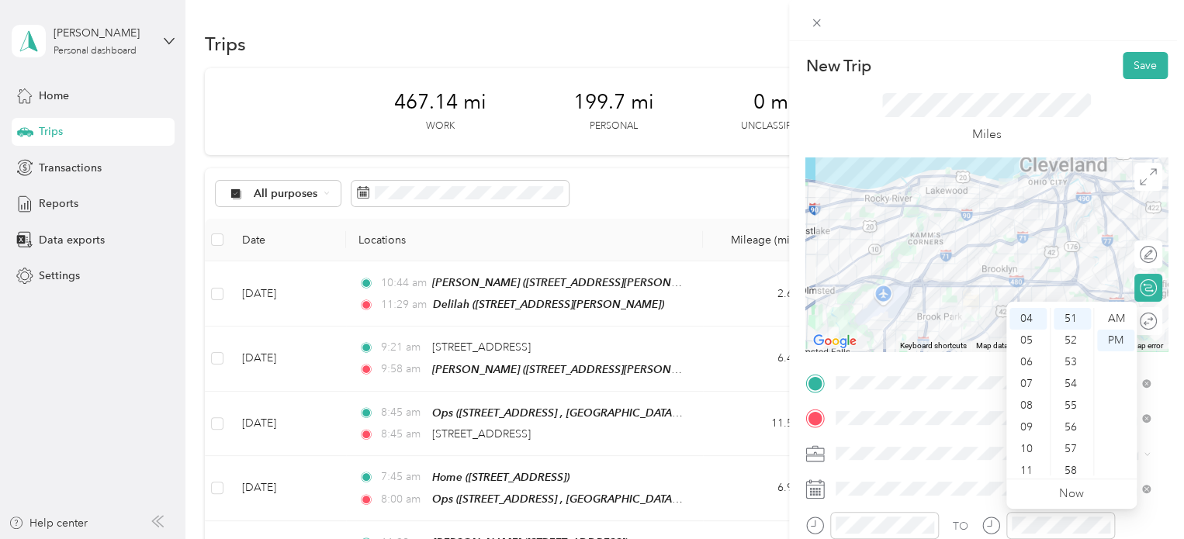
scroll to position [1108, 0]
click at [905, 349] on div "PM" at bounding box center [1115, 341] width 37 height 22
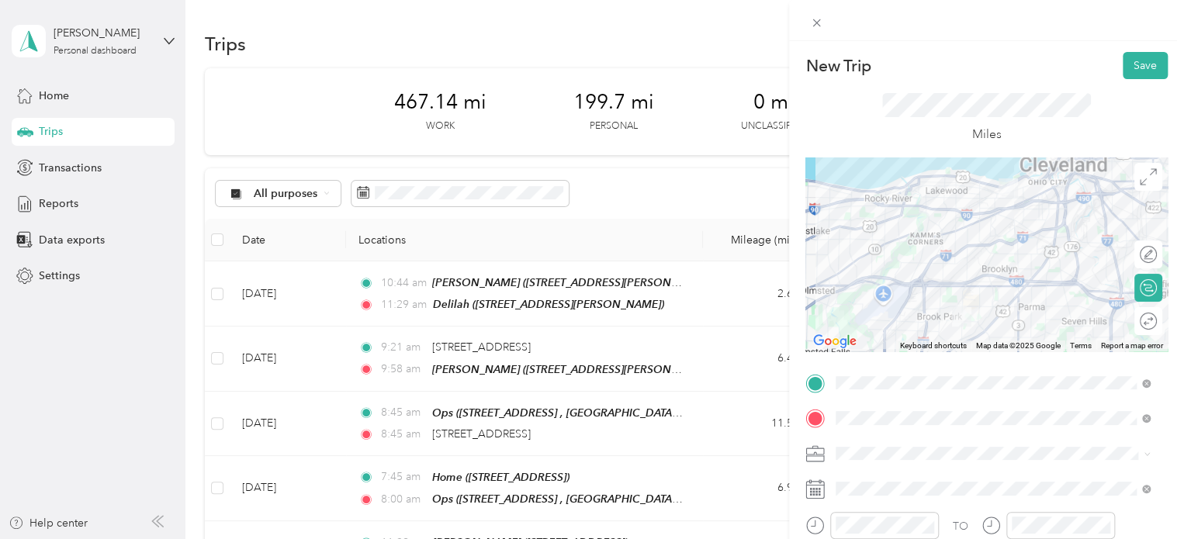
click at [905, 130] on div "Miles" at bounding box center [986, 118] width 209 height 51
click at [905, 74] on button "Save" at bounding box center [1144, 65] width 45 height 27
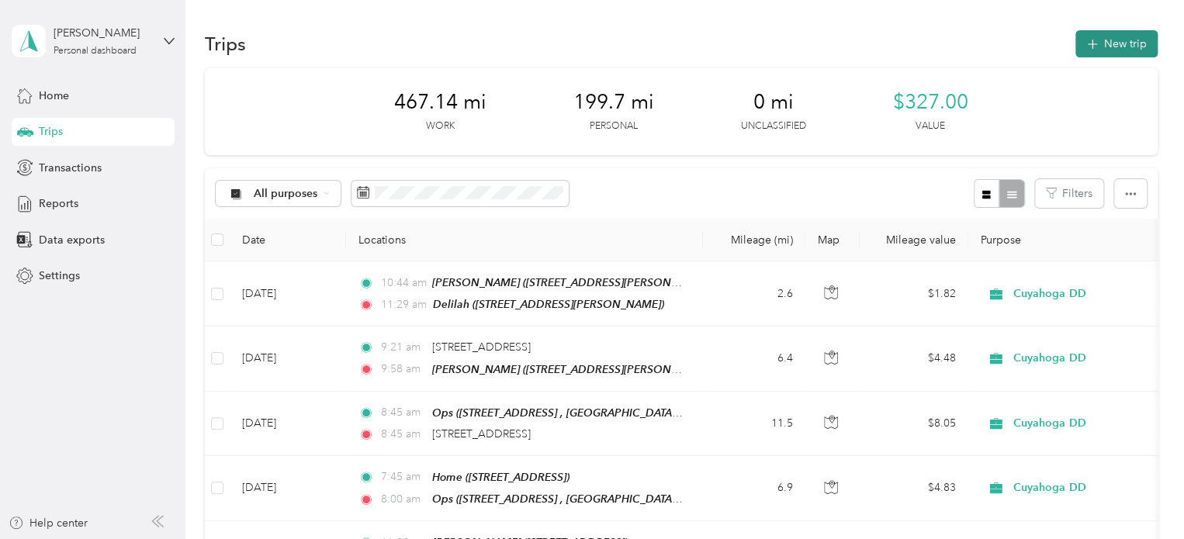
click at [905, 46] on button "New trip" at bounding box center [1116, 43] width 82 height 27
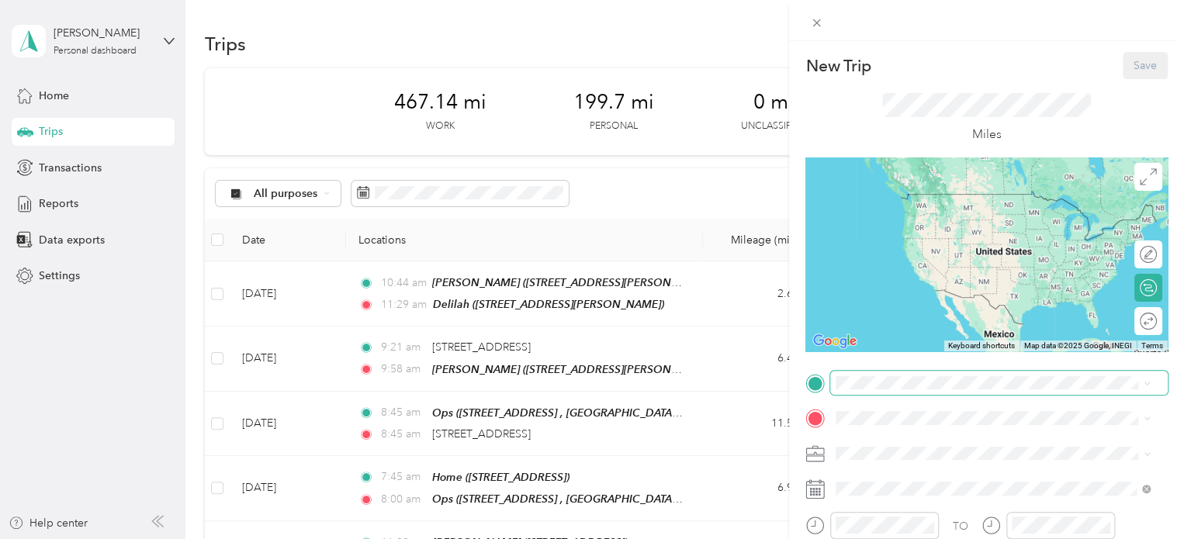
click at [893, 391] on span at bounding box center [998, 383] width 337 height 25
click at [905, 216] on span "[STREET_ADDRESS]" at bounding box center [914, 216] width 98 height 13
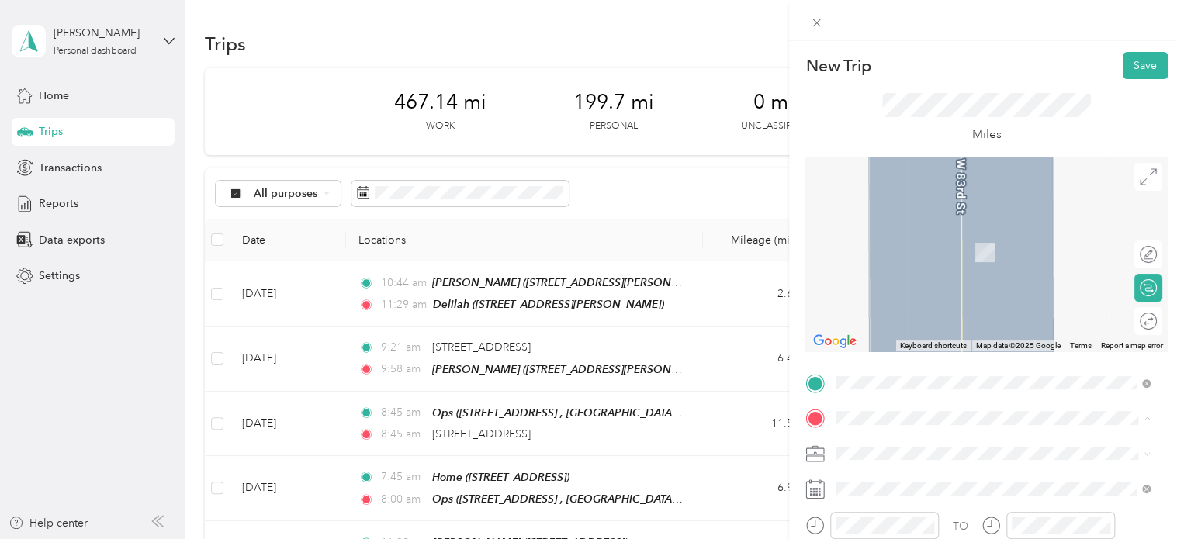
click at [905, 357] on span "4444 W 58th St, Ridge and Memphis, Cleveland, OH , 44144, Cleveland, OH, United…" at bounding box center [914, 350] width 98 height 13
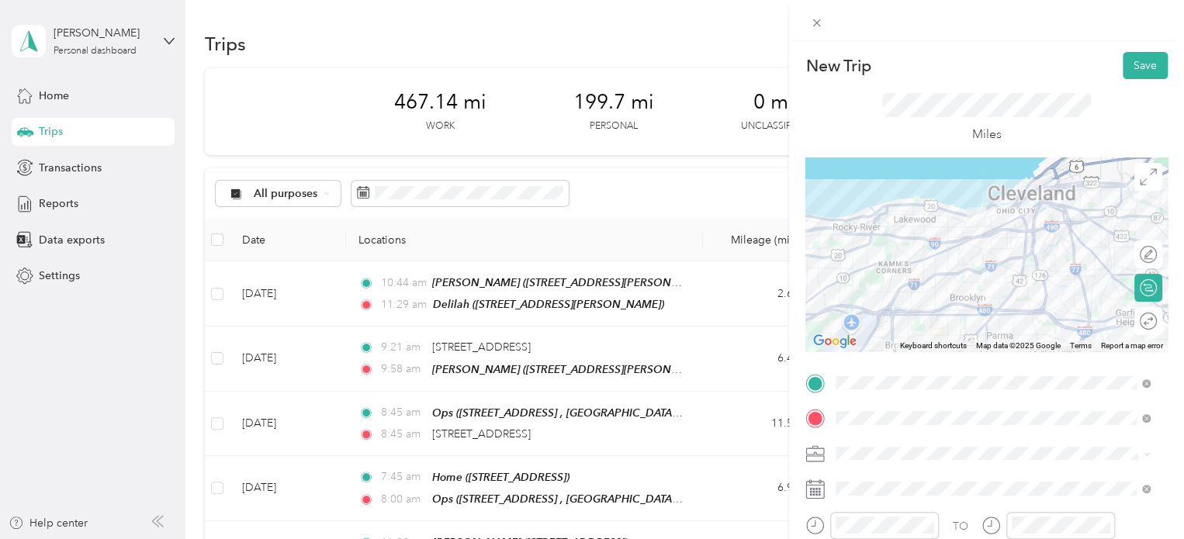
click at [869, 511] on div "Personal" at bounding box center [992, 504] width 303 height 16
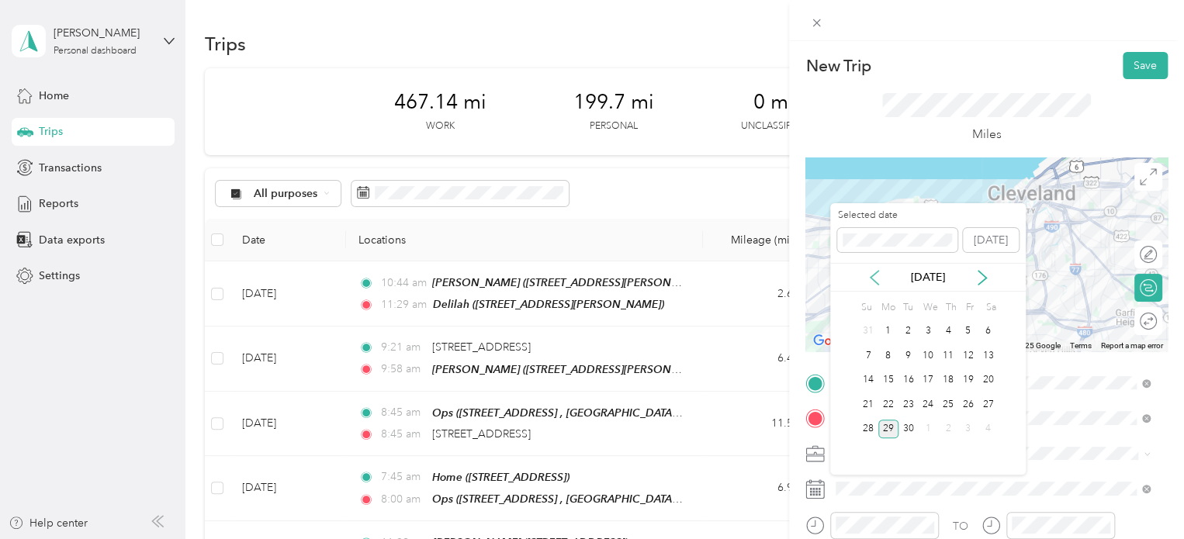
click at [875, 278] on icon at bounding box center [874, 278] width 16 height 16
click at [905, 403] on div "21" at bounding box center [948, 404] width 20 height 19
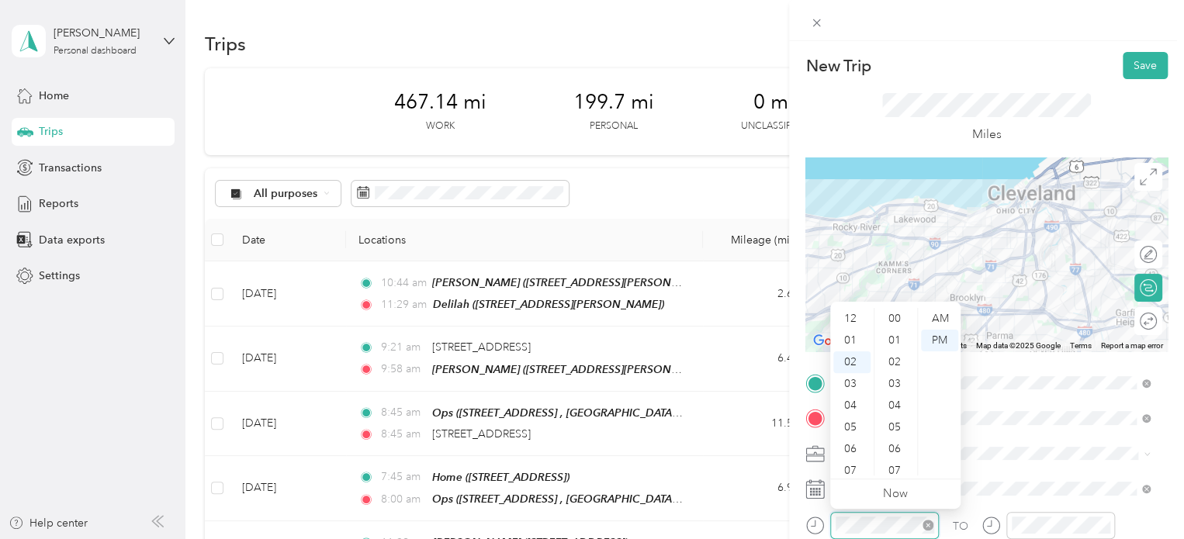
scroll to position [956, 0]
click at [849, 403] on div "06" at bounding box center [851, 406] width 37 height 22
click at [905, 316] on div "AM" at bounding box center [939, 319] width 37 height 22
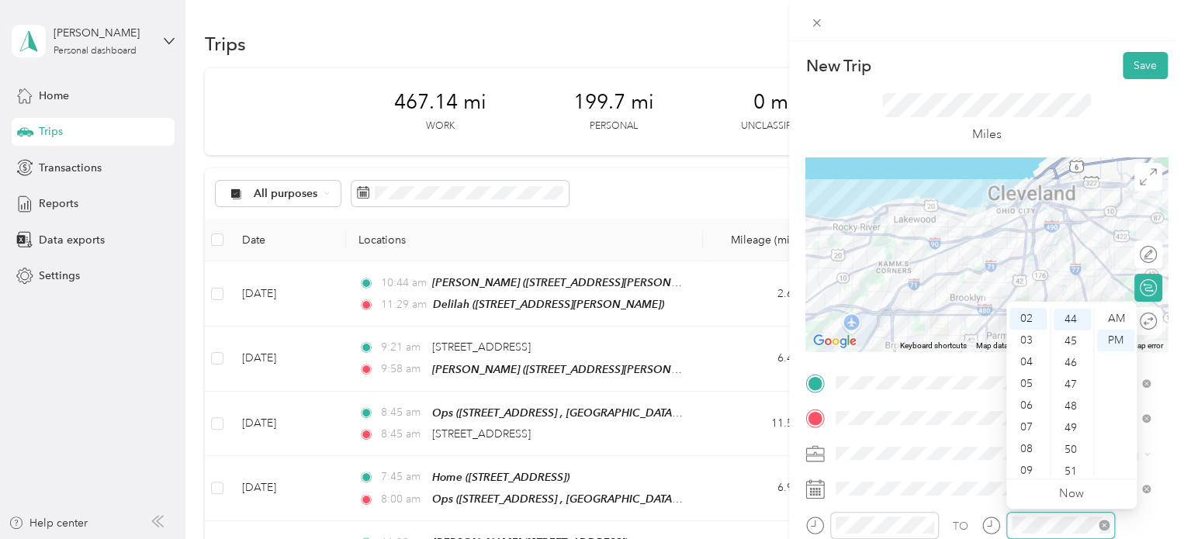
scroll to position [956, 0]
click at [905, 419] on div "07" at bounding box center [1027, 427] width 37 height 22
click at [905, 313] on div "00" at bounding box center [1071, 319] width 37 height 22
click at [905, 319] on div "AM" at bounding box center [1115, 319] width 37 height 22
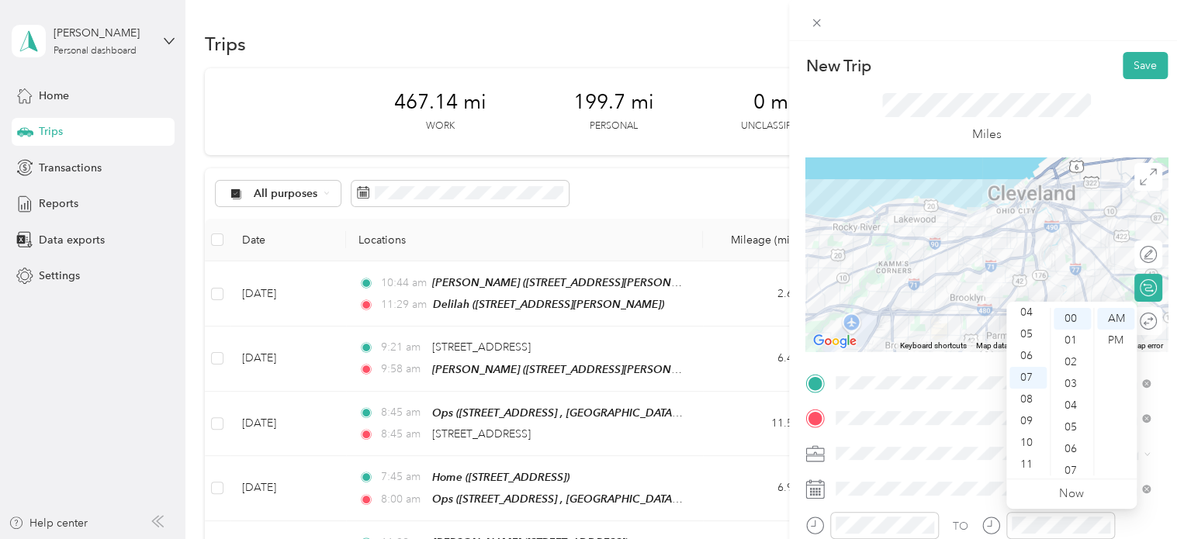
click at [905, 137] on div "Miles" at bounding box center [986, 118] width 209 height 51
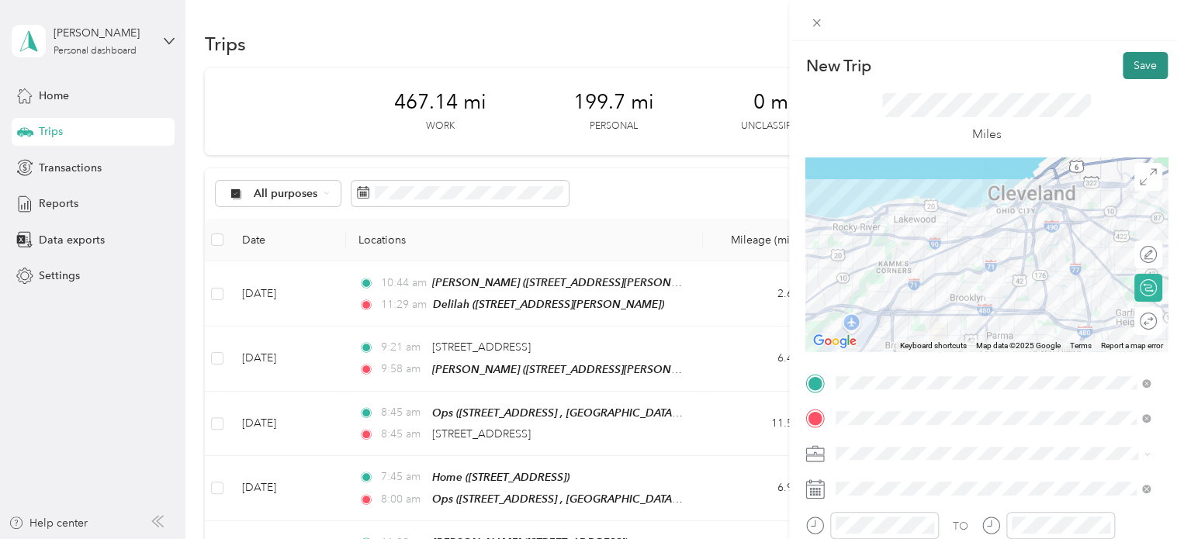
click at [905, 64] on button "Save" at bounding box center [1144, 65] width 45 height 27
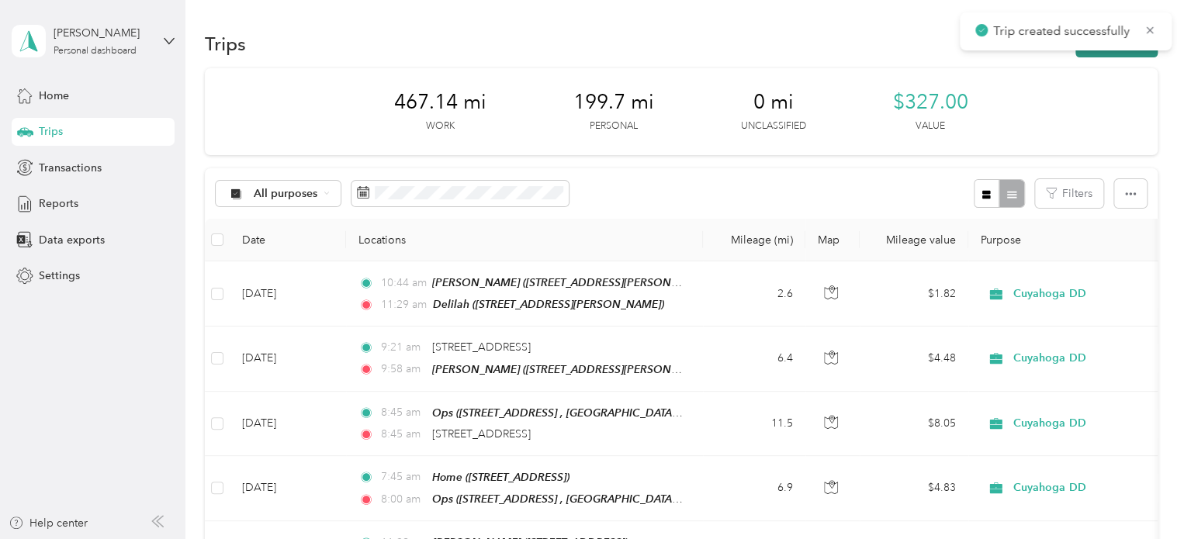
click at [905, 51] on button "New trip" at bounding box center [1116, 43] width 82 height 27
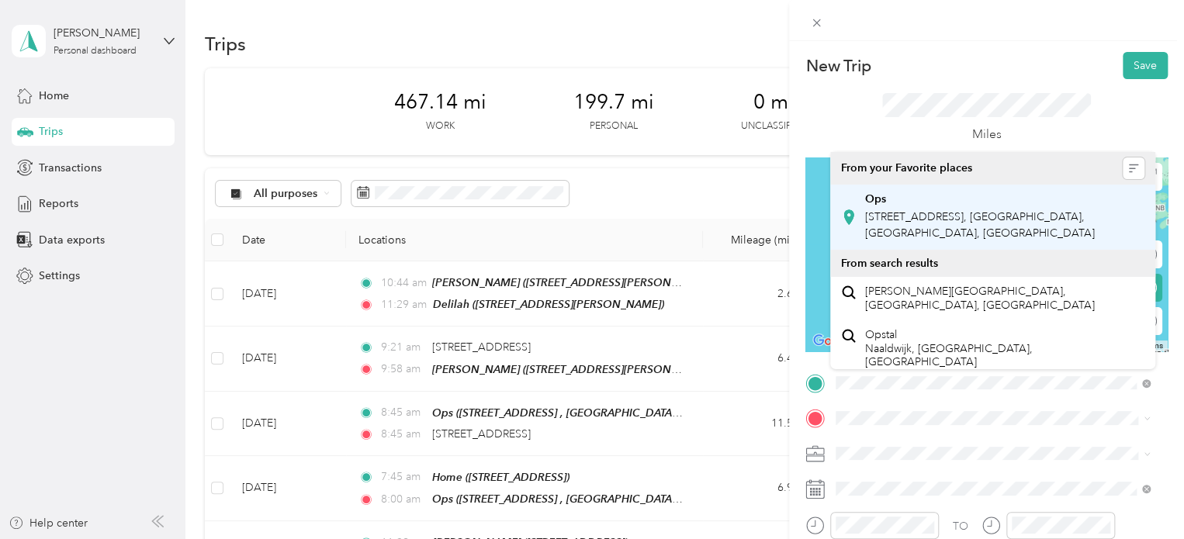
click at [905, 195] on div "Ops" at bounding box center [1005, 199] width 280 height 14
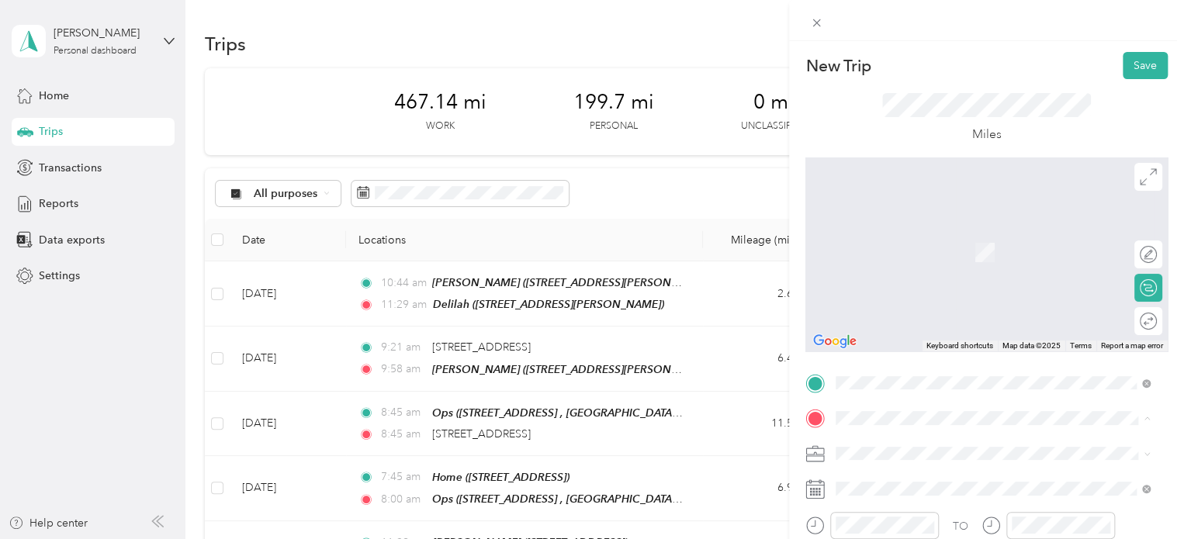
click at [892, 358] on div "Home [STREET_ADDRESS]" at bounding box center [914, 369] width 98 height 33
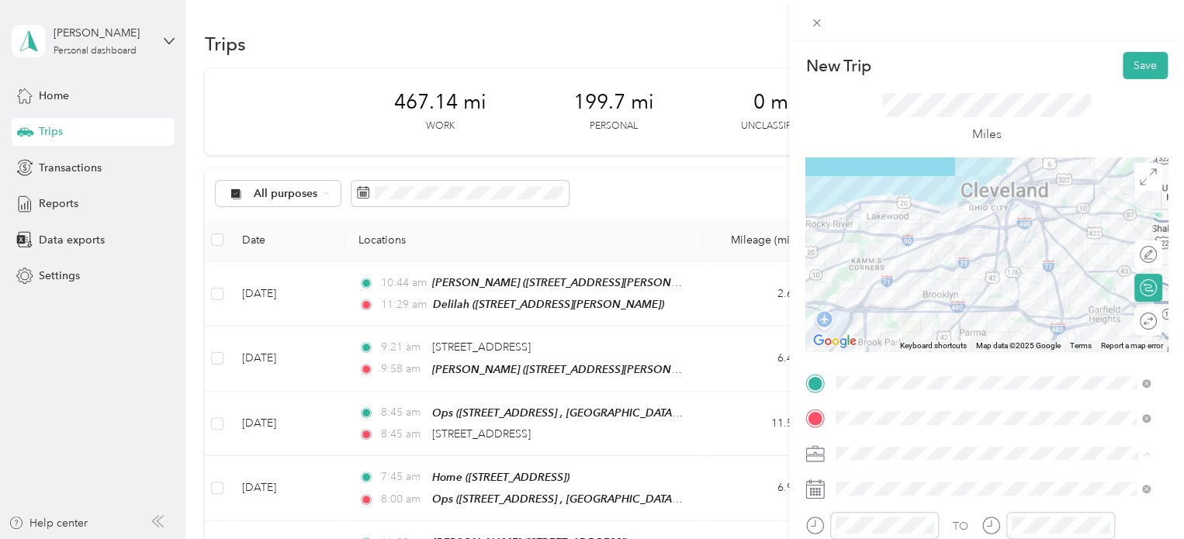
click at [877, 499] on div "Personal" at bounding box center [992, 507] width 303 height 16
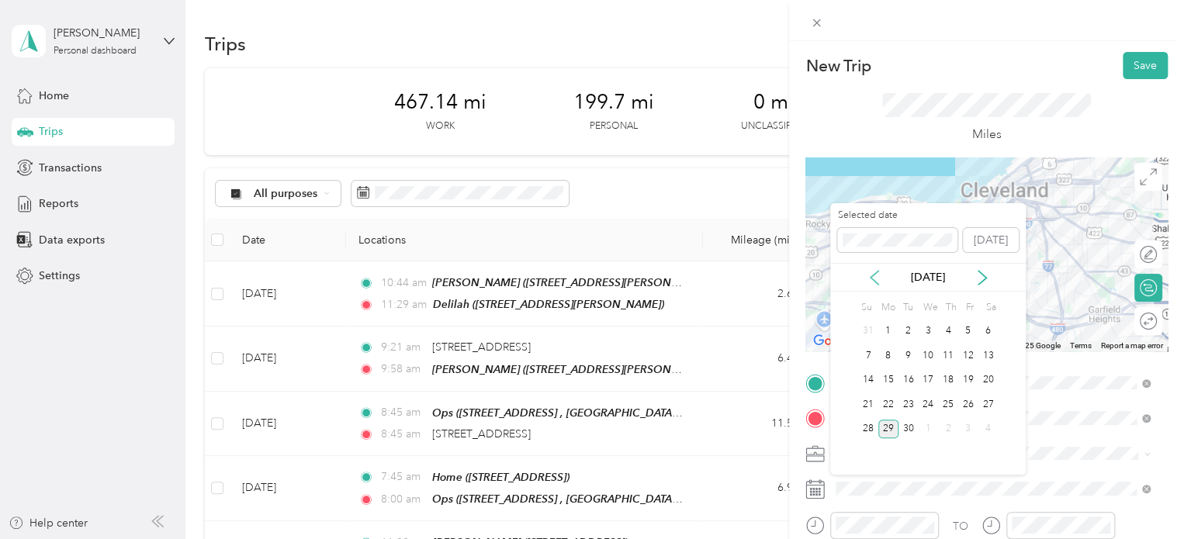
click at [876, 273] on icon at bounding box center [874, 278] width 16 height 16
click at [905, 403] on div "21" at bounding box center [948, 404] width 20 height 19
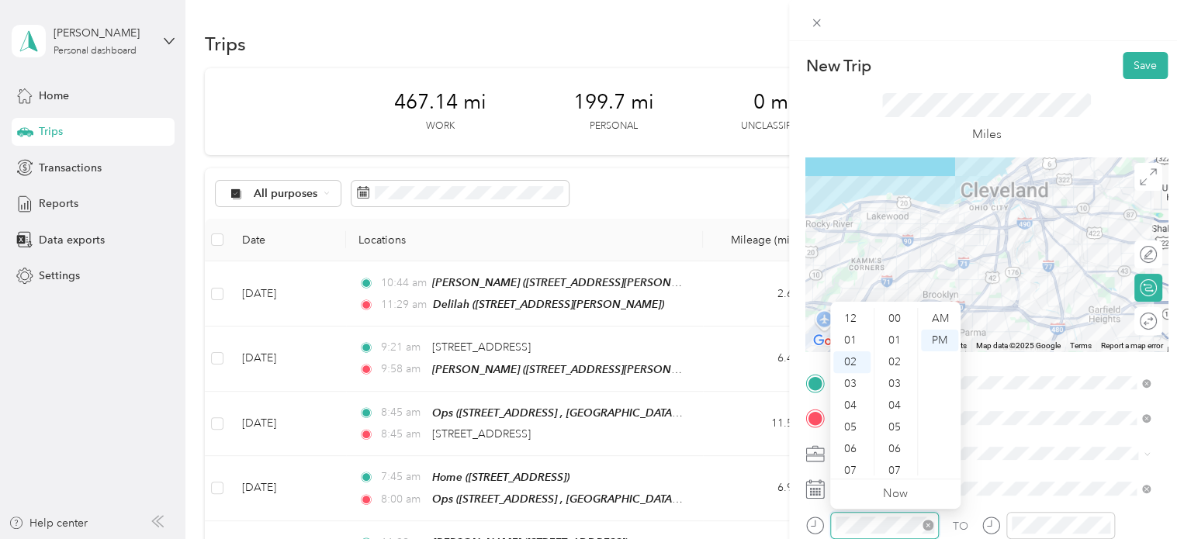
scroll to position [977, 0]
click at [848, 341] on div "03" at bounding box center [851, 341] width 37 height 22
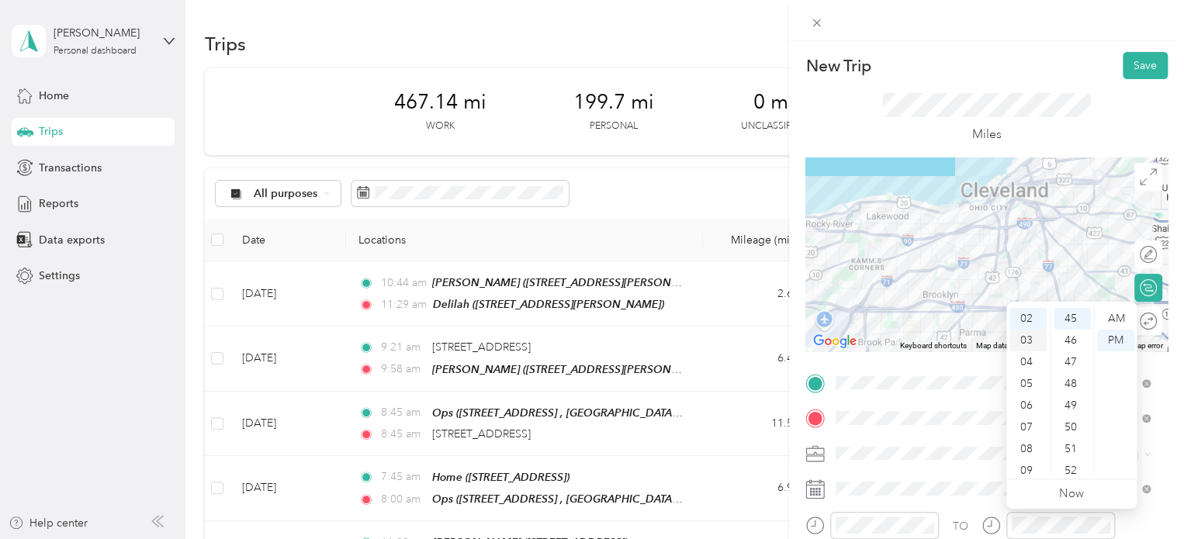
click at [905, 344] on div "03" at bounding box center [1027, 341] width 37 height 22
click at [905, 467] on div "52" at bounding box center [1071, 471] width 37 height 22
click at [905, 340] on div "PM" at bounding box center [1115, 341] width 37 height 22
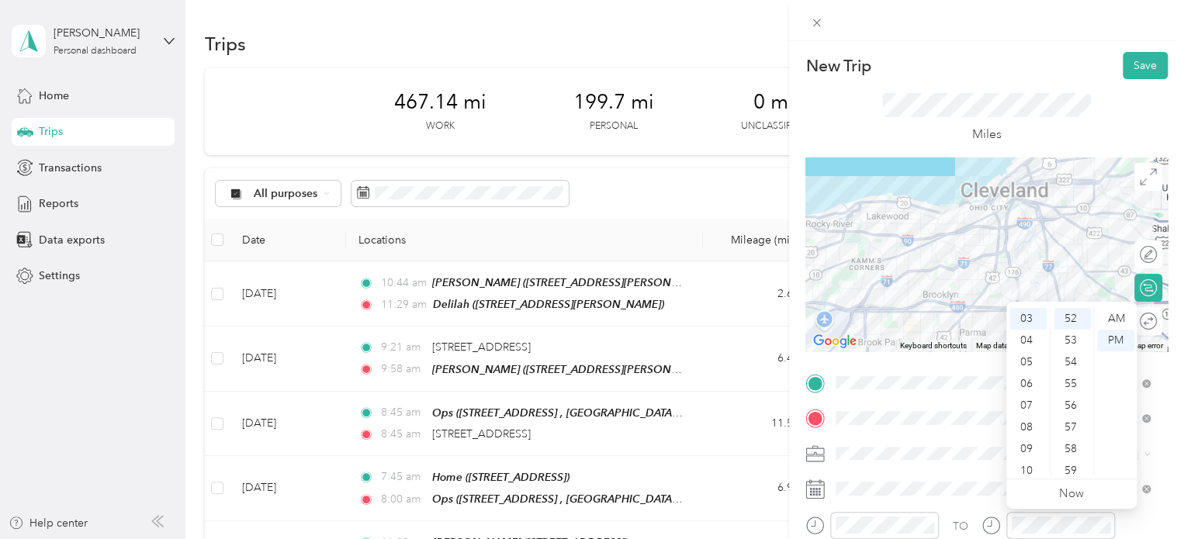
click at [905, 137] on div "Miles" at bounding box center [986, 118] width 362 height 78
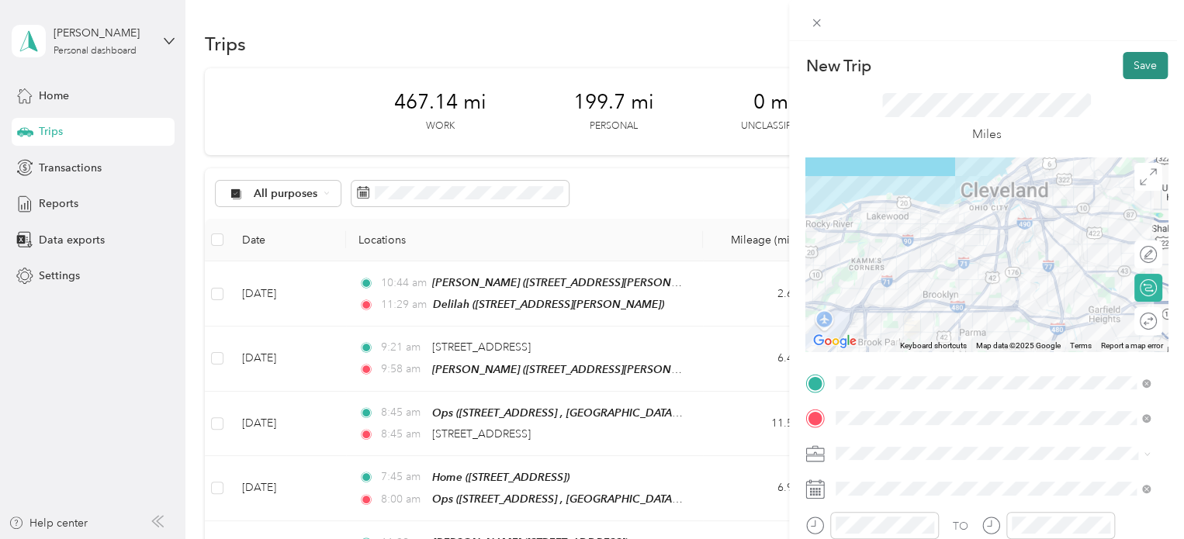
click at [905, 68] on button "Save" at bounding box center [1144, 65] width 45 height 27
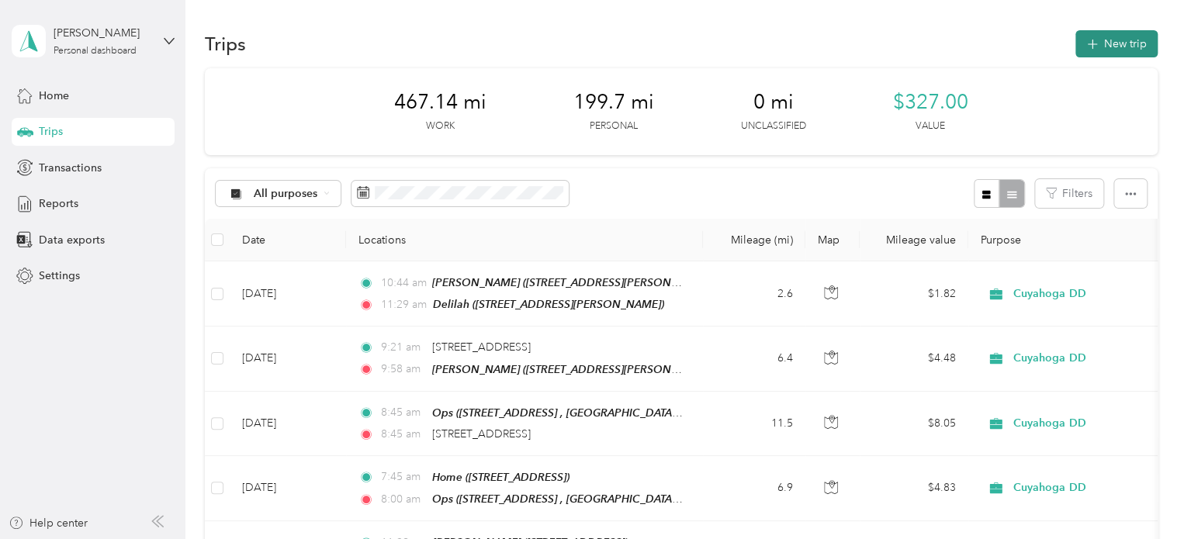
click at [905, 47] on button "New trip" at bounding box center [1116, 43] width 82 height 27
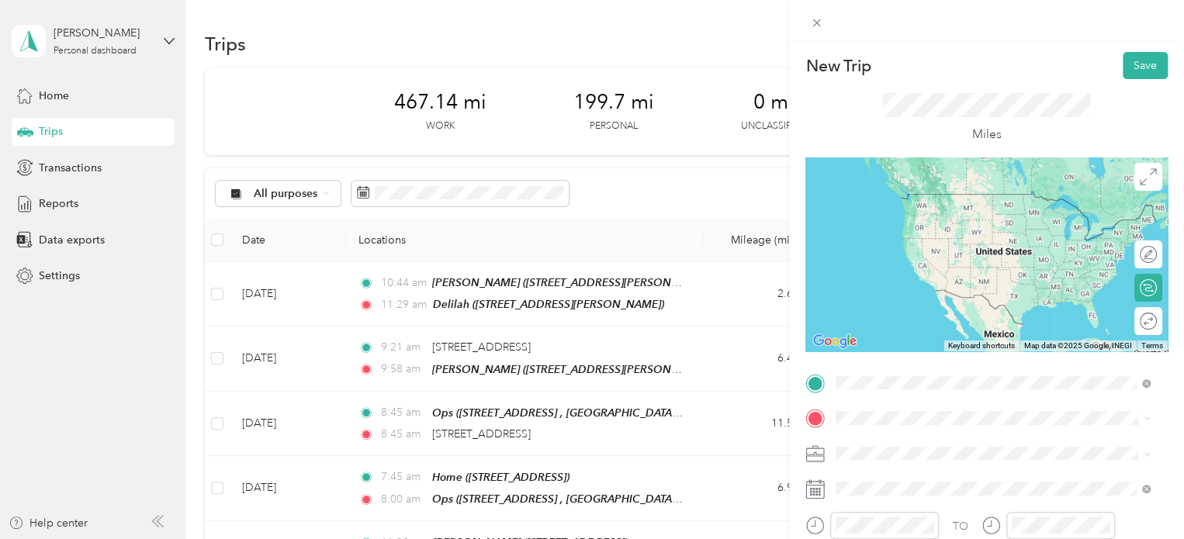
click at [905, 223] on li "Home [STREET_ADDRESS]" at bounding box center [992, 209] width 325 height 49
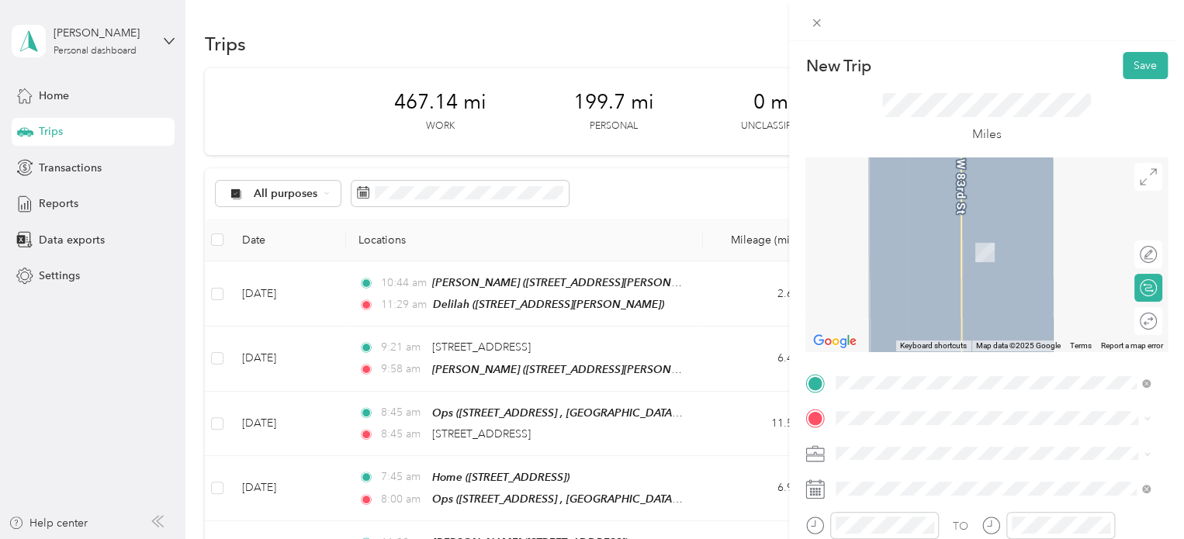
click at [905, 268] on span "[STREET_ADDRESS], [GEOGRAPHIC_DATA], [GEOGRAPHIC_DATA], [GEOGRAPHIC_DATA]" at bounding box center [980, 257] width 230 height 29
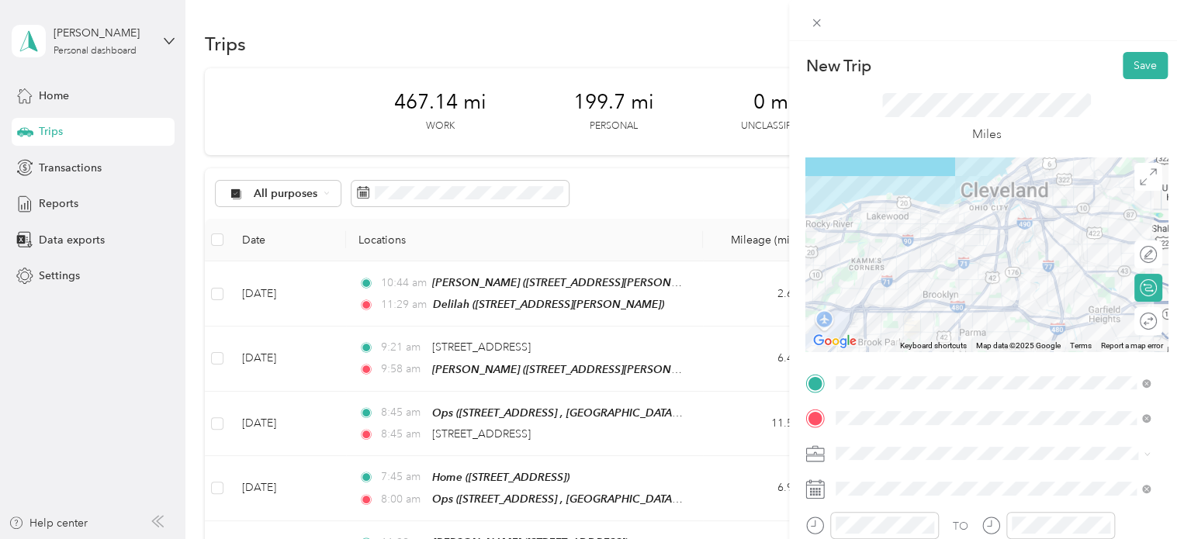
click at [893, 505] on div "Personal" at bounding box center [992, 507] width 303 height 16
click at [823, 492] on icon at bounding box center [815, 490] width 18 height 17
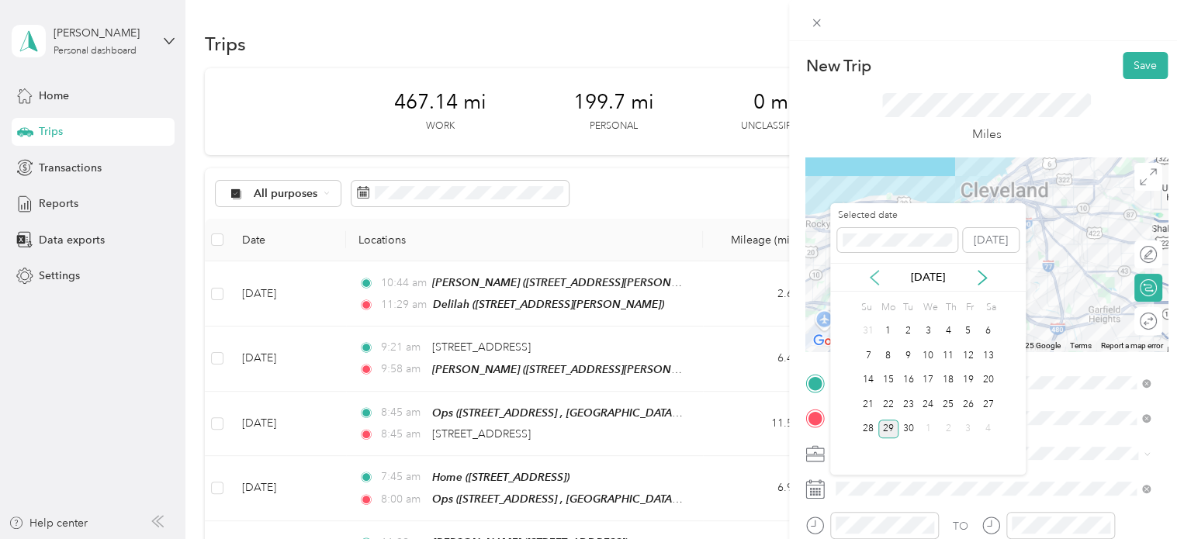
click at [872, 279] on icon at bounding box center [874, 278] width 8 height 14
click at [905, 401] on div "22" at bounding box center [968, 404] width 20 height 19
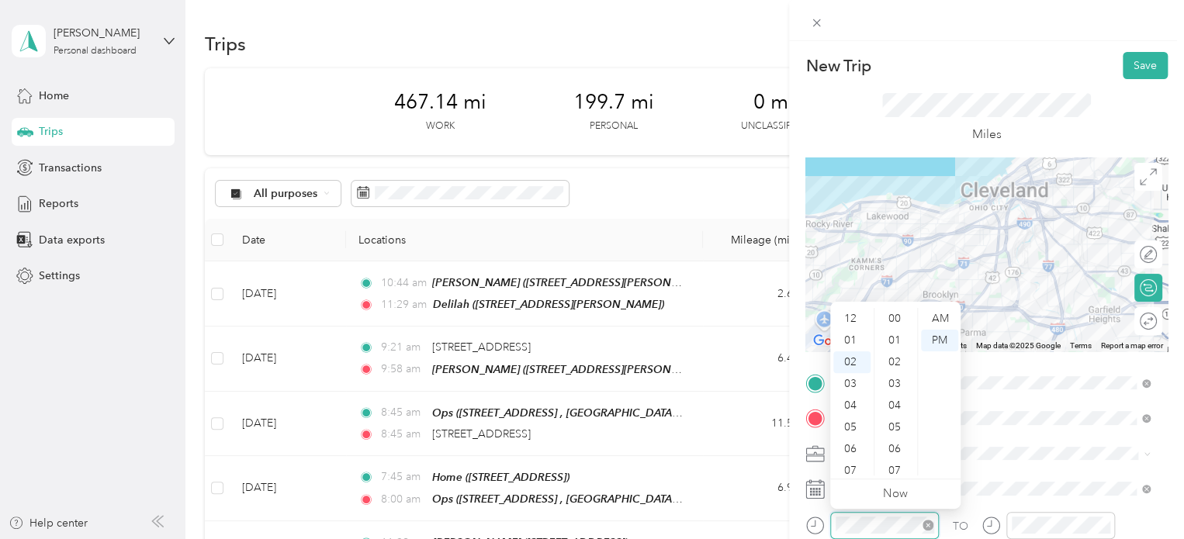
scroll to position [43, 0]
click at [855, 452] on div "08" at bounding box center [851, 449] width 37 height 22
click at [893, 386] on div "15" at bounding box center [895, 382] width 37 height 22
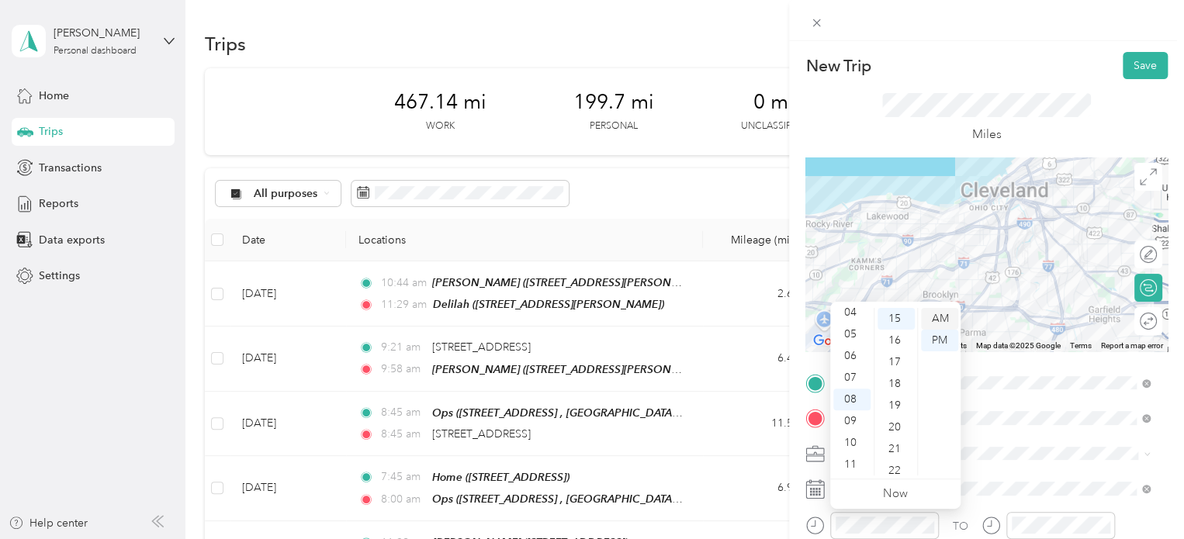
click at [905, 318] on div "AM" at bounding box center [939, 319] width 37 height 22
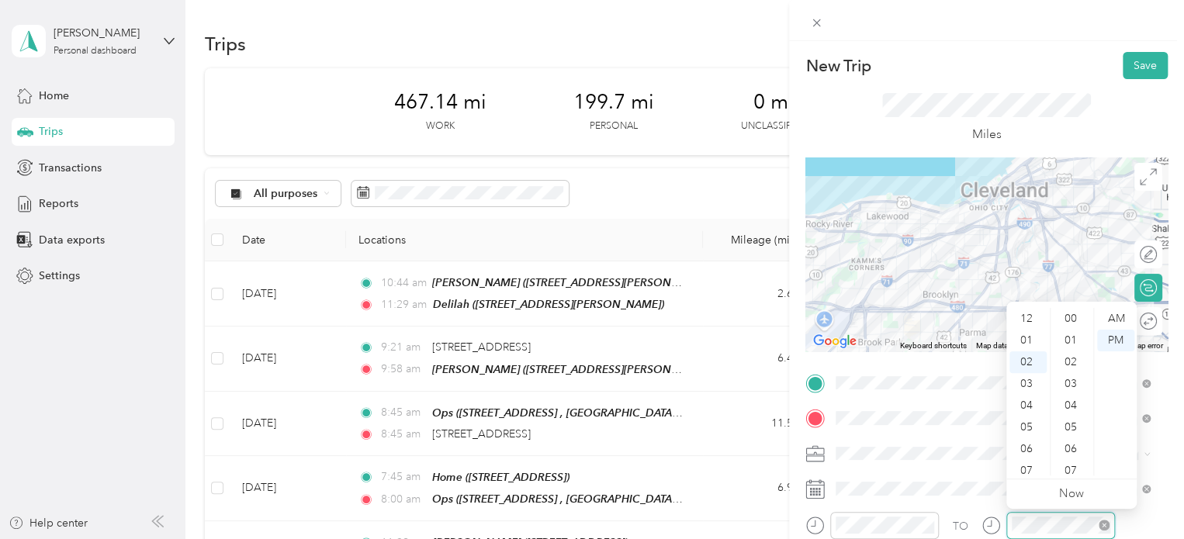
scroll to position [977, 0]
click at [905, 446] on div "08" at bounding box center [1027, 449] width 37 height 22
click at [905, 320] on div "30" at bounding box center [1071, 322] width 37 height 22
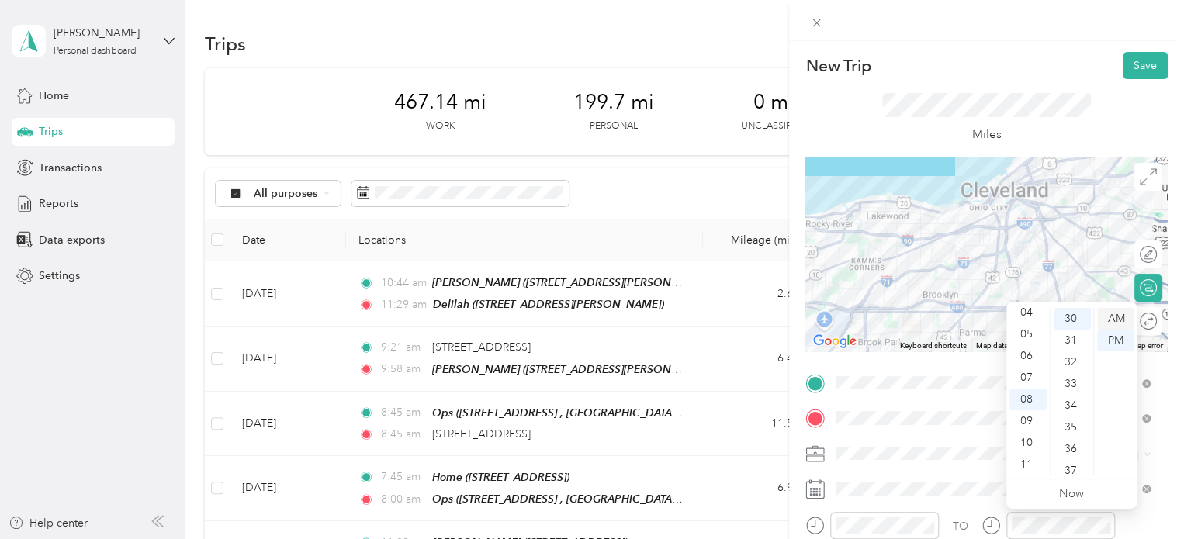
click at [905, 316] on div "AM" at bounding box center [1115, 319] width 37 height 22
click at [905, 122] on div "Miles" at bounding box center [986, 118] width 209 height 51
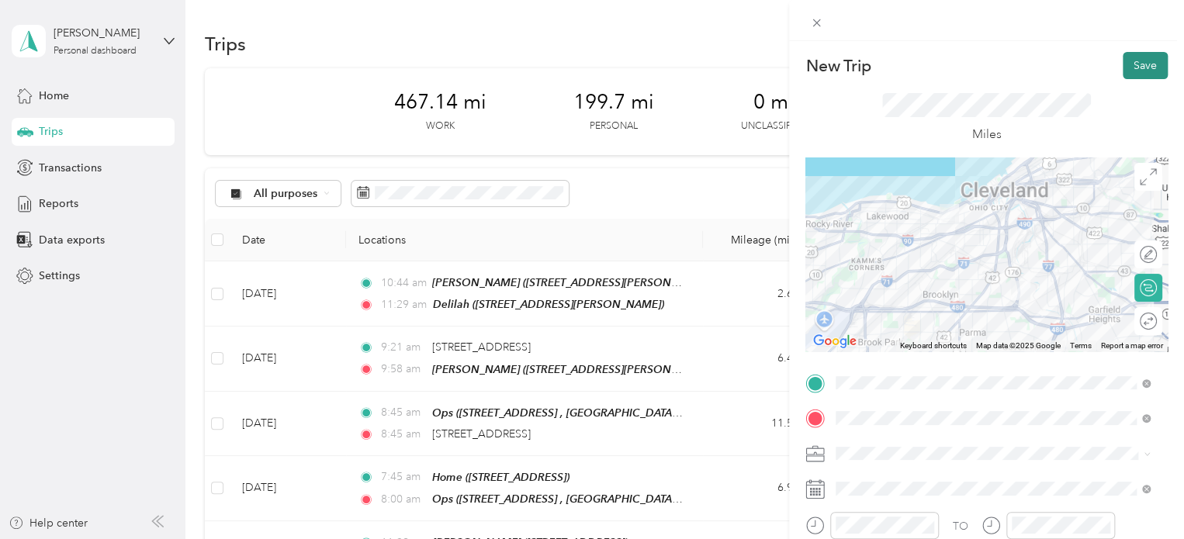
click at [905, 61] on button "Save" at bounding box center [1144, 65] width 45 height 27
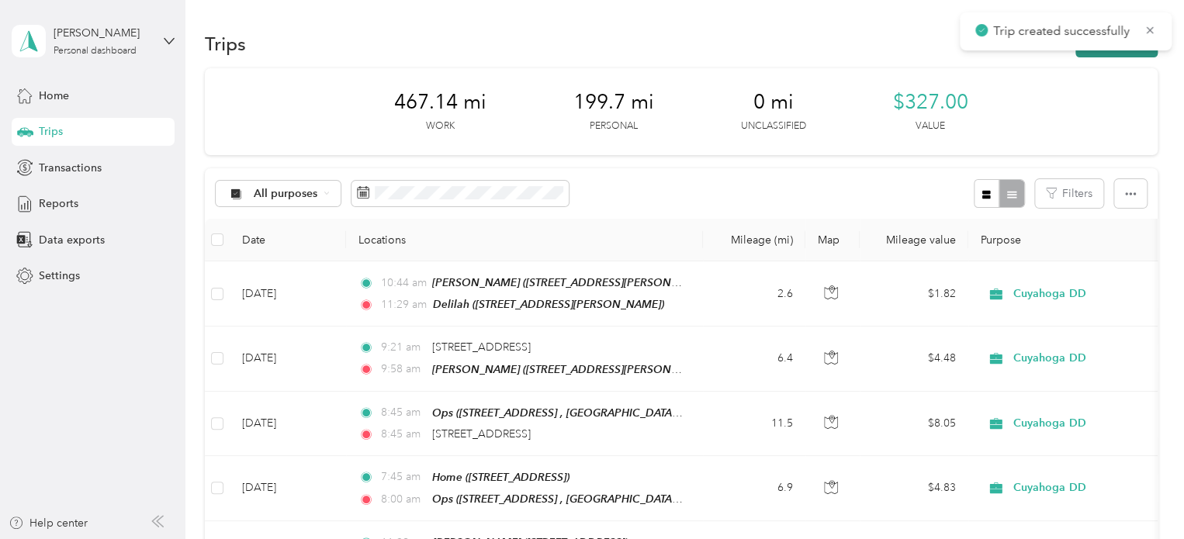
click at [905, 52] on button "New trip" at bounding box center [1116, 43] width 82 height 27
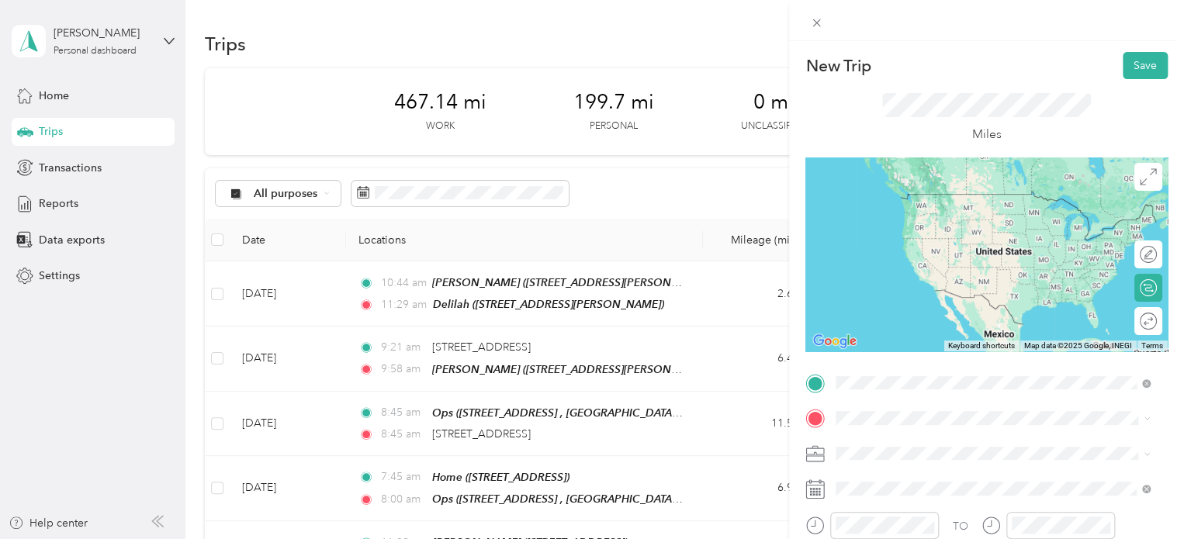
click at [905, 214] on span "[STREET_ADDRESS], [GEOGRAPHIC_DATA], [GEOGRAPHIC_DATA], [GEOGRAPHIC_DATA]" at bounding box center [980, 224] width 230 height 29
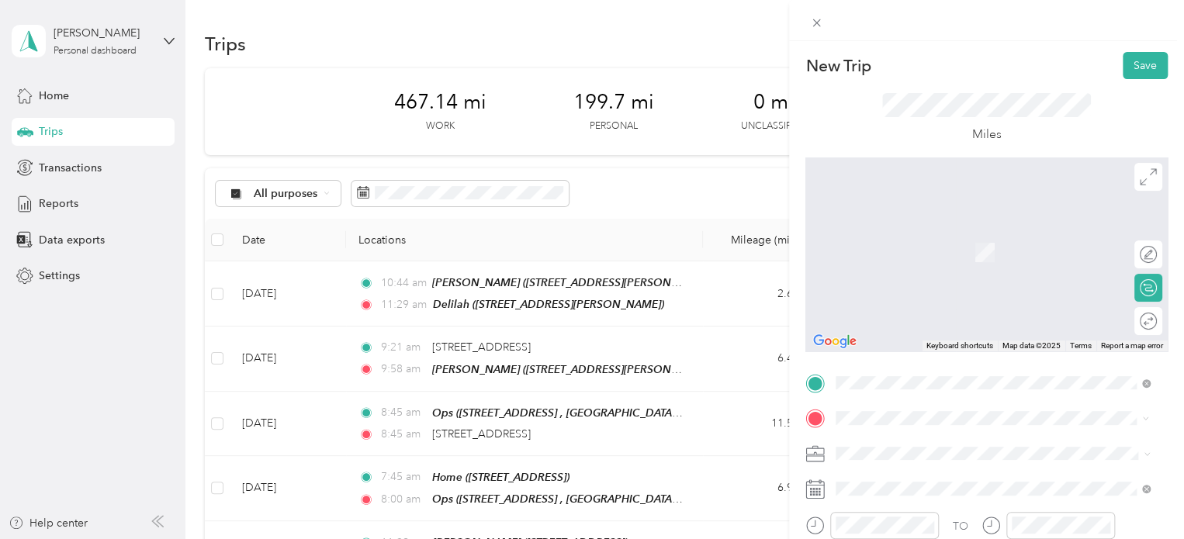
click at [905, 297] on span "478 Countryside Dr, Broadview Heights, OH, United States , 44147, Broadview Hei…" at bounding box center [980, 309] width 230 height 29
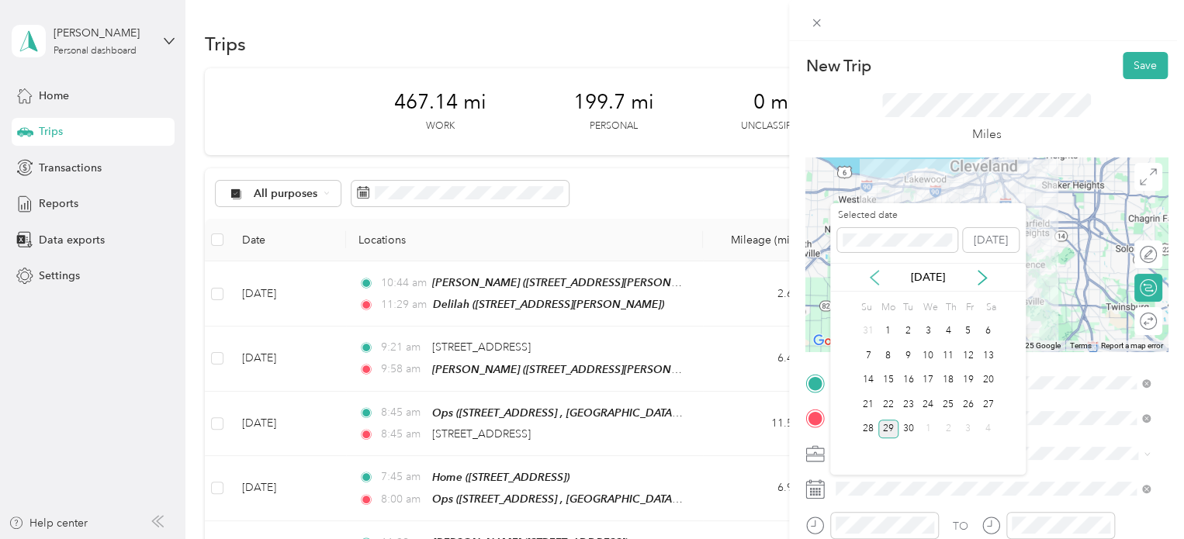
click at [875, 275] on icon at bounding box center [874, 278] width 16 height 16
click at [905, 401] on div "22" at bounding box center [968, 404] width 20 height 19
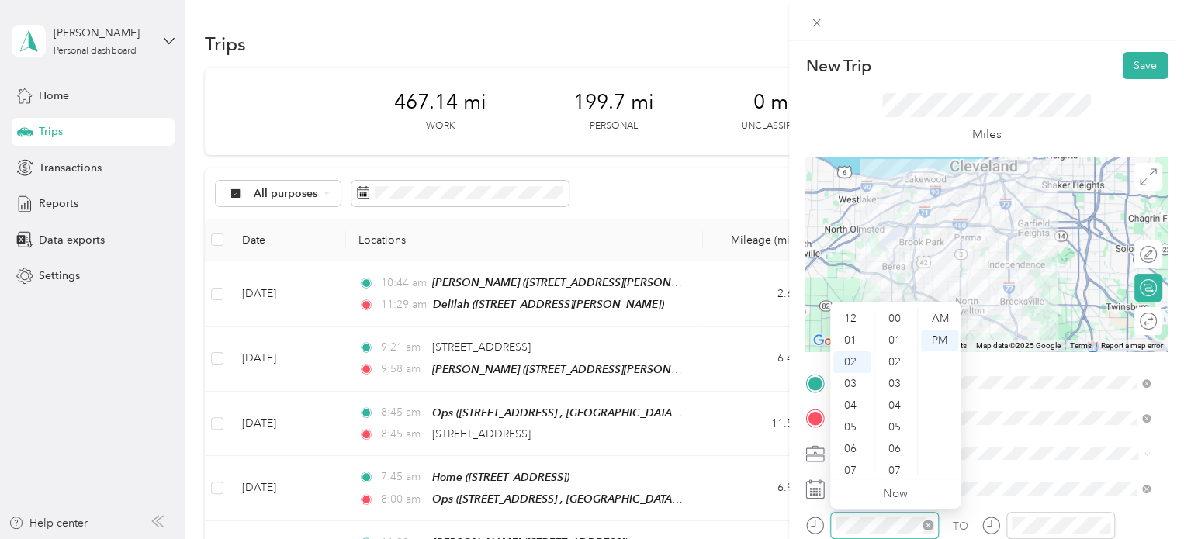
scroll to position [999, 0]
click at [847, 455] on div "08" at bounding box center [851, 449] width 37 height 22
click at [905, 320] on div "AM" at bounding box center [939, 319] width 37 height 22
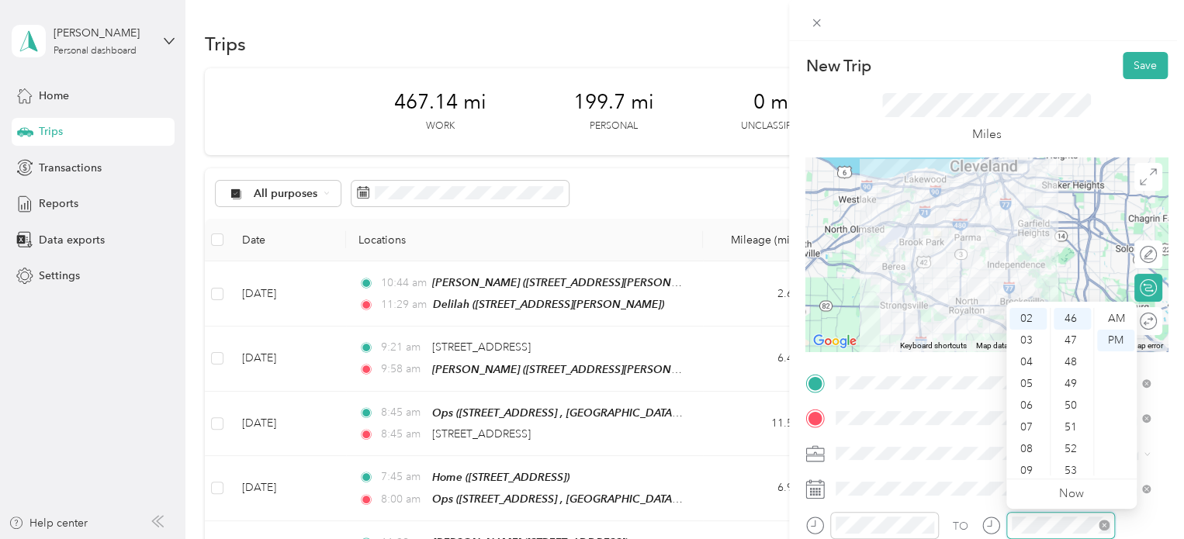
scroll to position [999, 0]
click at [905, 465] on div "09" at bounding box center [1027, 471] width 37 height 22
click at [905, 318] on div "00" at bounding box center [1071, 319] width 37 height 22
click at [905, 318] on div "AM" at bounding box center [1115, 319] width 37 height 22
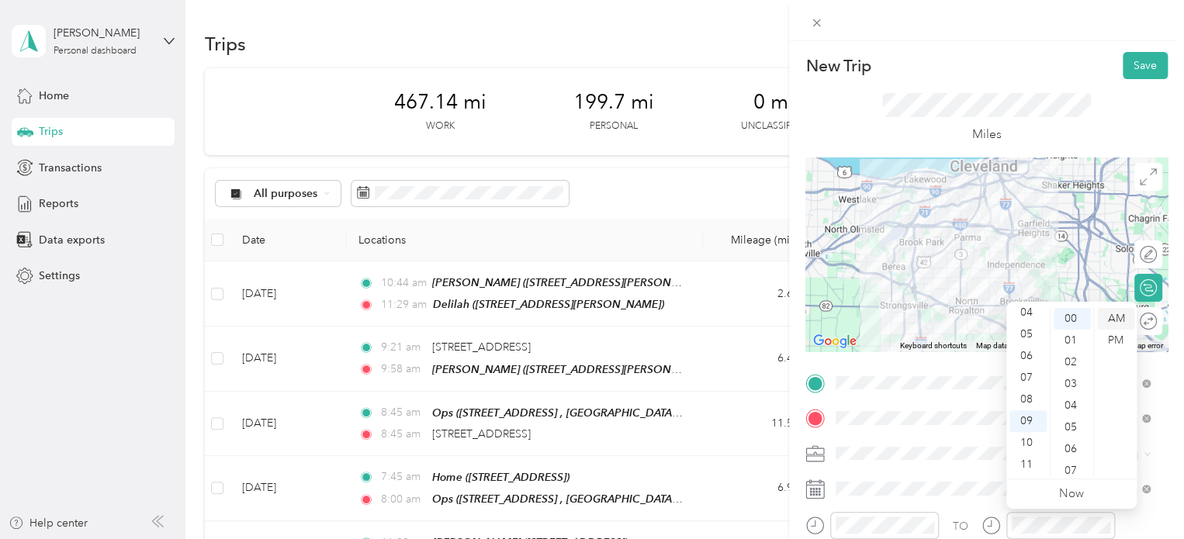
click at [905, 316] on div "AM" at bounding box center [1115, 319] width 37 height 22
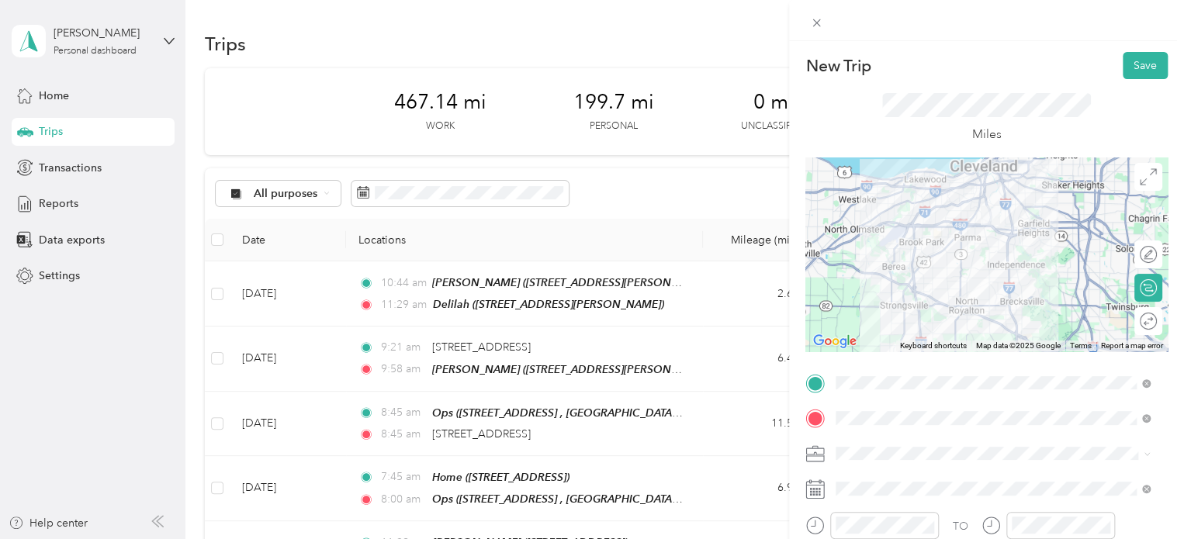
click at [905, 139] on div "Miles" at bounding box center [986, 118] width 209 height 51
click at [905, 60] on button "Save" at bounding box center [1144, 65] width 45 height 27
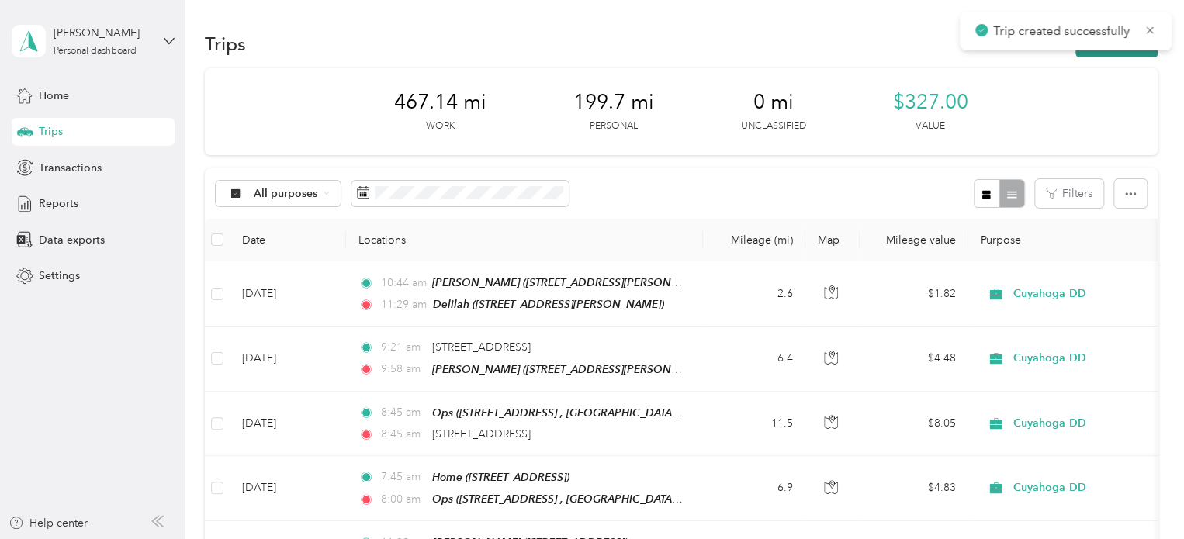
click at [905, 54] on button "New trip" at bounding box center [1116, 43] width 82 height 27
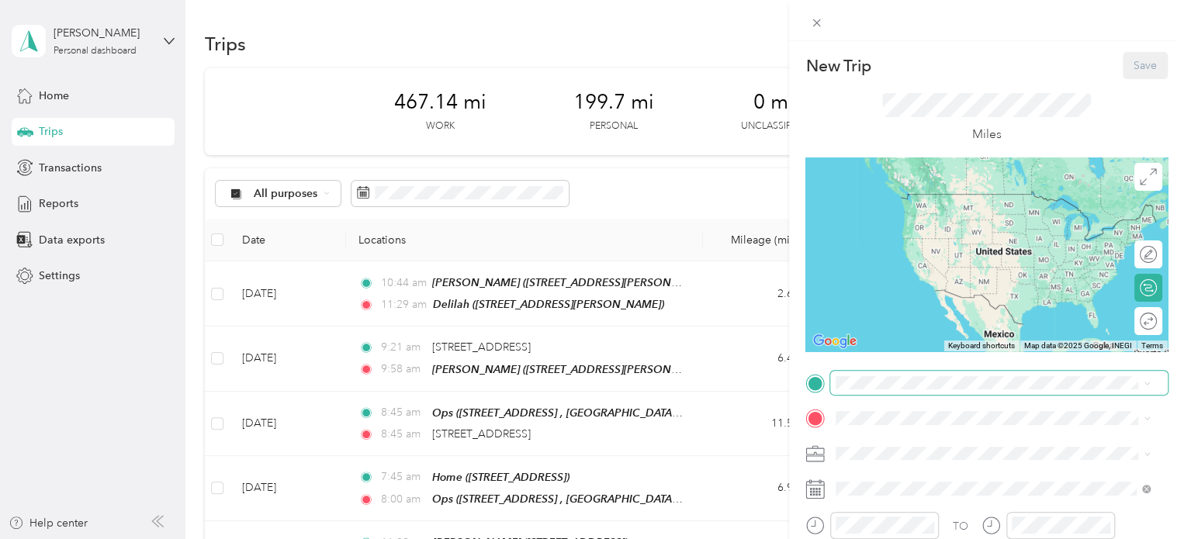
click at [885, 390] on span at bounding box center [998, 383] width 337 height 25
click at [905, 220] on span "6109 Dora Blvd, Independence, OH , 44131, Independence, OH, United States" at bounding box center [957, 213] width 185 height 13
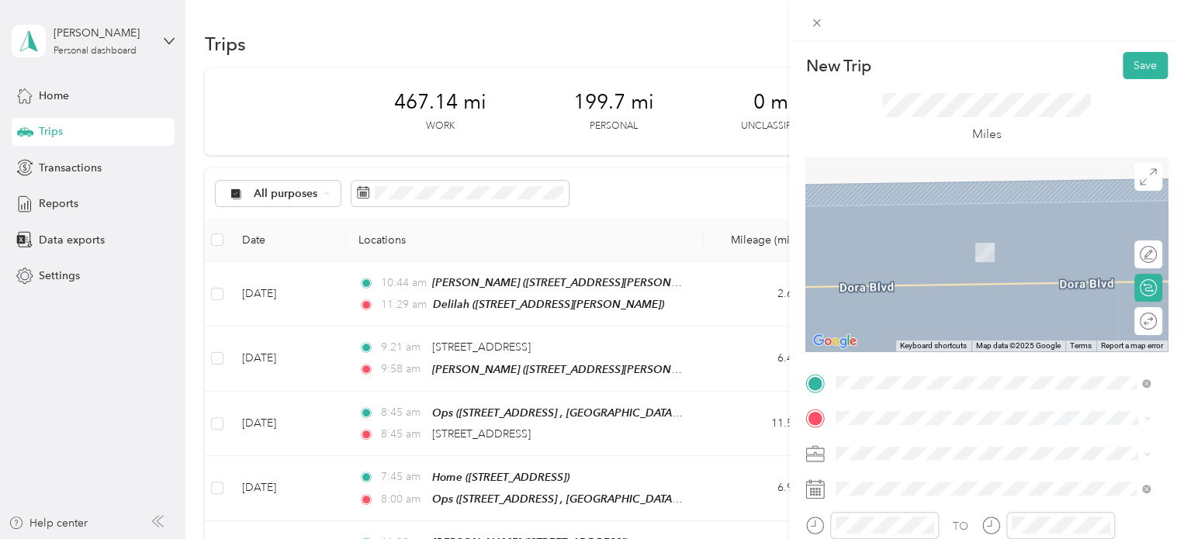
click at [905, 248] on span "[STREET_ADDRESS]" at bounding box center [914, 250] width 98 height 13
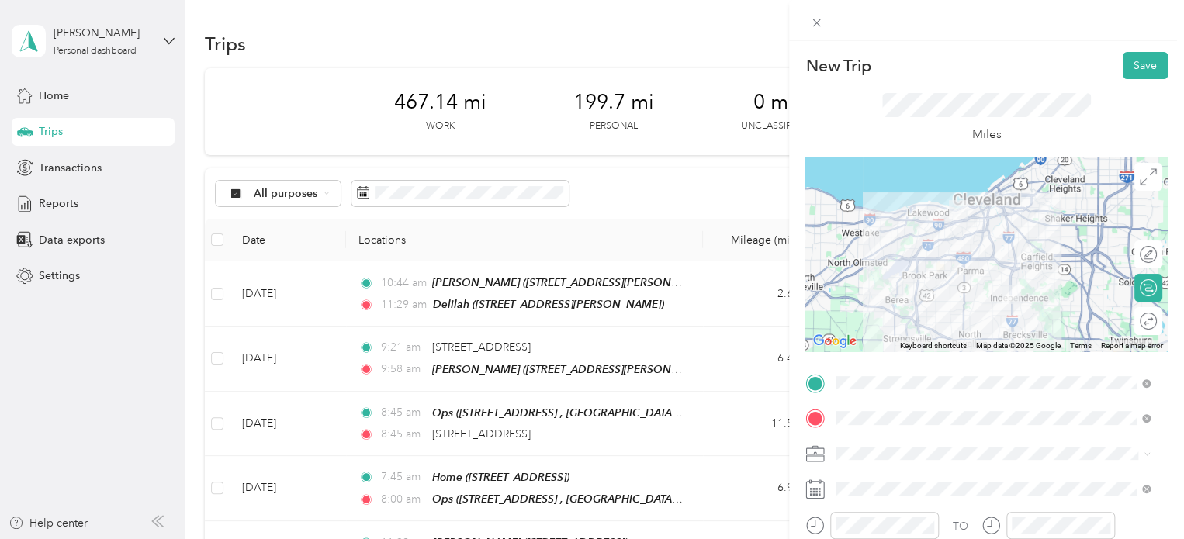
click at [903, 500] on div "Personal" at bounding box center [992, 504] width 303 height 16
click at [869, 496] on span at bounding box center [998, 488] width 337 height 25
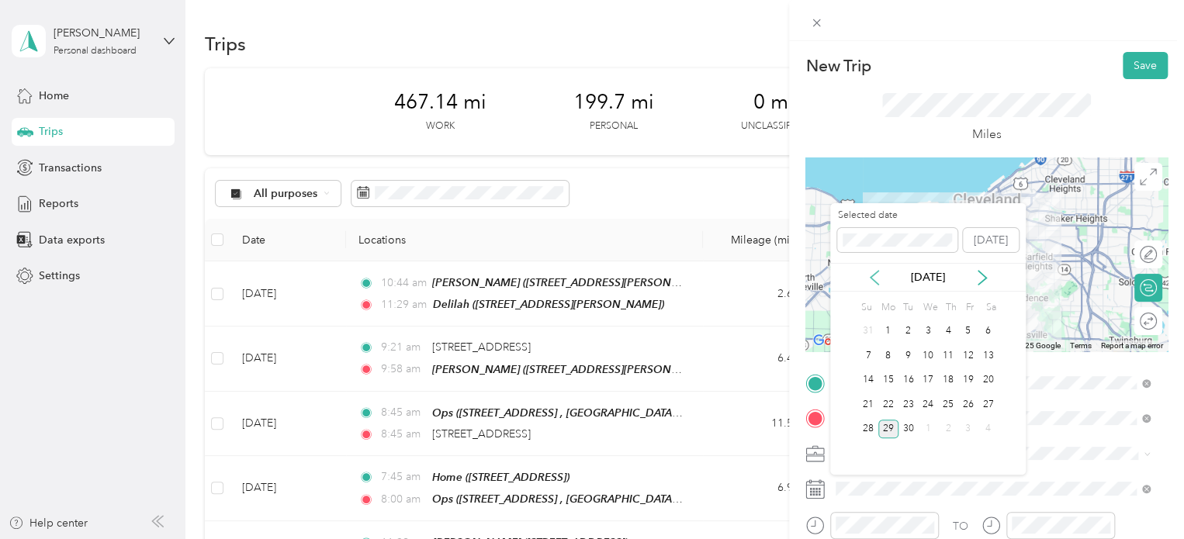
click at [876, 281] on icon at bounding box center [874, 278] width 16 height 16
click at [905, 406] on div "22" at bounding box center [968, 404] width 20 height 19
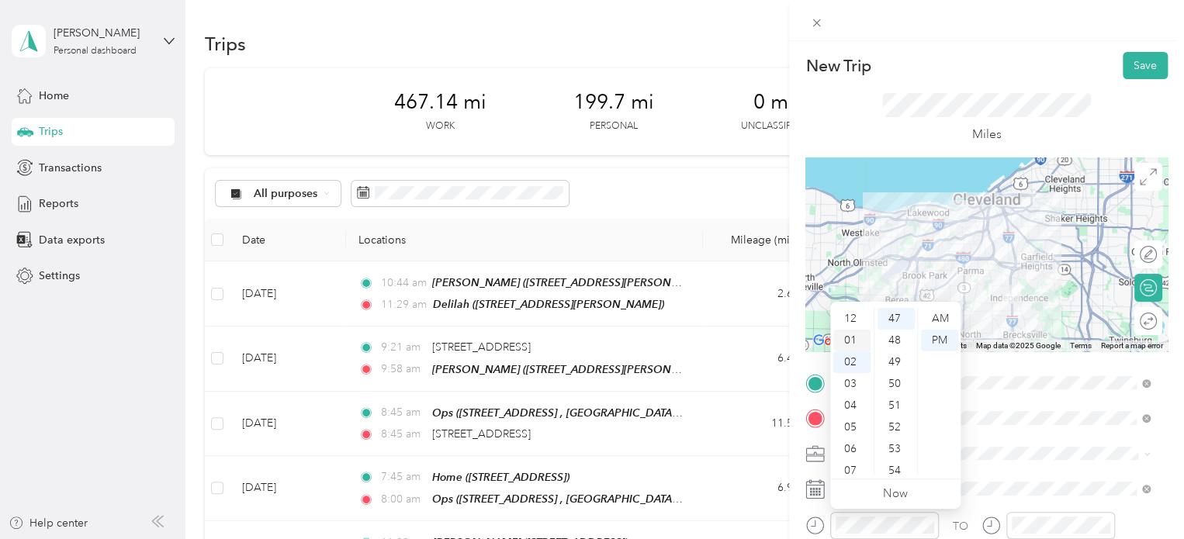
click at [850, 335] on div "01" at bounding box center [851, 341] width 37 height 22
click at [897, 408] on div "15" at bounding box center [895, 409] width 37 height 22
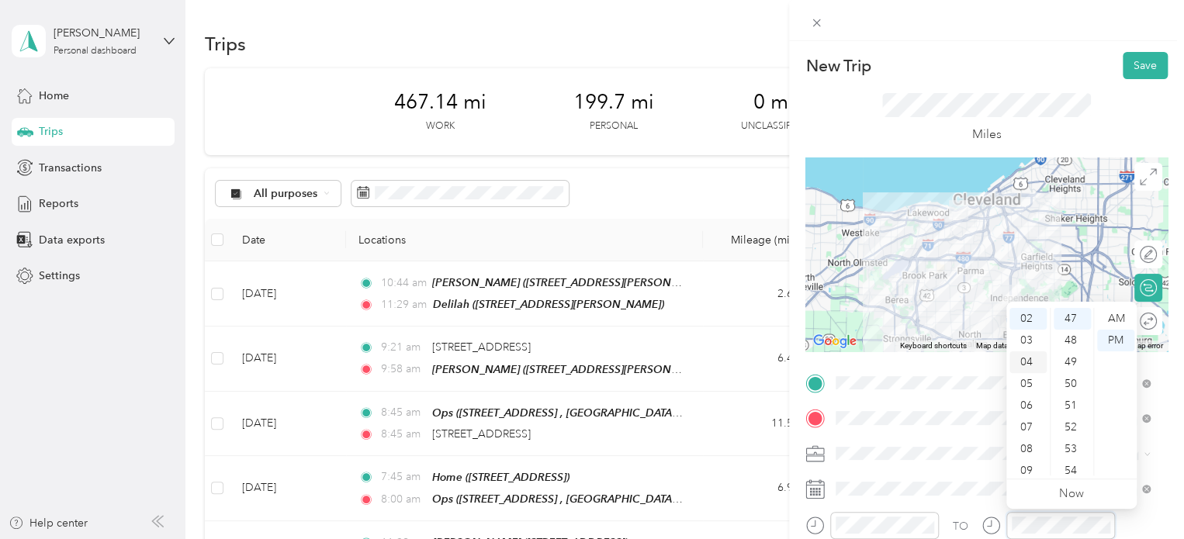
scroll to position [0, 0]
click at [905, 340] on div "01" at bounding box center [1027, 341] width 37 height 22
click at [905, 341] on div "PM" at bounding box center [1115, 341] width 37 height 22
click at [905, 525] on div "TO" at bounding box center [960, 526] width 16 height 16
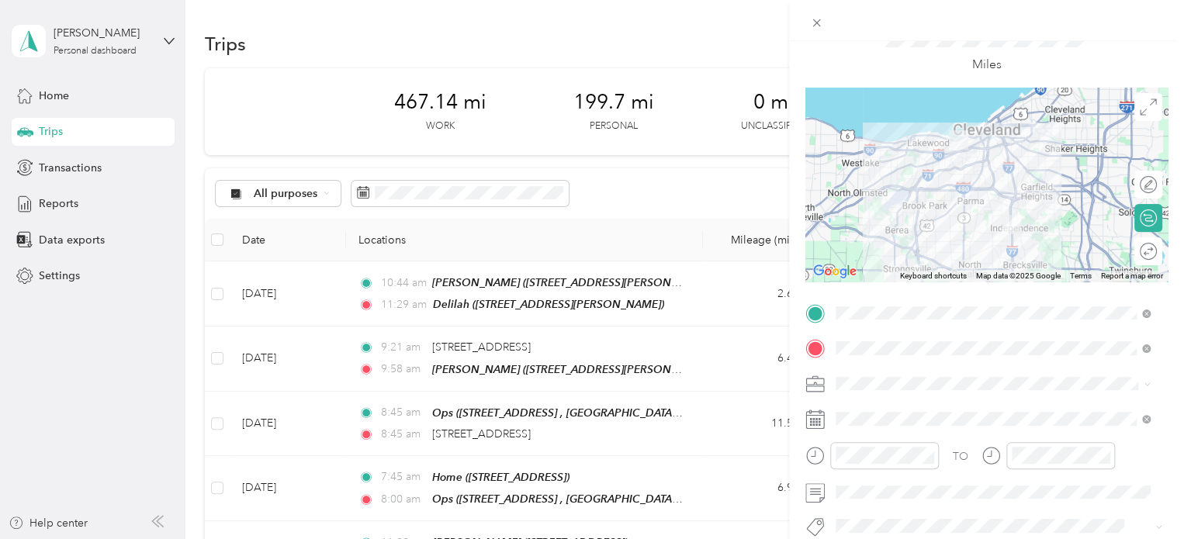
scroll to position [0, 0]
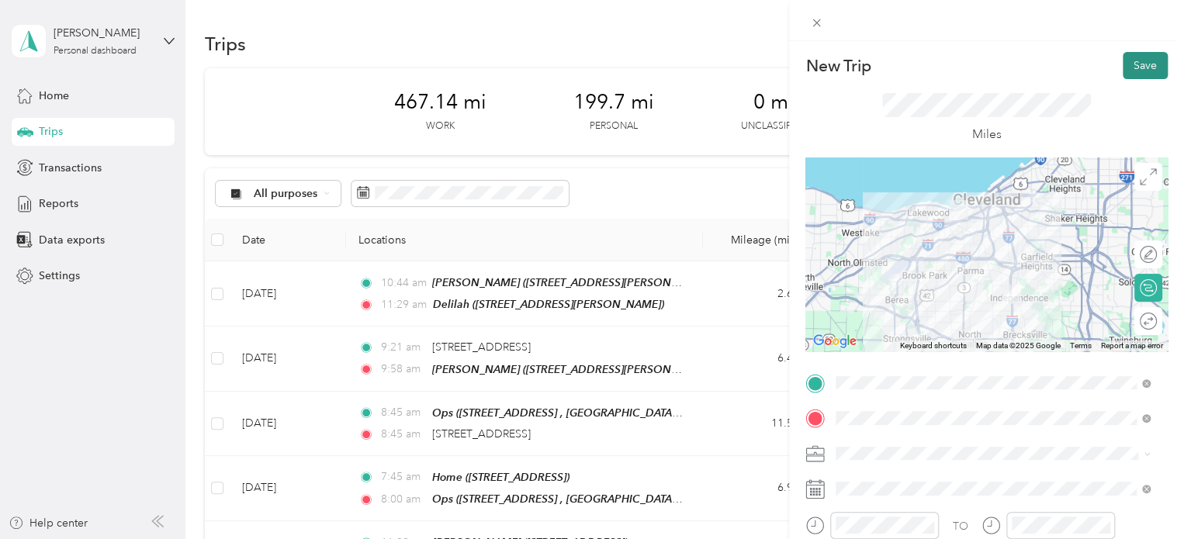
click at [905, 64] on button "Save" at bounding box center [1144, 65] width 45 height 27
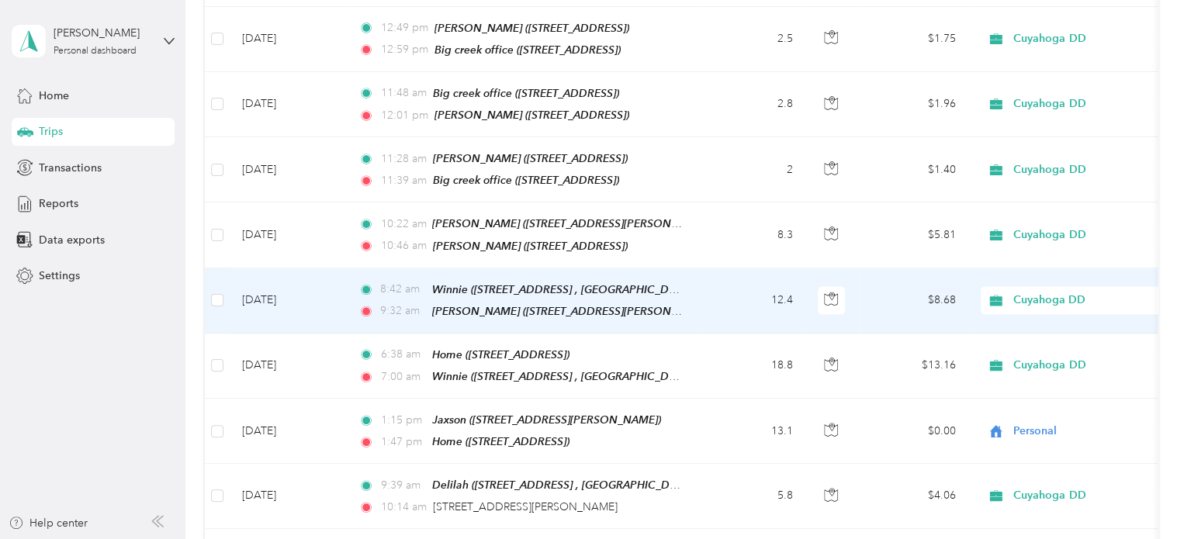
scroll to position [1159, 0]
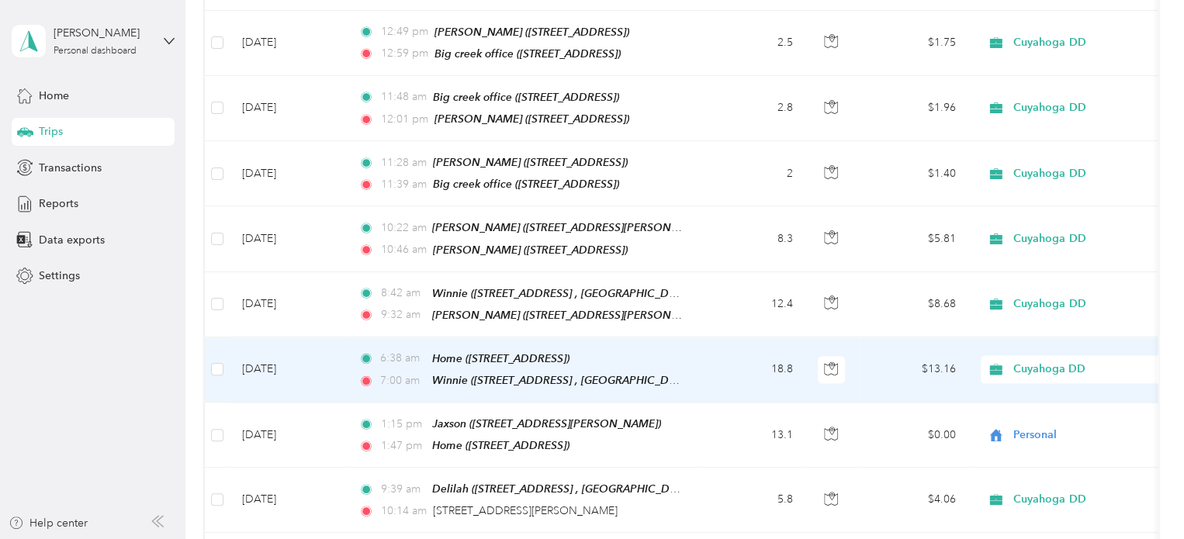
click at [905, 361] on span "Cuyahoga DD" at bounding box center [1084, 369] width 142 height 17
click at [905, 399] on span "Personal" at bounding box center [1089, 399] width 143 height 16
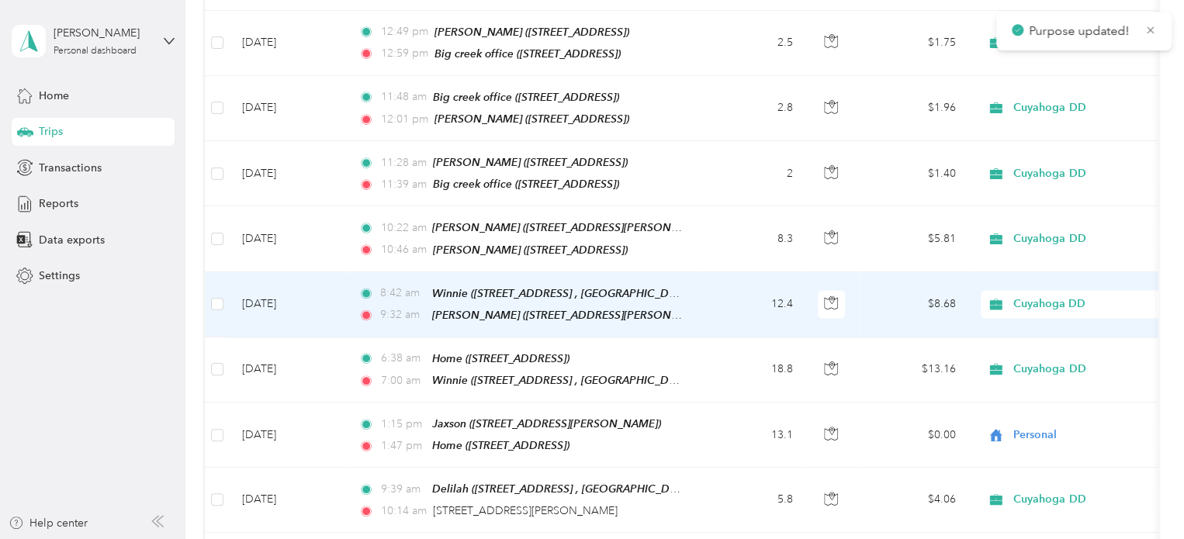
scroll to position [1118, 0]
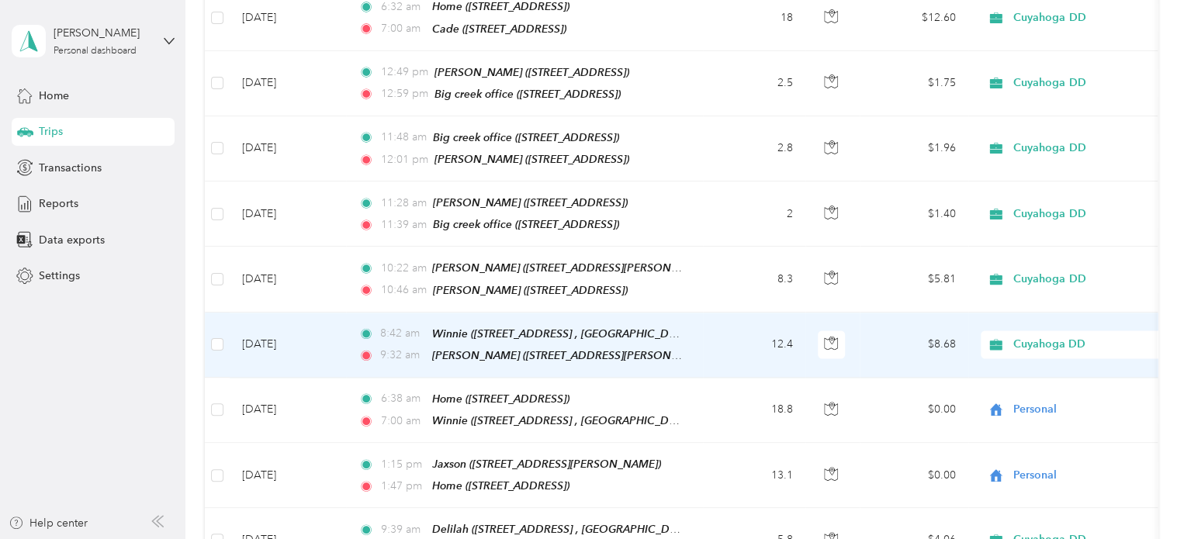
click at [905, 321] on td "Cuyahoga DD" at bounding box center [1076, 345] width 217 height 65
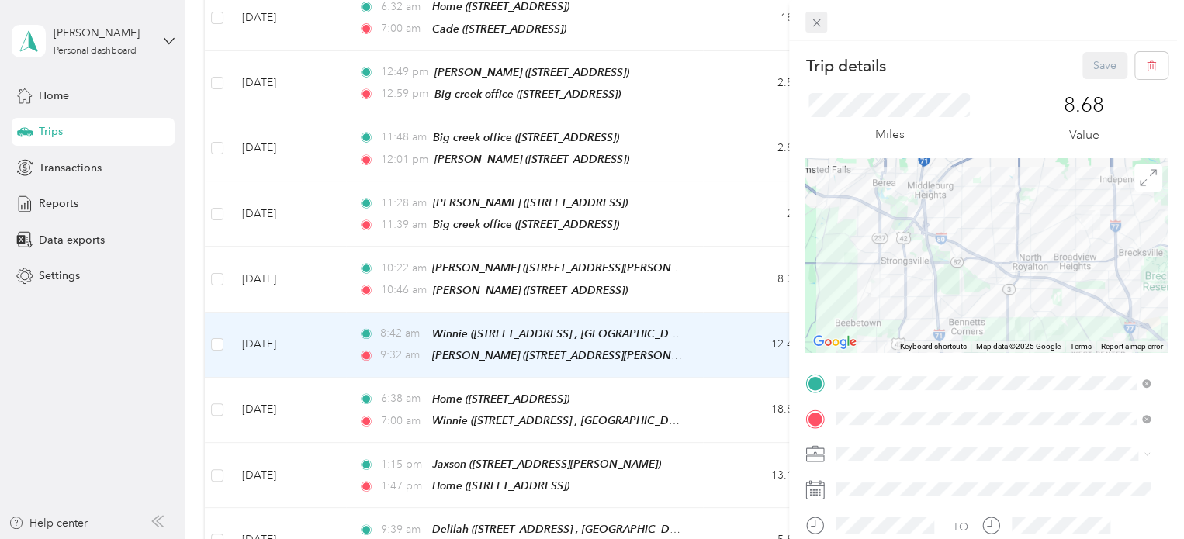
click at [813, 27] on icon at bounding box center [816, 22] width 13 height 13
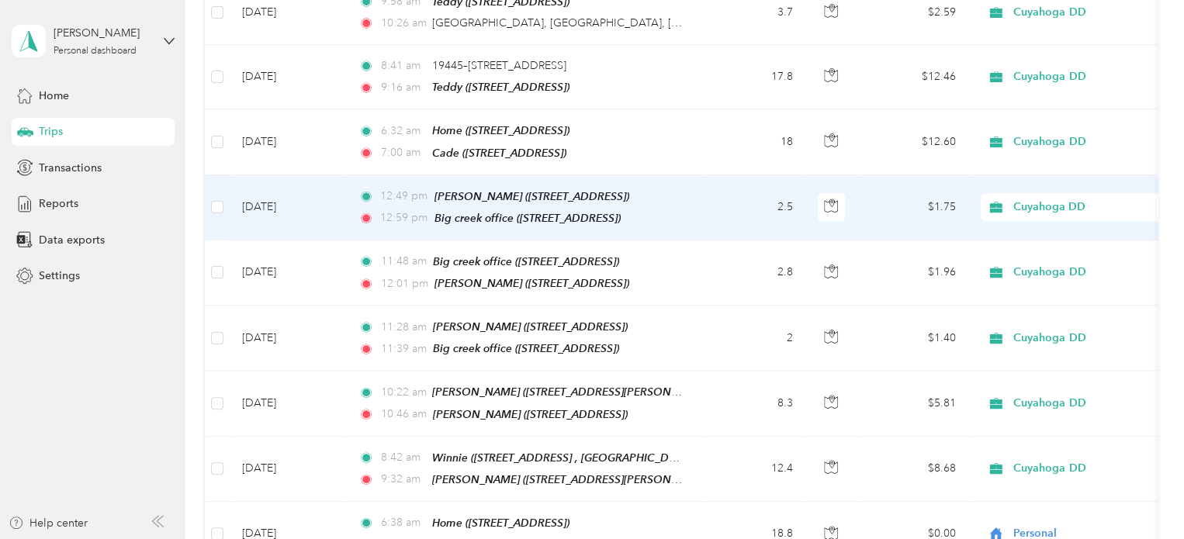
scroll to position [991, 0]
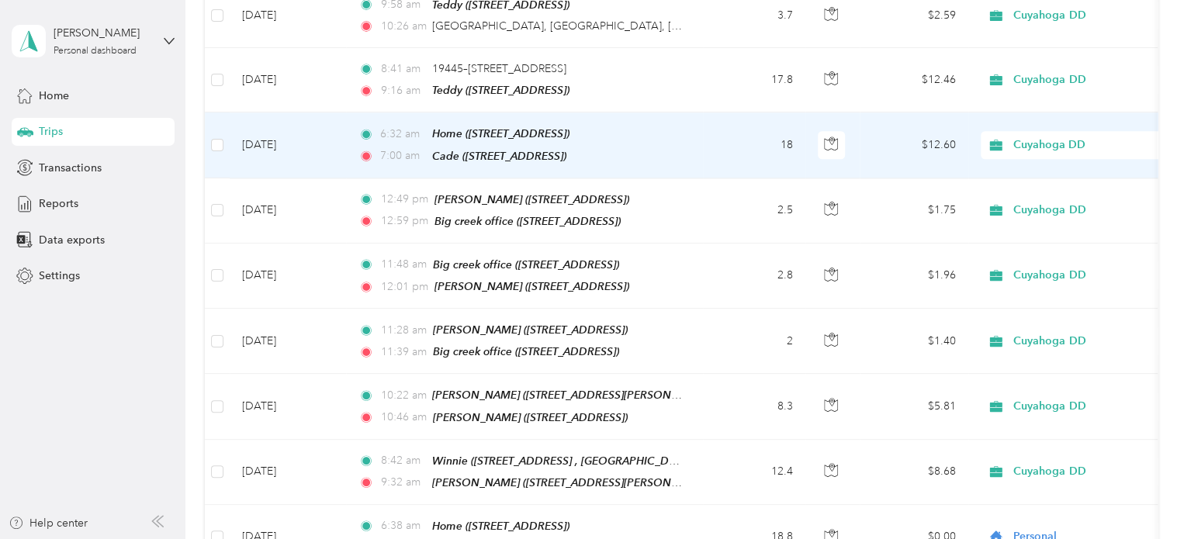
click at [905, 137] on span "Cuyahoga DD" at bounding box center [1084, 145] width 142 height 17
click at [905, 179] on span "Personal" at bounding box center [1089, 180] width 143 height 16
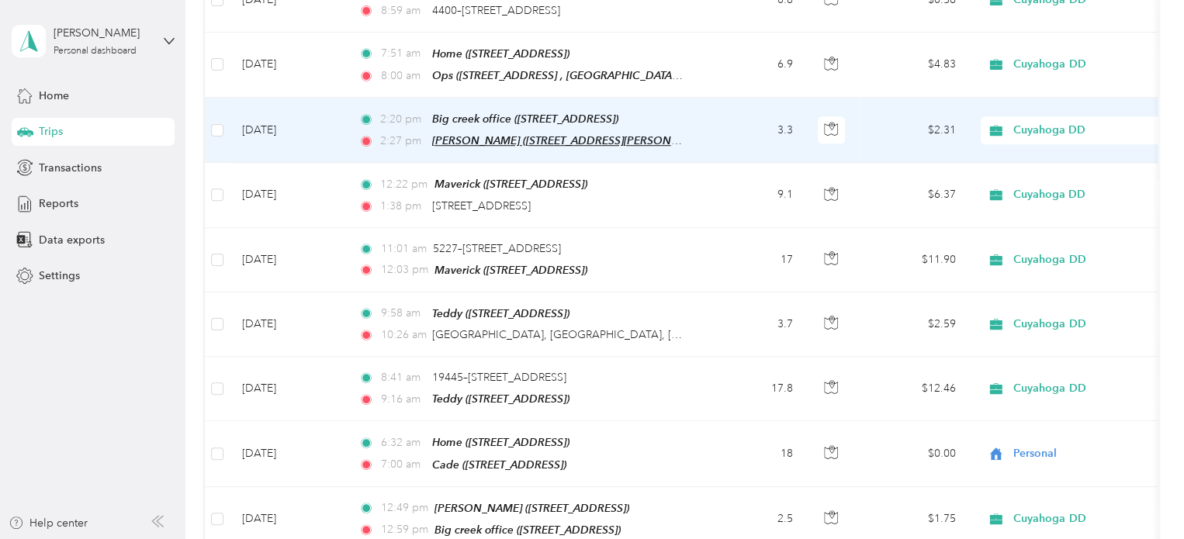
scroll to position [679, 0]
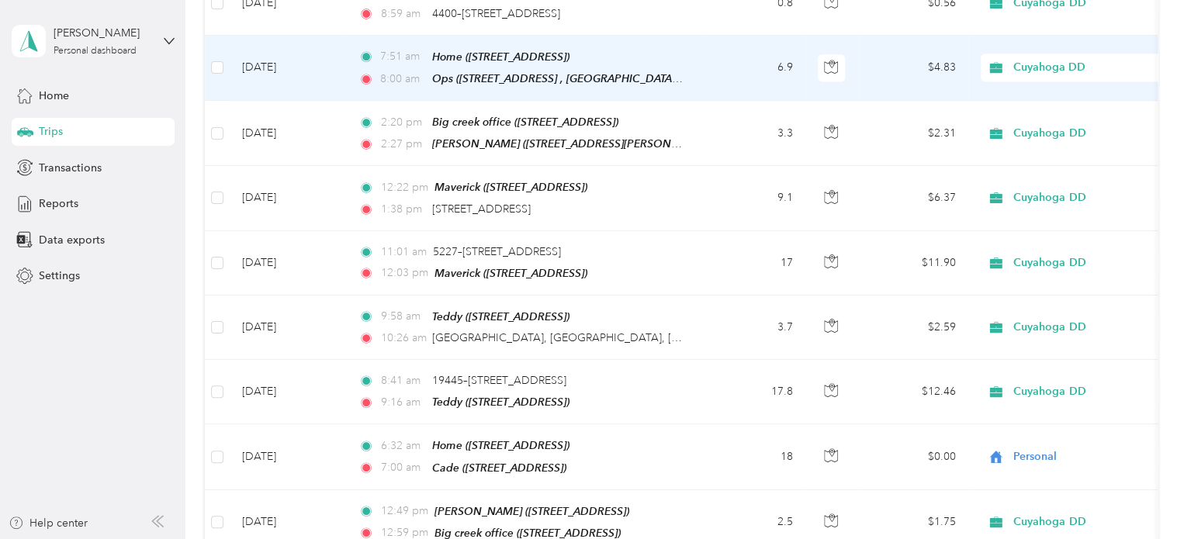
click at [905, 59] on span "Cuyahoga DD" at bounding box center [1084, 67] width 142 height 17
click at [905, 112] on span "Personal" at bounding box center [1089, 109] width 143 height 16
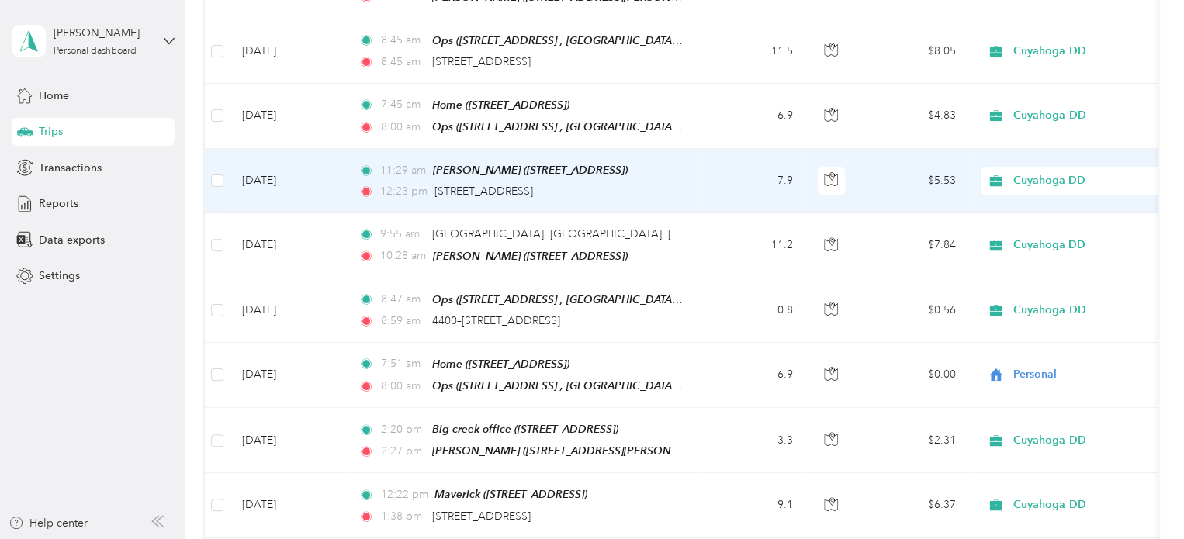
scroll to position [372, 0]
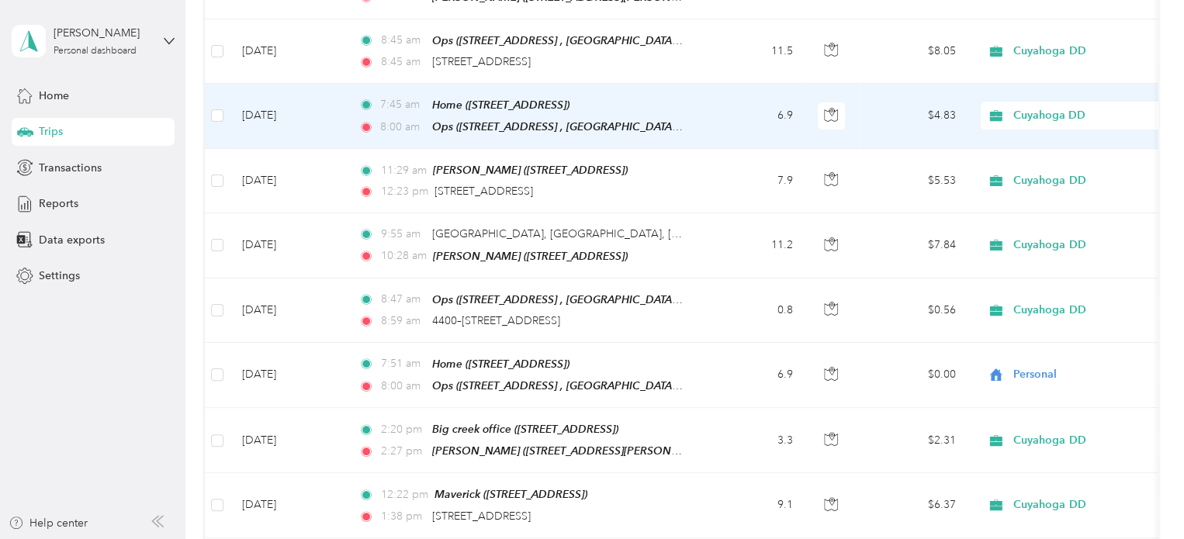
click at [905, 110] on span "Cuyahoga DD" at bounding box center [1084, 115] width 142 height 17
click at [905, 167] on span "Personal" at bounding box center [1089, 167] width 143 height 16
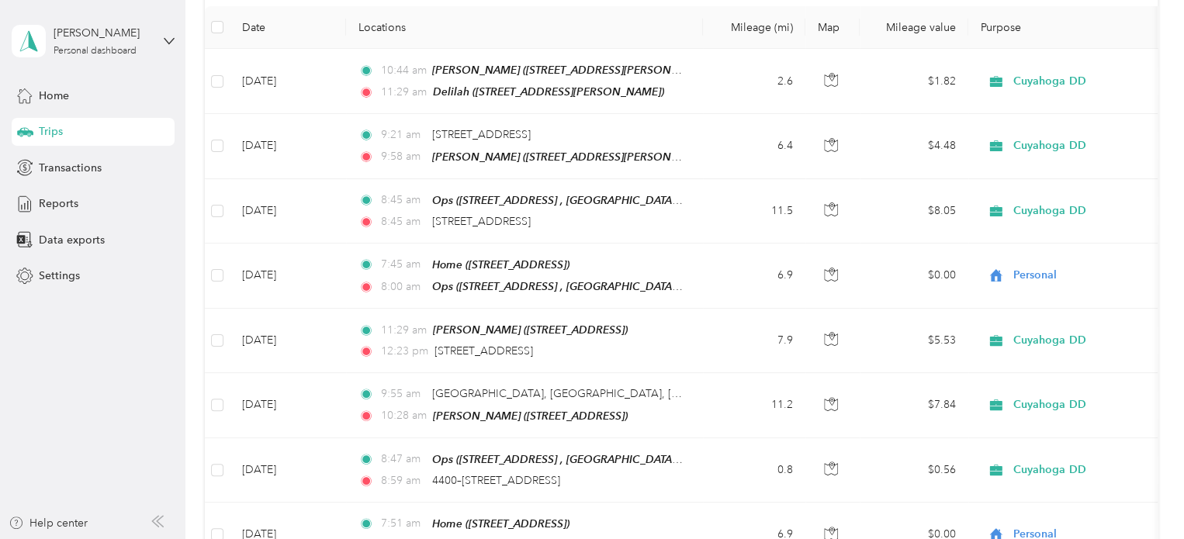
scroll to position [0, 0]
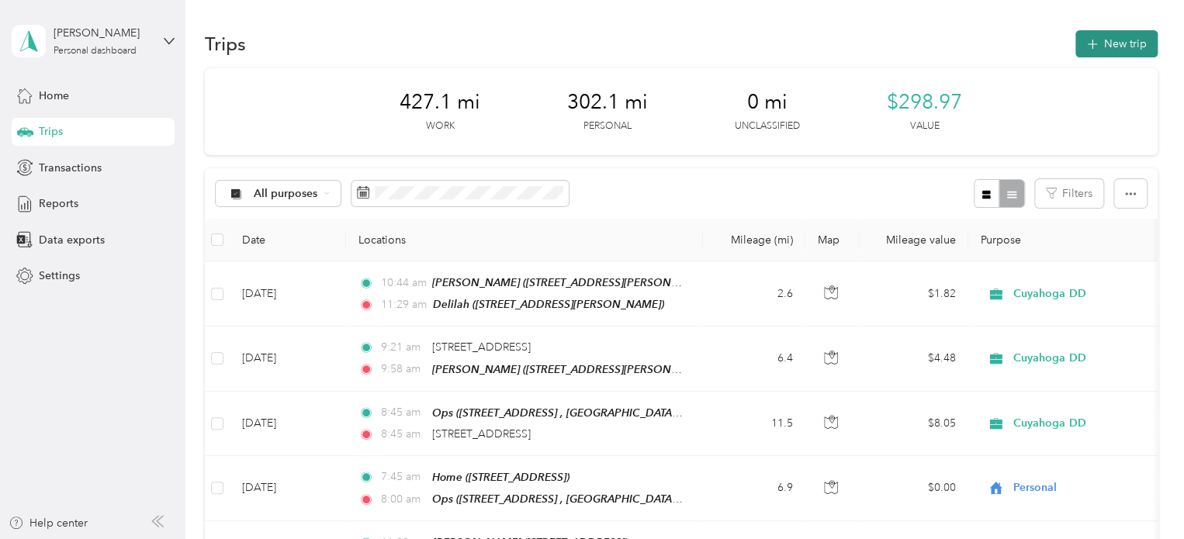
click at [905, 47] on button "New trip" at bounding box center [1116, 43] width 82 height 27
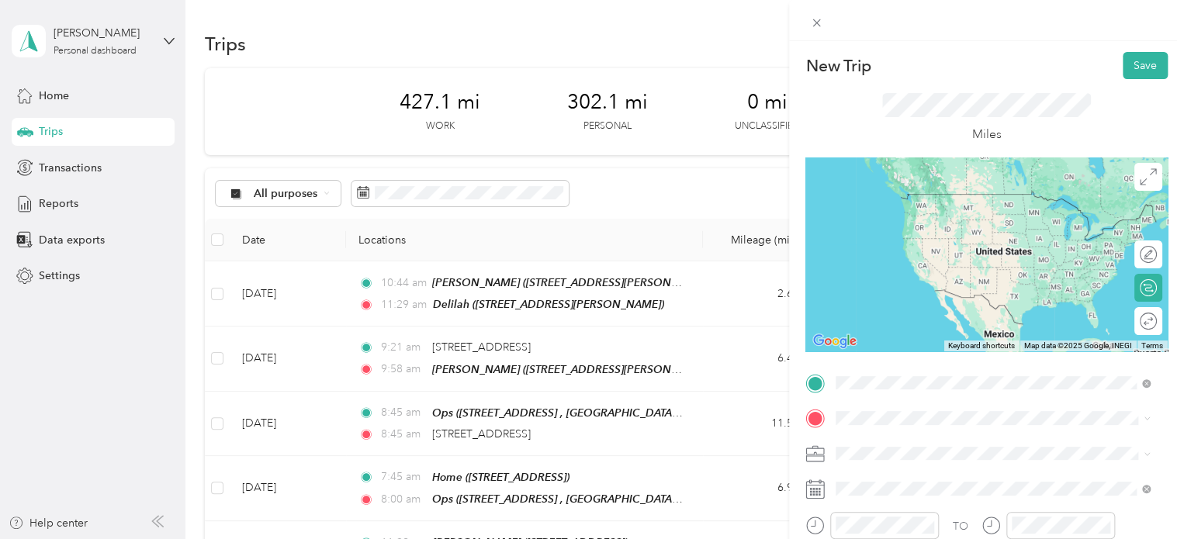
click at [905, 213] on span "6149 W 130th St, Parma, OH , 44130, Parma, OH, United States" at bounding box center [914, 216] width 98 height 13
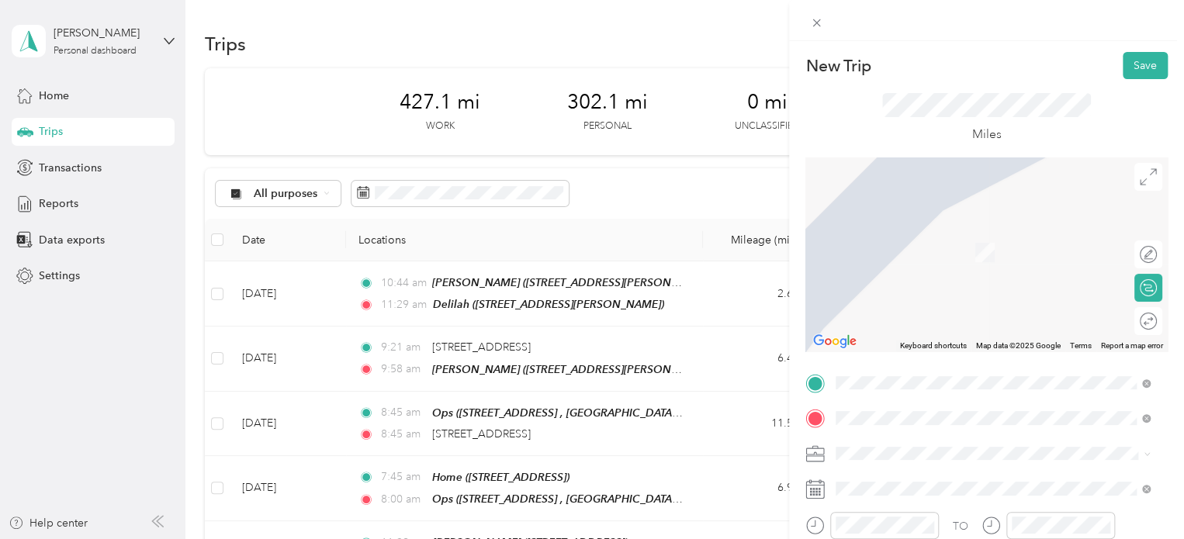
click at [893, 252] on span "[STREET_ADDRESS]" at bounding box center [914, 252] width 98 height 13
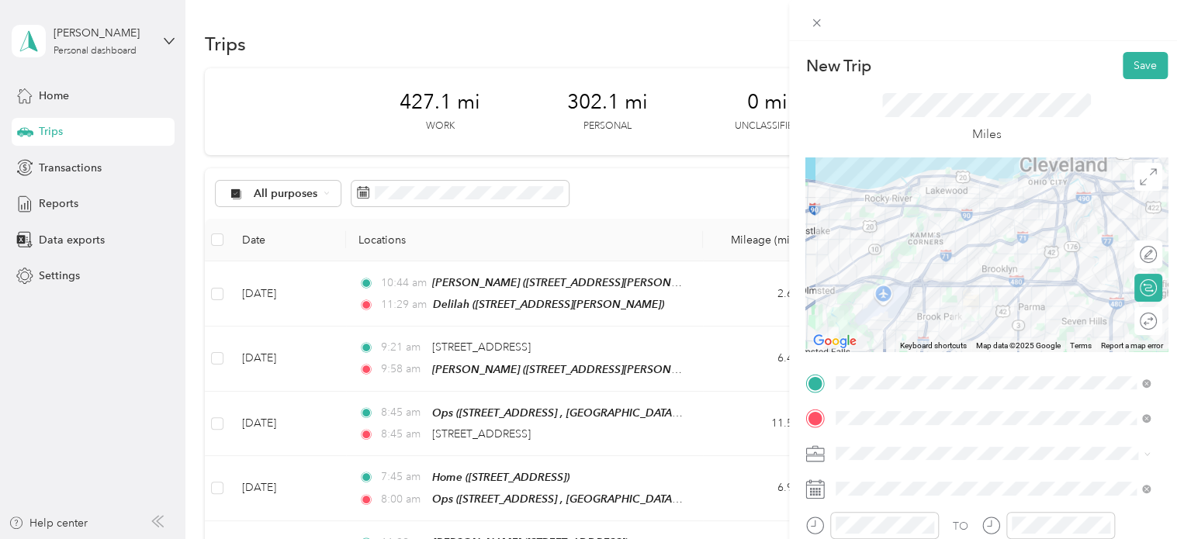
click at [864, 460] on span at bounding box center [998, 453] width 337 height 25
click at [873, 505] on span "Personal" at bounding box center [861, 507] width 41 height 13
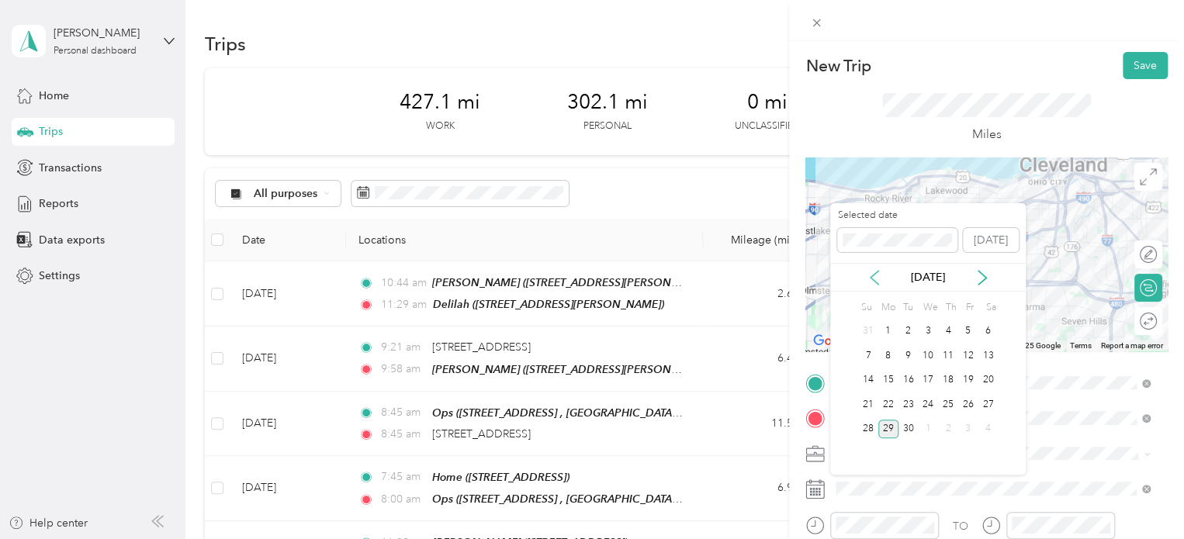
click at [869, 272] on icon at bounding box center [874, 278] width 16 height 16
click at [887, 433] on div "25" at bounding box center [888, 429] width 20 height 19
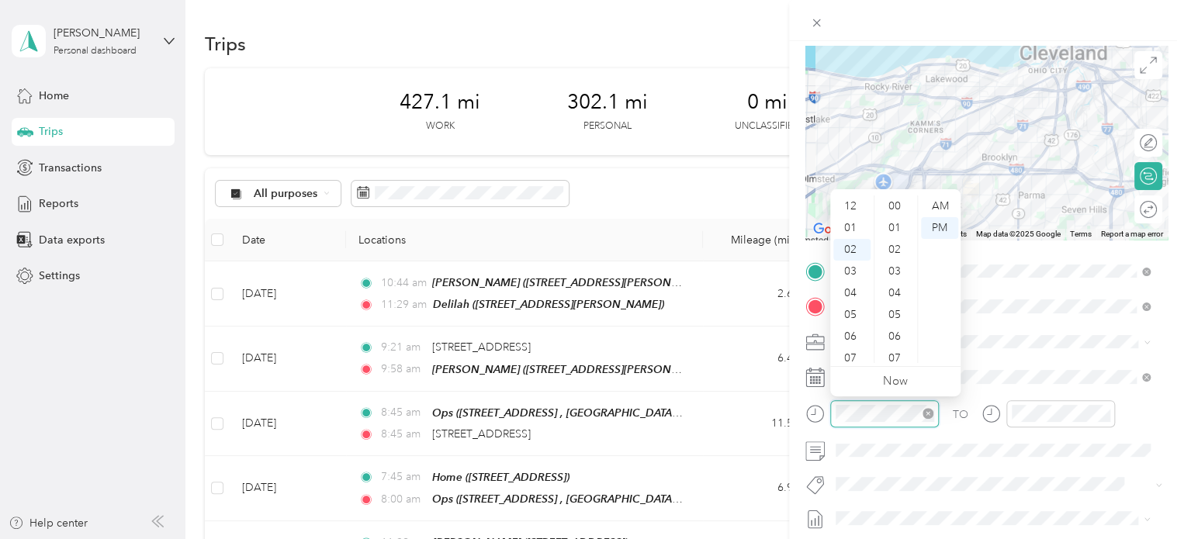
scroll to position [1129, 0]
click at [853, 248] on div "04" at bounding box center [851, 250] width 37 height 22
click at [897, 206] on div "00" at bounding box center [895, 206] width 37 height 22
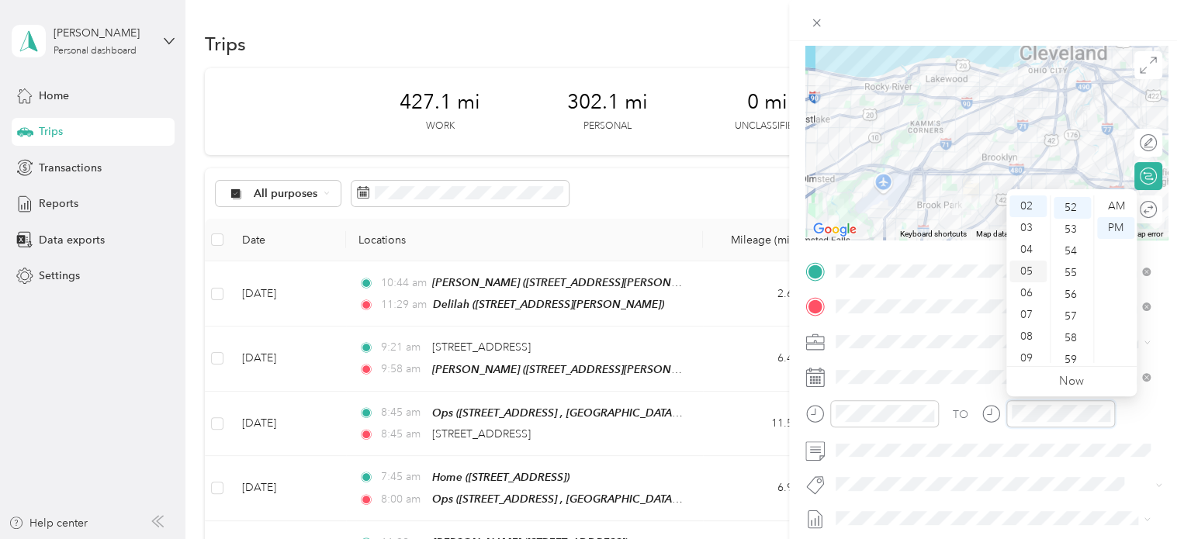
scroll to position [1129, 0]
click at [905, 257] on div "04" at bounding box center [1027, 250] width 37 height 22
click at [905, 266] on div "20" at bounding box center [1071, 262] width 37 height 22
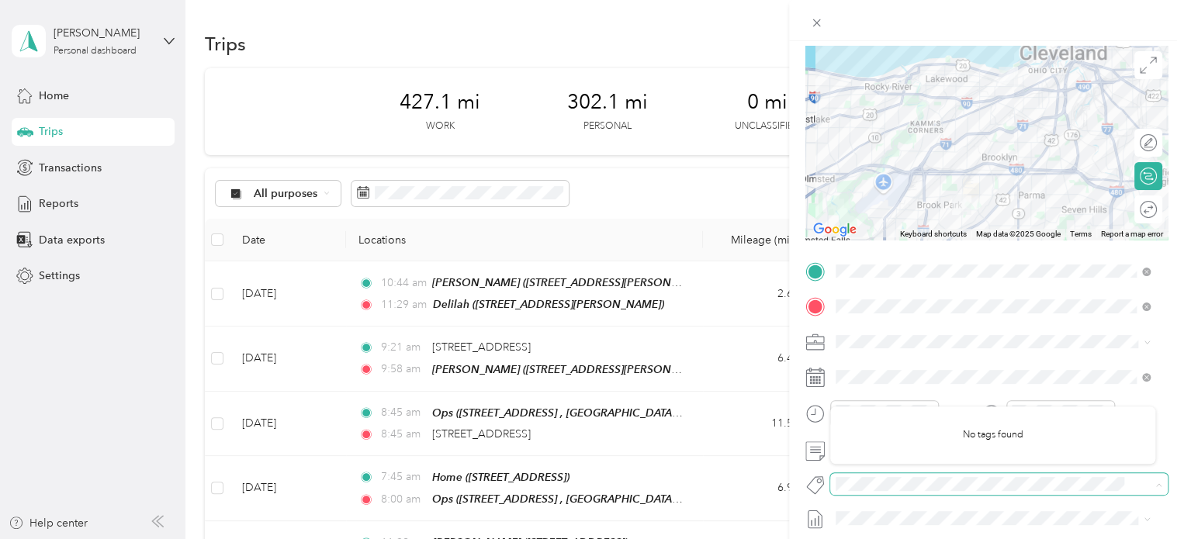
click at [905, 476] on span at bounding box center [985, 484] width 311 height 16
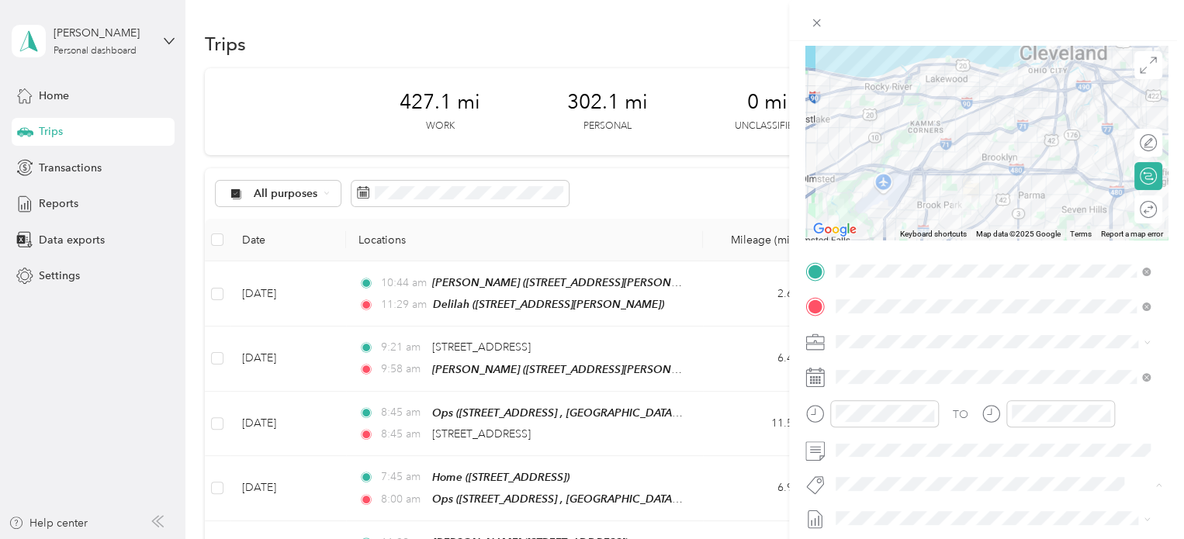
click at [905, 19] on div at bounding box center [986, 20] width 395 height 41
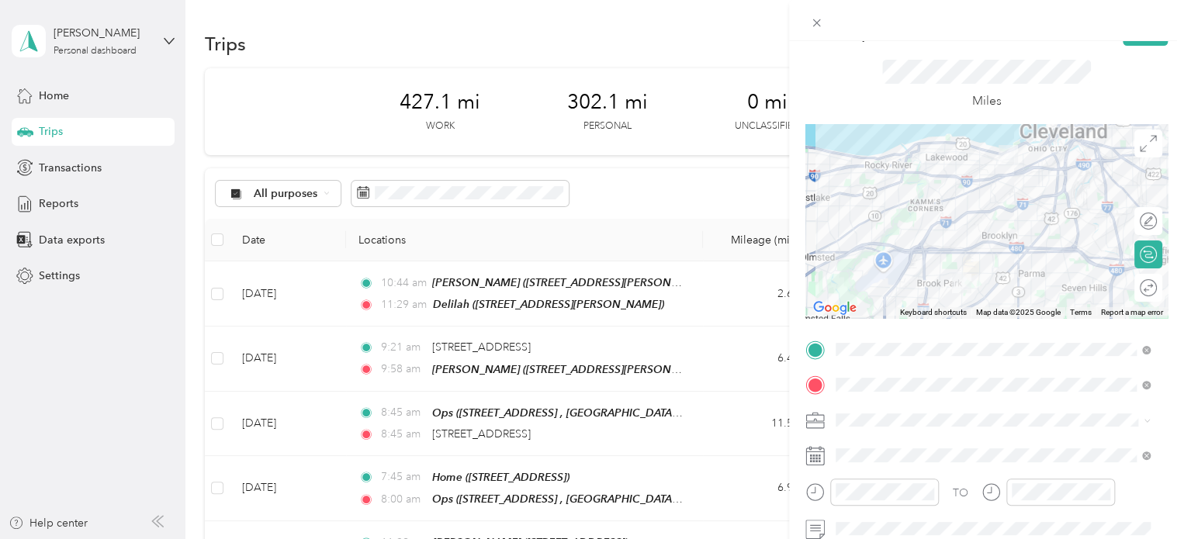
scroll to position [0, 0]
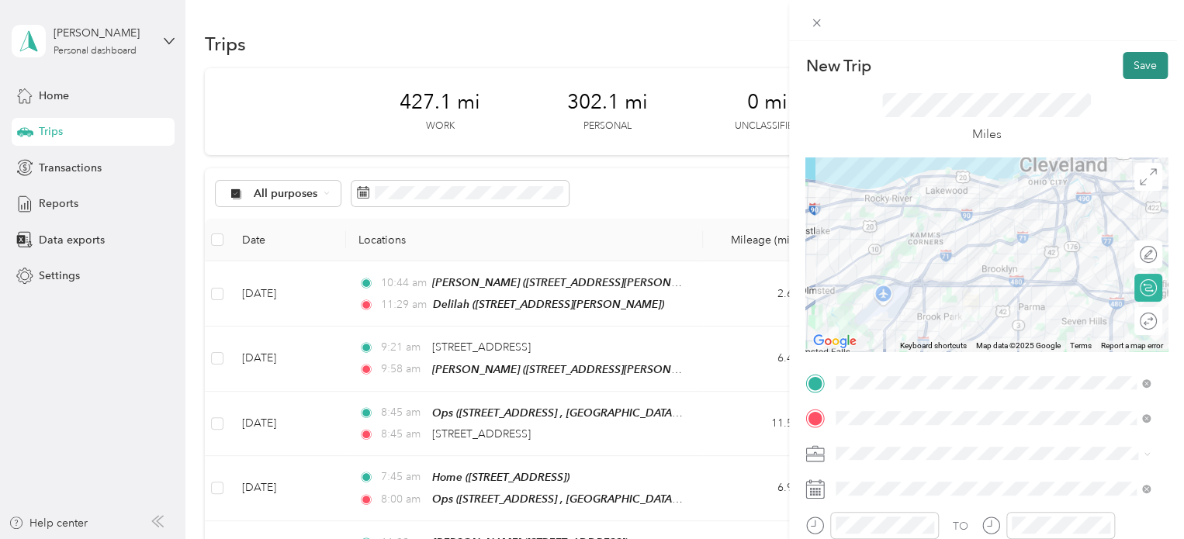
click at [905, 61] on button "Save" at bounding box center [1144, 65] width 45 height 27
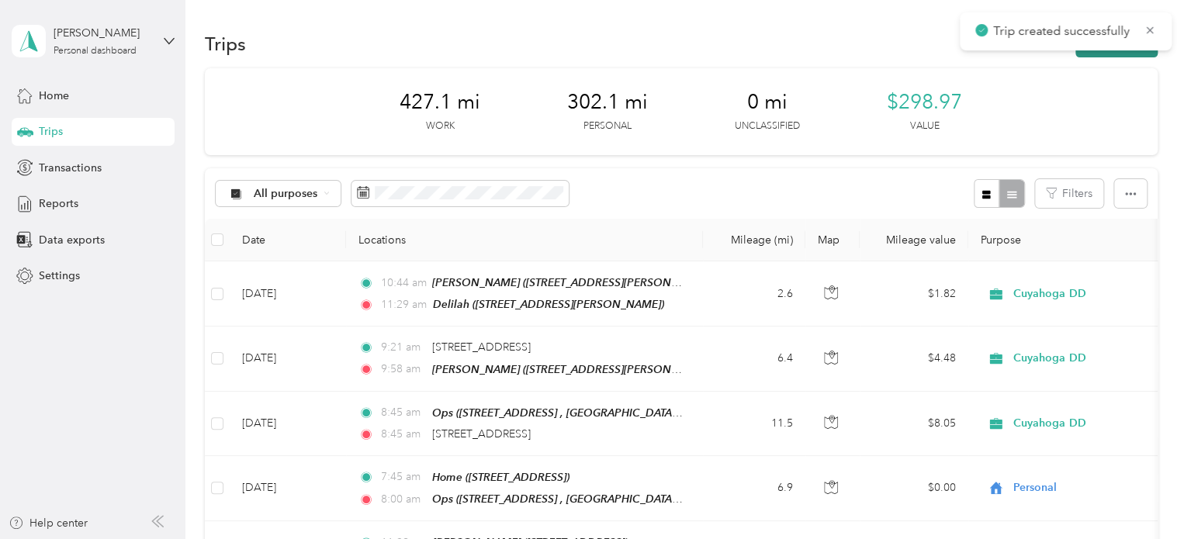
click at [905, 51] on button "New trip" at bounding box center [1116, 43] width 82 height 27
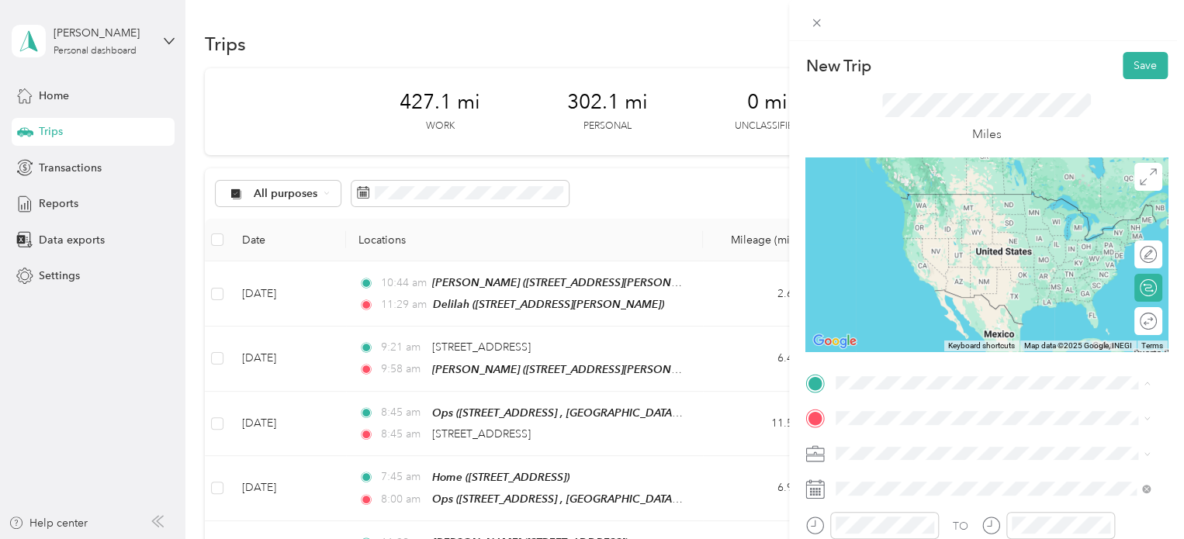
click at [900, 219] on span "6070 Gilmere Dr, Brook Park, OH , 44142, Brook Park, OH, United States" at bounding box center [914, 216] width 98 height 13
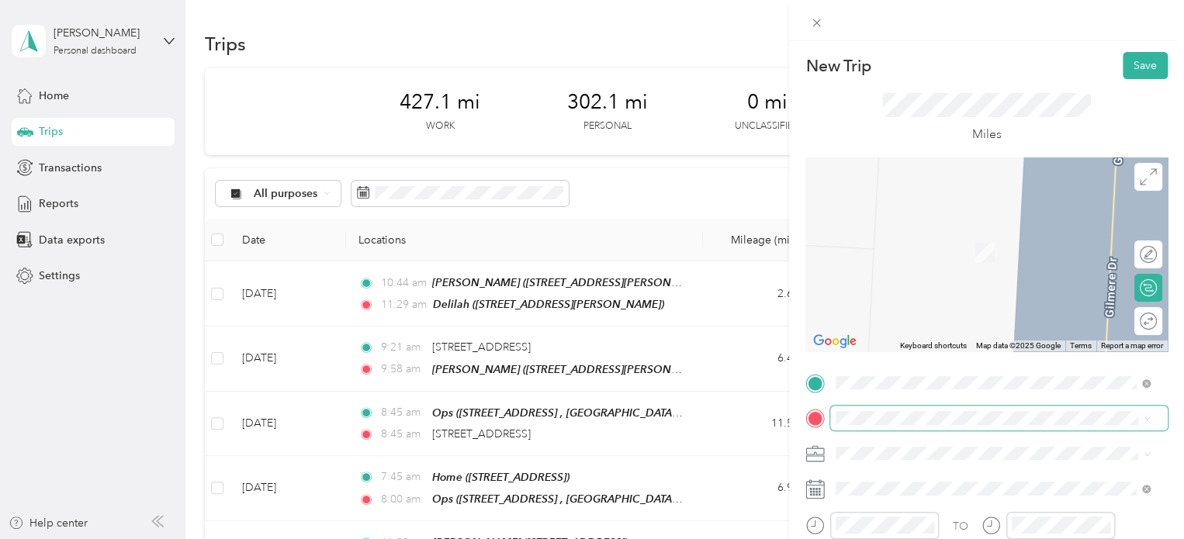
click at [876, 406] on span at bounding box center [998, 418] width 337 height 25
click at [882, 369] on span "[STREET_ADDRESS]" at bounding box center [914, 375] width 98 height 13
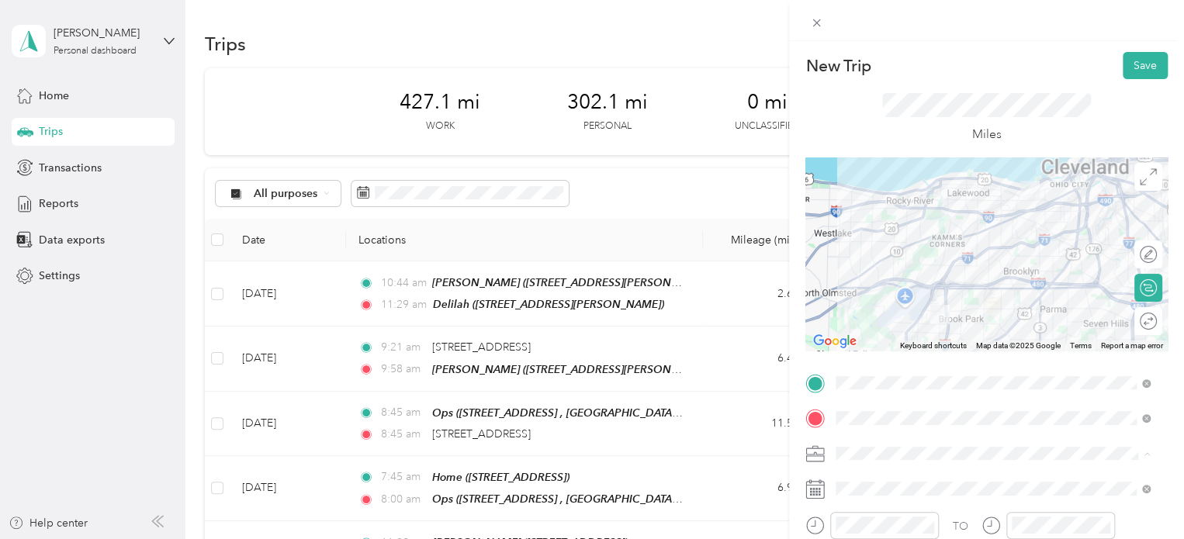
click at [877, 501] on span "Personal" at bounding box center [861, 507] width 41 height 13
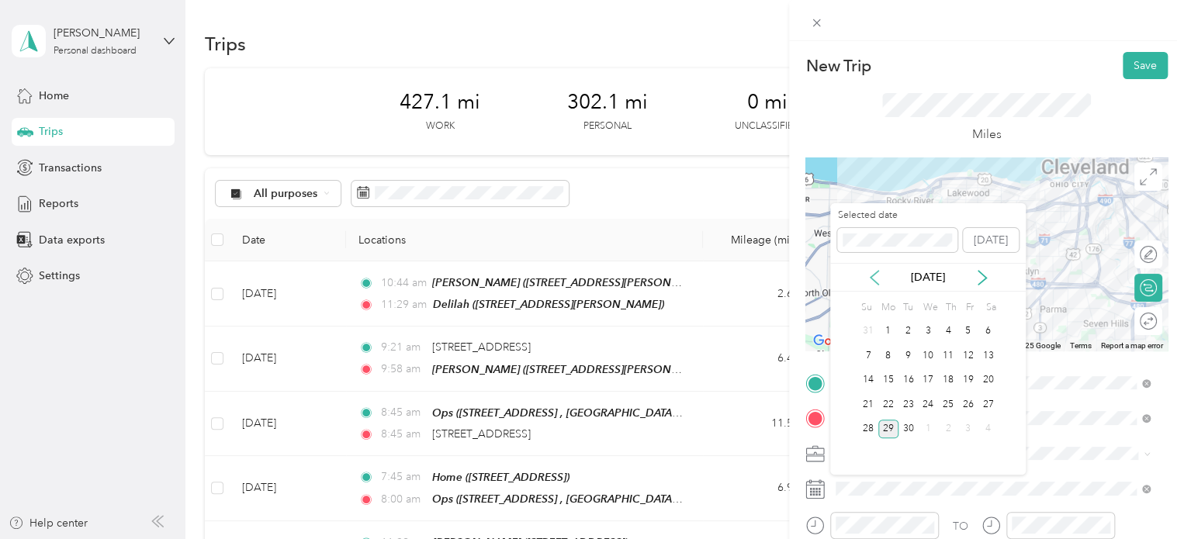
click at [874, 275] on icon at bounding box center [874, 278] width 16 height 16
click at [905, 427] on div "26" at bounding box center [908, 429] width 20 height 19
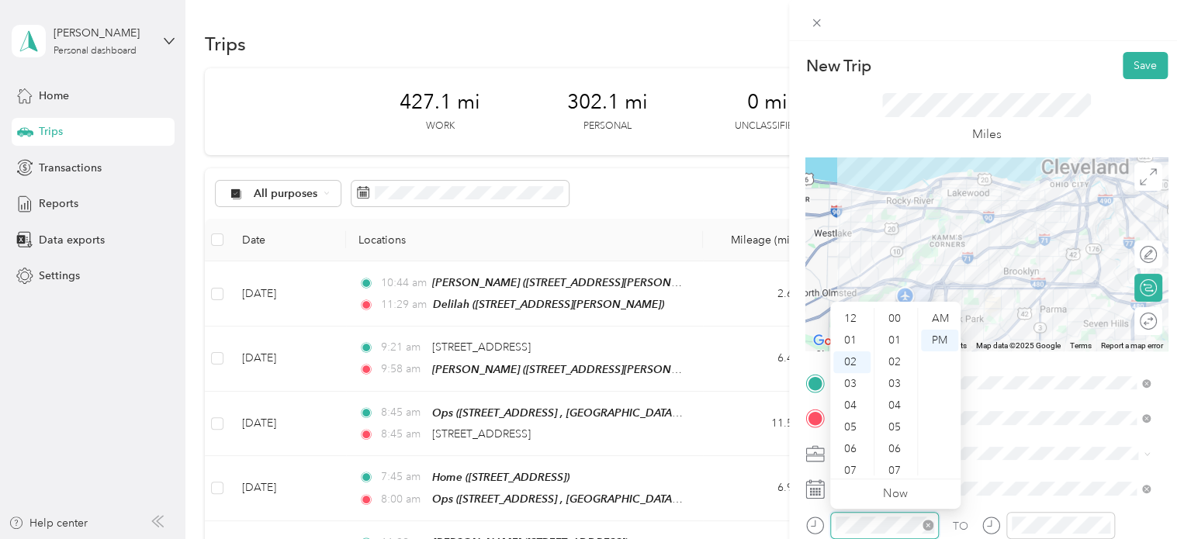
scroll to position [1135, 0]
click at [848, 363] on div "04" at bounding box center [851, 362] width 37 height 22
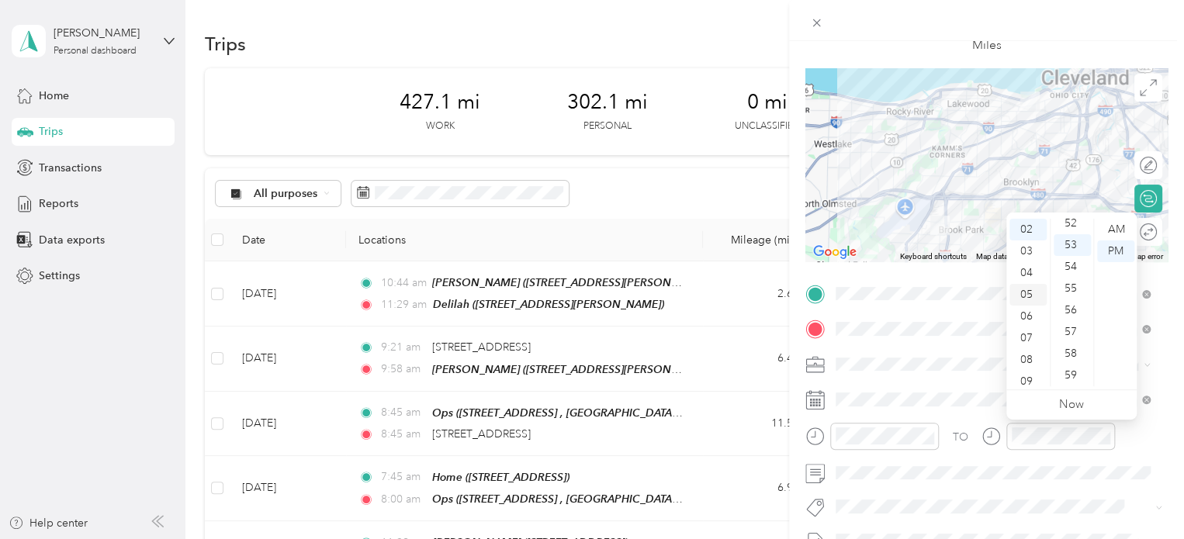
click at [905, 294] on div "05" at bounding box center [1027, 295] width 37 height 22
click at [905, 370] on div "06" at bounding box center [1071, 360] width 37 height 22
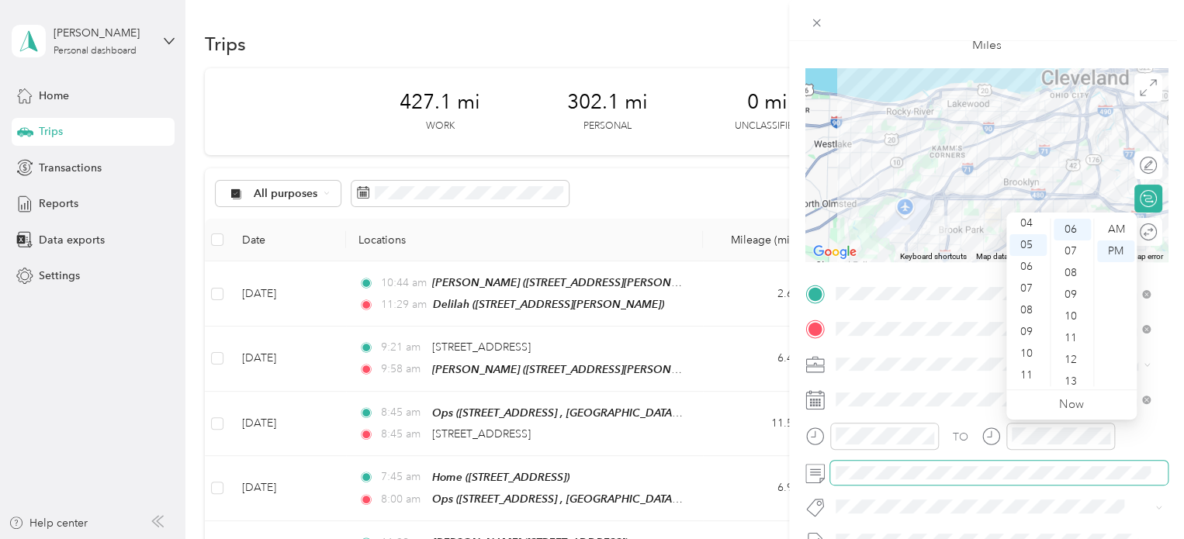
click at [905, 461] on span at bounding box center [998, 473] width 337 height 25
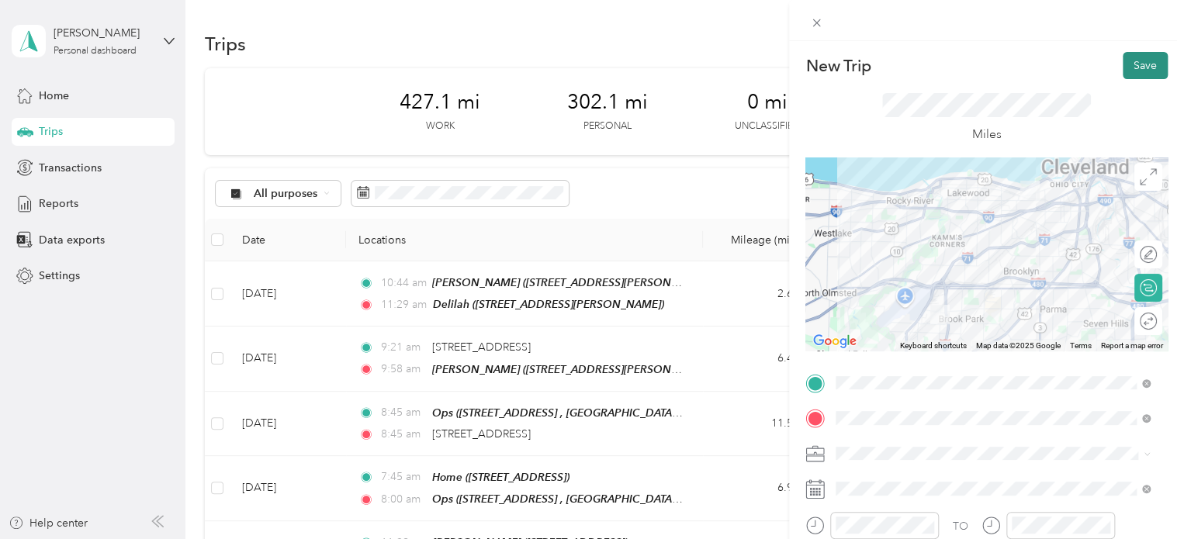
click at [905, 59] on button "Save" at bounding box center [1144, 65] width 45 height 27
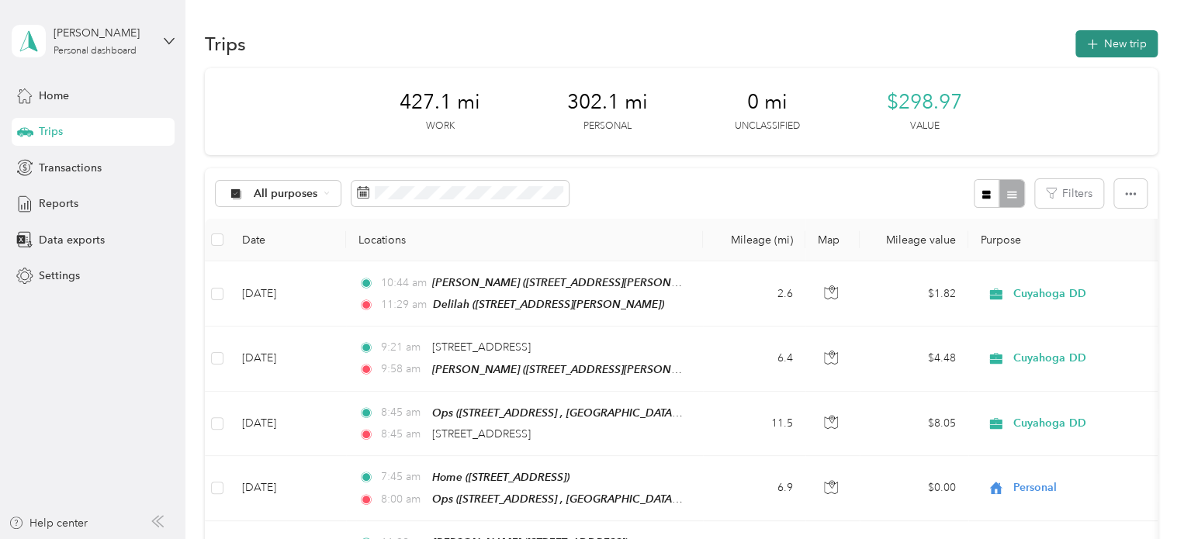
click at [905, 47] on button "New trip" at bounding box center [1116, 43] width 82 height 27
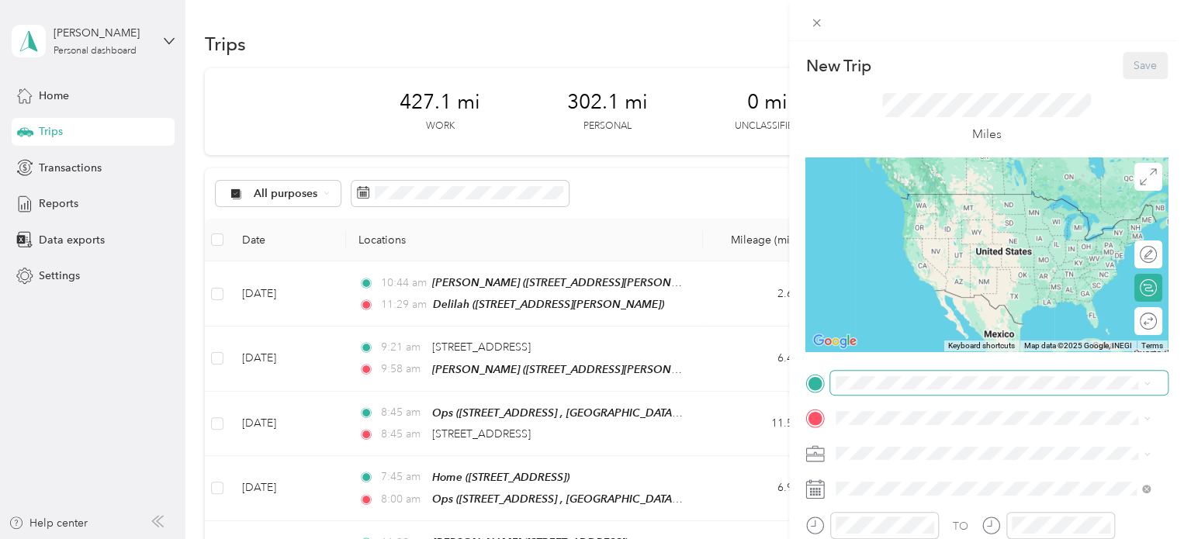
click at [893, 391] on span at bounding box center [998, 383] width 337 height 25
click at [905, 192] on span "6203 Hampstead Avenue Parma, Ohio 44129, United States" at bounding box center [942, 194] width 155 height 14
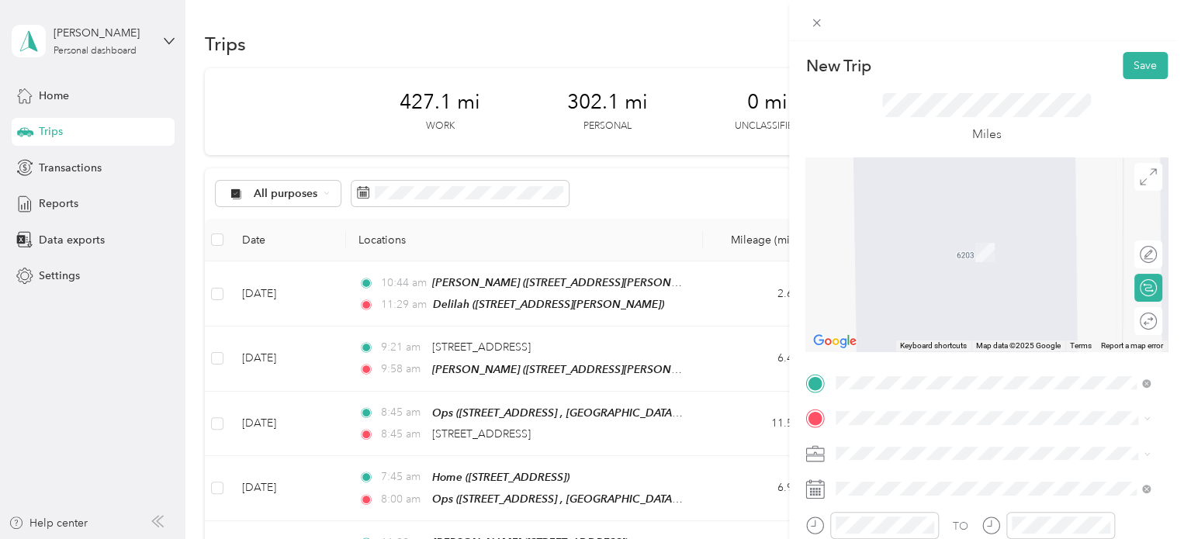
click at [905, 356] on div "Home [STREET_ADDRESS]" at bounding box center [914, 369] width 98 height 33
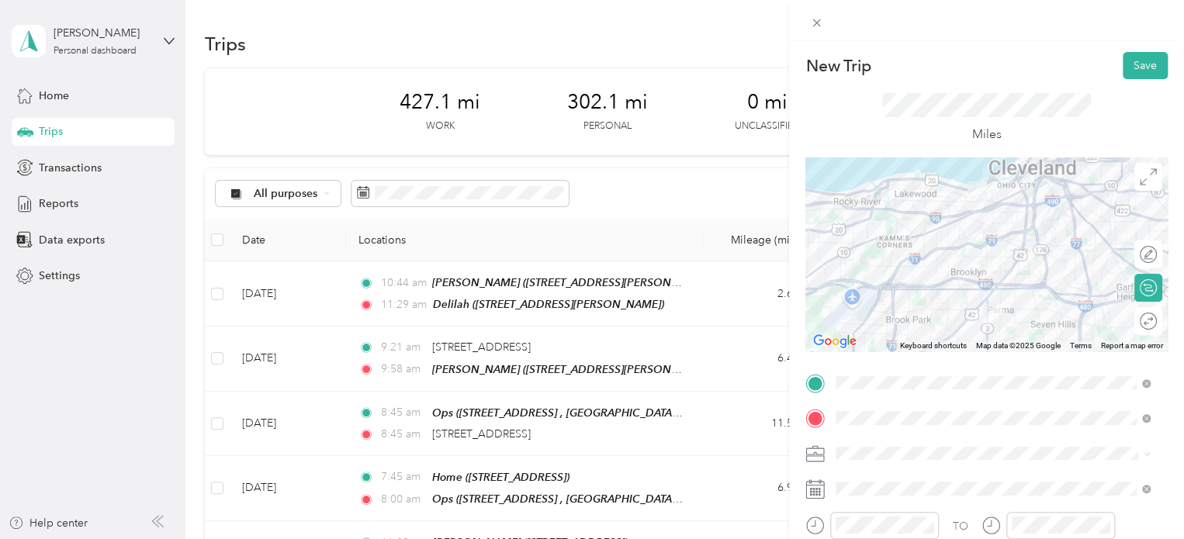
click at [880, 506] on span "Personal" at bounding box center [861, 505] width 41 height 13
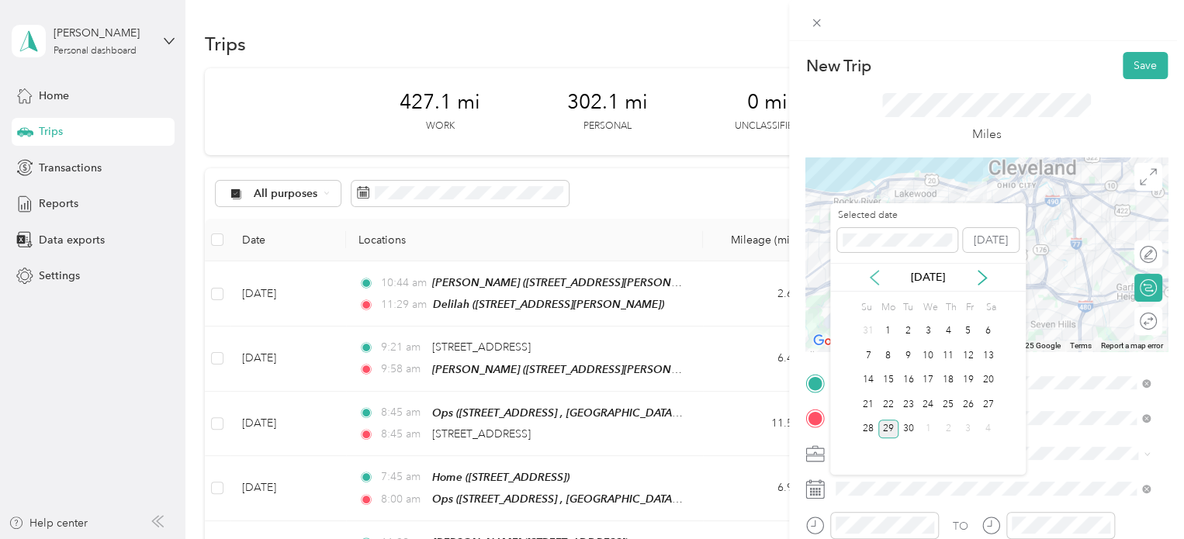
click at [871, 272] on icon at bounding box center [874, 278] width 16 height 16
click at [905, 424] on div "27" at bounding box center [928, 429] width 20 height 19
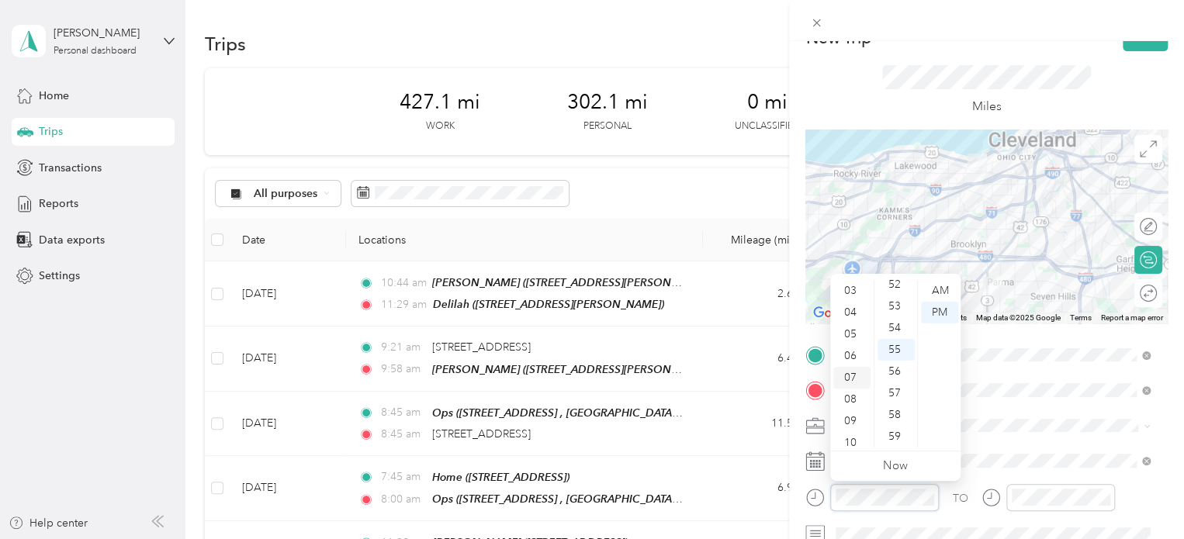
scroll to position [59, 0]
click at [850, 318] on div "04" at bounding box center [851, 319] width 37 height 22
click at [897, 285] on div "00" at bounding box center [895, 291] width 37 height 22
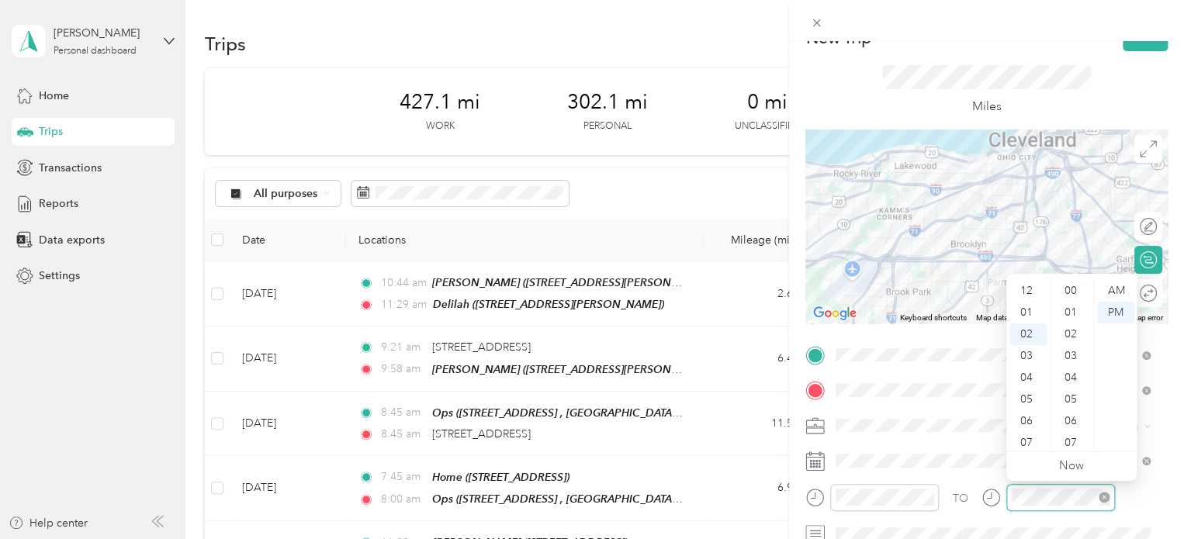
scroll to position [1135, 0]
click at [905, 337] on div "04" at bounding box center [1027, 334] width 37 height 22
click at [905, 392] on div "13" at bounding box center [1071, 396] width 37 height 22
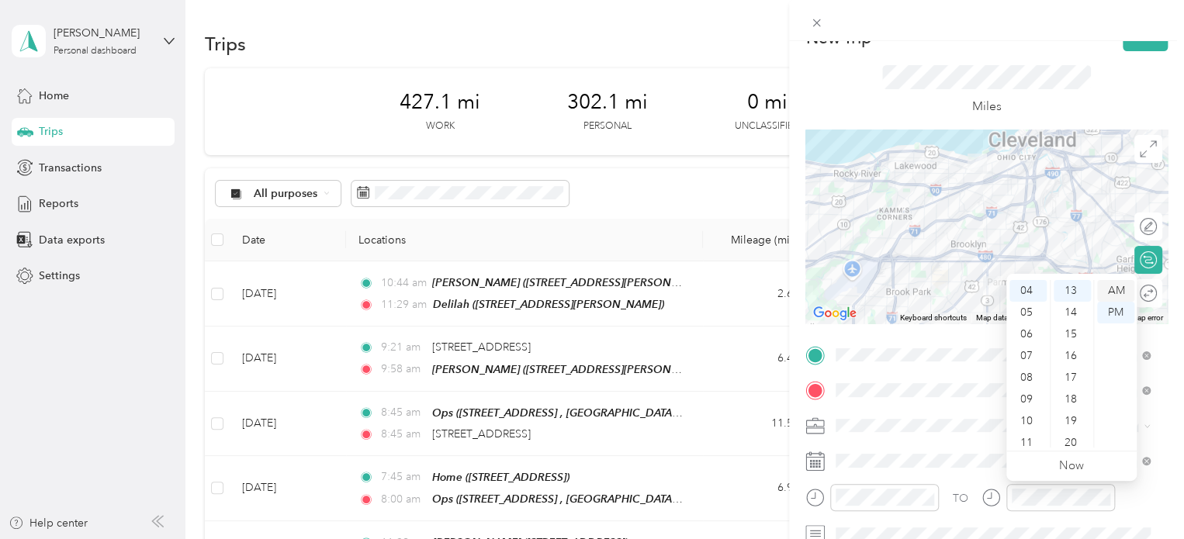
click at [905, 298] on div "AM" at bounding box center [1115, 291] width 37 height 22
click at [905, 310] on div "PM" at bounding box center [1115, 313] width 37 height 22
click at [905, 99] on div "Miles" at bounding box center [986, 90] width 209 height 51
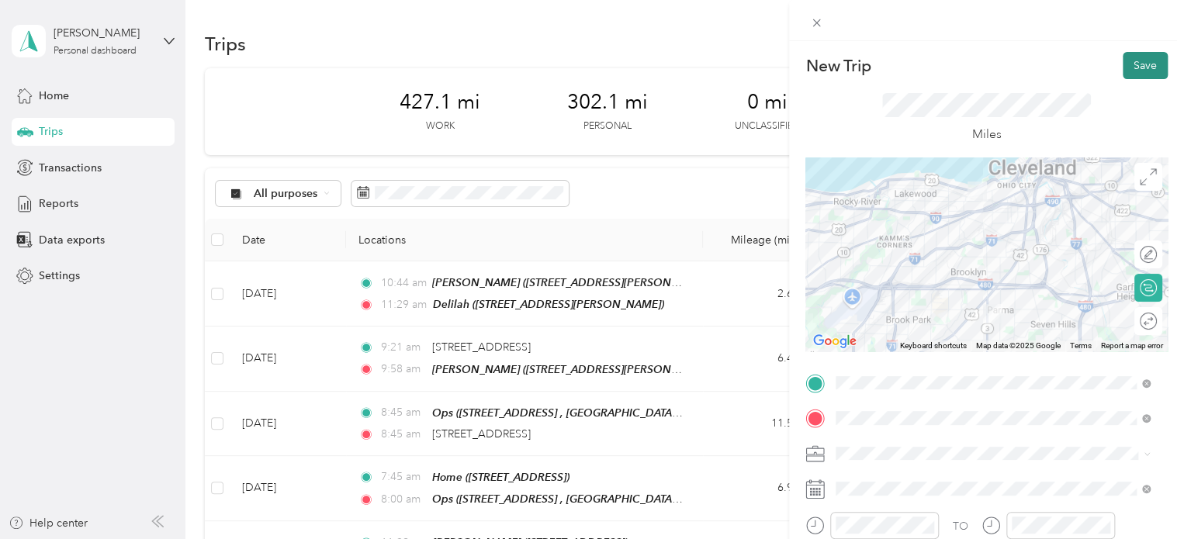
click at [905, 71] on button "Save" at bounding box center [1144, 65] width 45 height 27
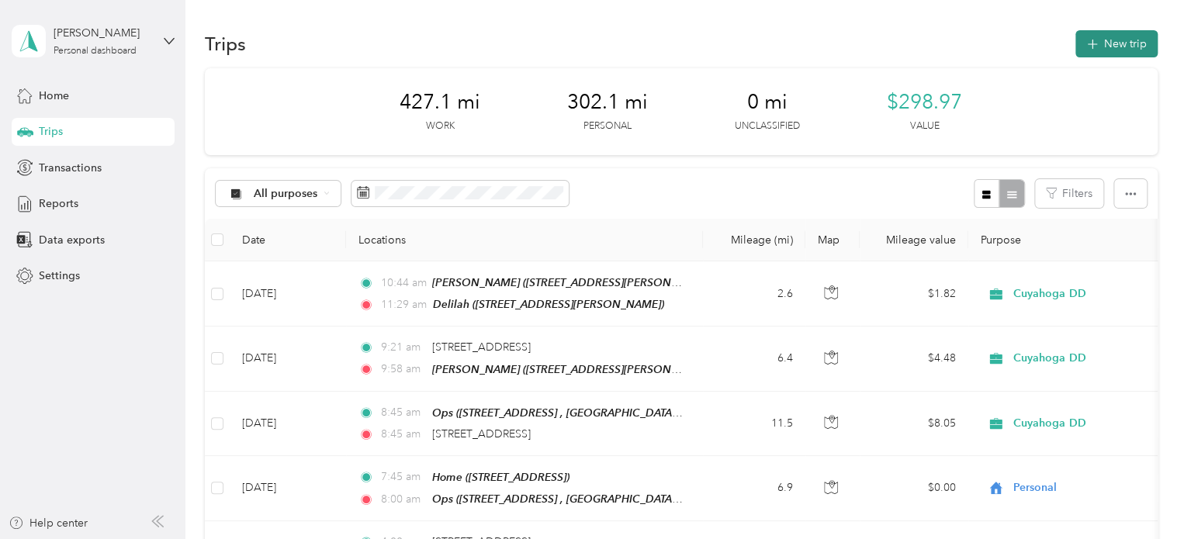
click at [905, 43] on button "New trip" at bounding box center [1116, 43] width 82 height 27
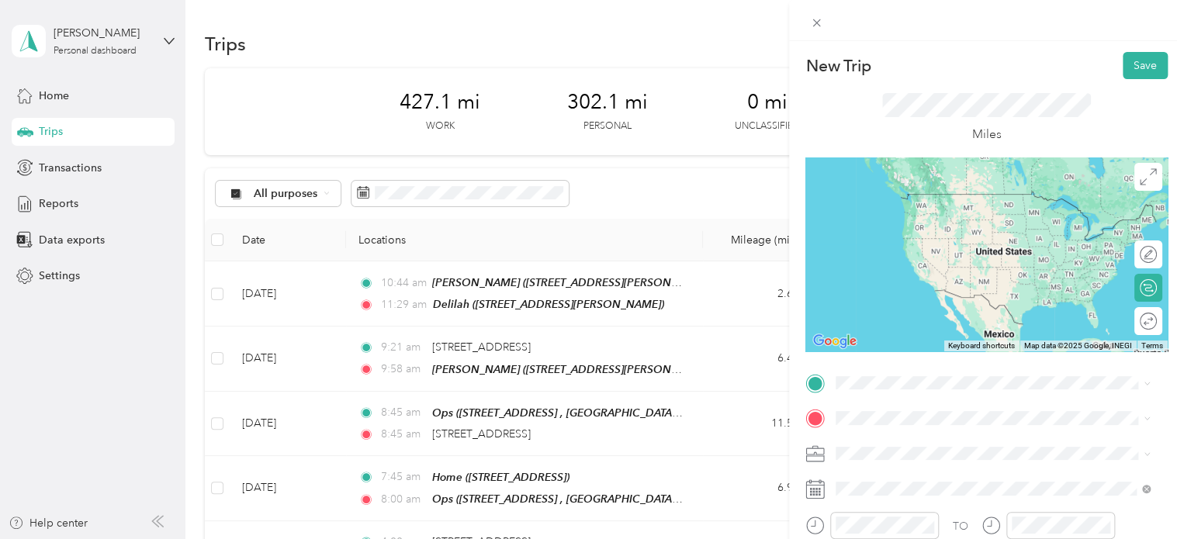
click at [890, 206] on div "Delilah 478 Countryside Dr, Broadview Heights, OH, United States , 44147, Broad…" at bounding box center [1005, 215] width 280 height 49
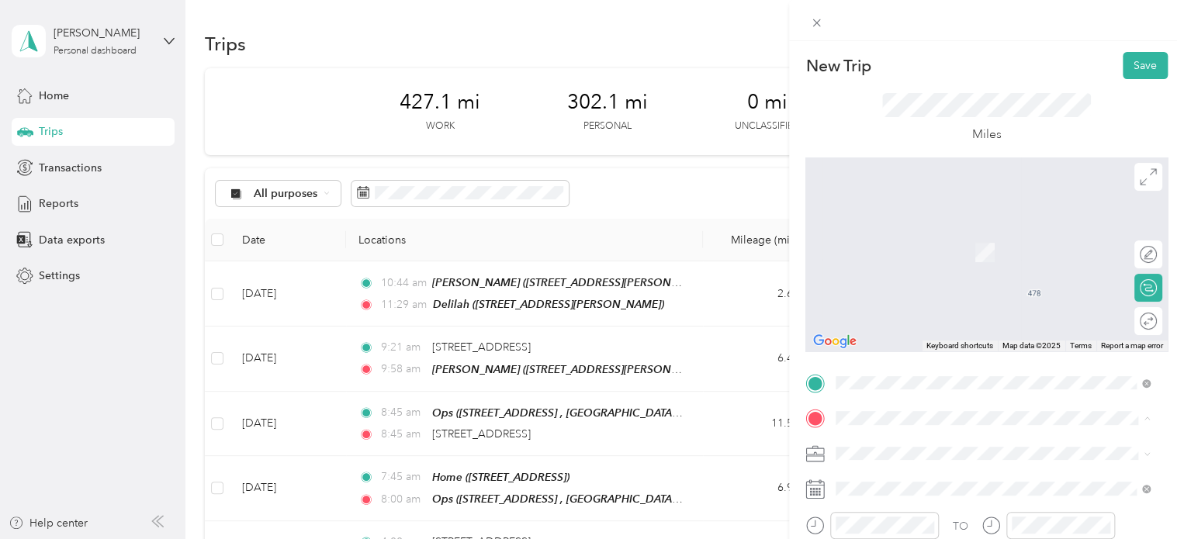
click at [890, 372] on div "Home [STREET_ADDRESS]" at bounding box center [992, 369] width 303 height 38
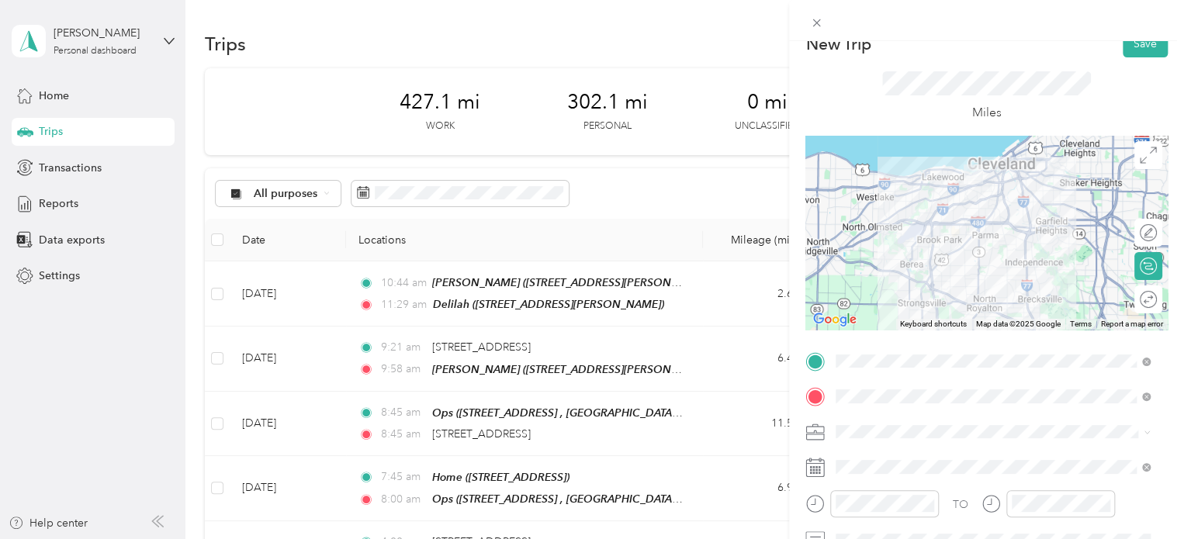
scroll to position [23, 0]
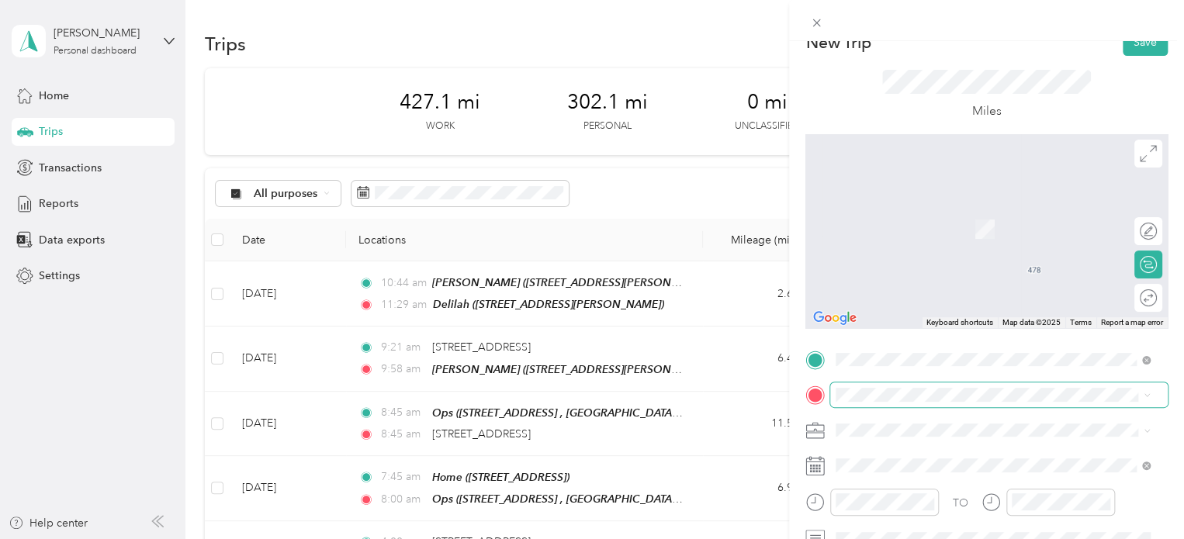
click at [905, 401] on span at bounding box center [998, 394] width 337 height 25
click at [900, 235] on div "Ops [STREET_ADDRESS], [GEOGRAPHIC_DATA], [GEOGRAPHIC_DATA], [GEOGRAPHIC_DATA]" at bounding box center [1005, 226] width 280 height 49
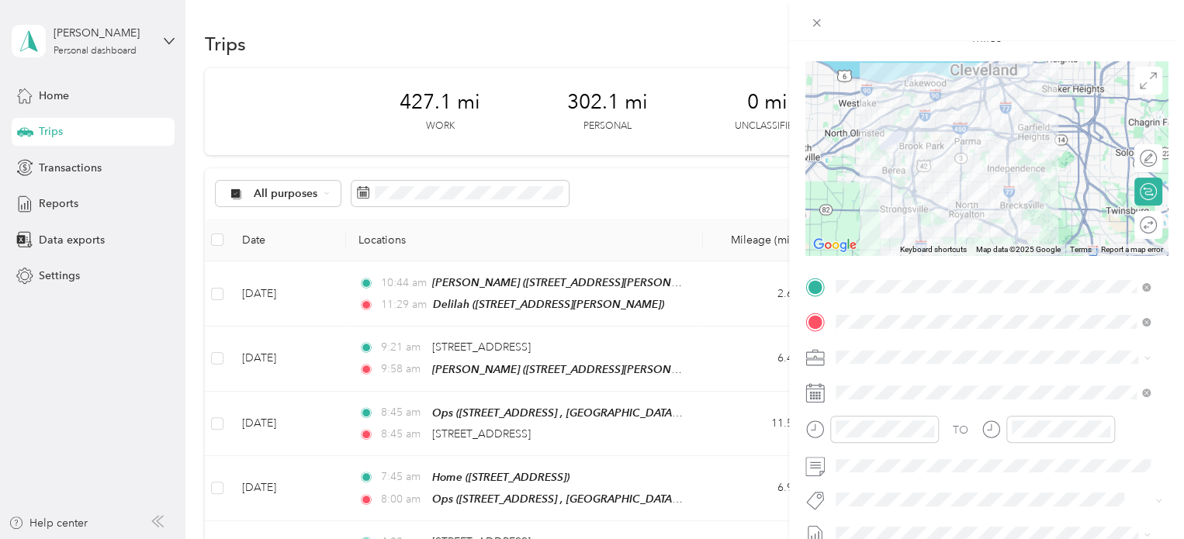
scroll to position [96, 0]
click at [817, 389] on icon at bounding box center [815, 389] width 19 height 0
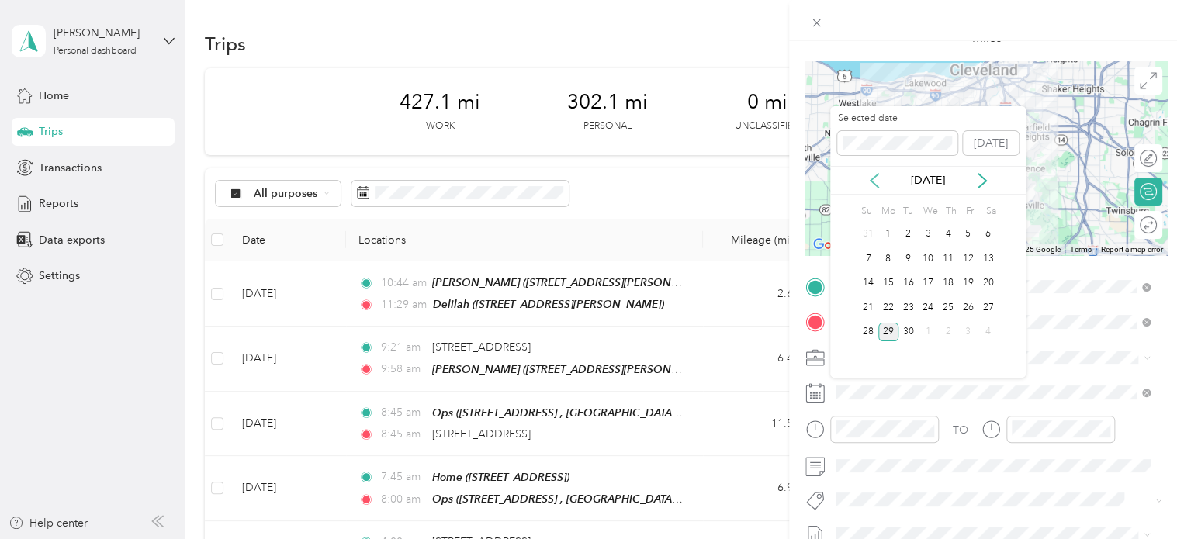
click at [873, 178] on icon at bounding box center [874, 181] width 8 height 14
click at [905, 330] on div "28" at bounding box center [948, 332] width 20 height 19
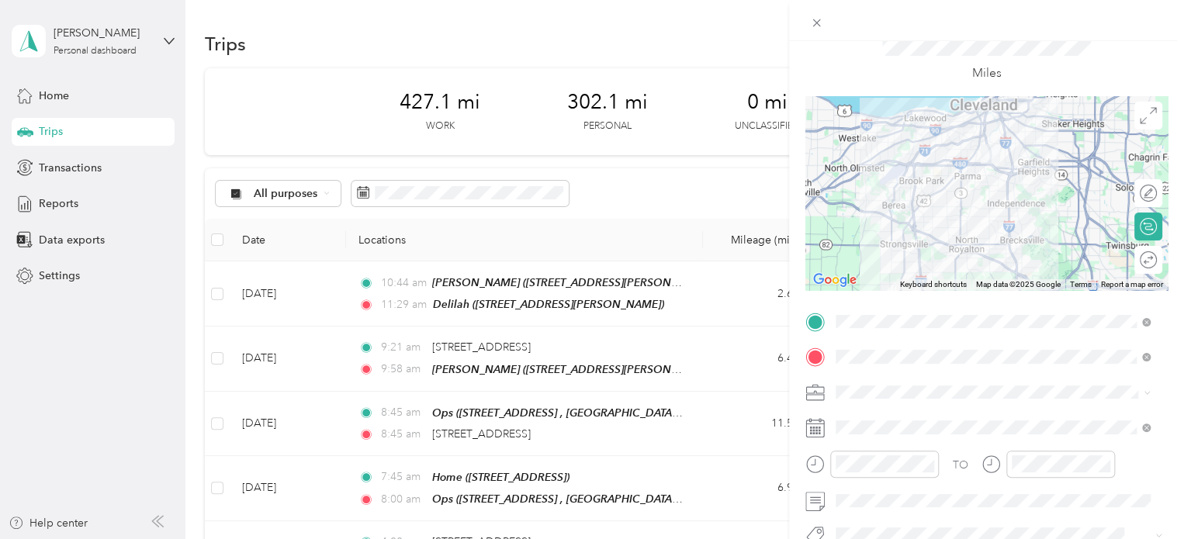
scroll to position [0, 0]
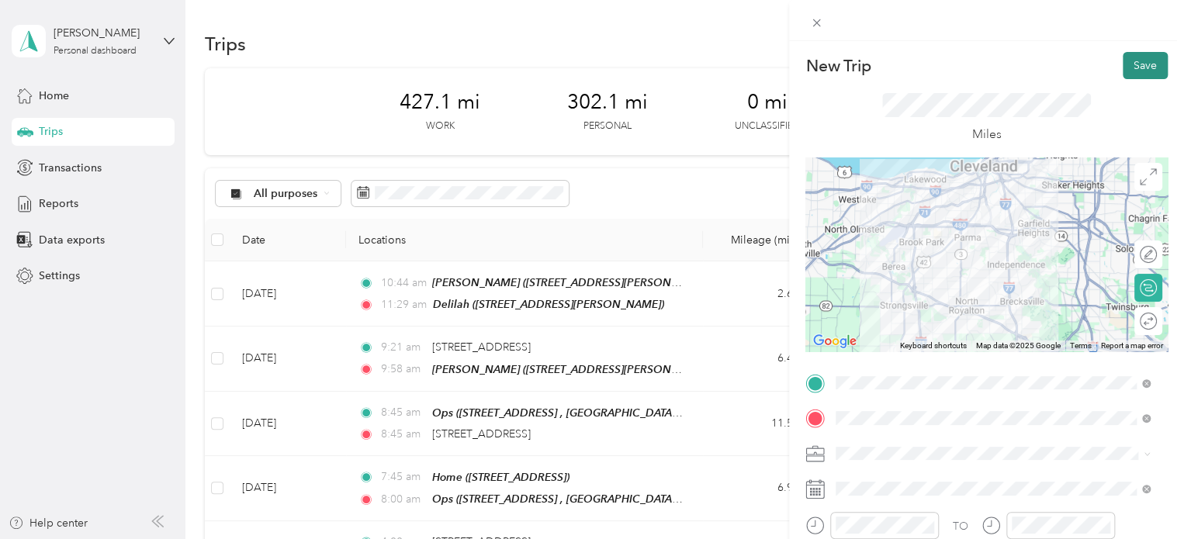
click at [905, 67] on button "Save" at bounding box center [1144, 65] width 45 height 27
click at [905, 64] on button "Save" at bounding box center [1144, 65] width 45 height 27
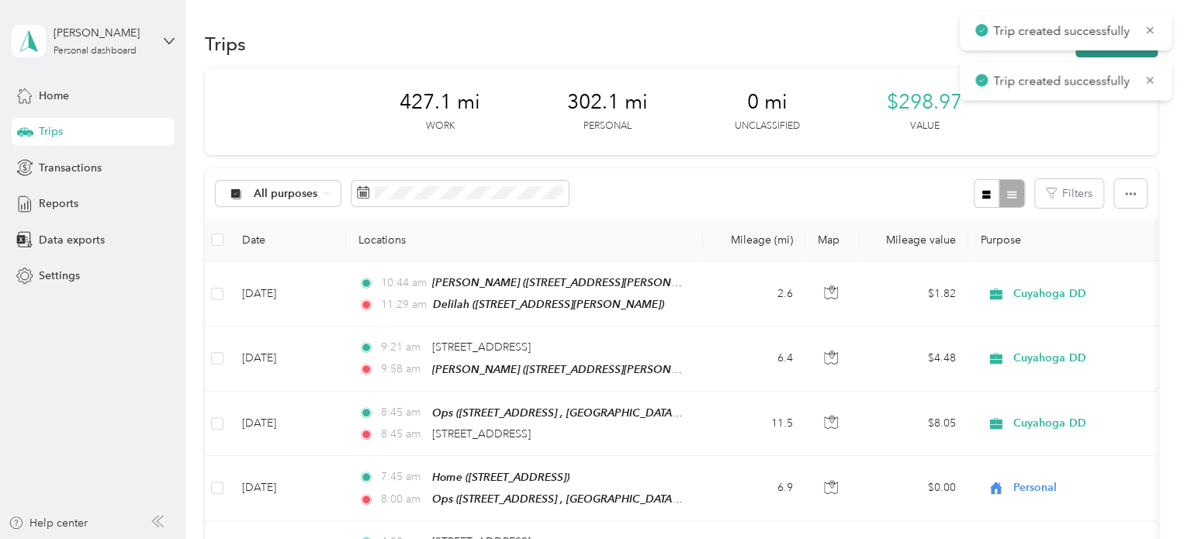
click at [905, 51] on button "New trip" at bounding box center [1116, 43] width 82 height 27
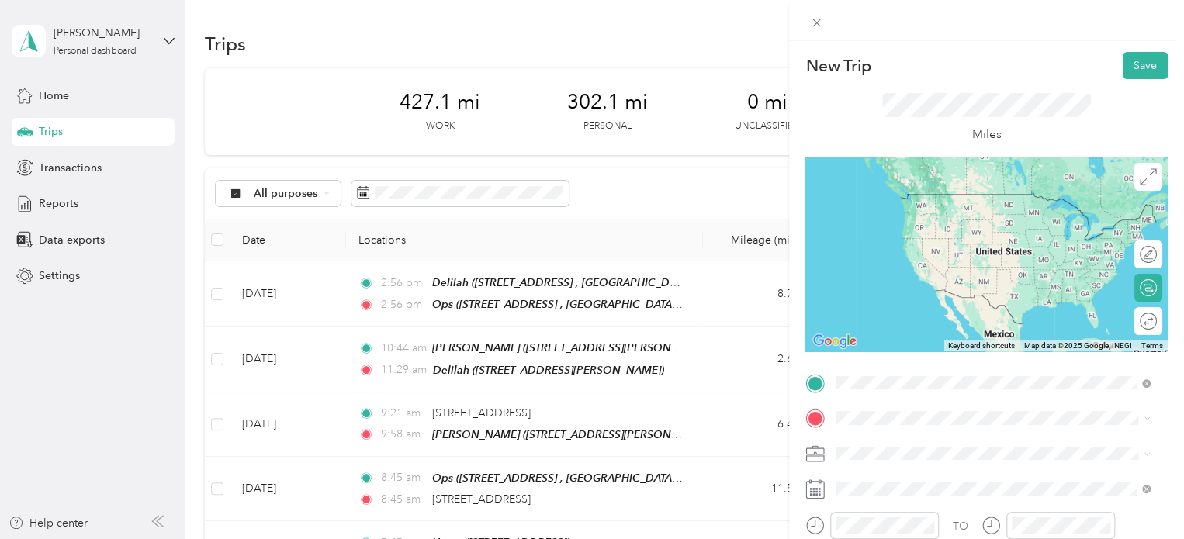
click at [883, 223] on div "Ops [STREET_ADDRESS], [GEOGRAPHIC_DATA], [GEOGRAPHIC_DATA], [GEOGRAPHIC_DATA]" at bounding box center [1005, 216] width 280 height 49
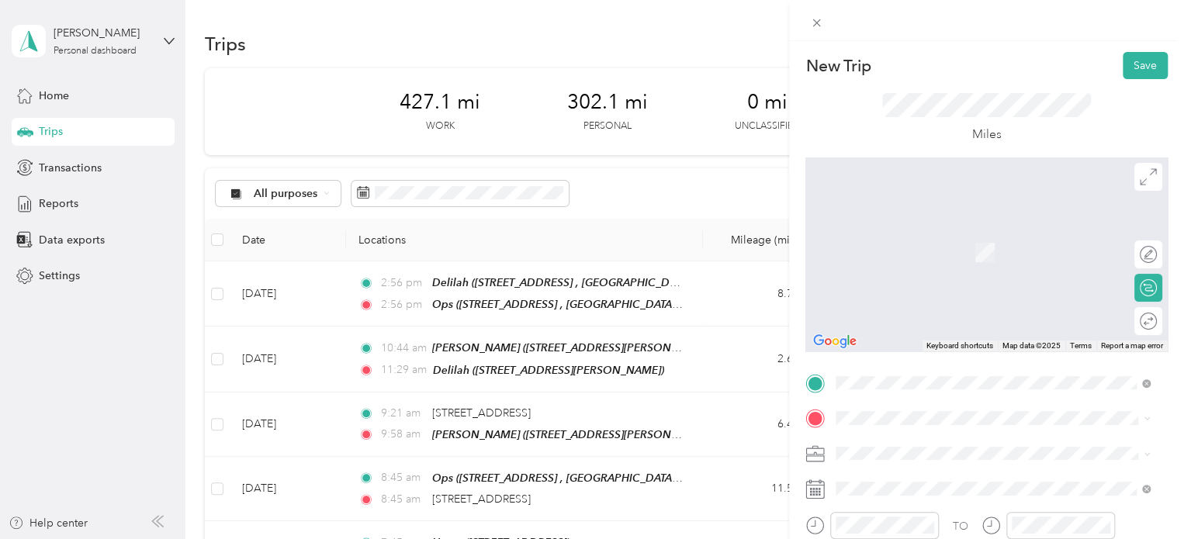
click at [905, 353] on div "Home" at bounding box center [914, 360] width 98 height 14
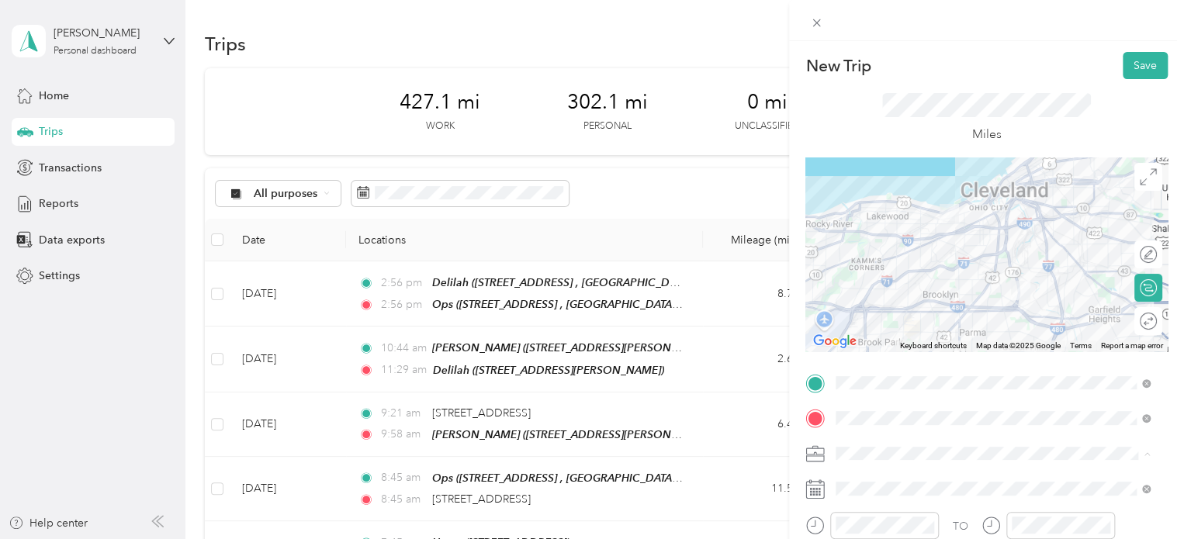
click at [862, 504] on span "Personal" at bounding box center [861, 507] width 41 height 13
click at [823, 486] on icon at bounding box center [815, 490] width 18 height 17
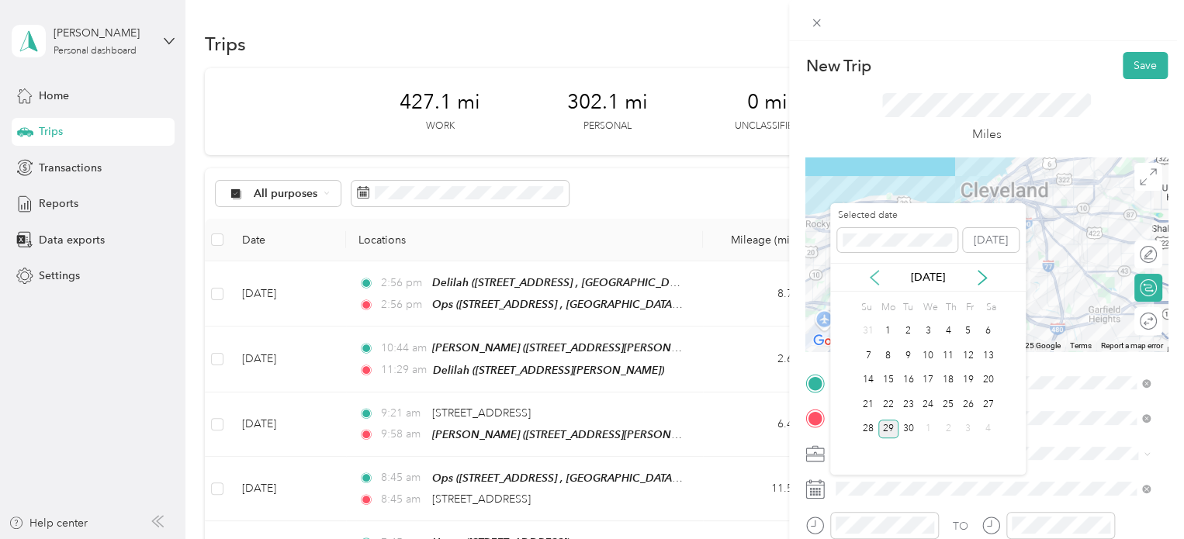
click at [872, 272] on icon at bounding box center [874, 278] width 16 height 16
click at [905, 430] on div "28" at bounding box center [948, 429] width 20 height 19
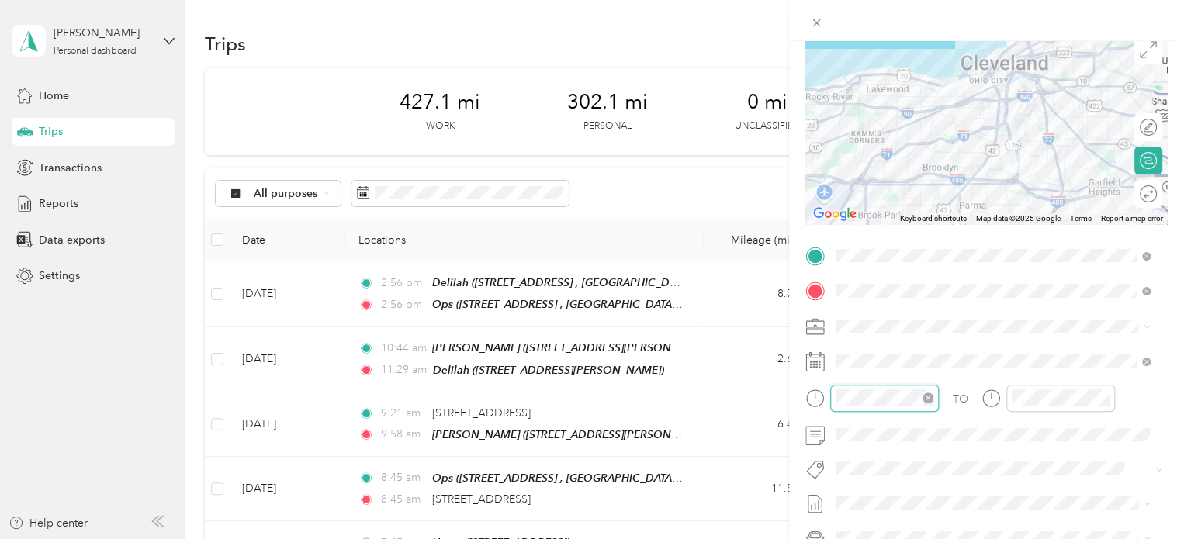
scroll to position [1135, 0]
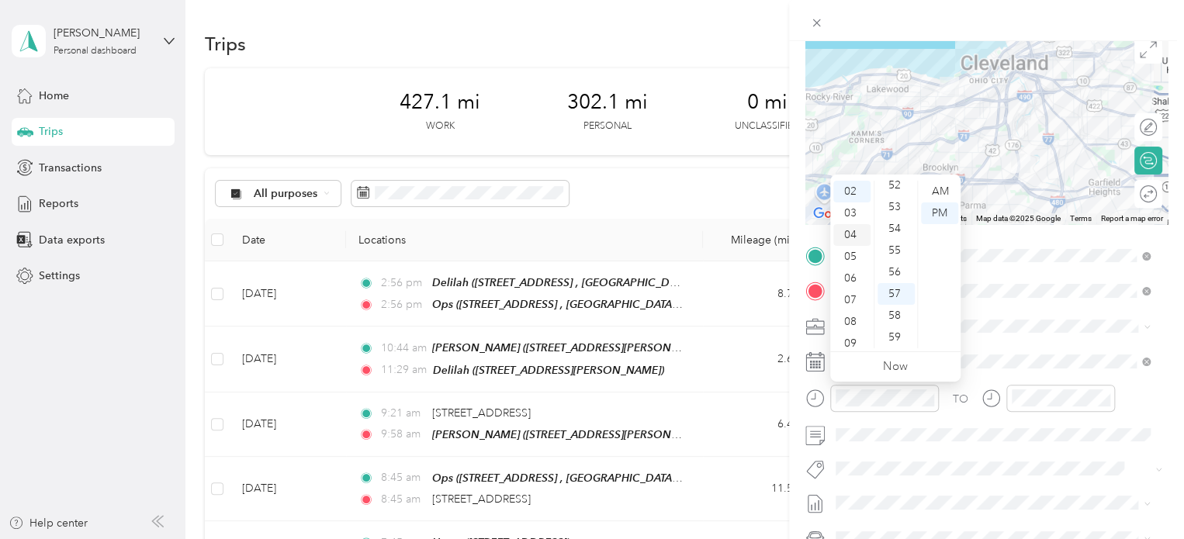
click at [848, 232] on div "04" at bounding box center [851, 235] width 37 height 22
click at [895, 189] on div "00" at bounding box center [895, 192] width 37 height 22
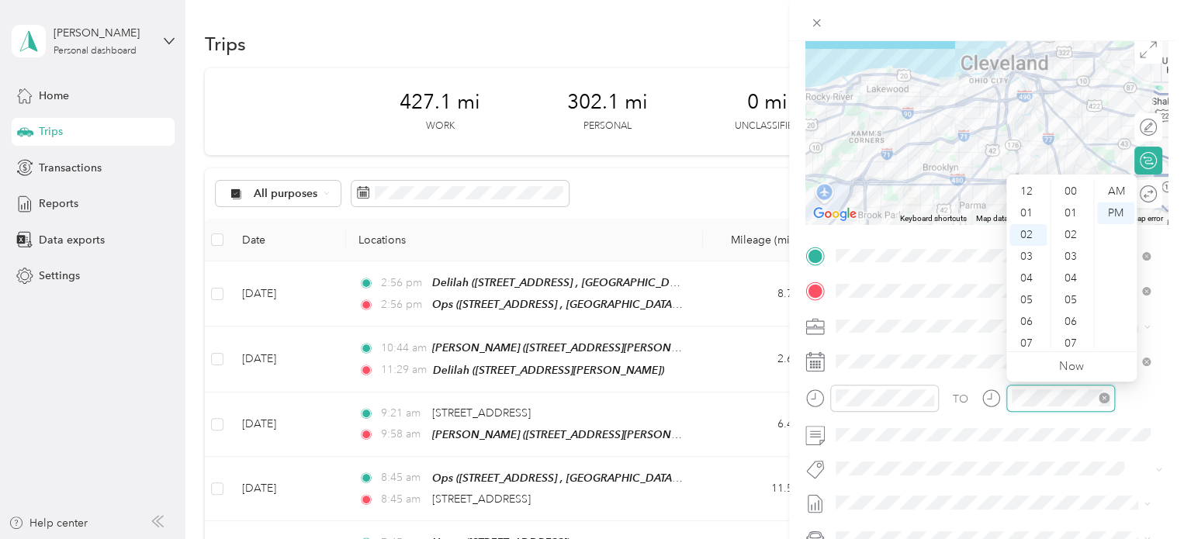
scroll to position [1135, 0]
click at [905, 234] on div "04" at bounding box center [1027, 235] width 37 height 22
click at [905, 294] on div "15" at bounding box center [1071, 291] width 37 height 22
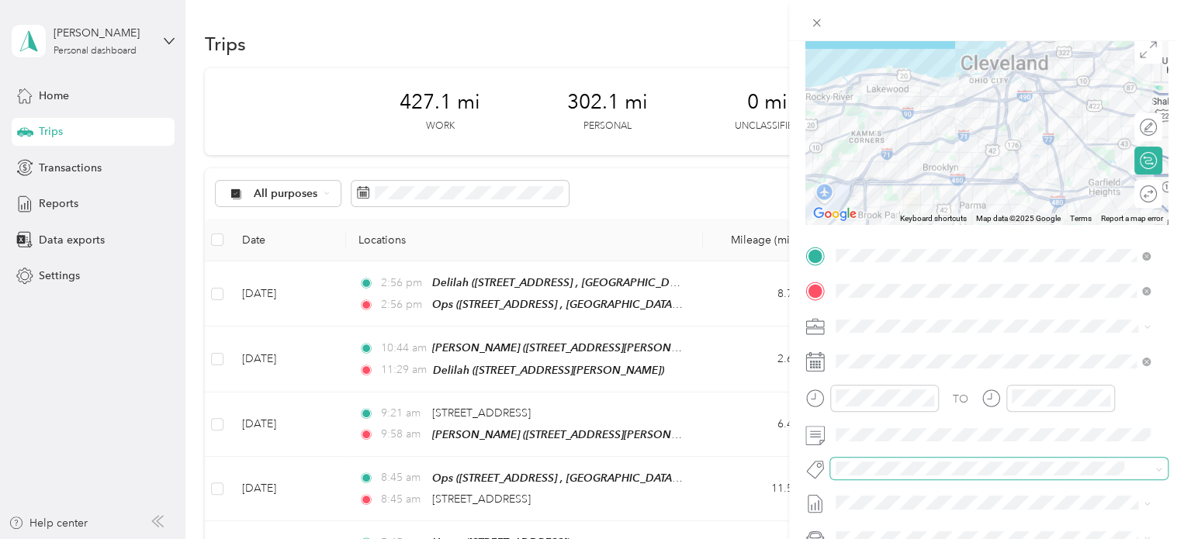
click at [905, 459] on span at bounding box center [998, 469] width 337 height 22
click at [905, 27] on div at bounding box center [986, 20] width 395 height 41
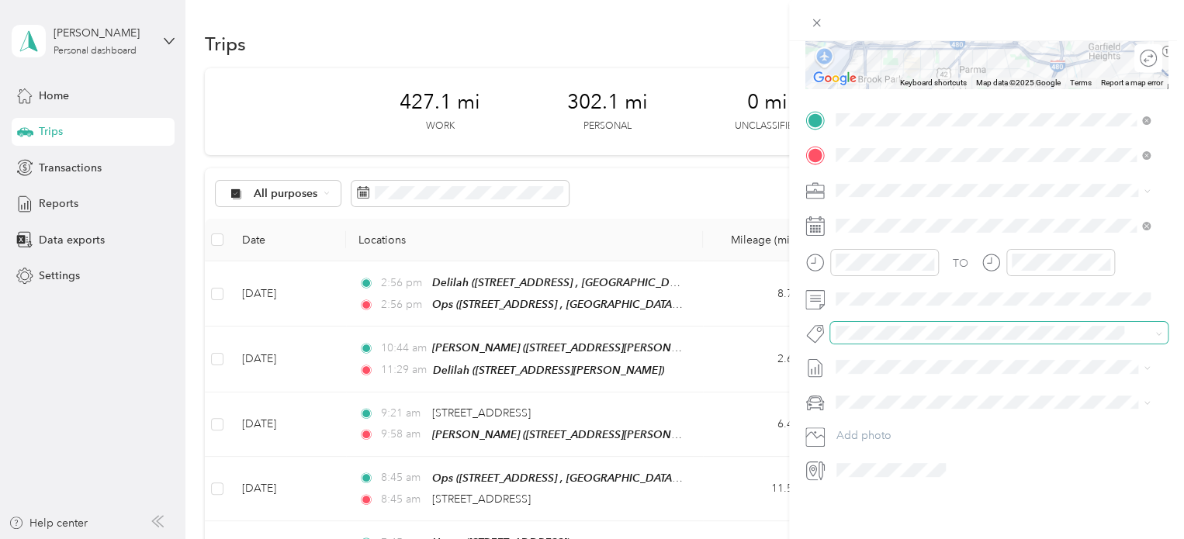
scroll to position [0, 0]
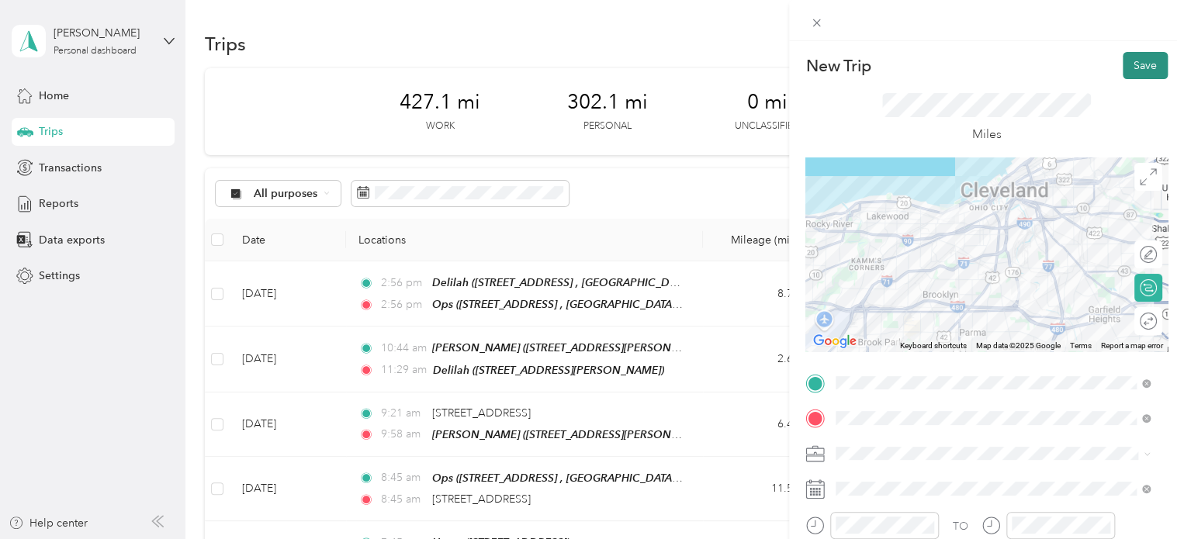
click at [905, 58] on button "Save" at bounding box center [1144, 65] width 45 height 27
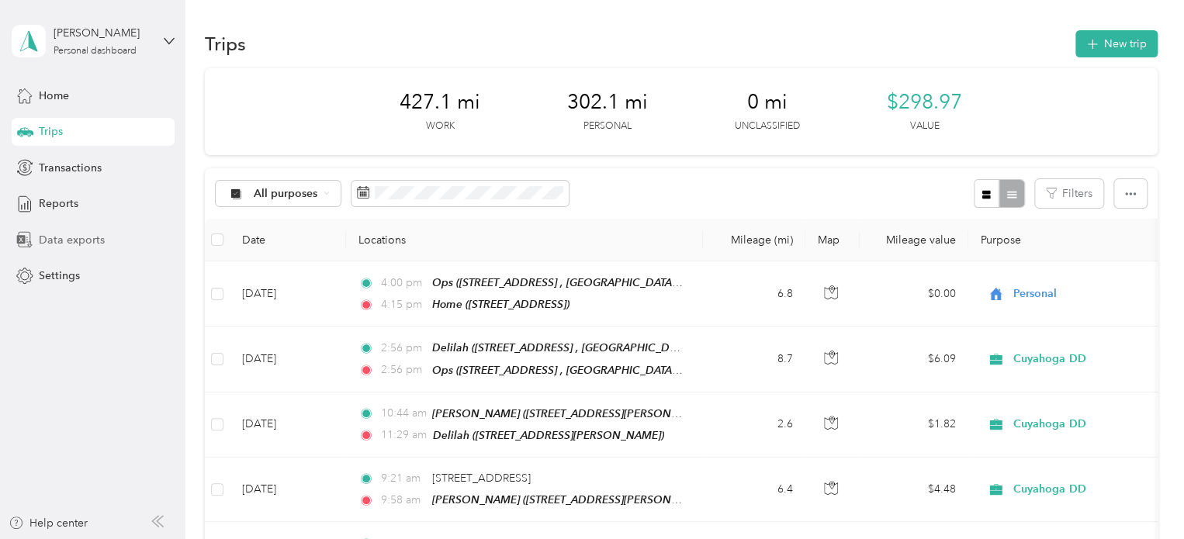
click at [54, 242] on span "Data exports" at bounding box center [72, 240] width 66 height 16
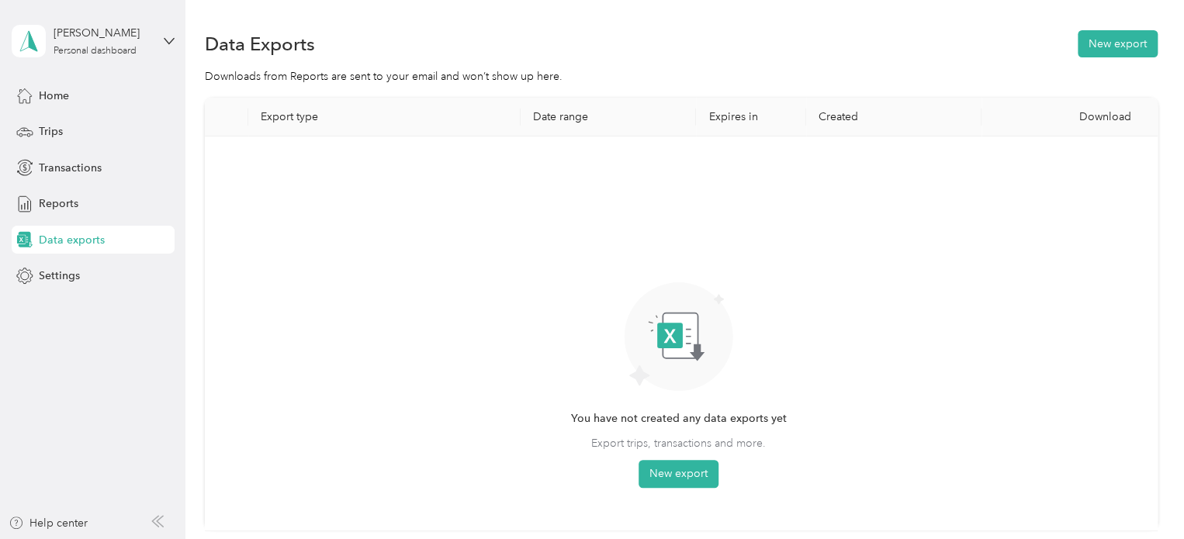
click at [54, 242] on span "Data exports" at bounding box center [72, 240] width 66 height 16
click at [654, 474] on button "New export" at bounding box center [678, 474] width 80 height 28
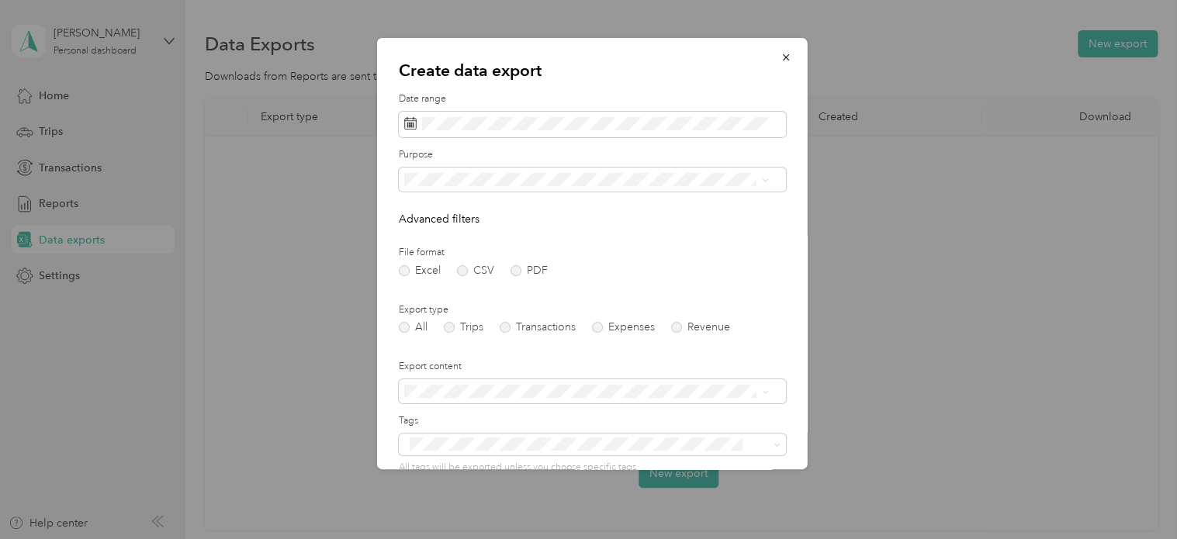
click at [514, 264] on div "File format Excel CSV PDF" at bounding box center [592, 261] width 387 height 30
click at [514, 274] on label "PDF" at bounding box center [528, 270] width 37 height 11
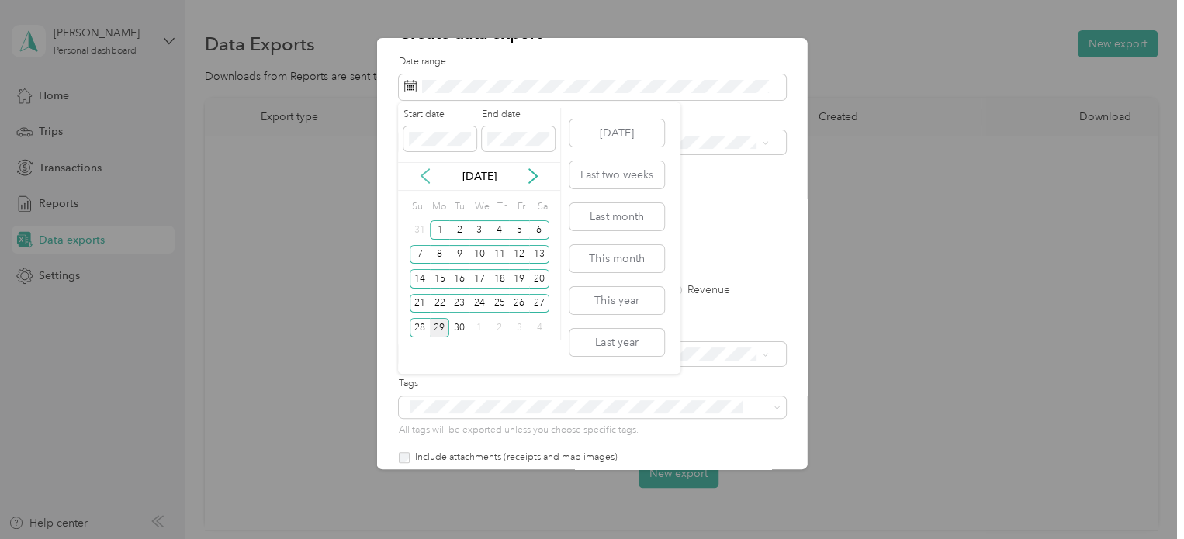
click at [425, 177] on icon at bounding box center [425, 176] width 16 height 16
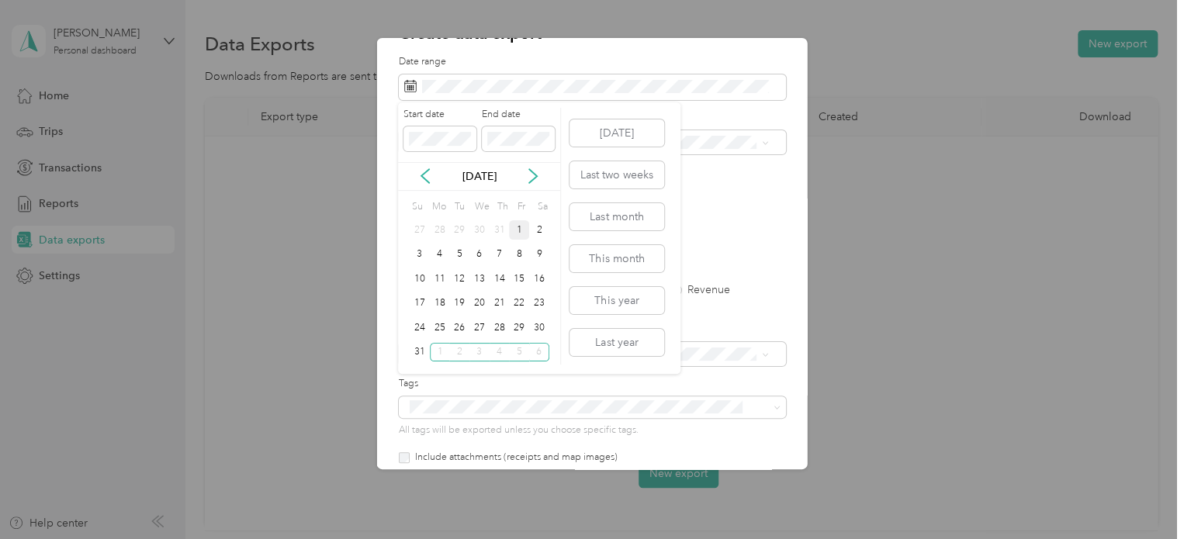
click at [520, 233] on div "1" at bounding box center [519, 229] width 20 height 19
drag, startPoint x: 418, startPoint y: 354, endPoint x: 416, endPoint y: 344, distance: 11.1
click at [416, 344] on div "31" at bounding box center [420, 352] width 20 height 19
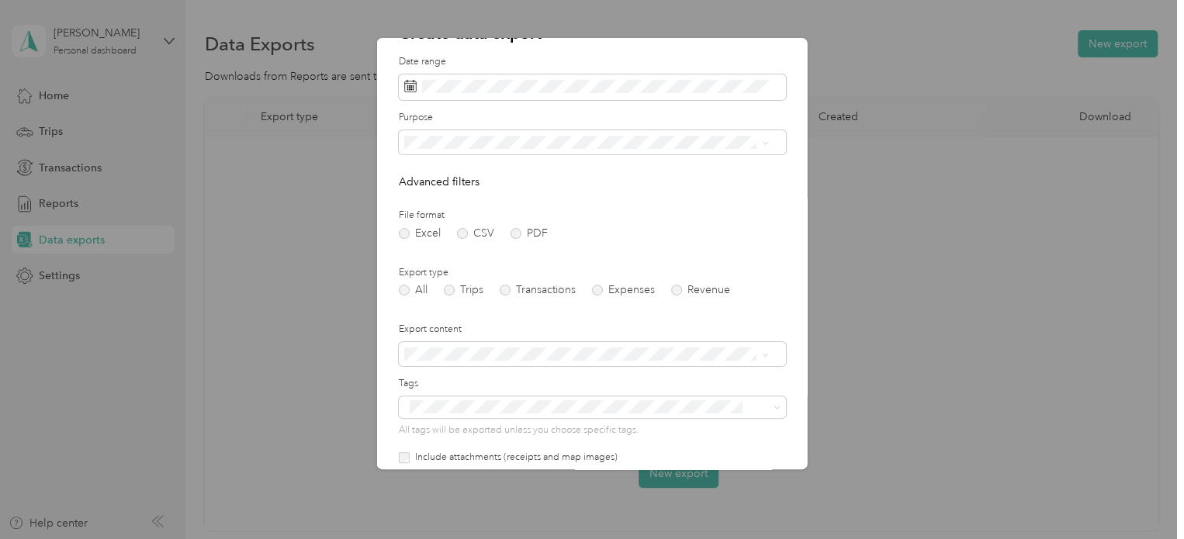
click at [586, 215] on li "Personal" at bounding box center [585, 222] width 375 height 27
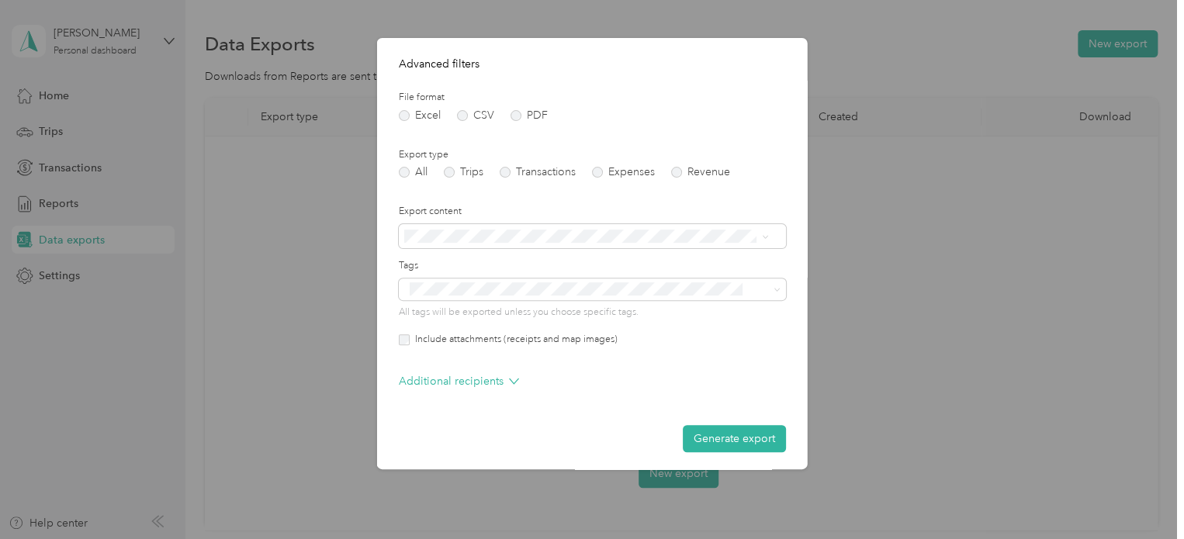
scroll to position [155, 0]
click at [627, 191] on form "Date range Purpose Advanced filters File format Excel CSV PDF Export type All T…" at bounding box center [592, 194] width 387 height 515
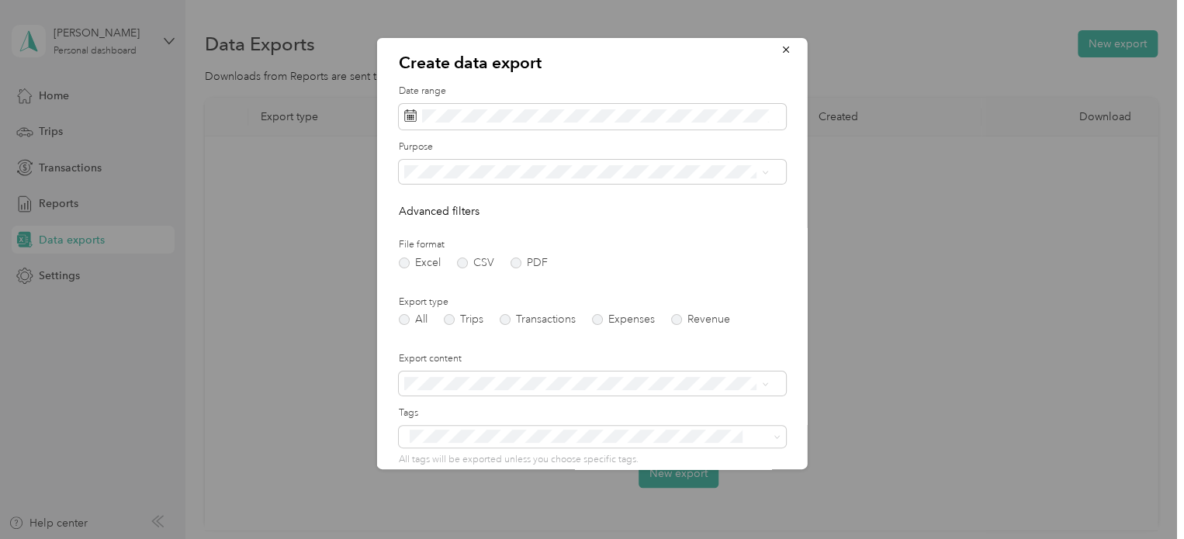
scroll to position [6, 0]
click at [453, 319] on label "Trips" at bounding box center [464, 321] width 40 height 11
click at [404, 319] on label "All" at bounding box center [413, 321] width 29 height 11
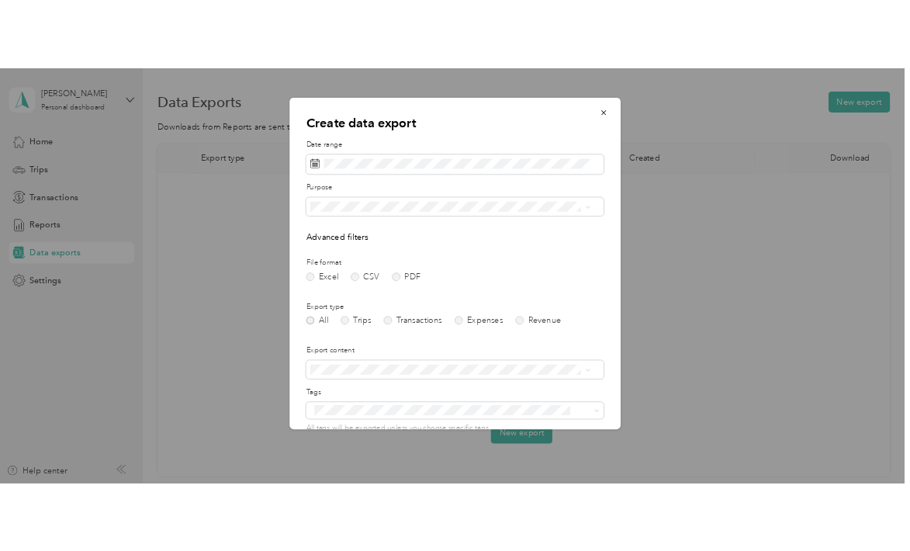
scroll to position [160, 0]
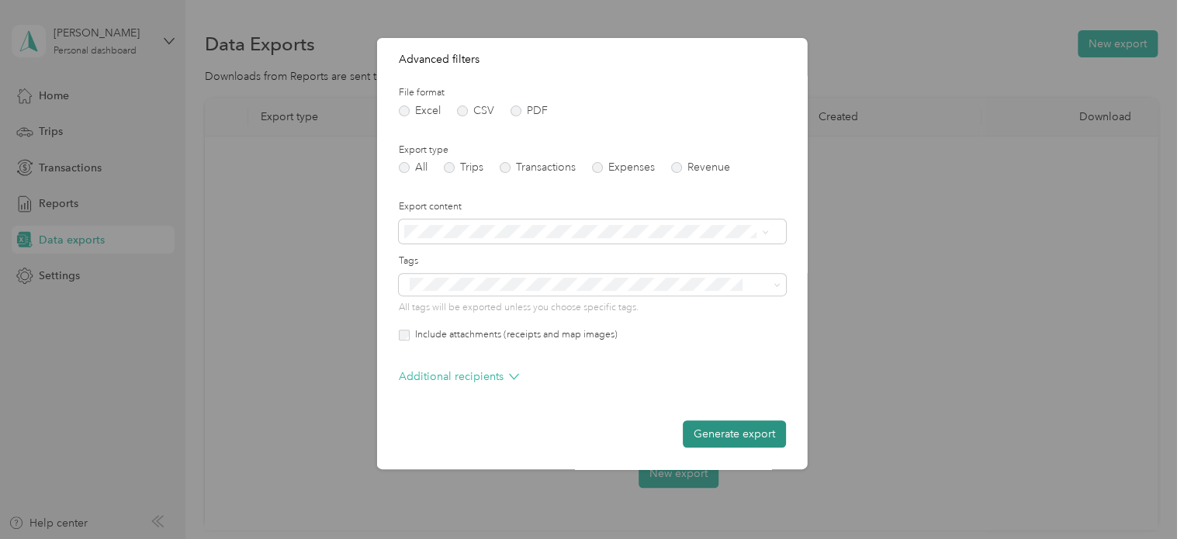
click at [727, 430] on button "Generate export" at bounding box center [734, 433] width 103 height 27
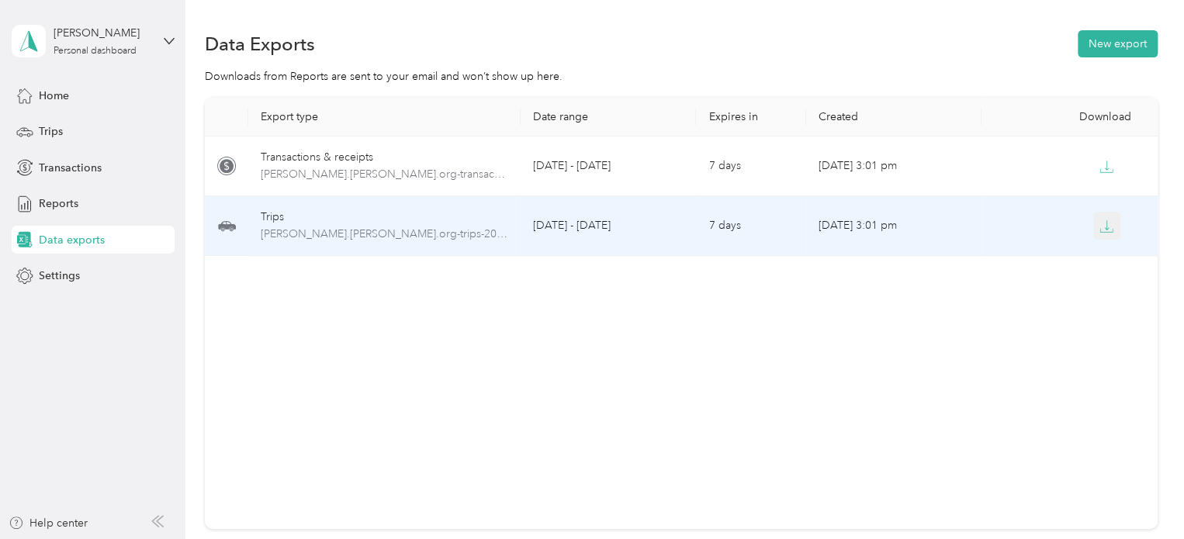
click at [905, 227] on icon "button" at bounding box center [1106, 226] width 14 height 14
